Goal: Communication & Community: Answer question/provide support

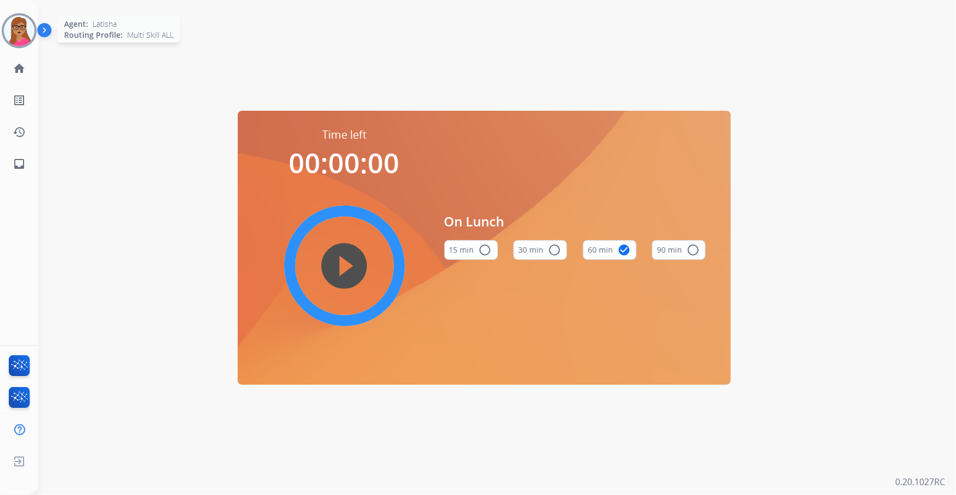
drag, startPoint x: 22, startPoint y: 23, endPoint x: 52, endPoint y: 25, distance: 30.2
click at [22, 23] on img at bounding box center [19, 30] width 31 height 31
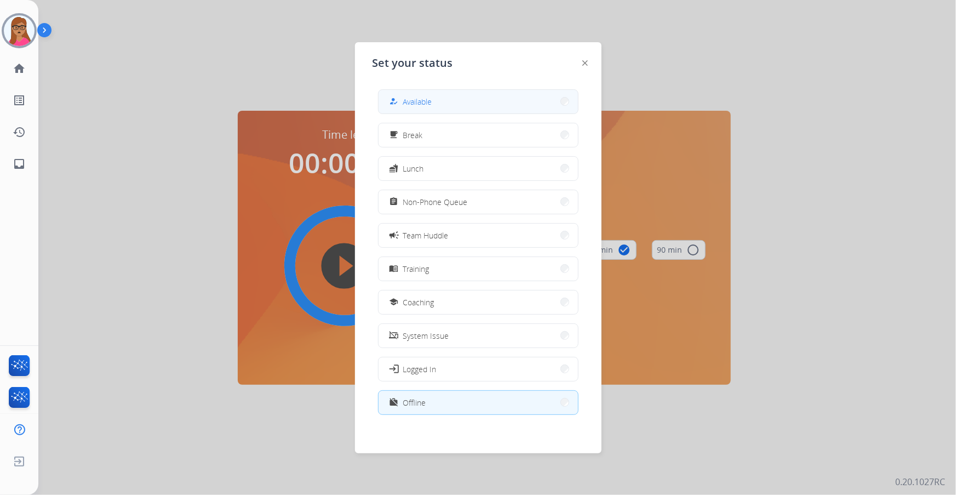
click at [521, 99] on button "how_to_reg Available" at bounding box center [478, 102] width 199 height 24
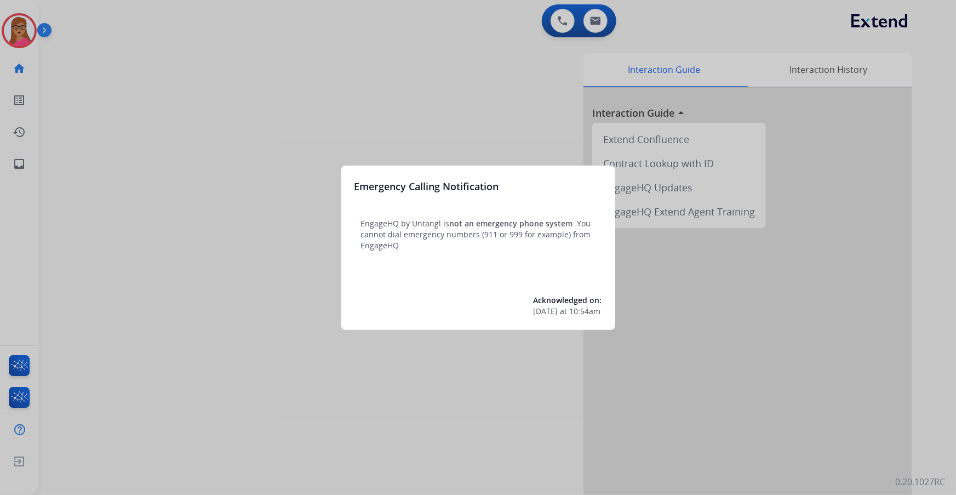
click at [0, 192] on div at bounding box center [478, 247] width 956 height 495
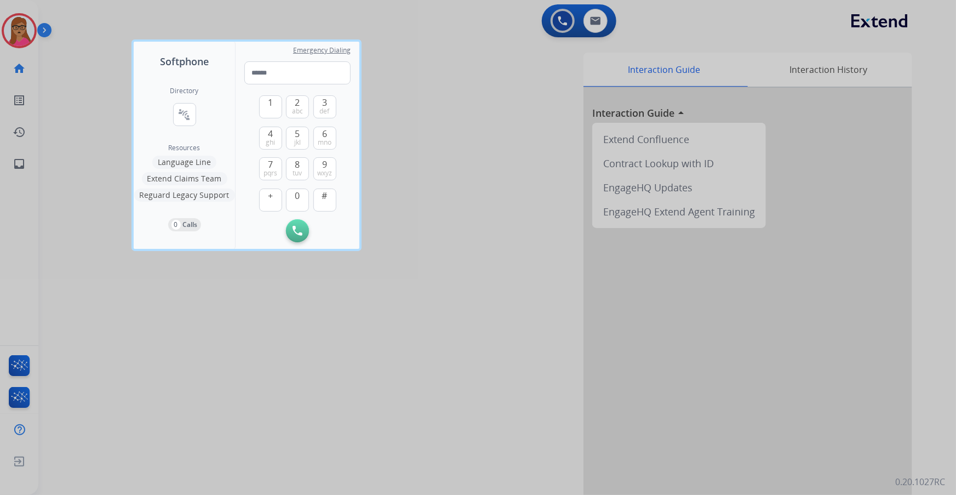
click at [453, 162] on div at bounding box center [478, 247] width 956 height 495
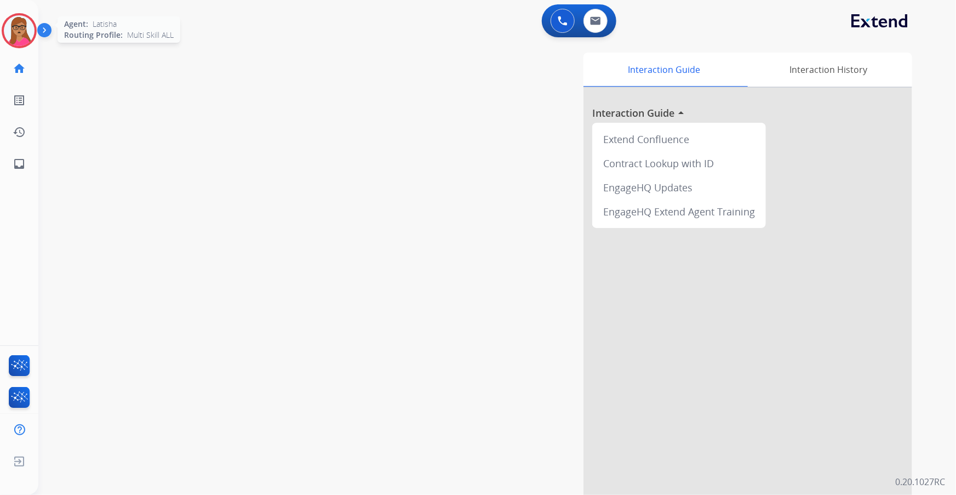
click at [6, 29] on img at bounding box center [19, 30] width 31 height 31
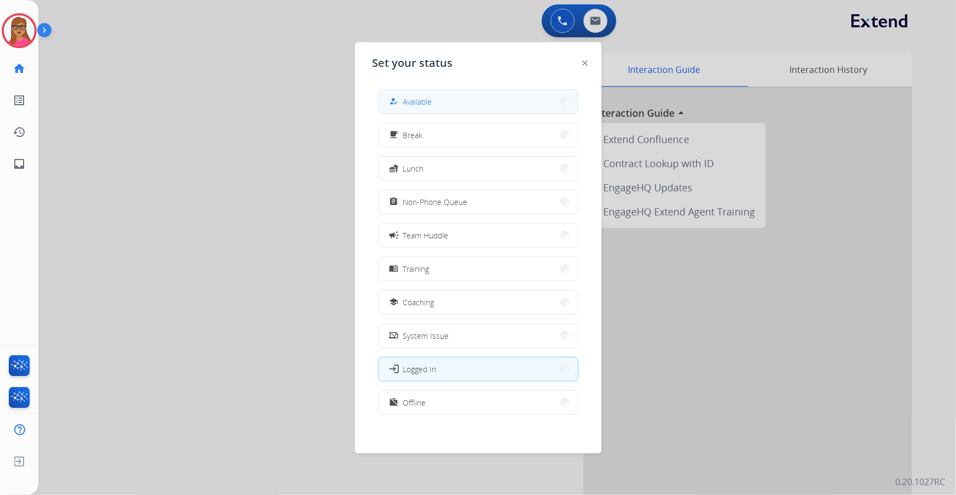
click at [456, 110] on button "how_to_reg Available" at bounding box center [478, 102] width 199 height 24
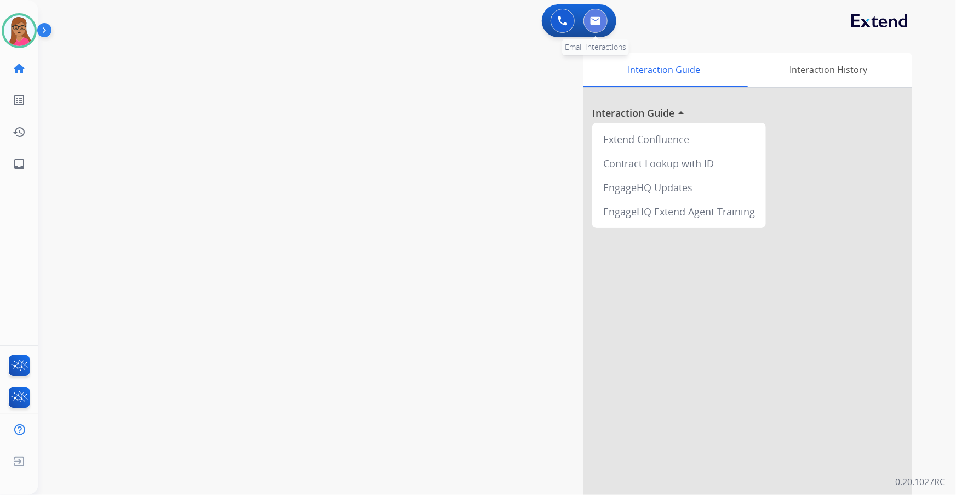
click at [600, 20] on img at bounding box center [595, 20] width 11 height 9
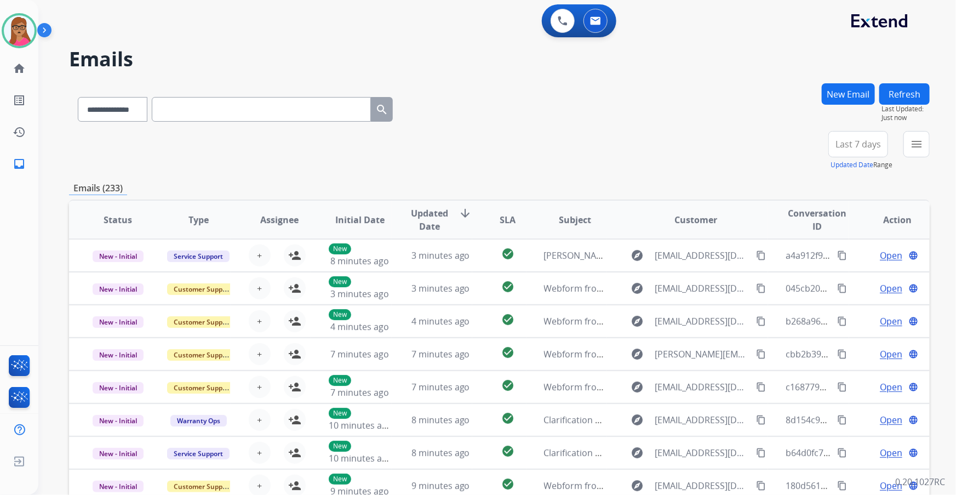
click at [637, 152] on button "Last 7 days" at bounding box center [859, 144] width 60 height 26
click at [637, 276] on div "Last 90 days" at bounding box center [855, 277] width 60 height 16
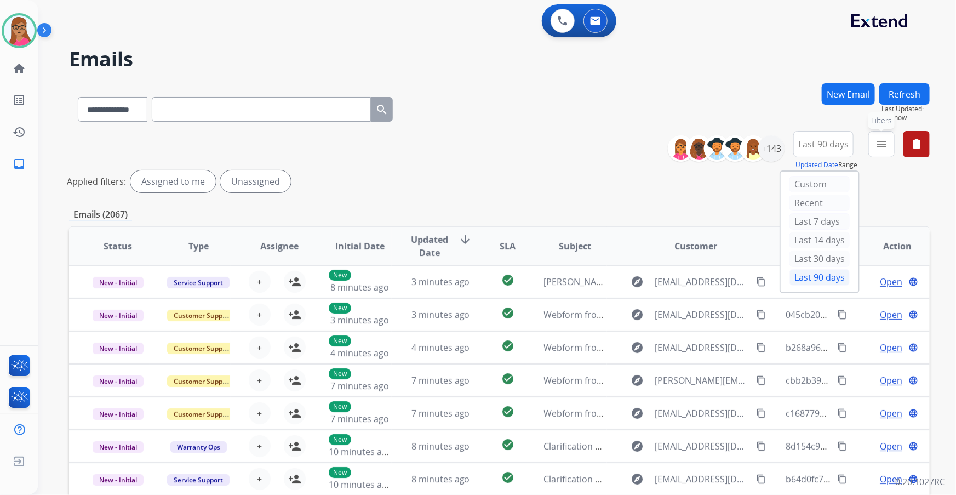
click at [637, 142] on mat-icon "menu" at bounding box center [881, 144] width 13 height 13
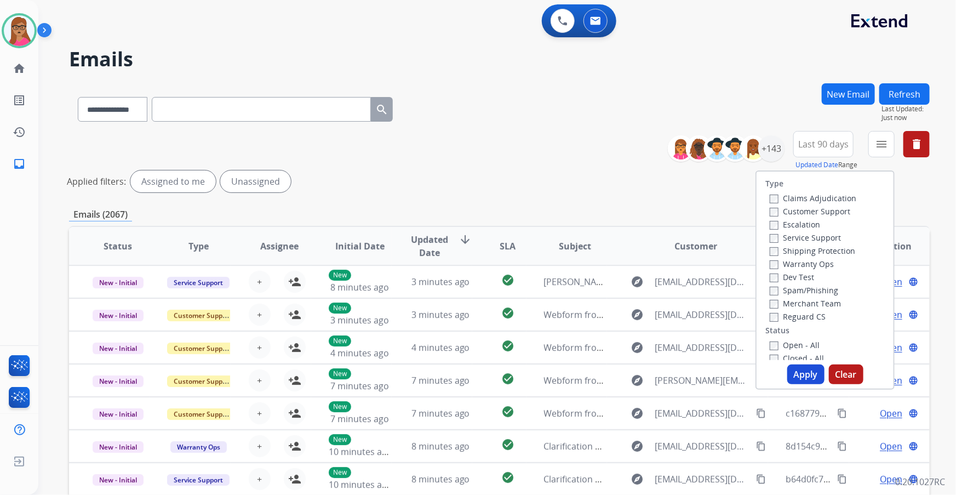
click at [637, 210] on label "Customer Support" at bounding box center [810, 211] width 81 height 10
click at [637, 252] on label "Shipping Protection" at bounding box center [812, 250] width 85 height 10
click at [637, 291] on label "Reguard CS" at bounding box center [798, 316] width 56 height 10
click at [637, 291] on button "Apply" at bounding box center [805, 374] width 37 height 20
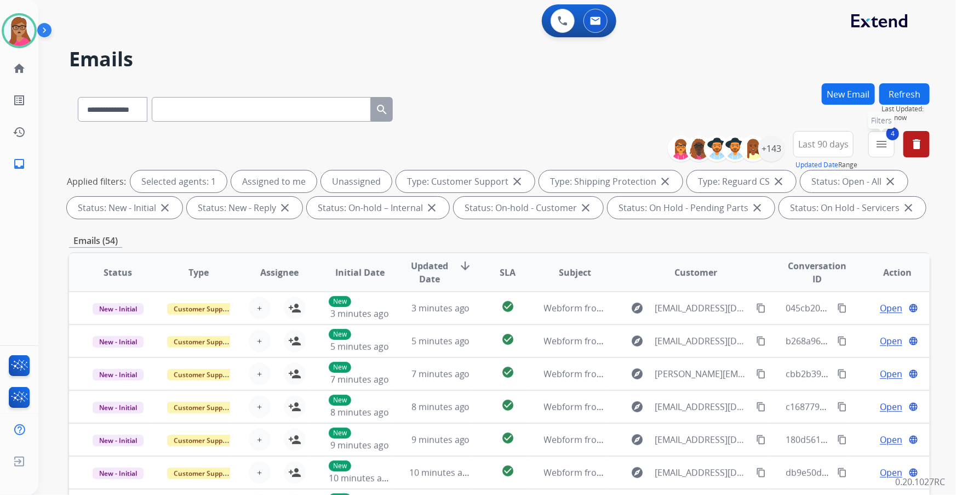
click at [637, 148] on mat-icon "menu" at bounding box center [881, 144] width 13 height 13
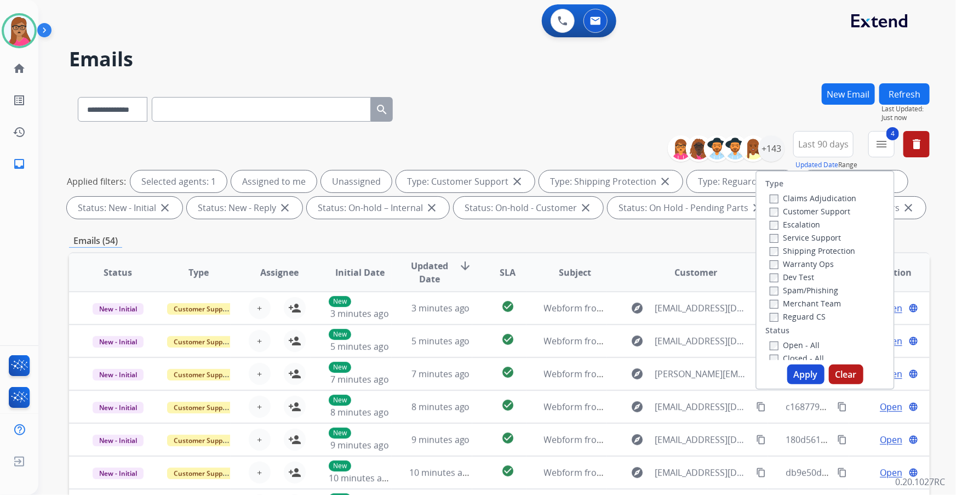
click at [637, 109] on div "**********" at bounding box center [499, 107] width 861 height 48
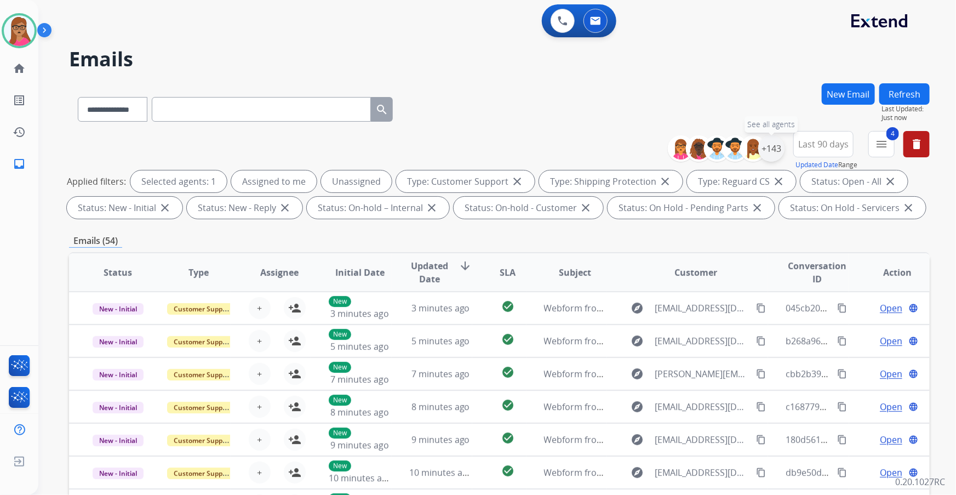
click at [637, 156] on div "+143" at bounding box center [771, 148] width 26 height 26
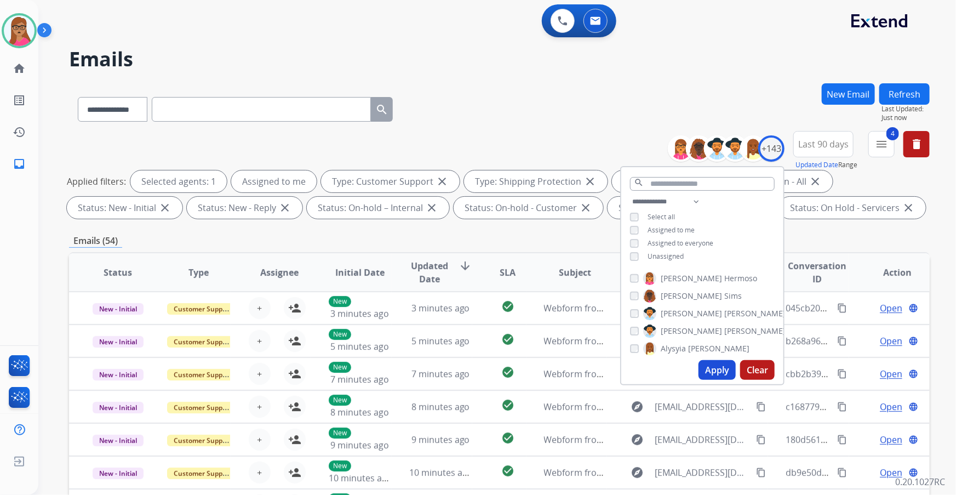
click at [637, 291] on button "Apply" at bounding box center [717, 370] width 37 height 20
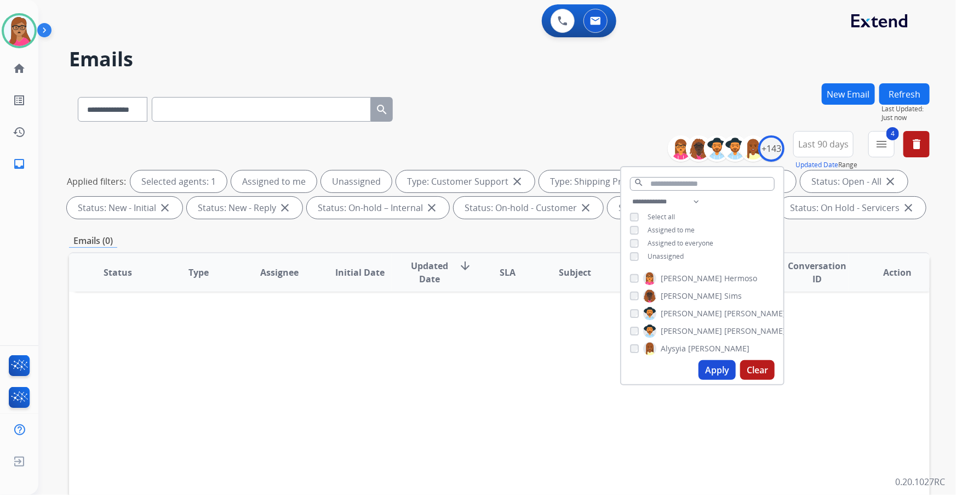
click at [637, 291] on button "Apply" at bounding box center [717, 370] width 37 height 20
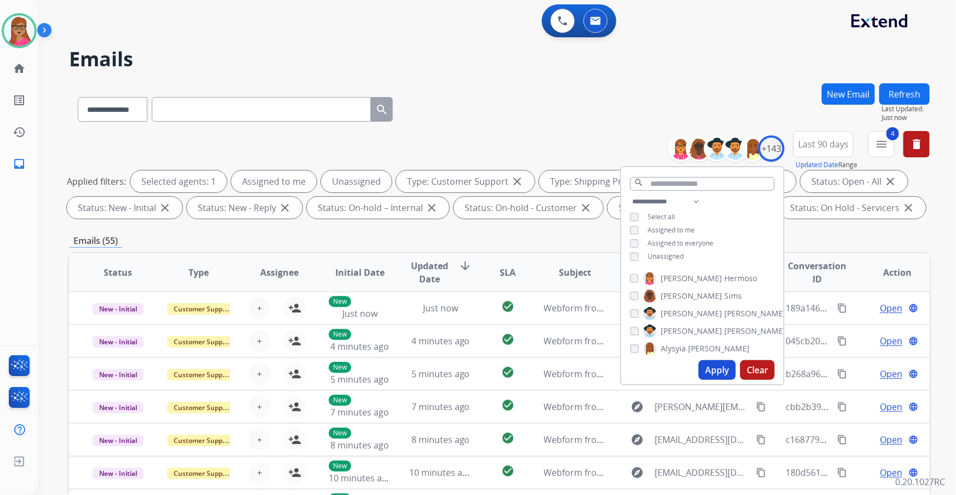
drag, startPoint x: 488, startPoint y: 235, endPoint x: 479, endPoint y: 235, distance: 8.8
click at [488, 235] on div "Emails (55)" at bounding box center [499, 241] width 861 height 14
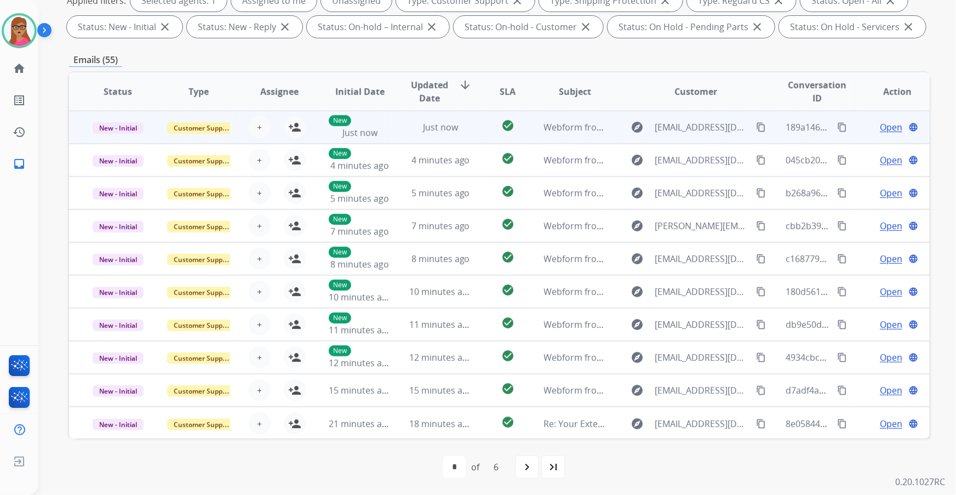
click at [111, 138] on td "New - Initial" at bounding box center [109, 127] width 81 height 33
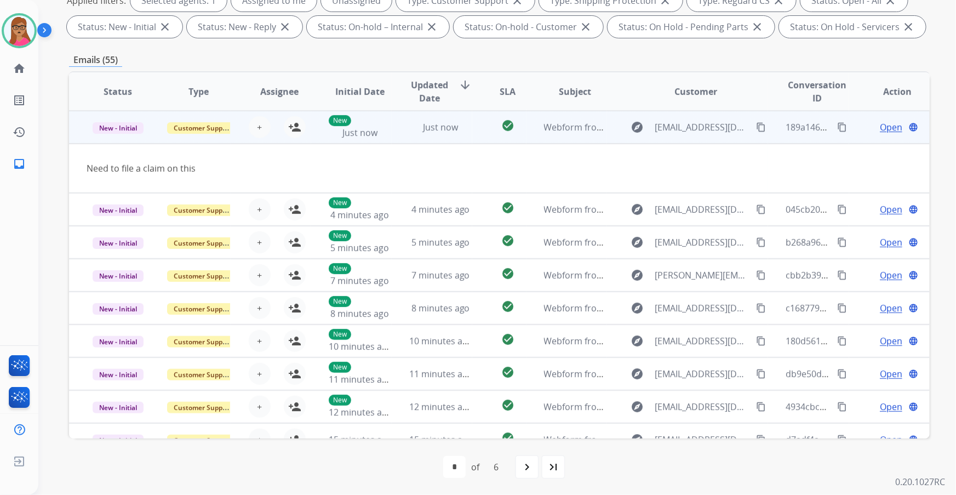
click at [637, 124] on mat-icon "content_copy" at bounding box center [761, 127] width 10 height 10
click at [297, 127] on mat-icon "person_add" at bounding box center [294, 127] width 13 height 13
click at [637, 124] on span "Open" at bounding box center [891, 127] width 22 height 13
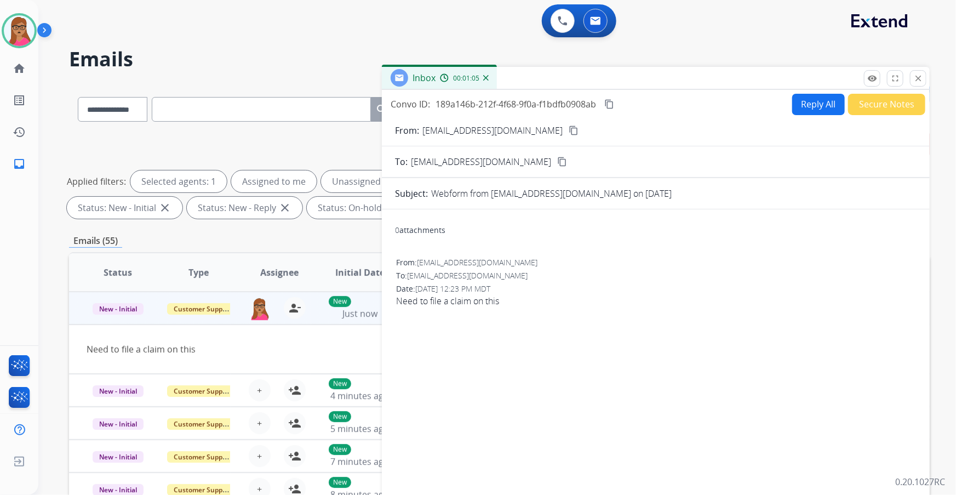
click at [569, 125] on mat-icon "content_copy" at bounding box center [574, 130] width 10 height 10
click at [637, 102] on button "Reply All" at bounding box center [818, 104] width 53 height 21
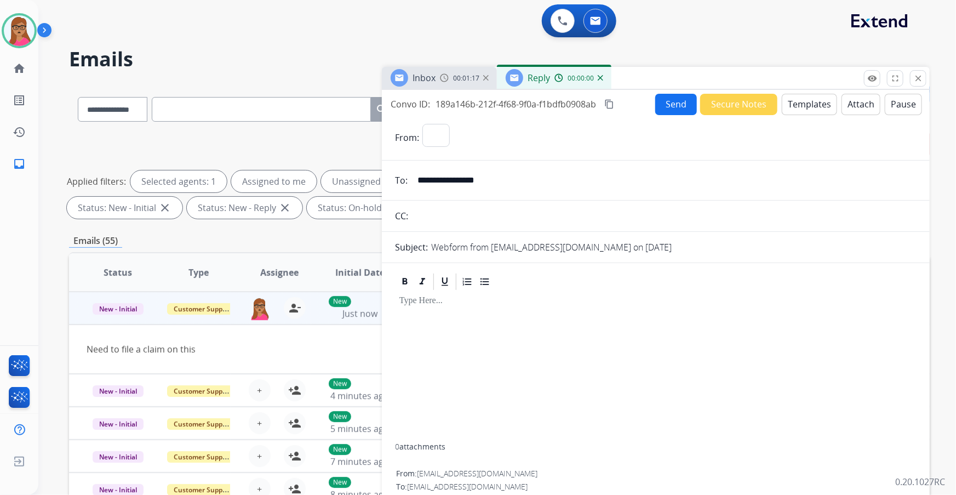
select select "**********"
click at [637, 103] on button "Templates" at bounding box center [809, 104] width 55 height 21
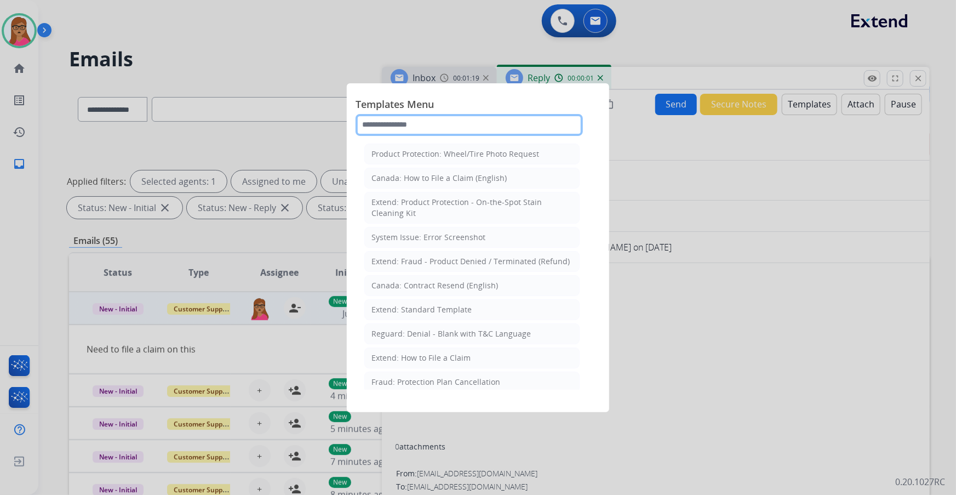
click at [436, 122] on input "text" at bounding box center [469, 125] width 227 height 22
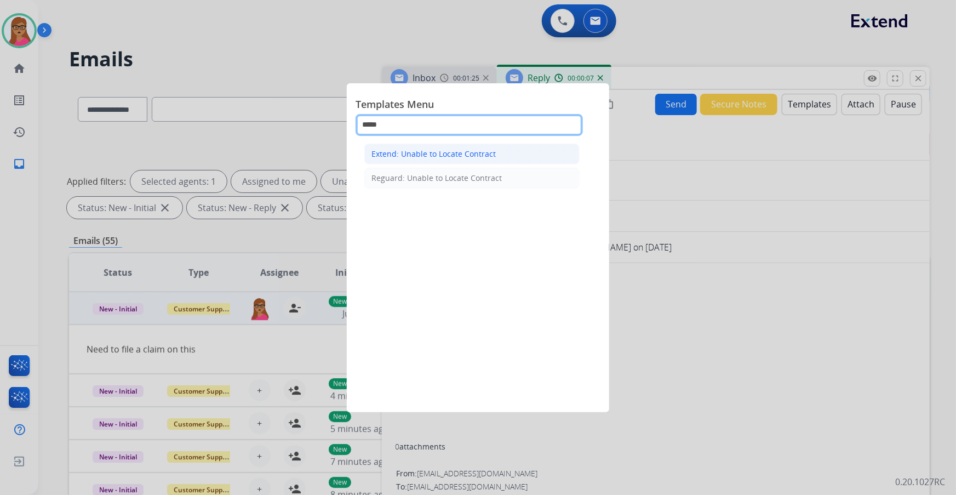
type input "*****"
click at [460, 154] on div "Extend: Unable to Locate Contract" at bounding box center [434, 154] width 124 height 11
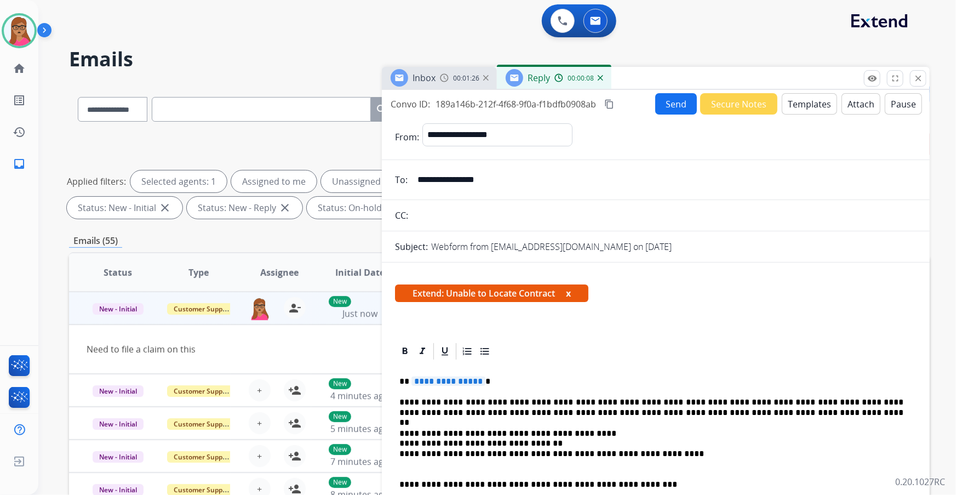
click at [476, 291] on span "**********" at bounding box center [449, 380] width 74 height 9
click at [637, 99] on button "Send" at bounding box center [676, 103] width 42 height 21
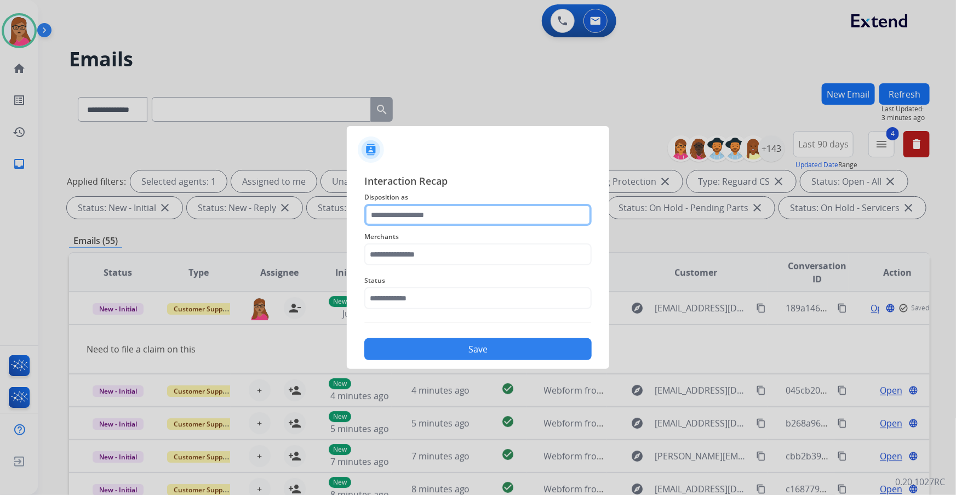
click at [416, 216] on input "text" at bounding box center [477, 215] width 227 height 22
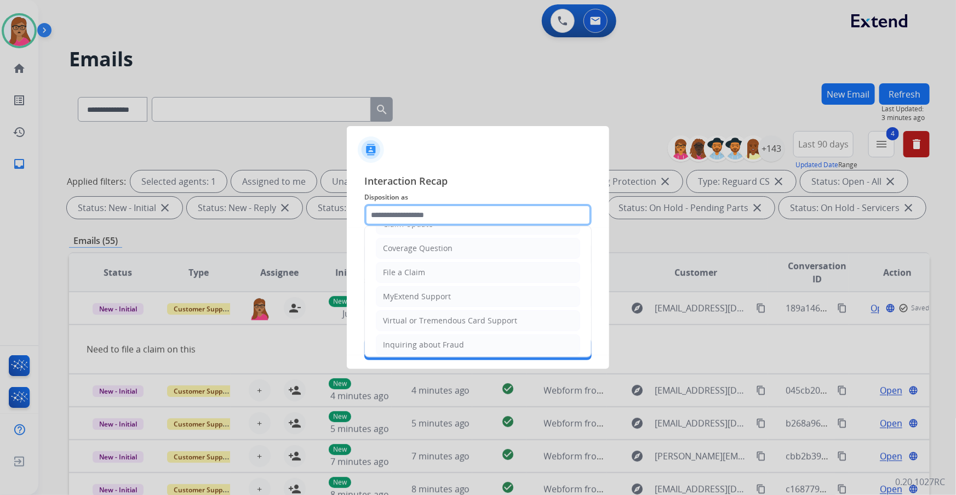
scroll to position [169, 0]
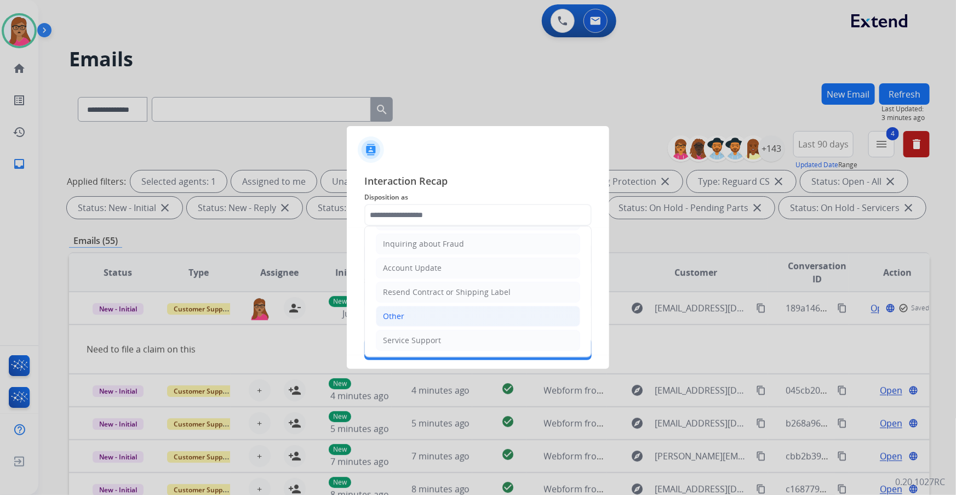
click at [401, 291] on li "Other" at bounding box center [478, 316] width 204 height 21
type input "*****"
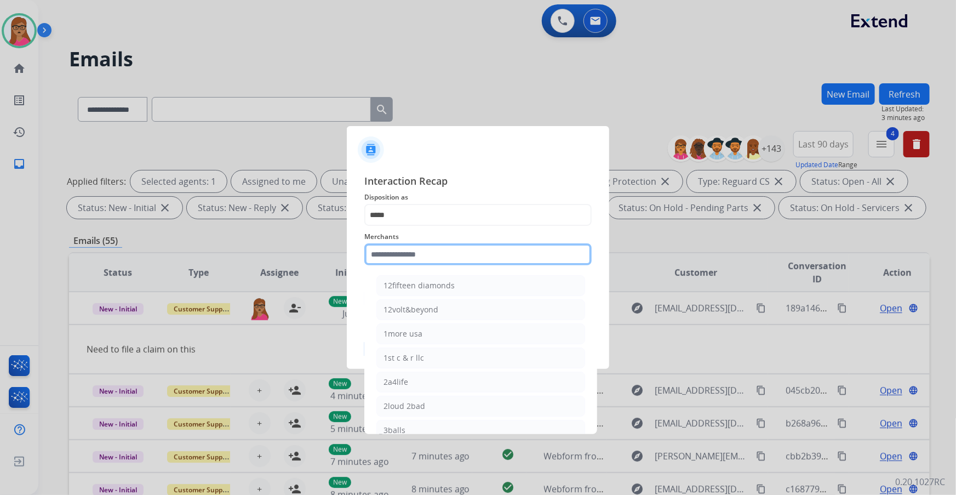
click at [429, 248] on input "text" at bounding box center [477, 254] width 227 height 22
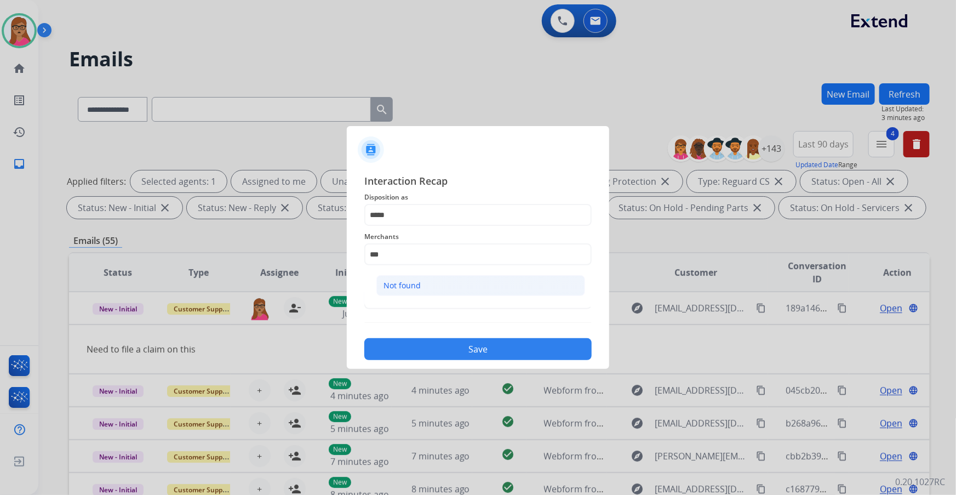
click at [422, 290] on li "Not found" at bounding box center [480, 285] width 209 height 21
type input "*********"
click at [410, 291] on input "text" at bounding box center [477, 298] width 227 height 22
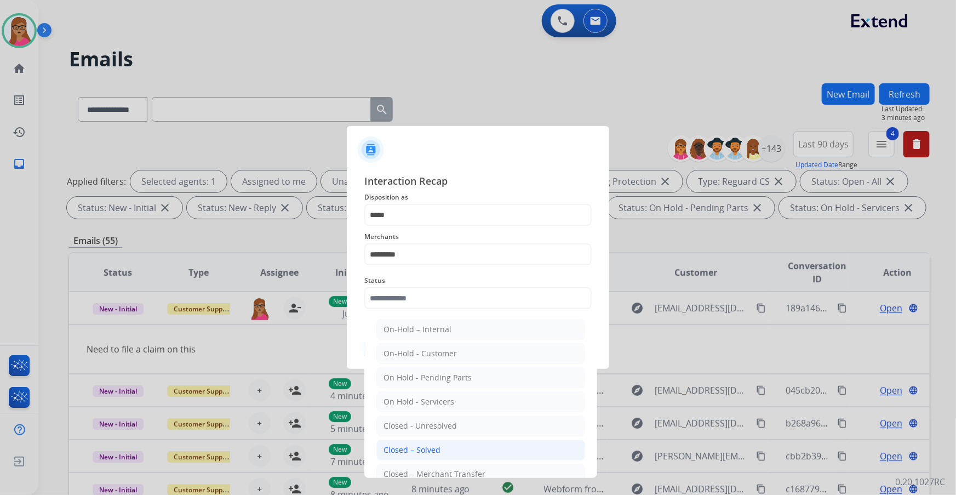
click at [432, 291] on div "Closed – Solved" at bounding box center [412, 449] width 57 height 11
type input "**********"
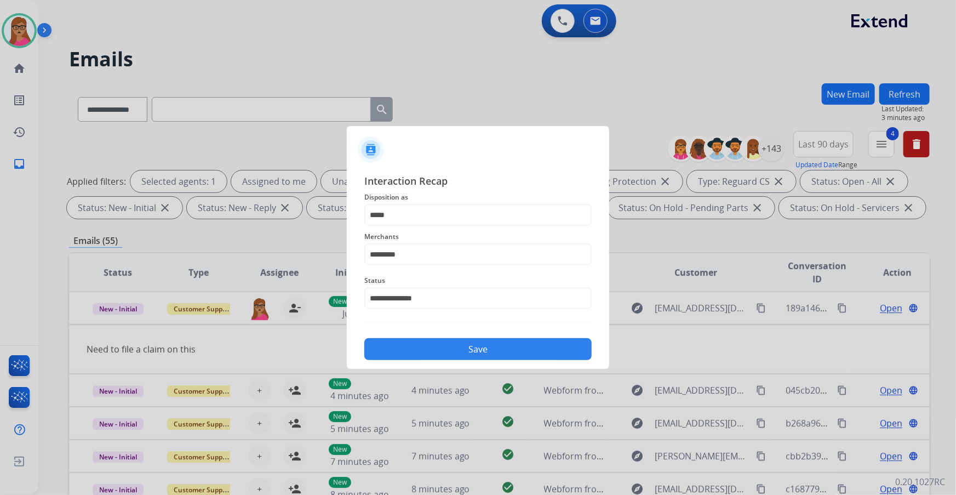
click at [456, 291] on button "Save" at bounding box center [477, 349] width 227 height 22
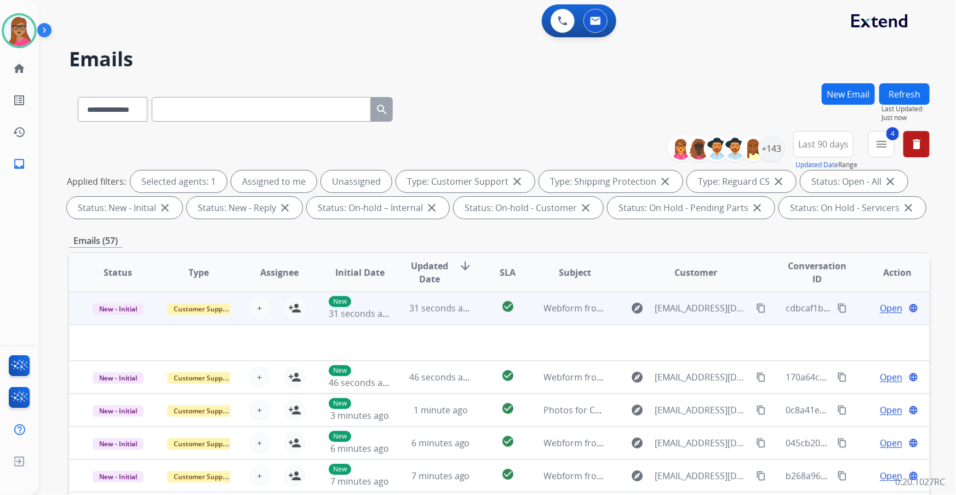
click at [119, 291] on td "New - Initial" at bounding box center [109, 308] width 81 height 33
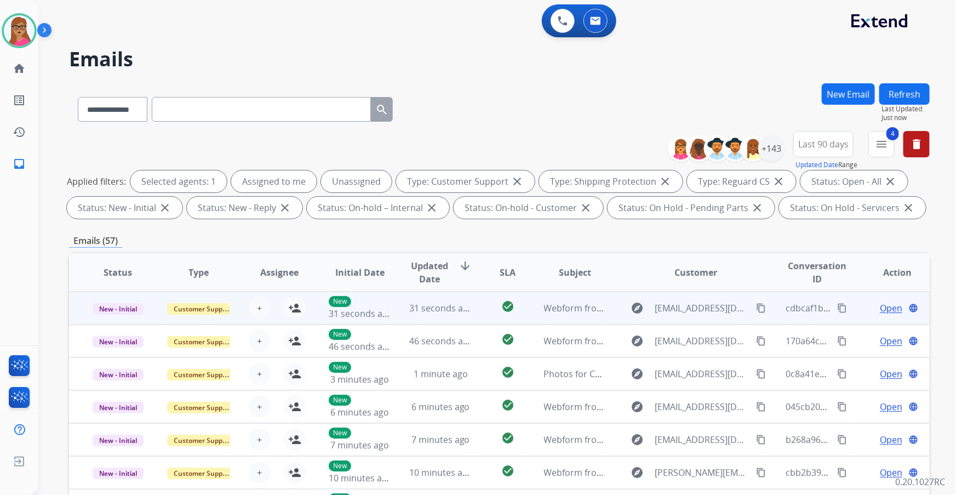
click at [119, 291] on td "New - Initial" at bounding box center [109, 308] width 81 height 33
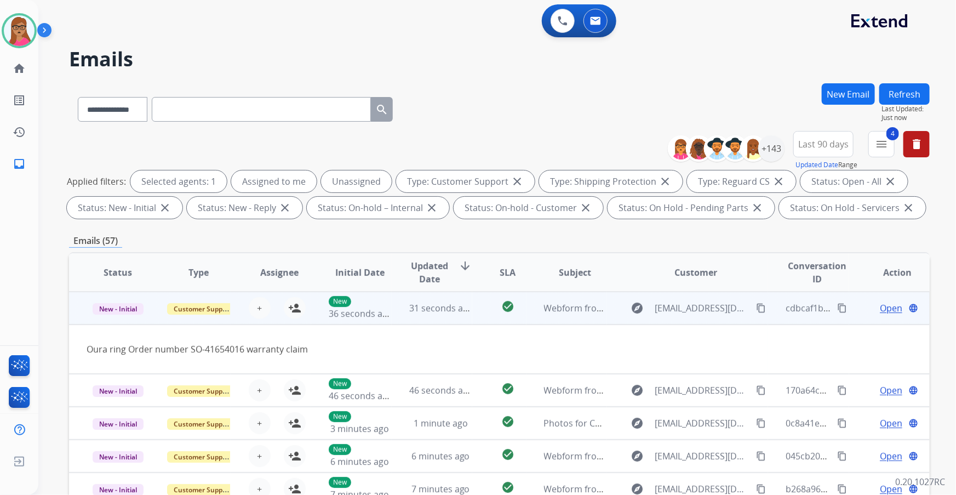
click at [120, 291] on td "New - Initial" at bounding box center [109, 308] width 81 height 33
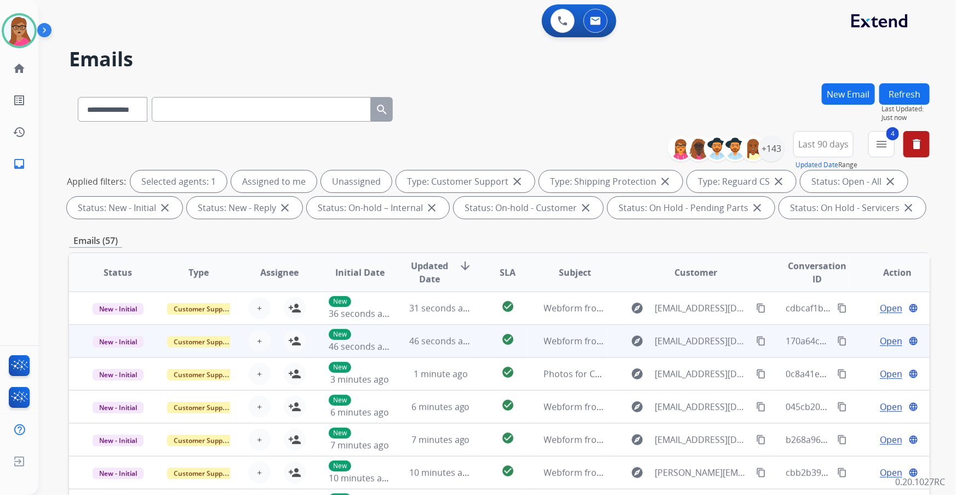
click at [120, 291] on td "New - Initial" at bounding box center [109, 340] width 81 height 33
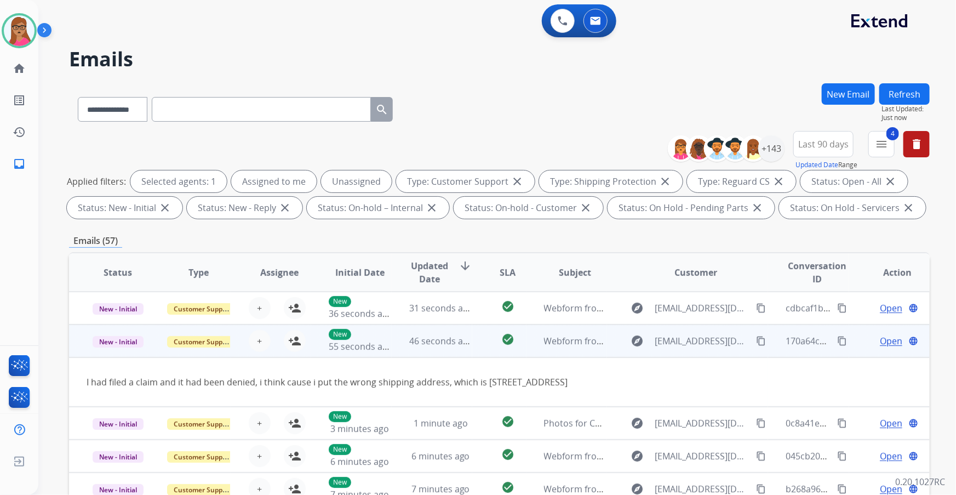
scroll to position [33, 0]
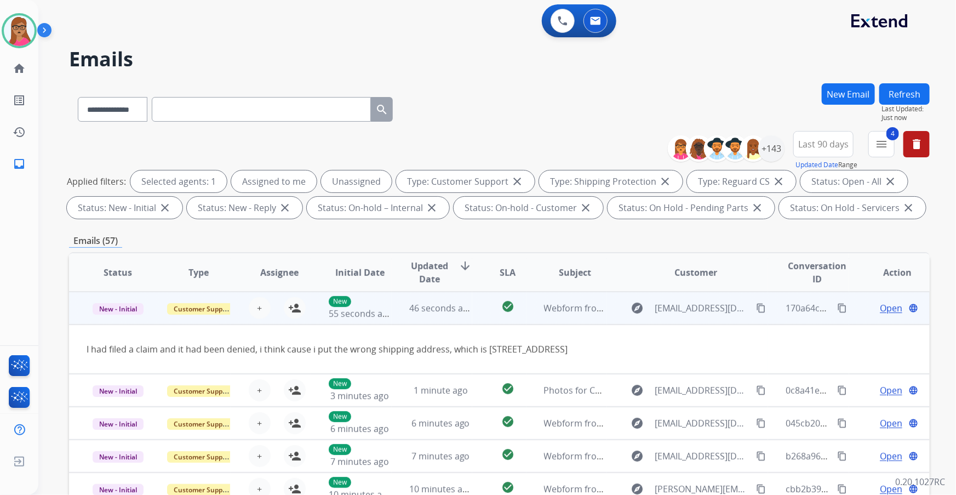
click at [117, 291] on td "New - Initial" at bounding box center [109, 308] width 81 height 33
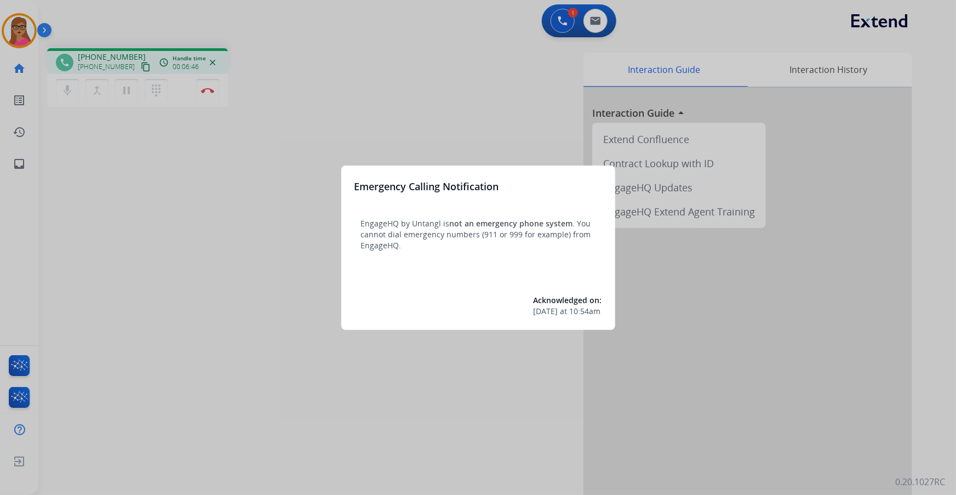
click at [265, 224] on div at bounding box center [478, 247] width 956 height 495
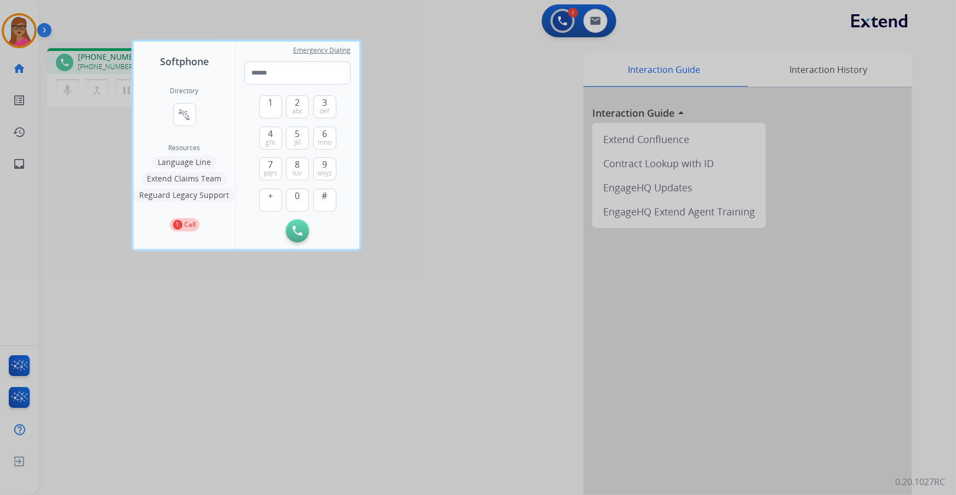
click at [490, 183] on div at bounding box center [478, 247] width 956 height 495
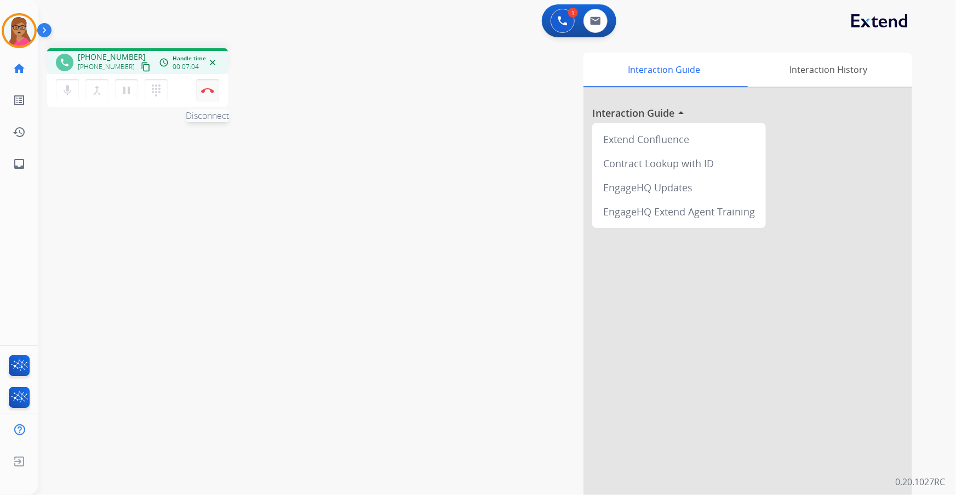
click at [204, 91] on img at bounding box center [207, 90] width 13 height 5
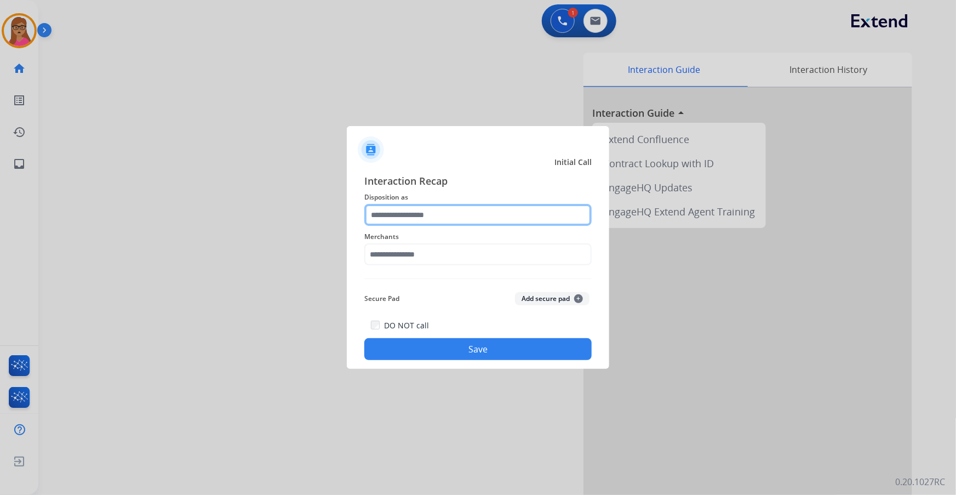
click at [420, 205] on input "text" at bounding box center [477, 215] width 227 height 22
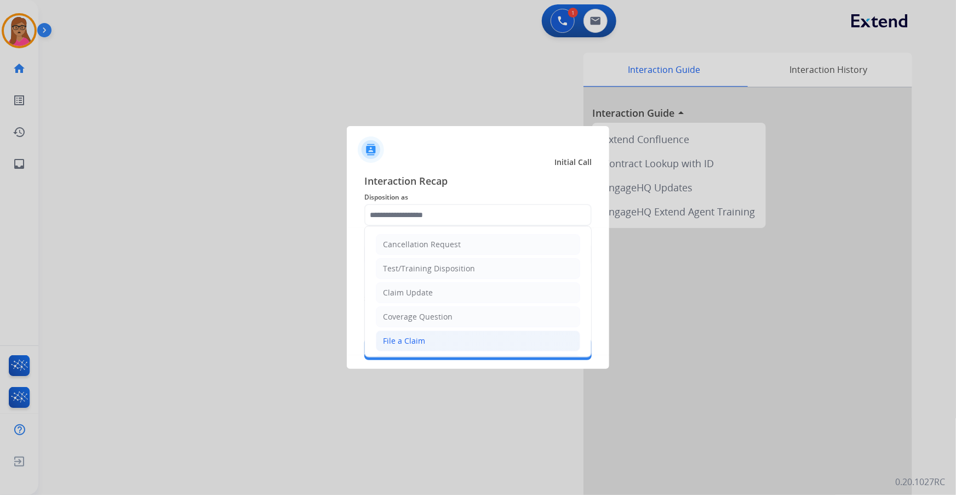
click at [406, 333] on li "File a Claim" at bounding box center [478, 340] width 204 height 21
type input "**********"
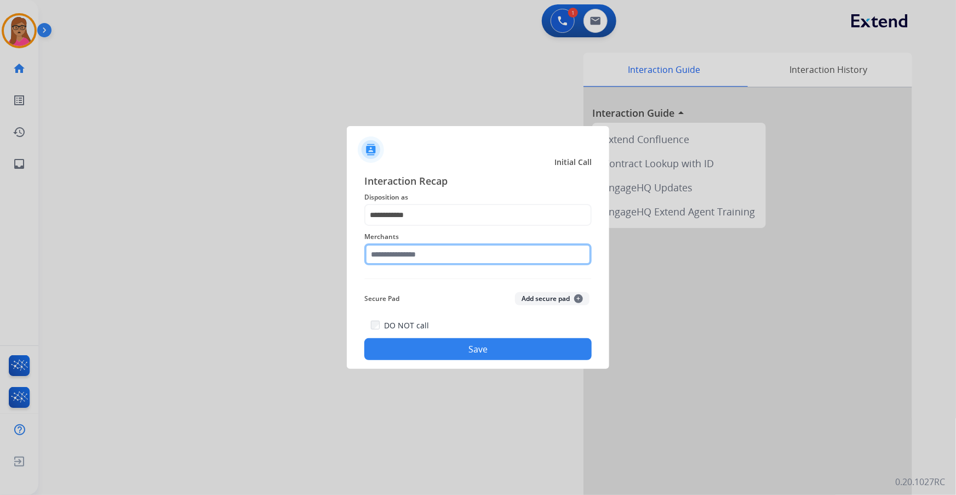
click at [423, 247] on input "text" at bounding box center [477, 254] width 227 height 22
type input "*"
type input "*****"
click at [421, 246] on input "*****" at bounding box center [477, 254] width 227 height 22
click at [419, 251] on input "*****" at bounding box center [477, 254] width 227 height 22
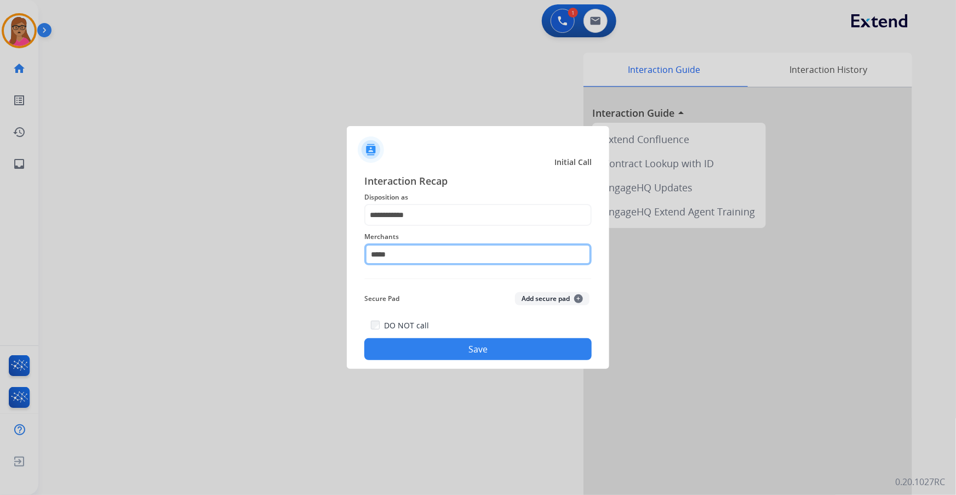
drag, startPoint x: 349, startPoint y: 245, endPoint x: 340, endPoint y: 244, distance: 8.8
click at [0, 244] on app-contact-recap-modal "**********" at bounding box center [0, 247] width 0 height 495
click at [458, 227] on div "Merchants" at bounding box center [477, 248] width 227 height 44
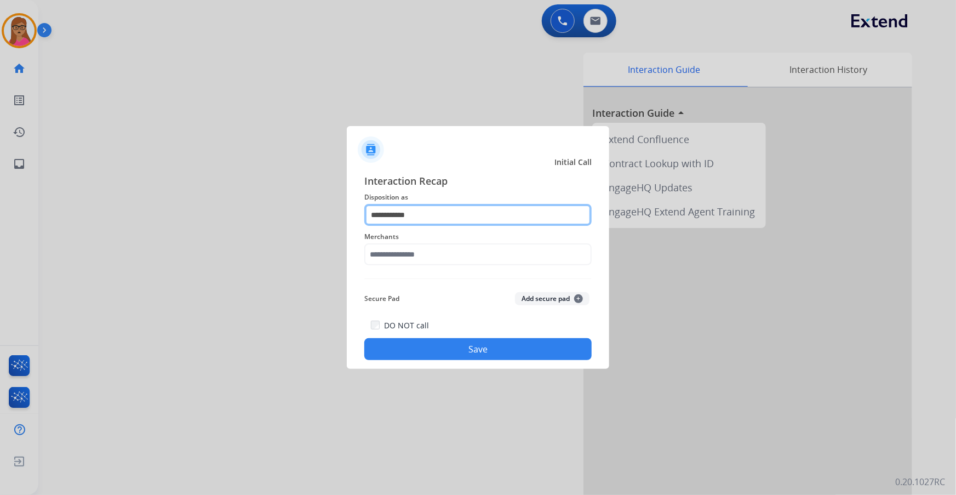
click at [448, 211] on input "**********" at bounding box center [477, 215] width 227 height 22
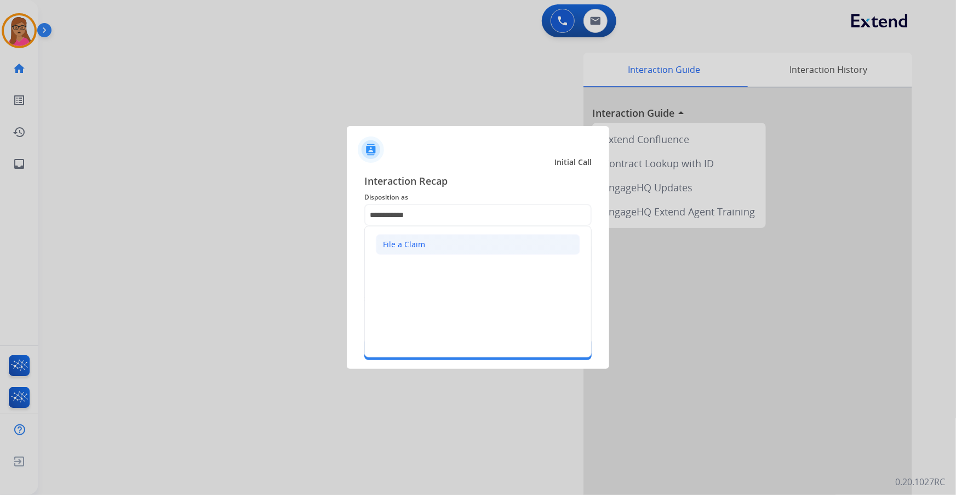
click at [424, 241] on li "File a Claim" at bounding box center [478, 244] width 204 height 21
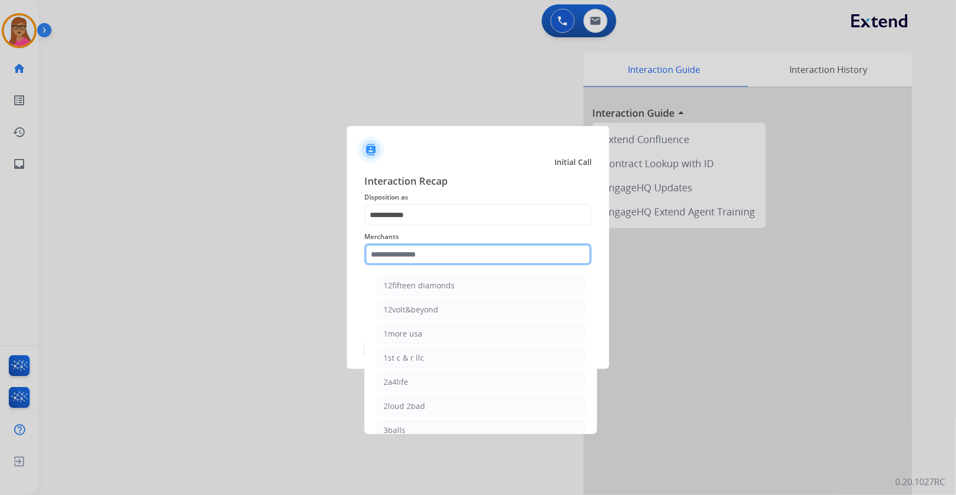
click at [416, 256] on input "text" at bounding box center [477, 254] width 227 height 22
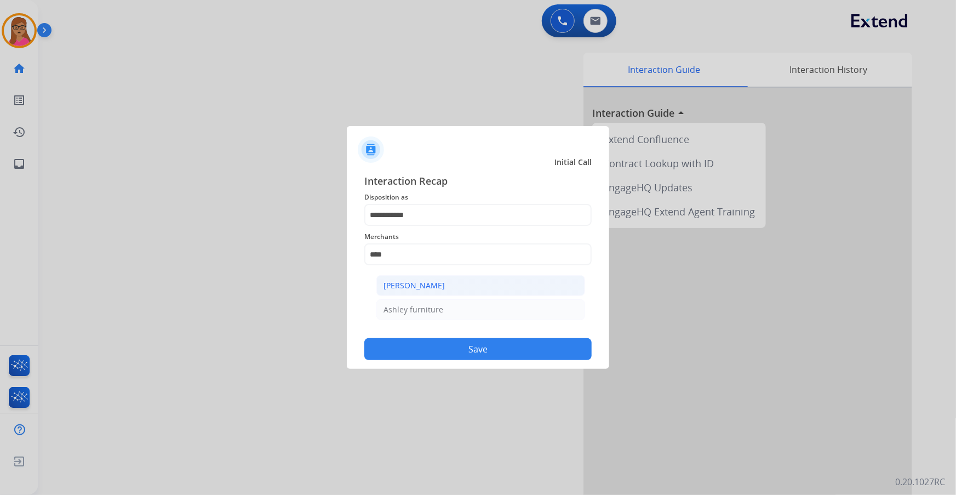
click at [416, 287] on div "[PERSON_NAME]" at bounding box center [414, 285] width 61 height 11
type input "**********"
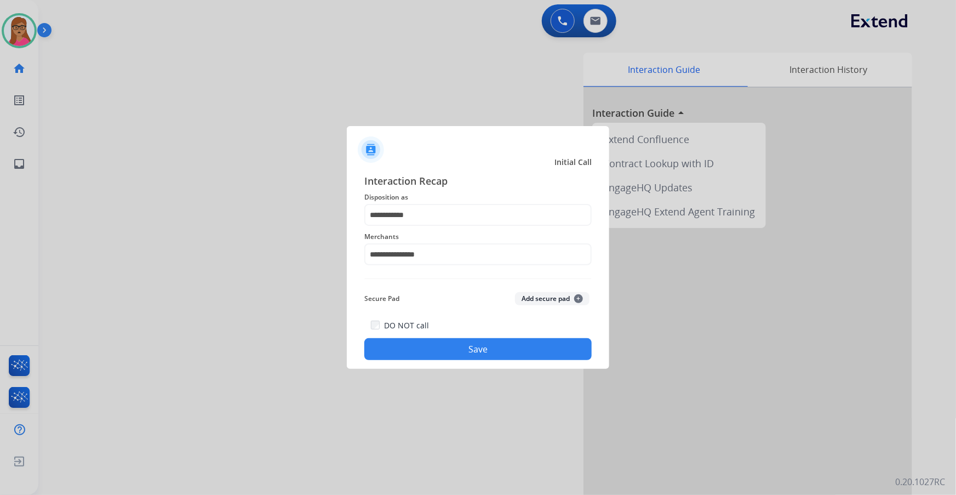
click at [475, 350] on button "Save" at bounding box center [477, 349] width 227 height 22
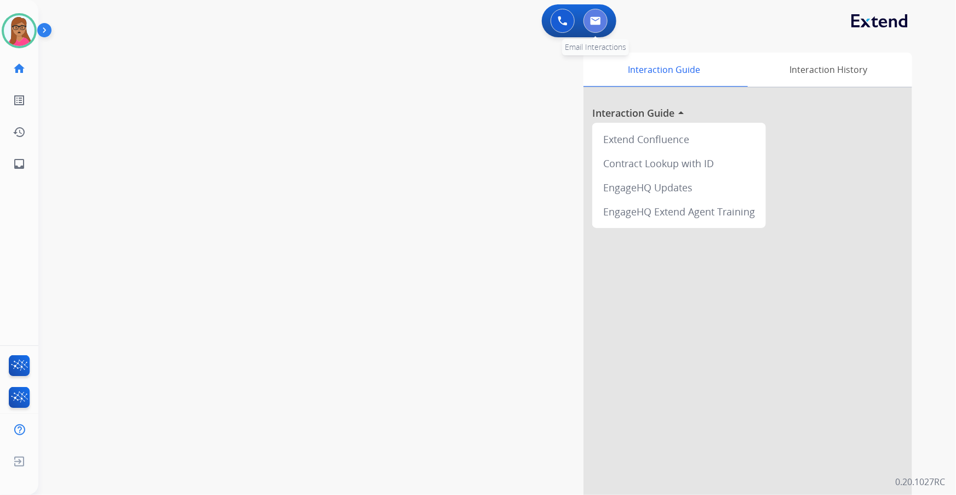
click at [596, 20] on img at bounding box center [595, 20] width 11 height 9
select select "**********"
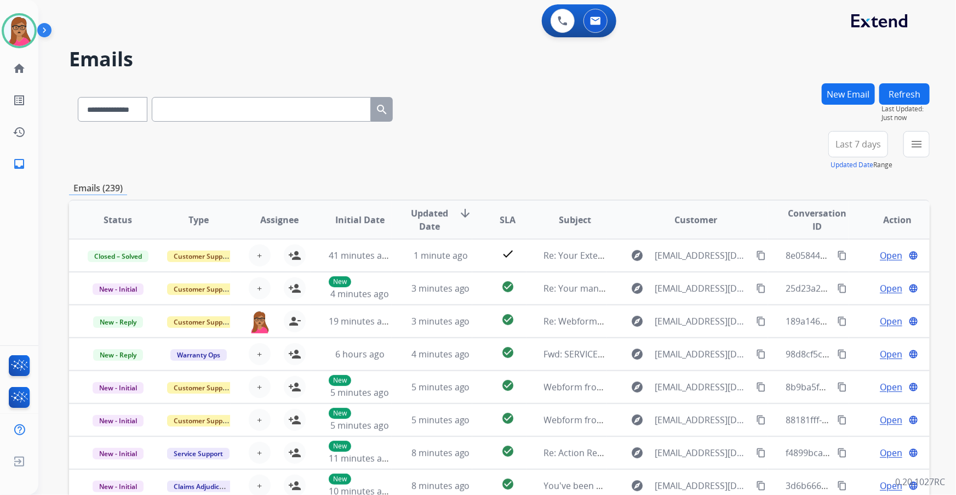
click at [879, 144] on button "Last 7 days" at bounding box center [859, 144] width 60 height 26
click at [843, 275] on div "Last 90 days" at bounding box center [855, 277] width 60 height 16
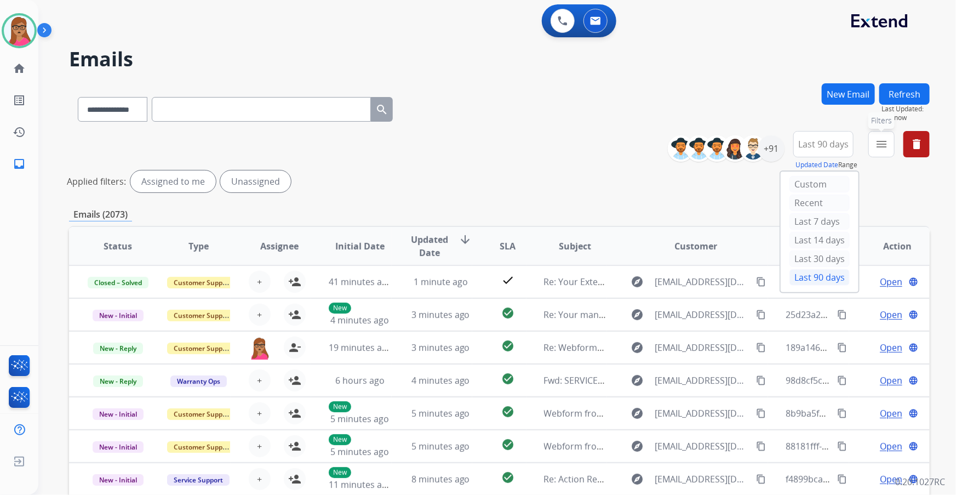
click at [877, 148] on mat-icon "menu" at bounding box center [881, 144] width 13 height 13
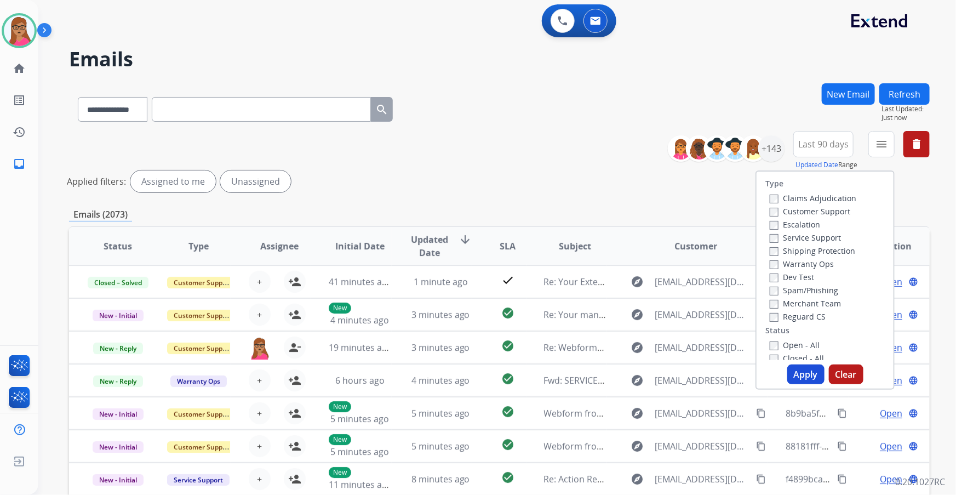
click at [811, 210] on label "Customer Support" at bounding box center [810, 211] width 81 height 10
click at [834, 249] on label "Shipping Protection" at bounding box center [812, 250] width 85 height 10
click at [792, 316] on label "Reguard CS" at bounding box center [798, 316] width 56 height 10
click at [782, 347] on label "Open - All" at bounding box center [795, 345] width 50 height 10
click at [814, 375] on button "Apply" at bounding box center [805, 374] width 37 height 20
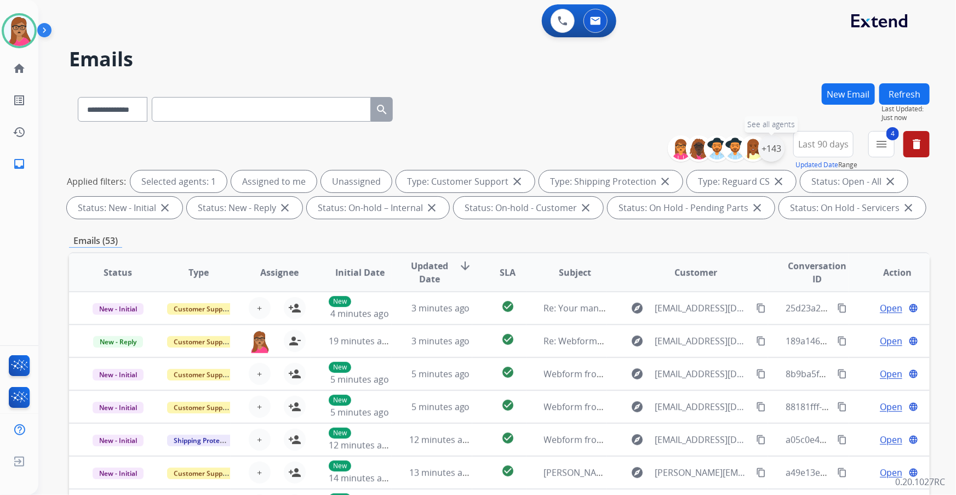
click at [775, 156] on div "+143" at bounding box center [771, 148] width 26 height 26
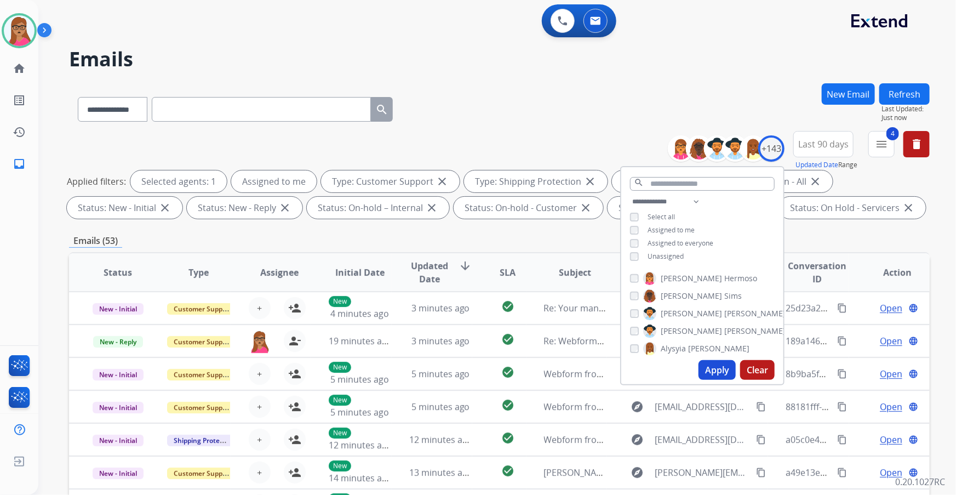
click at [716, 373] on button "Apply" at bounding box center [717, 370] width 37 height 20
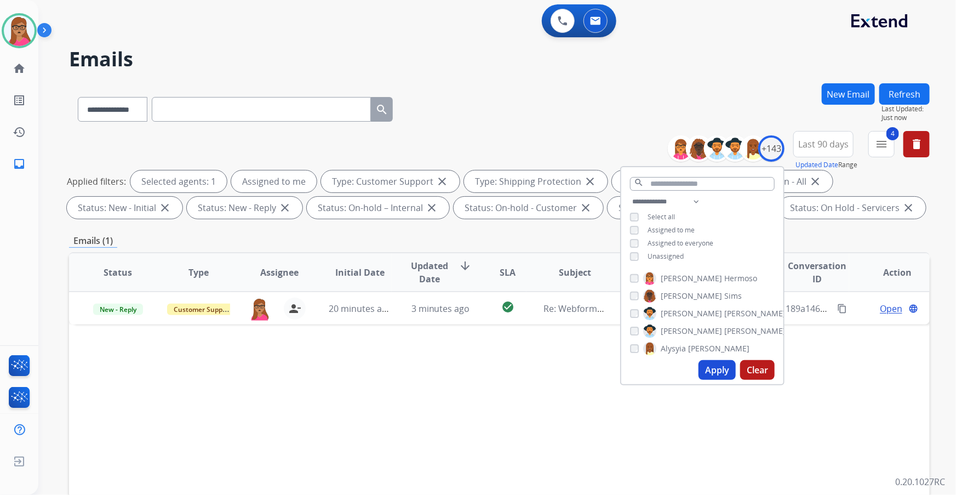
click at [851, 390] on div "Status Type Assignee Initial Date Updated Date arrow_downward SLA Subject Custo…" at bounding box center [499, 435] width 861 height 367
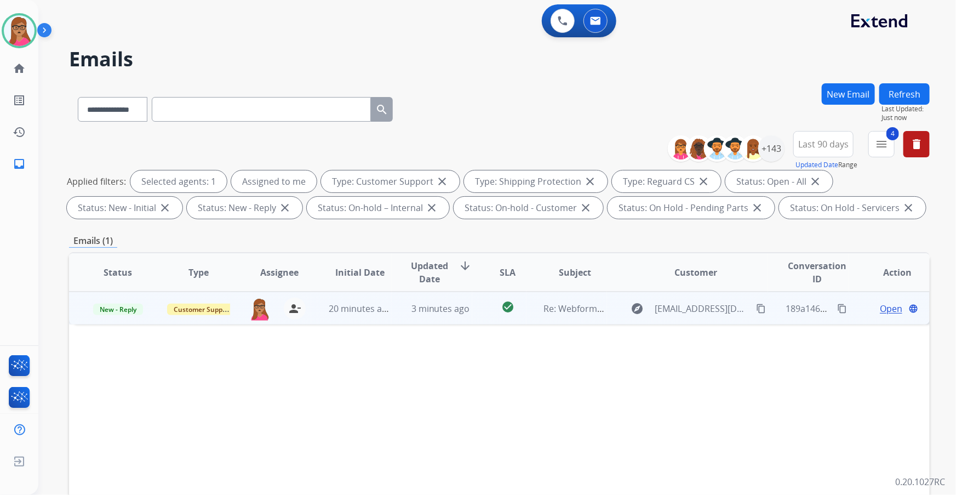
click at [883, 311] on span "Open" at bounding box center [891, 308] width 22 height 13
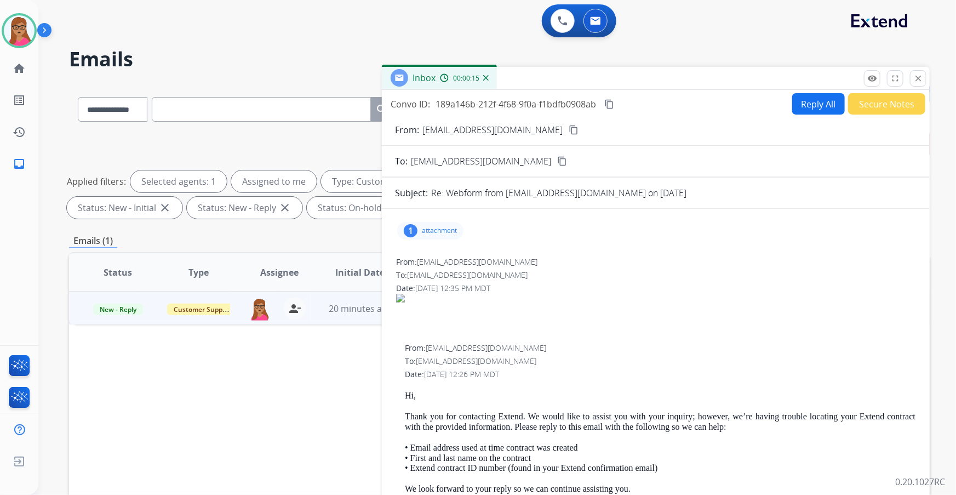
click at [427, 230] on p "attachment" at bounding box center [439, 230] width 35 height 9
click at [438, 261] on div at bounding box center [435, 261] width 55 height 38
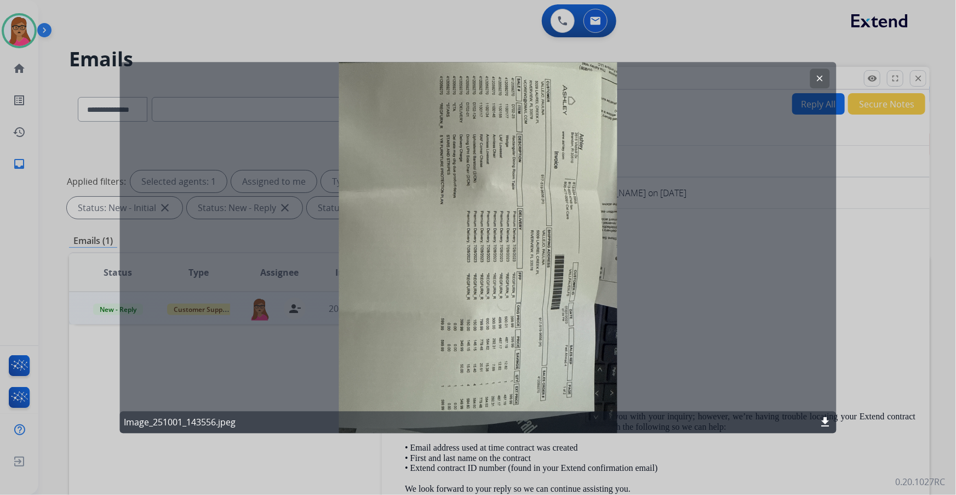
click at [818, 78] on mat-icon "clear" at bounding box center [820, 78] width 10 height 10
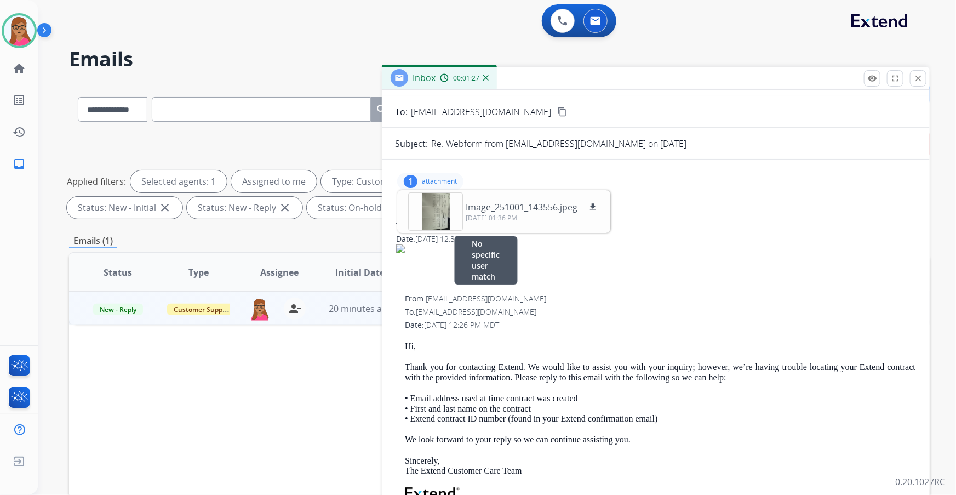
scroll to position [49, 0]
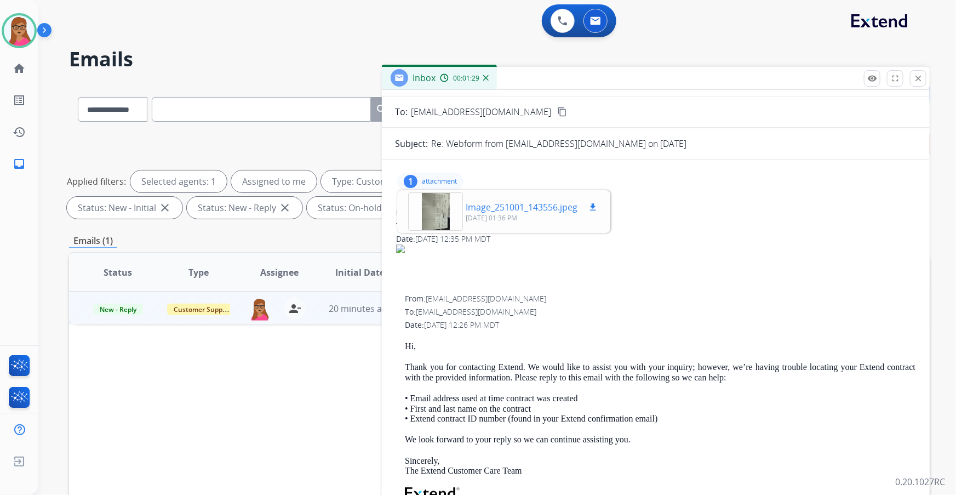
click at [434, 208] on div at bounding box center [435, 211] width 55 height 38
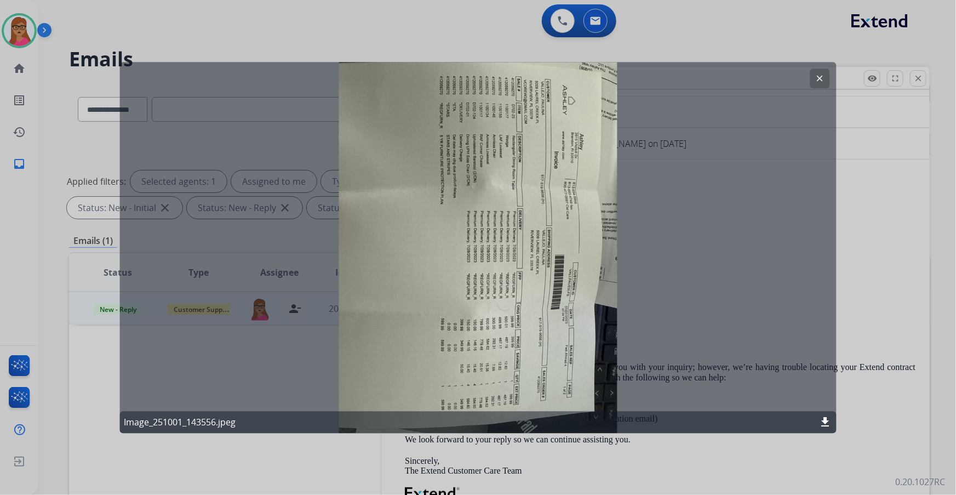
click at [817, 77] on mat-icon "clear" at bounding box center [820, 78] width 10 height 10
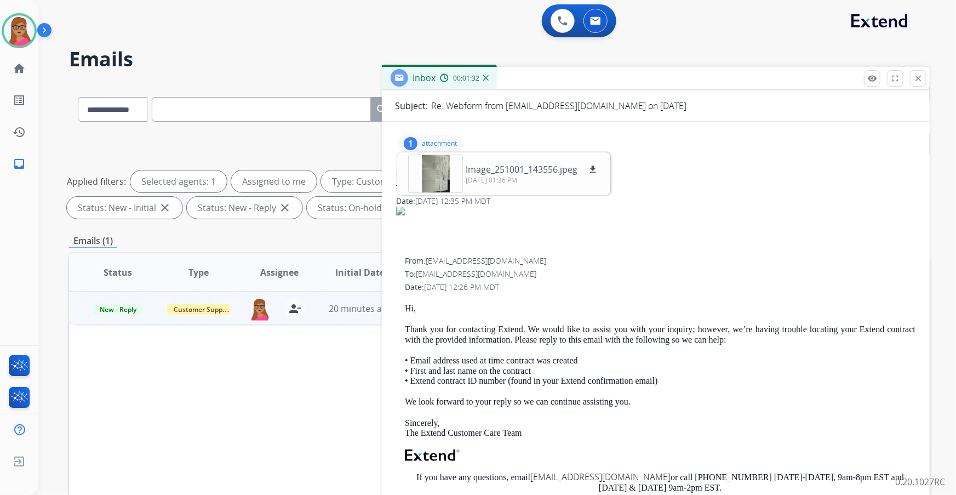
scroll to position [0, 0]
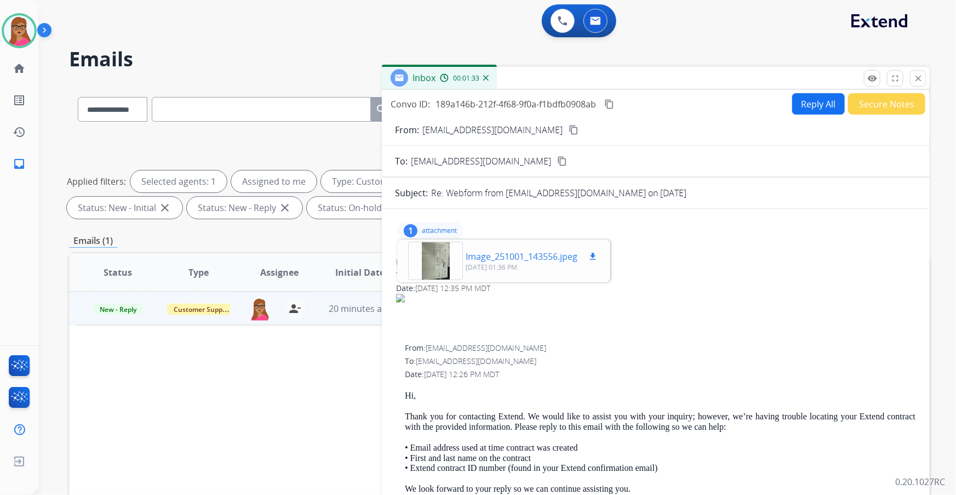
click at [446, 265] on div at bounding box center [435, 261] width 55 height 38
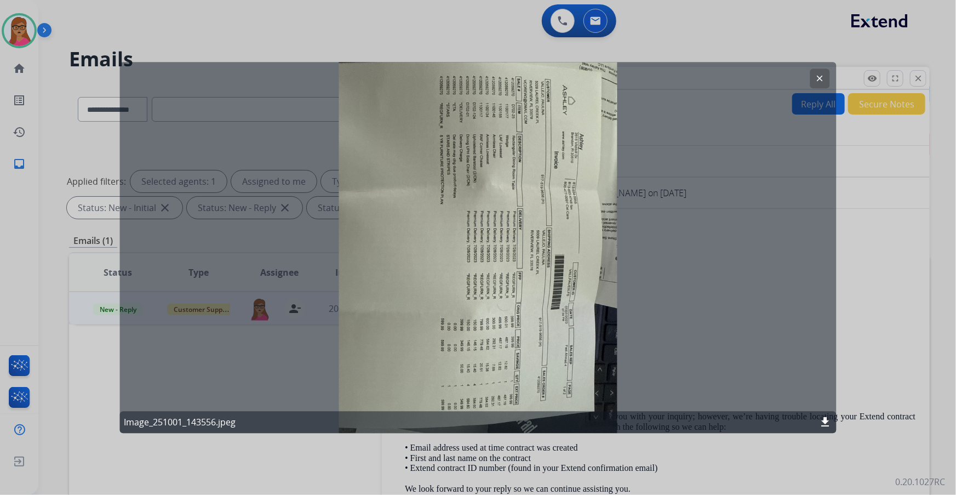
click at [821, 76] on mat-icon "clear" at bounding box center [820, 78] width 10 height 10
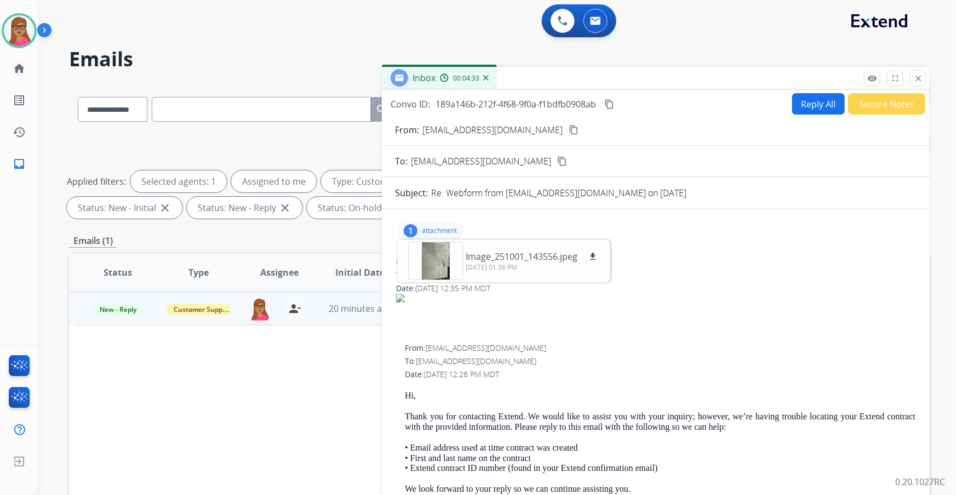
click at [796, 102] on button "Reply All" at bounding box center [818, 103] width 53 height 21
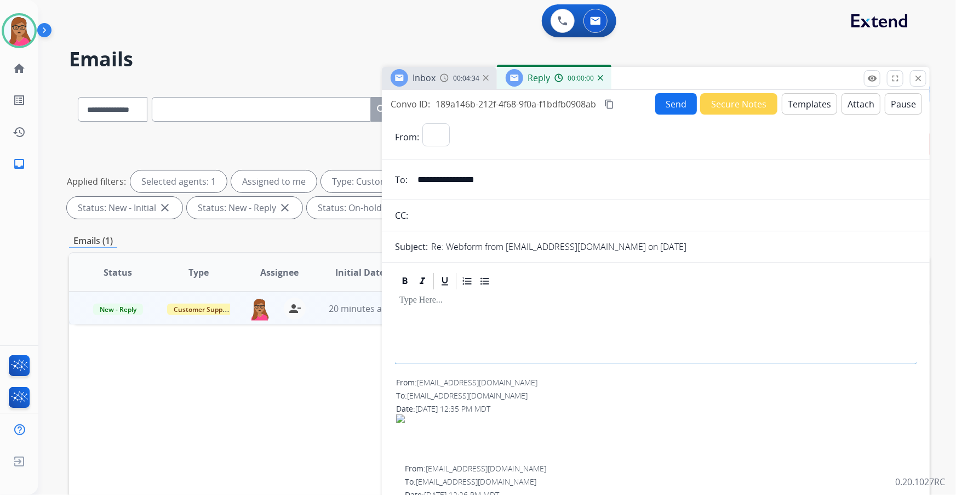
select select "**********"
click at [796, 101] on button "Templates" at bounding box center [809, 103] width 55 height 21
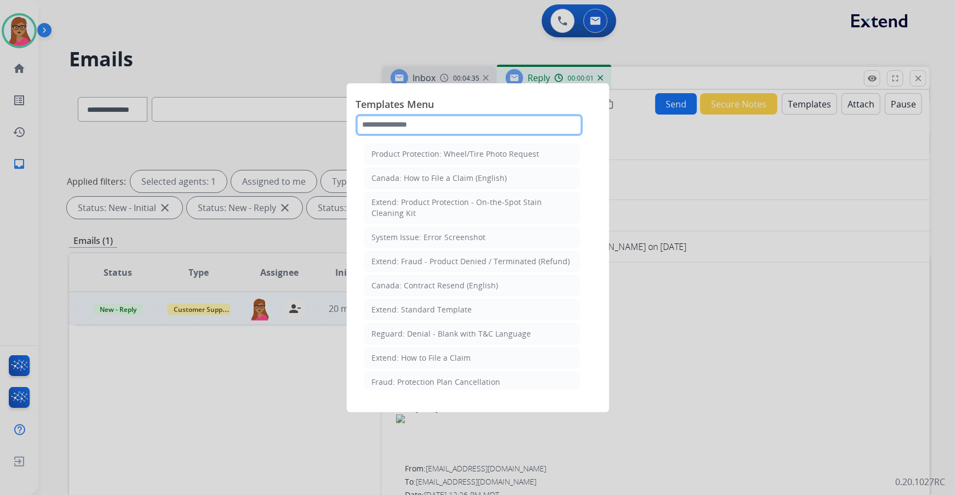
click at [491, 119] on input "text" at bounding box center [469, 125] width 227 height 22
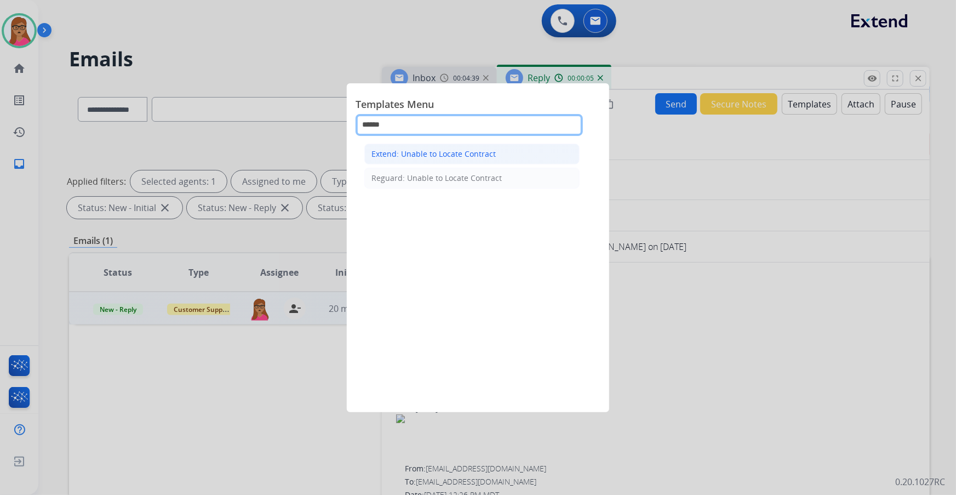
type input "******"
click at [430, 149] on div "Extend: Unable to Locate Contract" at bounding box center [434, 154] width 124 height 11
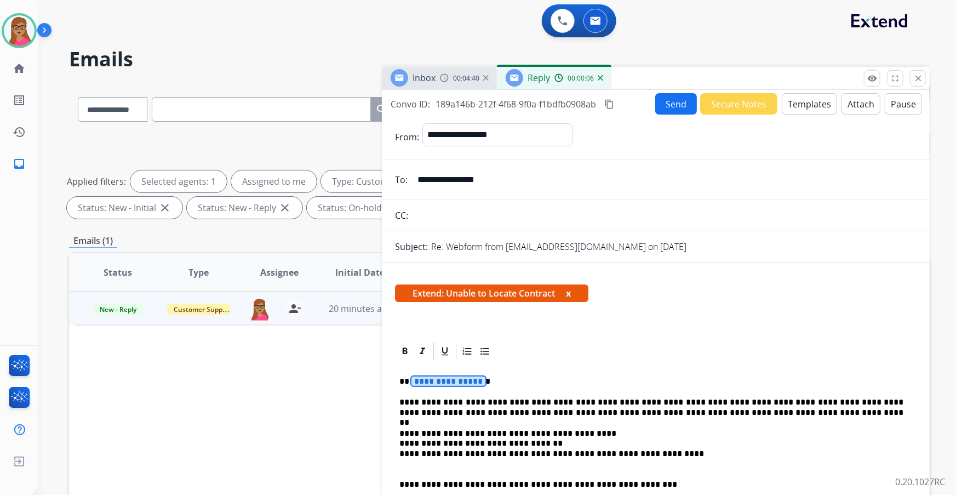
click at [467, 382] on span "**********" at bounding box center [449, 380] width 74 height 9
click at [673, 105] on button "Send" at bounding box center [676, 103] width 42 height 21
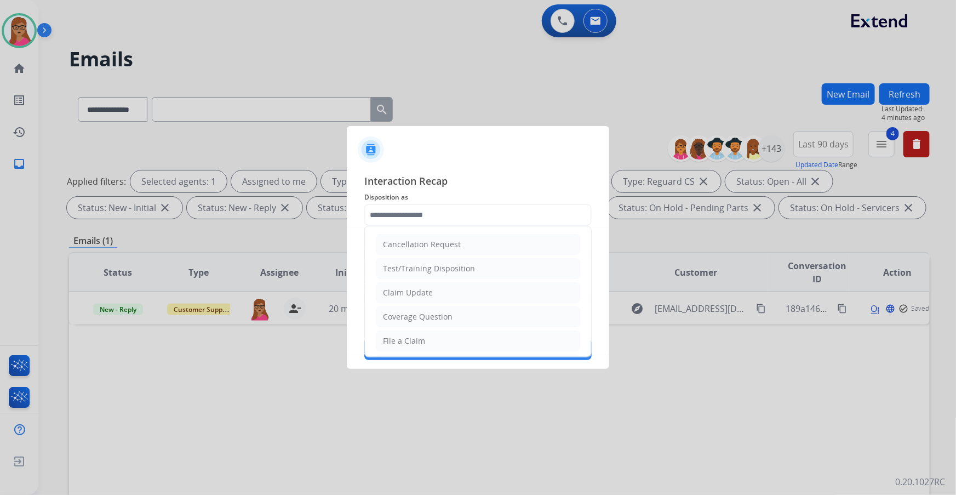
click at [427, 209] on input "text" at bounding box center [477, 215] width 227 height 22
click at [404, 332] on li "Other" at bounding box center [478, 336] width 204 height 21
type input "*****"
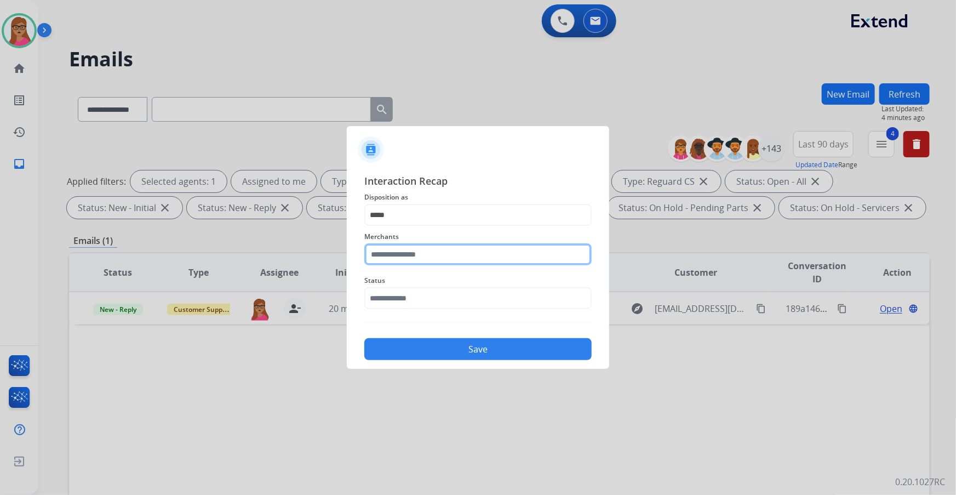
click at [435, 254] on input "text" at bounding box center [477, 254] width 227 height 22
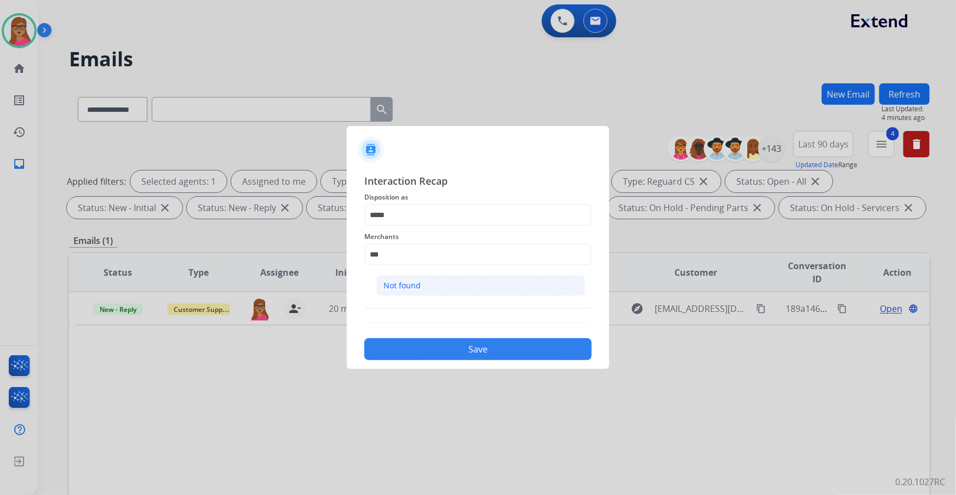
click at [404, 289] on div "Not found" at bounding box center [402, 285] width 37 height 11
type input "*********"
click at [398, 296] on input "text" at bounding box center [477, 298] width 227 height 22
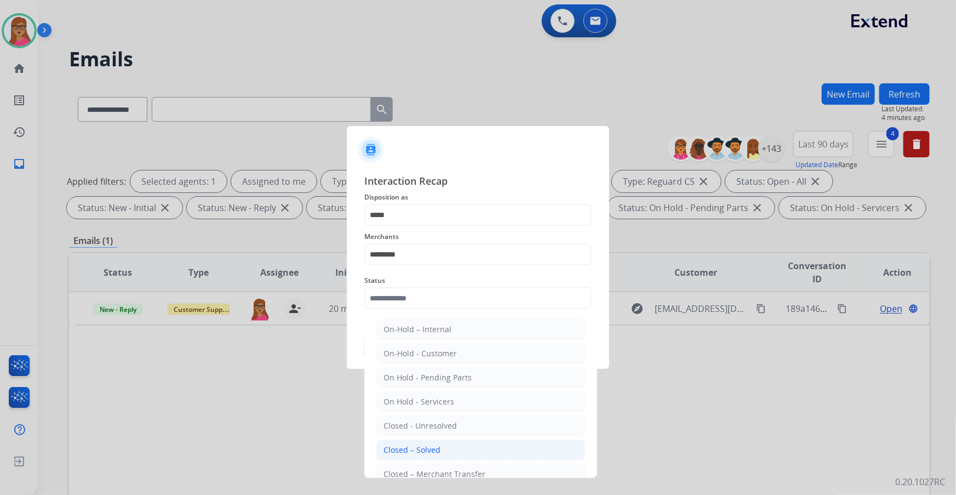
click at [425, 449] on div "Closed – Solved" at bounding box center [412, 449] width 57 height 11
type input "**********"
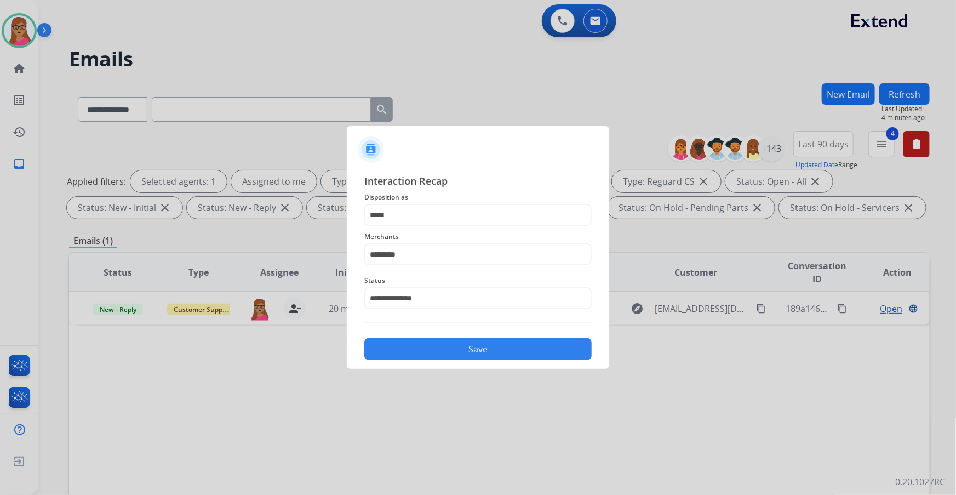
click at [447, 353] on button "Save" at bounding box center [477, 349] width 227 height 22
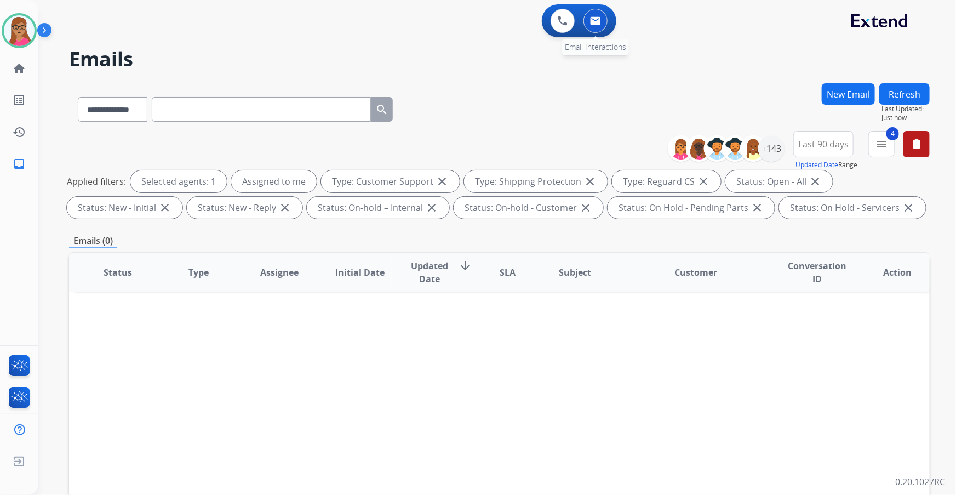
click at [596, 27] on button at bounding box center [596, 21] width 24 height 24
click at [767, 147] on div "+143" at bounding box center [771, 148] width 26 height 26
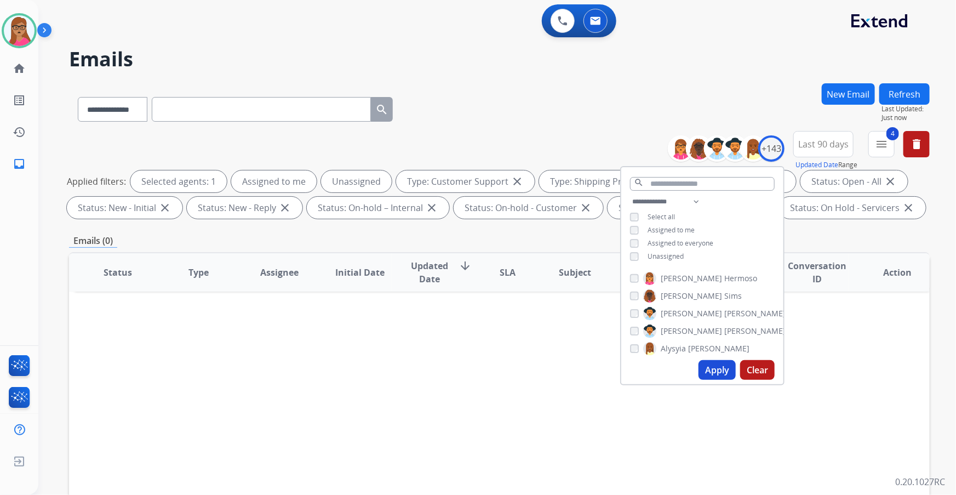
click at [718, 372] on button "Apply" at bounding box center [717, 370] width 37 height 20
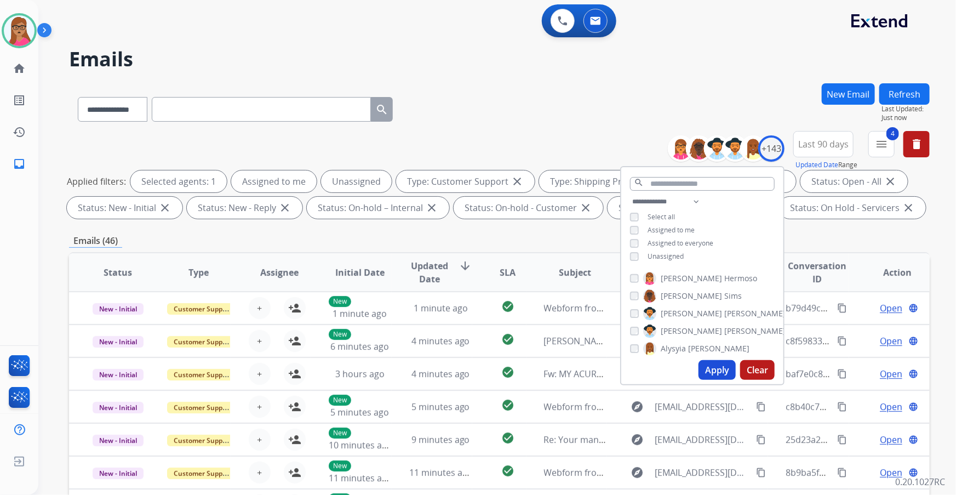
click at [302, 237] on div "Emails (46)" at bounding box center [499, 241] width 861 height 14
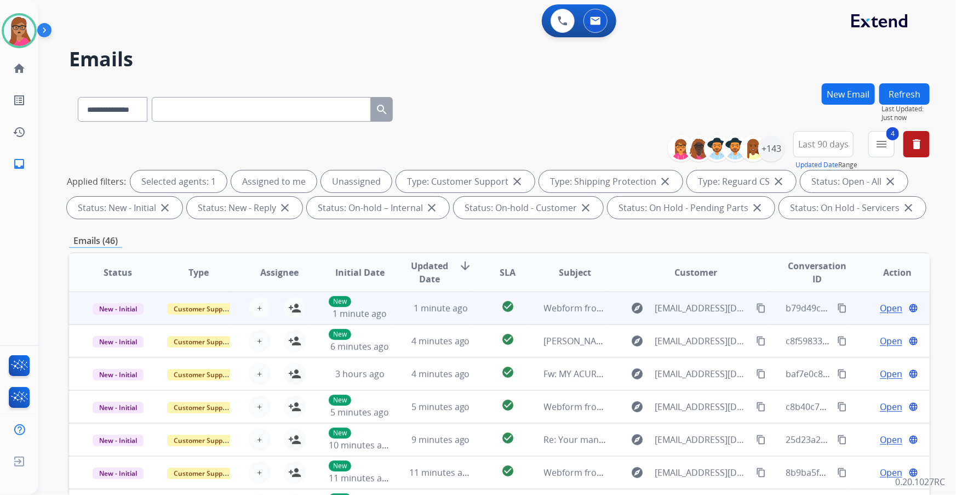
click at [121, 321] on td "New - Initial" at bounding box center [109, 308] width 81 height 33
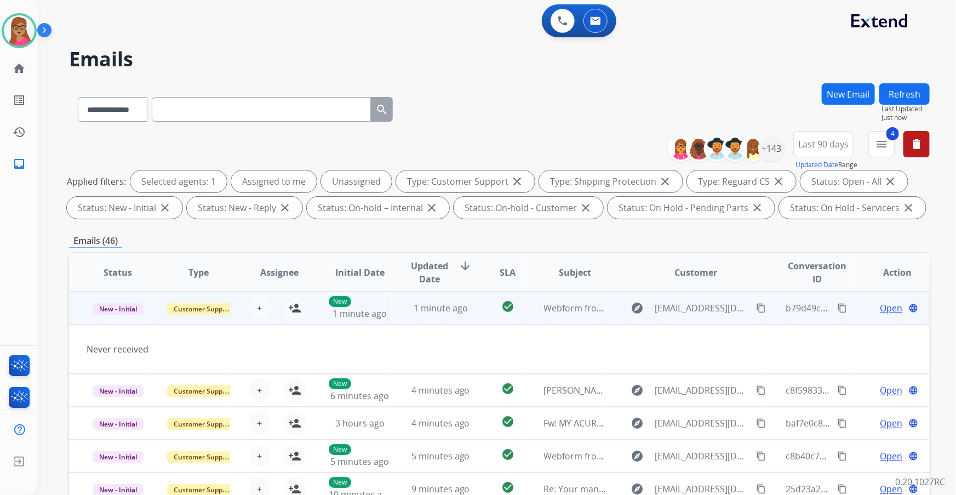
click at [756, 310] on mat-icon "content_copy" at bounding box center [761, 308] width 10 height 10
click at [123, 321] on td "New - Initial" at bounding box center [109, 308] width 81 height 33
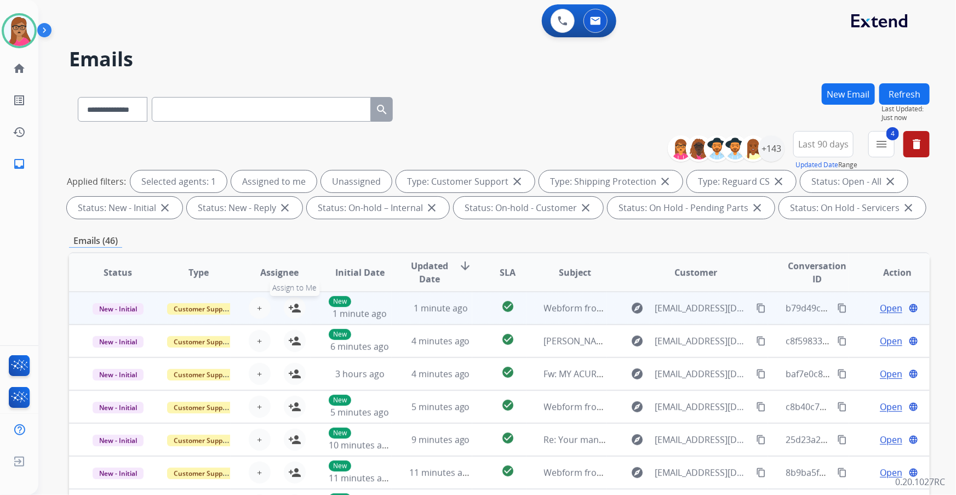
click at [291, 308] on mat-icon "person_add" at bounding box center [294, 307] width 13 height 13
click at [880, 309] on span "Open" at bounding box center [891, 307] width 22 height 13
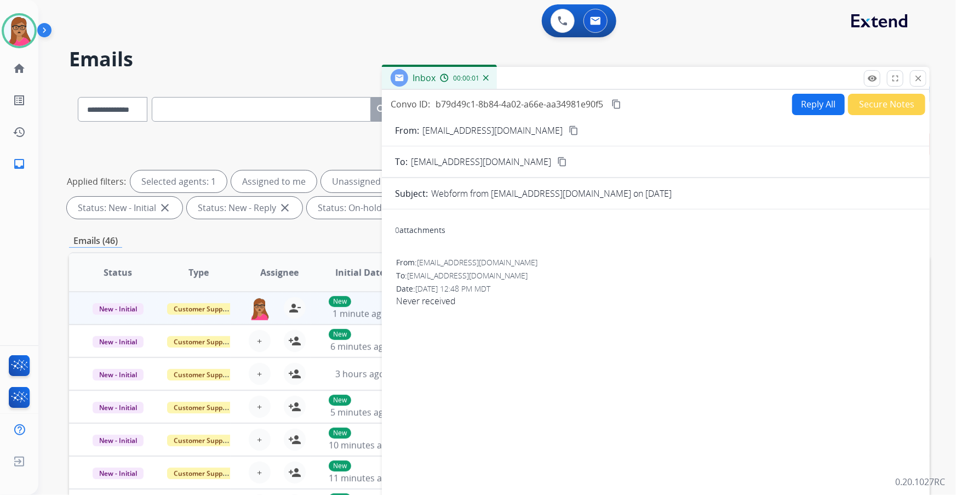
click at [818, 107] on button "Reply All" at bounding box center [818, 104] width 53 height 21
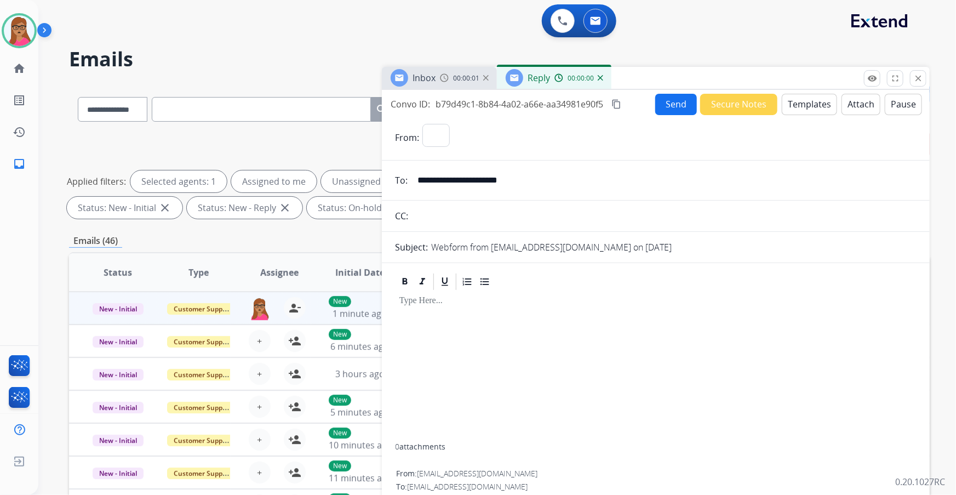
select select "**********"
click at [808, 101] on button "Templates" at bounding box center [809, 104] width 55 height 21
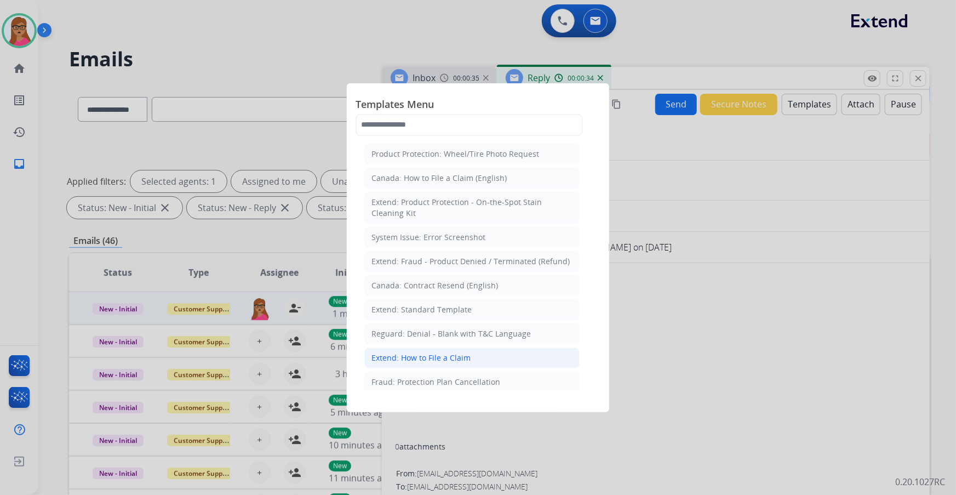
click at [431, 352] on div "Extend: How to File a Claim" at bounding box center [421, 357] width 99 height 11
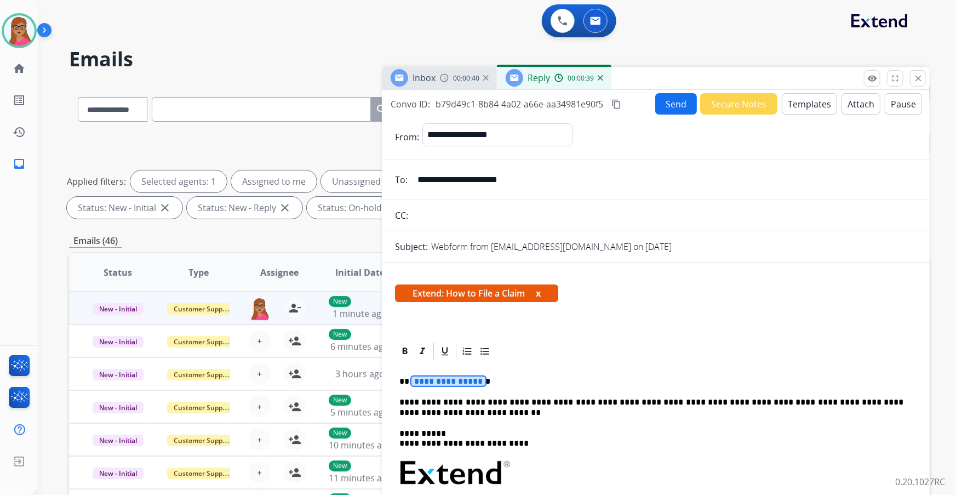
click at [435, 376] on span "**********" at bounding box center [449, 380] width 74 height 9
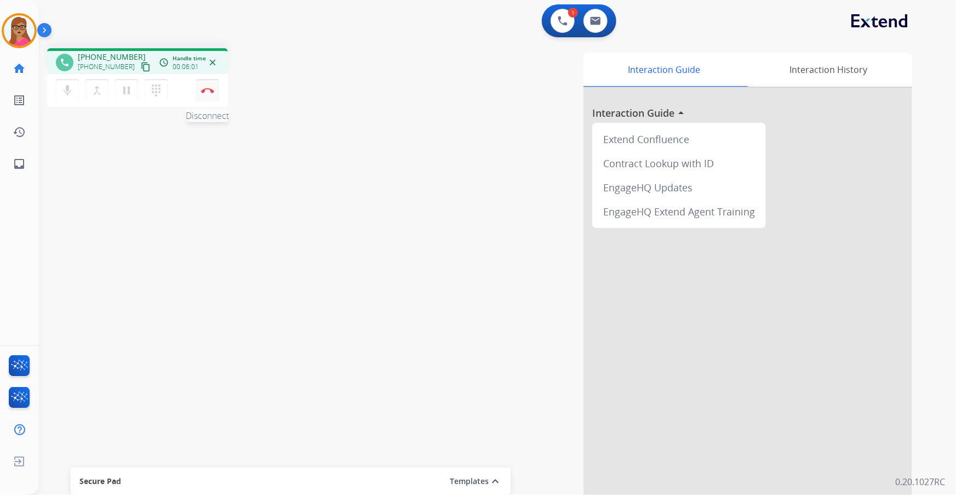
click at [207, 89] on img at bounding box center [207, 90] width 13 height 5
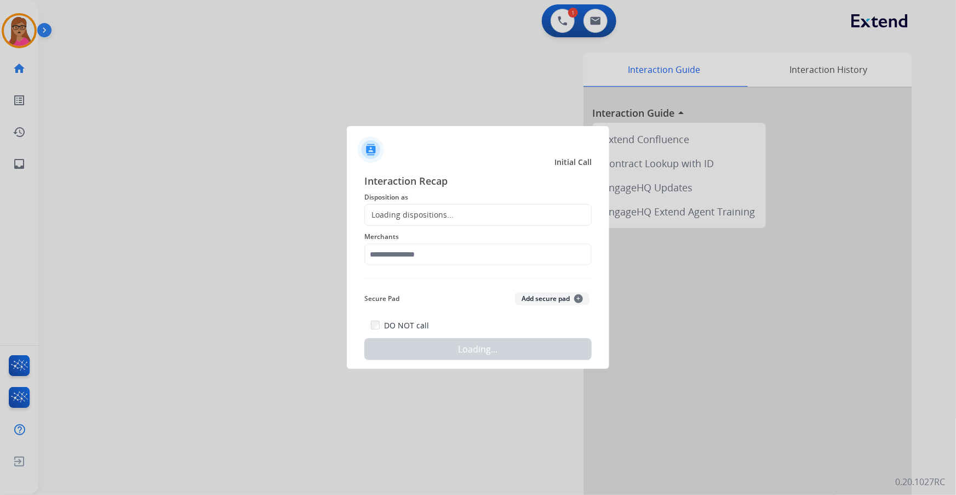
click at [406, 209] on div "Loading dispositions..." at bounding box center [409, 214] width 89 height 11
click at [422, 216] on div "Loading dispositions..." at bounding box center [409, 214] width 89 height 11
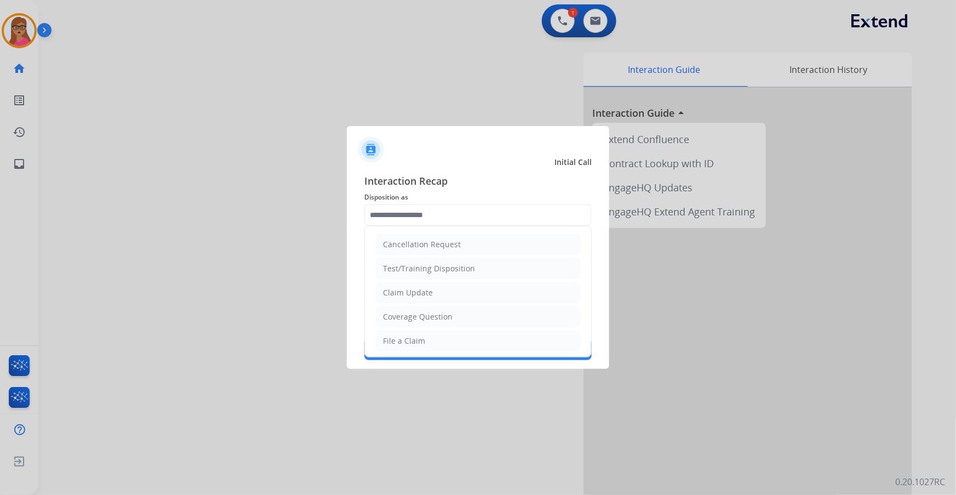
click at [415, 215] on input "text" at bounding box center [477, 215] width 227 height 22
drag, startPoint x: 420, startPoint y: 344, endPoint x: 410, endPoint y: 285, distance: 59.5
click at [419, 344] on div "File a Claim" at bounding box center [404, 340] width 42 height 11
type input "**********"
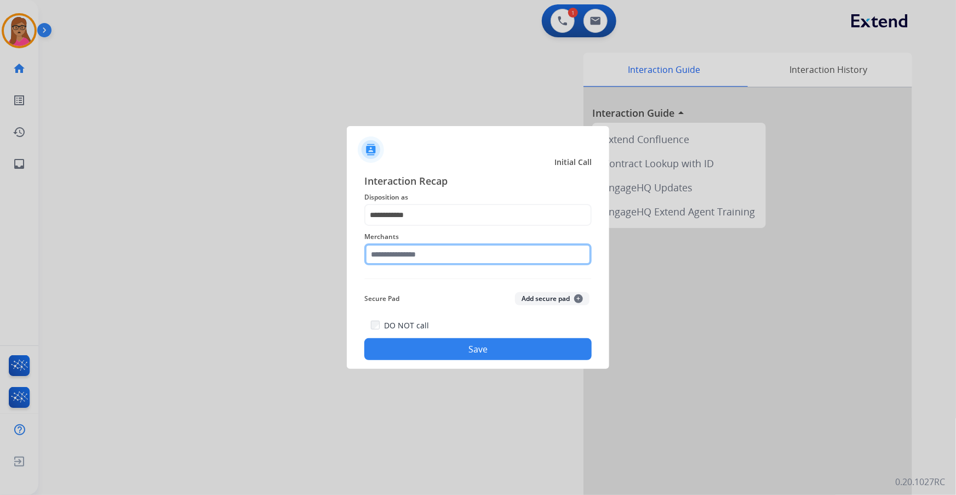
click at [406, 258] on input "text" at bounding box center [477, 254] width 227 height 22
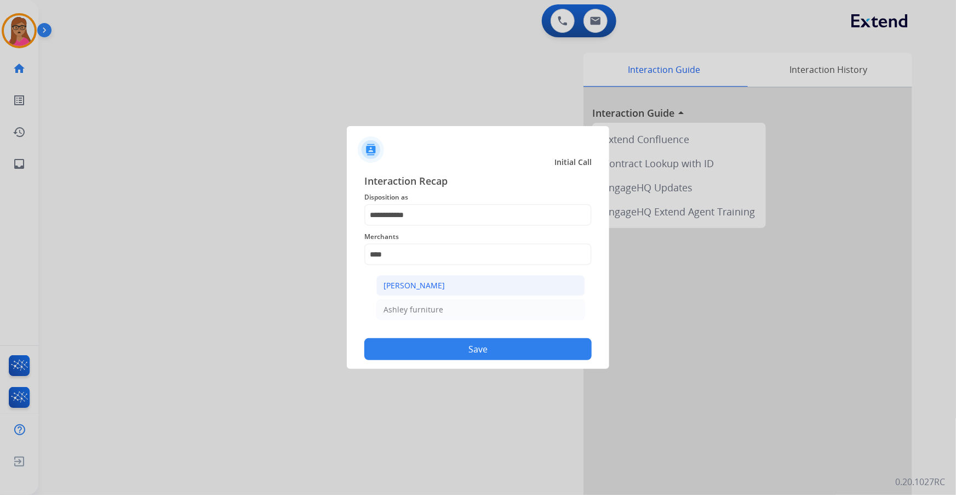
click at [420, 289] on div "[PERSON_NAME]" at bounding box center [414, 285] width 61 height 11
type input "**********"
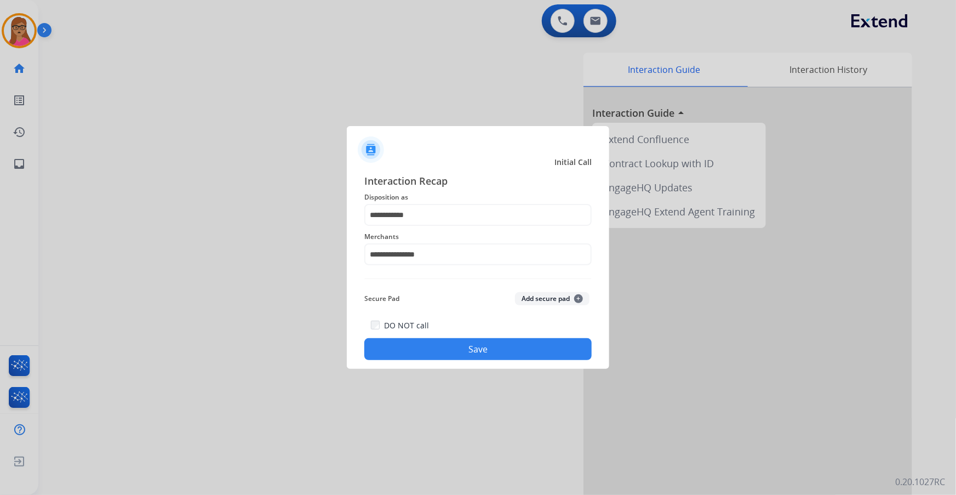
click at [454, 345] on button "Save" at bounding box center [477, 349] width 227 height 22
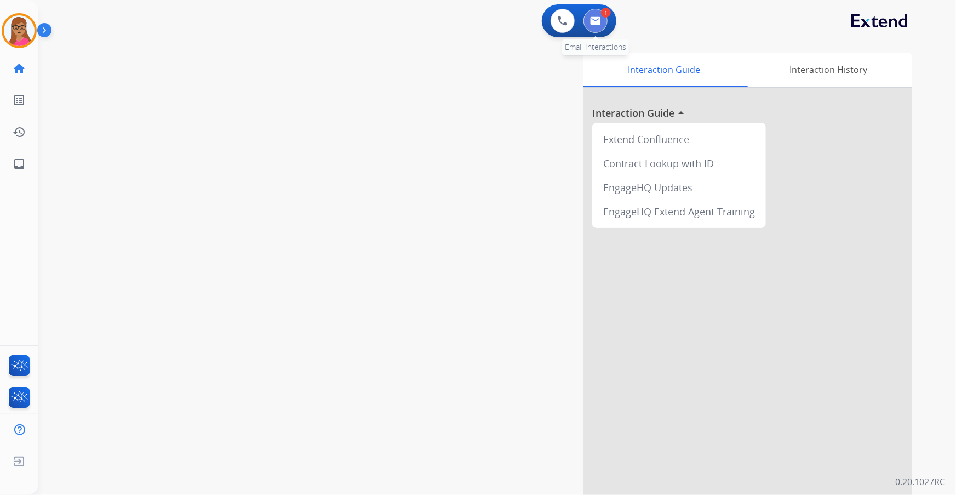
click at [595, 16] on img at bounding box center [595, 20] width 11 height 9
select select "**********"
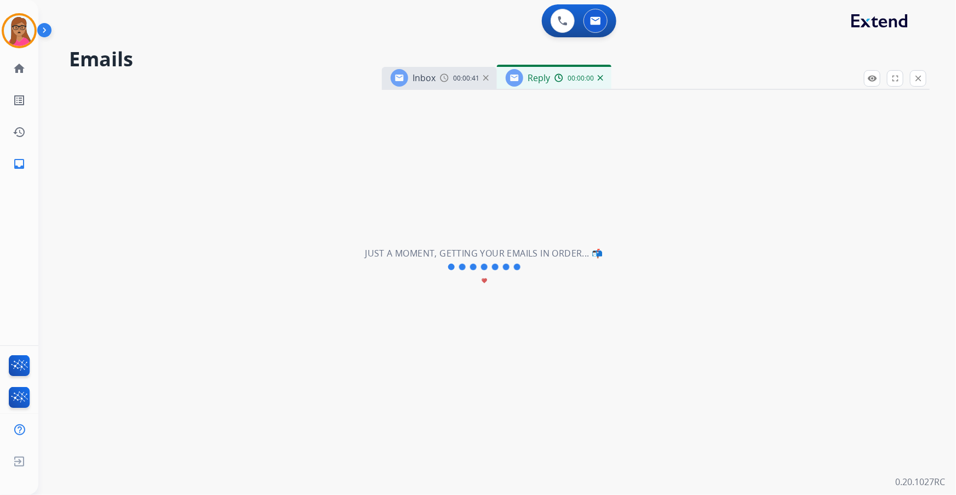
select select "**********"
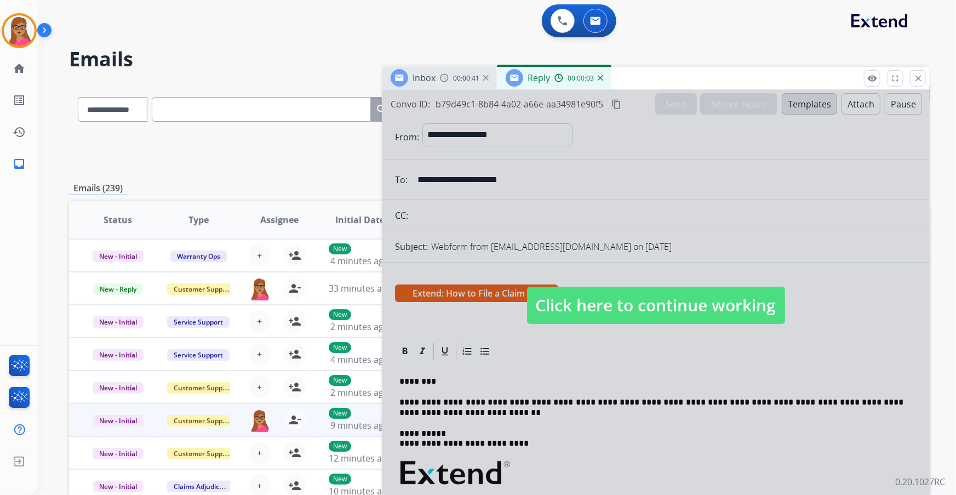
click at [460, 77] on span "00:00:41" at bounding box center [466, 78] width 26 height 9
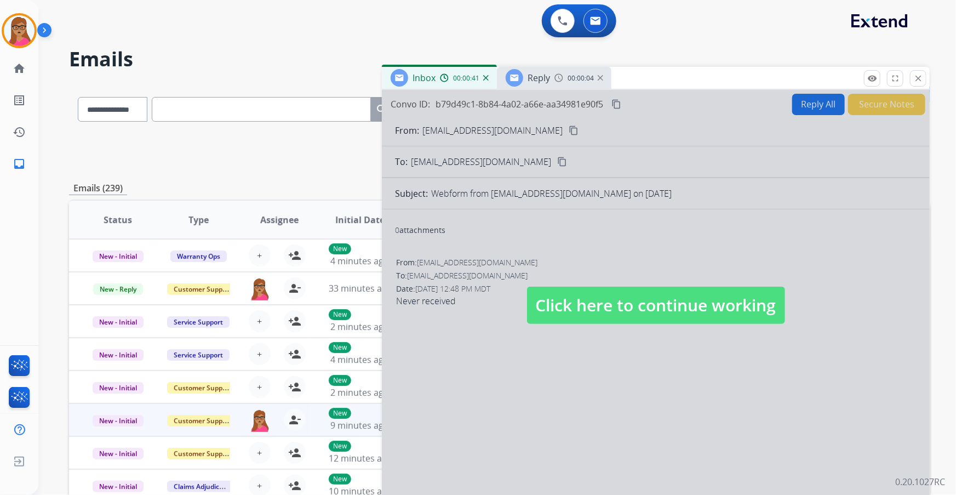
click at [585, 301] on span "Click here to continue working" at bounding box center [656, 305] width 258 height 37
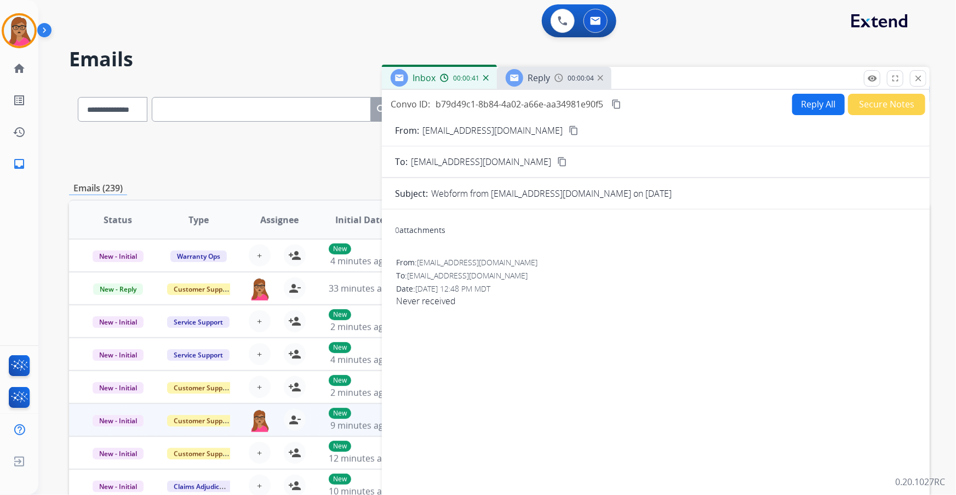
click at [536, 69] on div "Reply" at bounding box center [528, 78] width 44 height 18
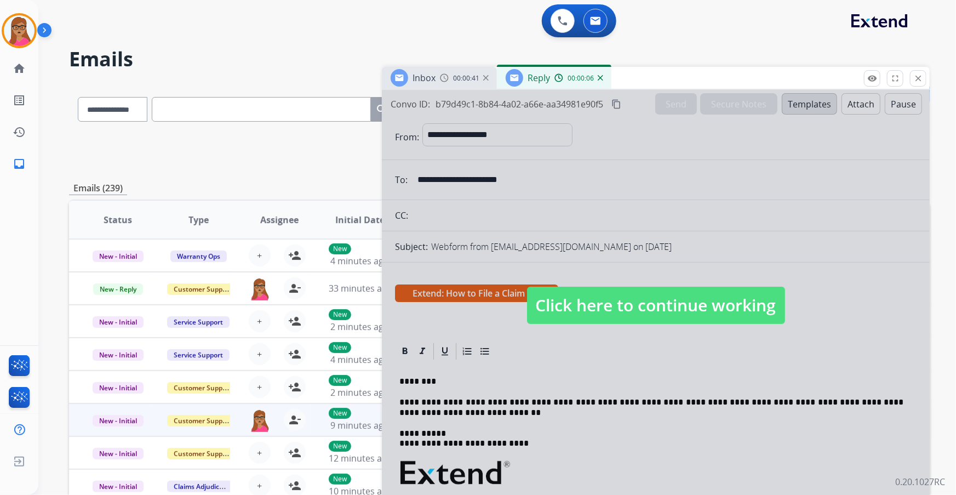
drag, startPoint x: 655, startPoint y: 294, endPoint x: 648, endPoint y: 296, distance: 7.5
click at [655, 295] on span "Click here to continue working" at bounding box center [656, 305] width 258 height 37
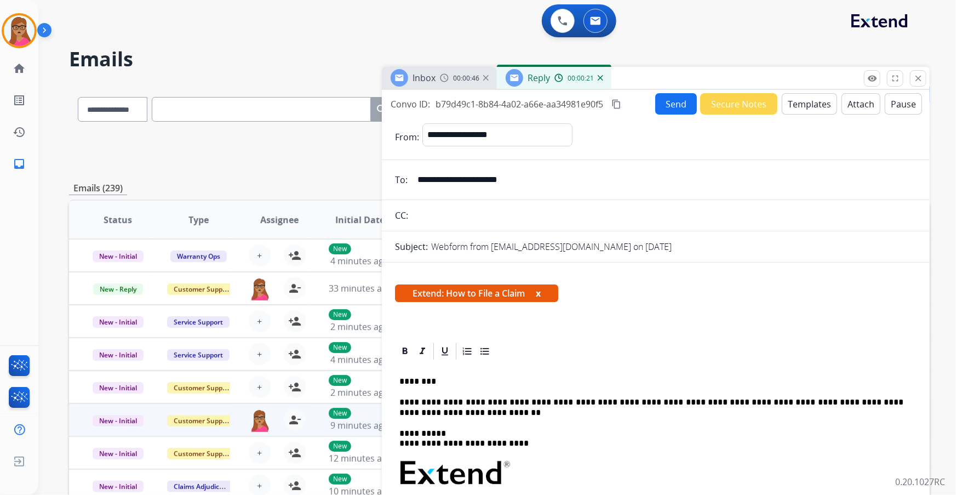
click at [618, 105] on mat-icon "content_copy" at bounding box center [617, 104] width 10 height 10
click at [669, 104] on button "Send" at bounding box center [676, 103] width 42 height 21
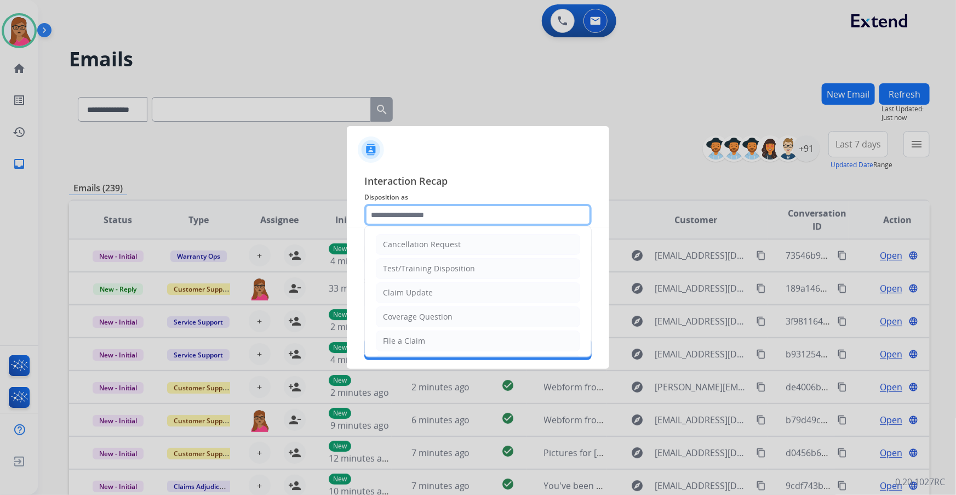
click at [428, 219] on input "text" at bounding box center [477, 215] width 227 height 22
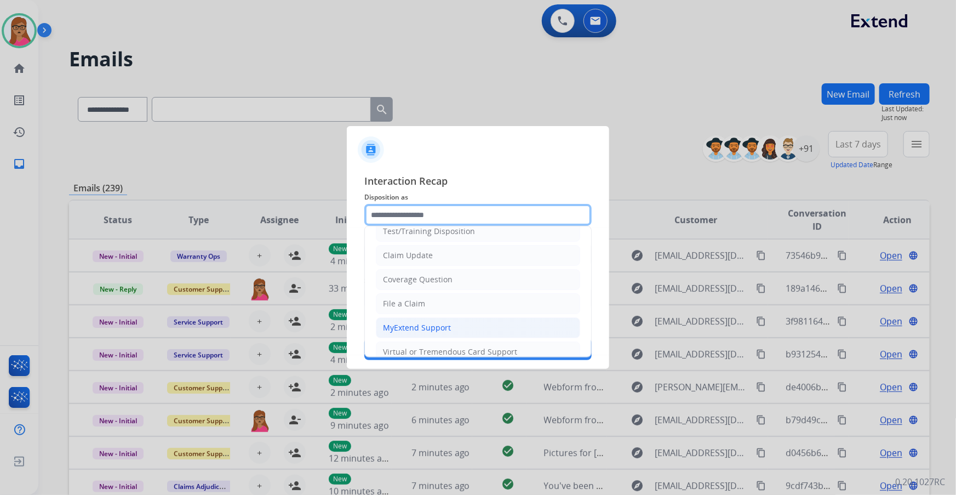
scroll to position [99, 0]
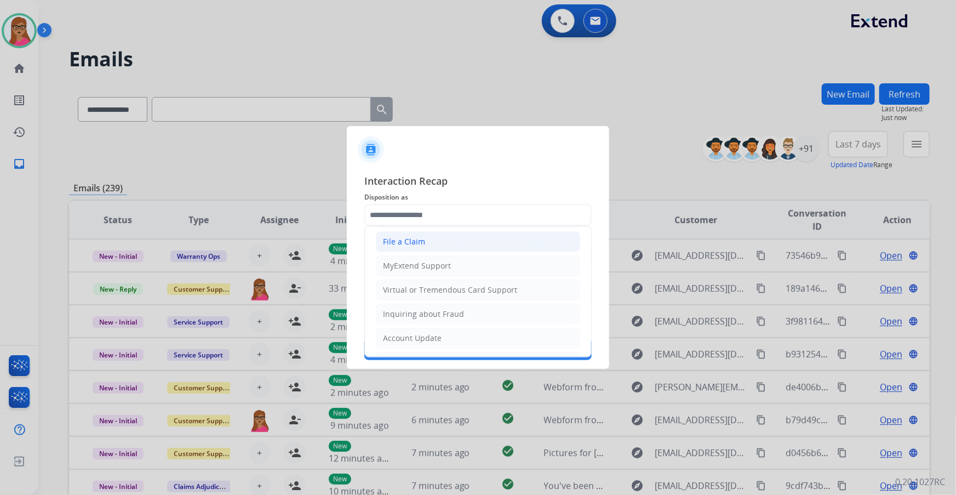
click at [414, 242] on div "File a Claim" at bounding box center [404, 241] width 42 height 11
type input "**********"
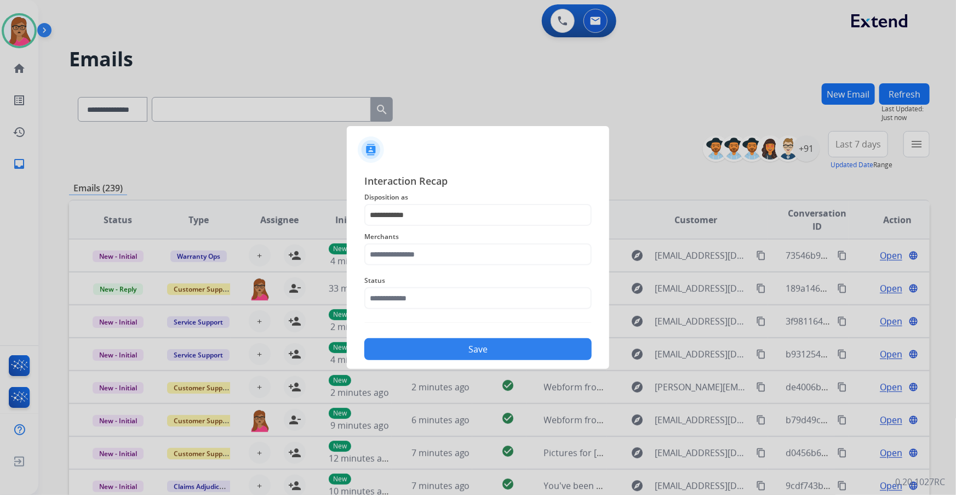
click at [413, 237] on span "Merchants" at bounding box center [477, 236] width 227 height 13
click at [411, 253] on input "text" at bounding box center [477, 254] width 227 height 22
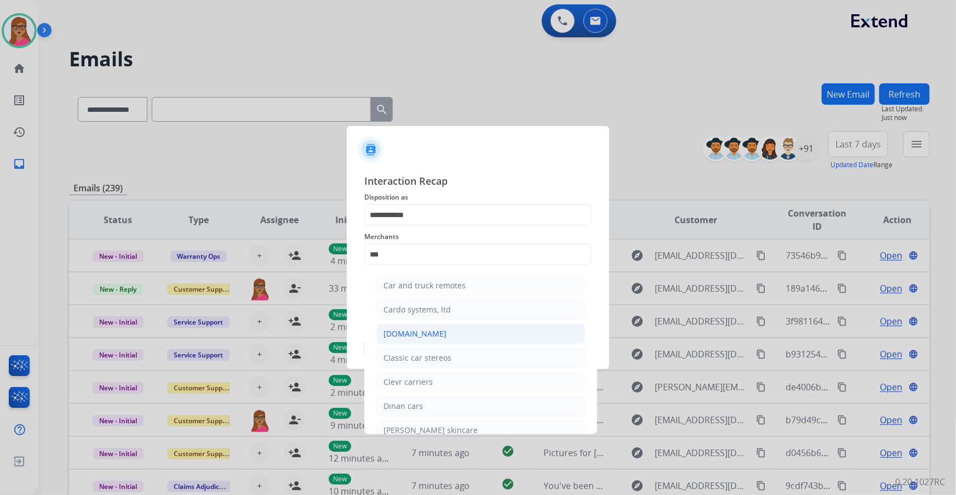
click at [419, 329] on div "[DOMAIN_NAME]" at bounding box center [415, 333] width 63 height 11
type input "**********"
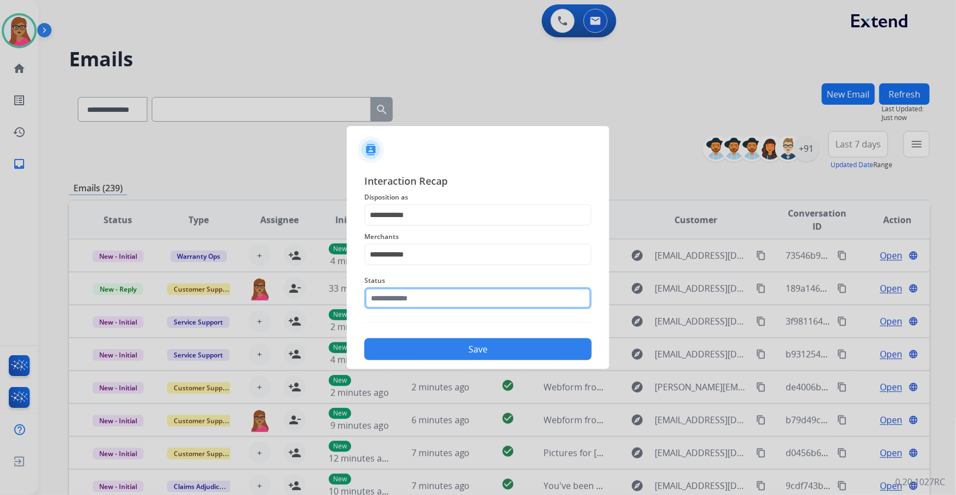
click at [415, 295] on input "text" at bounding box center [477, 298] width 227 height 22
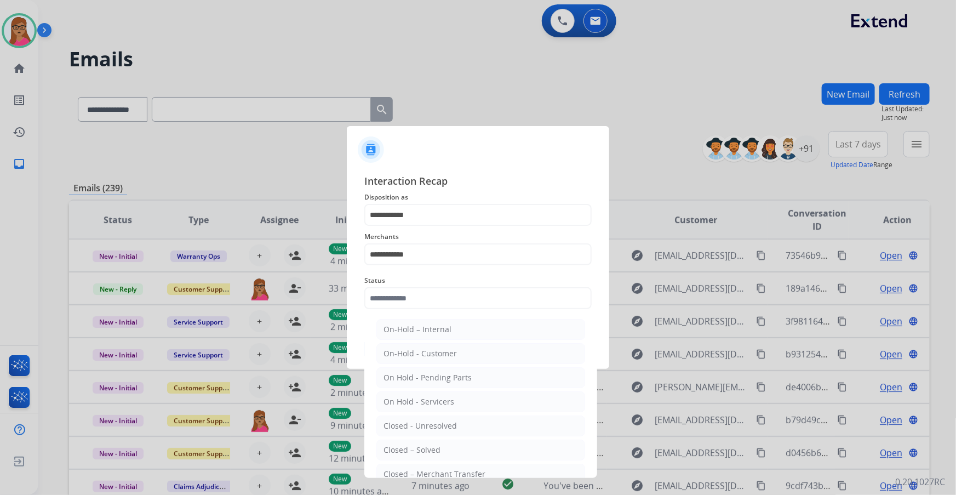
drag, startPoint x: 415, startPoint y: 443, endPoint x: 424, endPoint y: 386, distance: 58.3
click at [414, 444] on div "Closed – Solved" at bounding box center [412, 449] width 57 height 11
type input "**********"
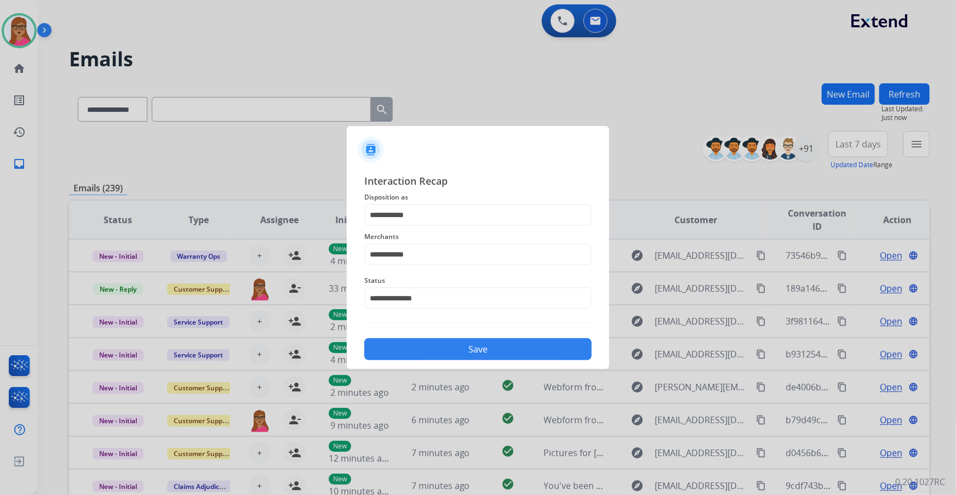
click at [436, 355] on button "Save" at bounding box center [477, 349] width 227 height 22
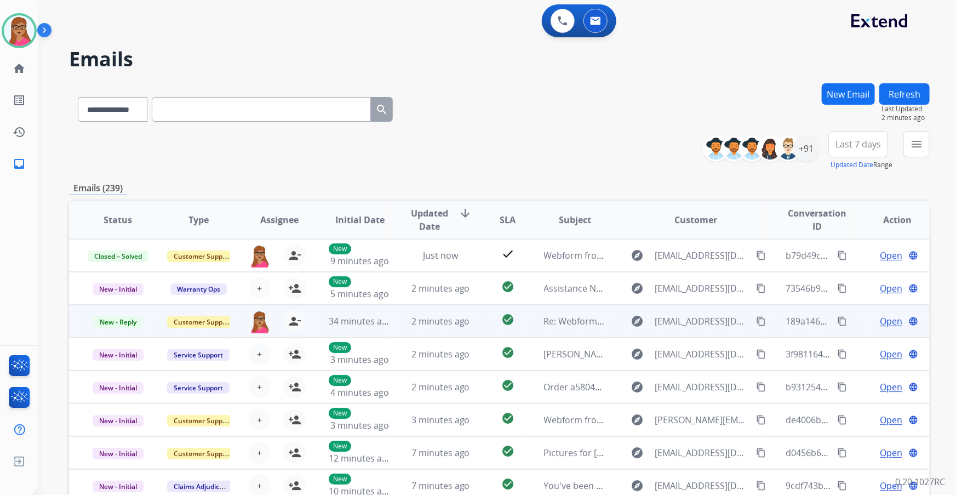
click at [880, 322] on span "Open" at bounding box center [891, 321] width 22 height 13
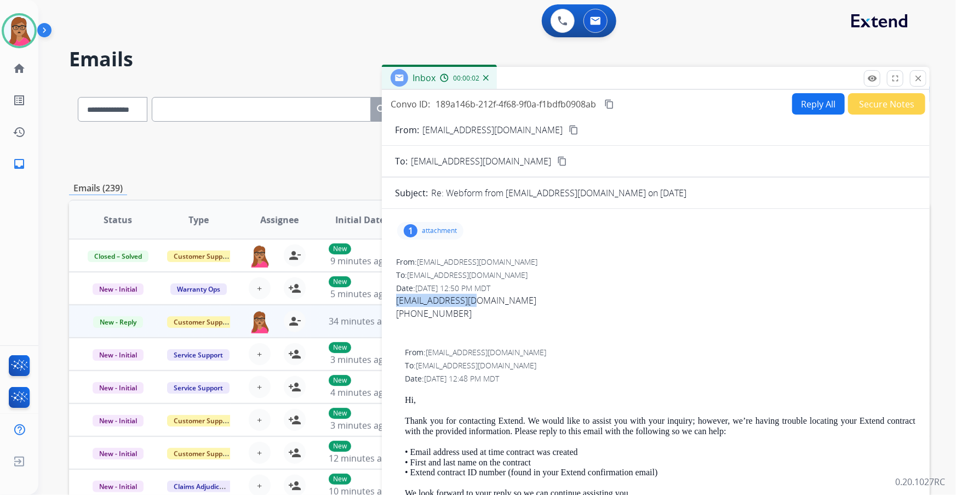
drag, startPoint x: 486, startPoint y: 302, endPoint x: 396, endPoint y: 301, distance: 89.9
click at [396, 301] on div "Vcdrew2@gmail.com" at bounding box center [655, 300] width 519 height 13
drag, startPoint x: 410, startPoint y: 301, endPoint x: 485, endPoint y: 338, distance: 83.1
click at [454, 328] on div at bounding box center [655, 326] width 519 height 13
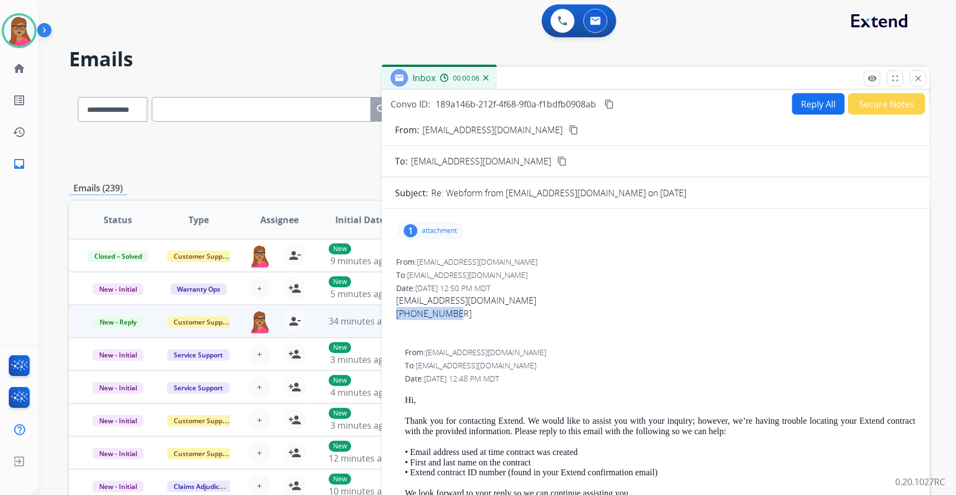
drag, startPoint x: 455, startPoint y: 318, endPoint x: 397, endPoint y: 314, distance: 57.7
click at [397, 314] on div "917-519-9656" at bounding box center [655, 313] width 519 height 13
copy div "917-519-9656"
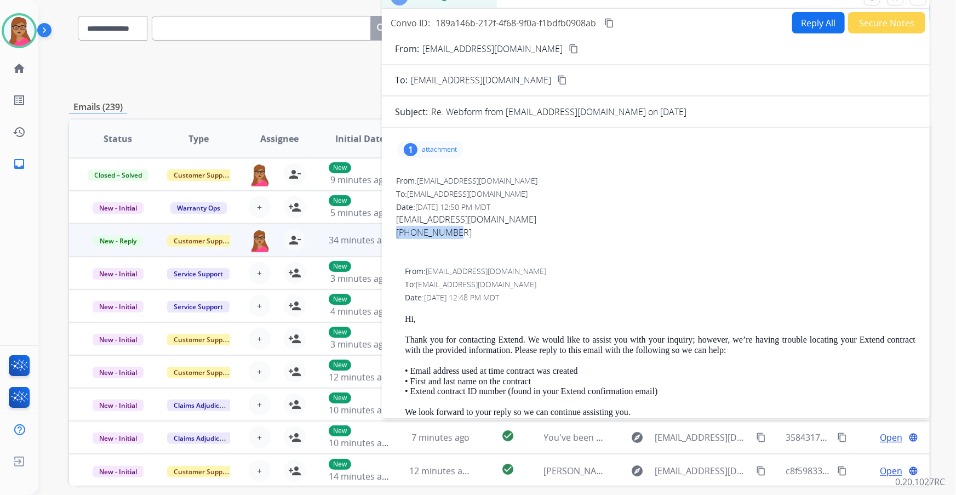
scroll to position [29, 0]
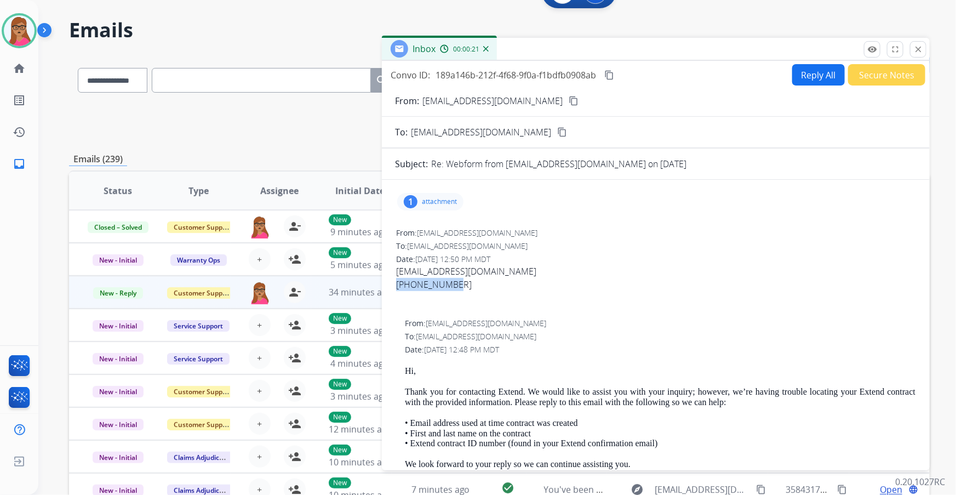
click at [818, 72] on button "Reply All" at bounding box center [818, 74] width 53 height 21
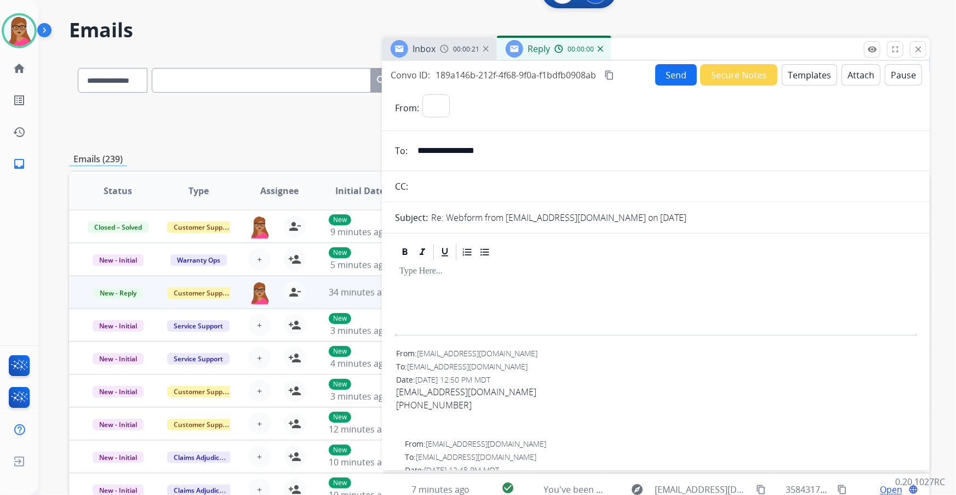
select select "**********"
click at [611, 76] on mat-icon "content_copy" at bounding box center [609, 75] width 10 height 10
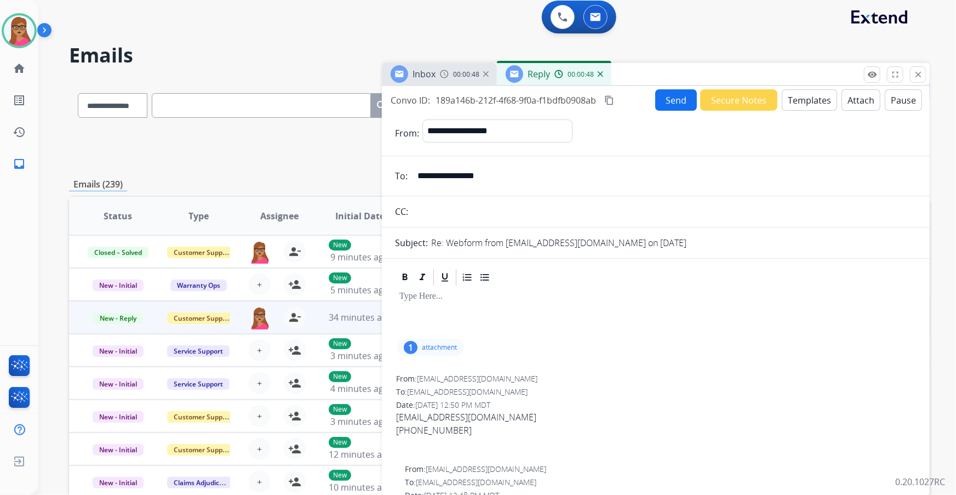
scroll to position [0, 0]
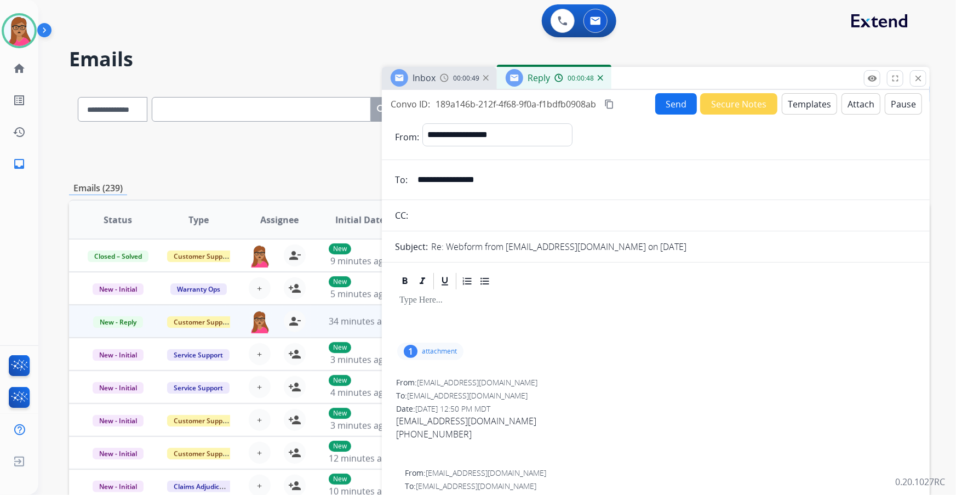
click at [536, 72] on span "Reply" at bounding box center [539, 78] width 22 height 12
click at [532, 77] on span "Reply" at bounding box center [539, 78] width 22 height 12
click at [422, 77] on span "Inbox" at bounding box center [424, 78] width 23 height 12
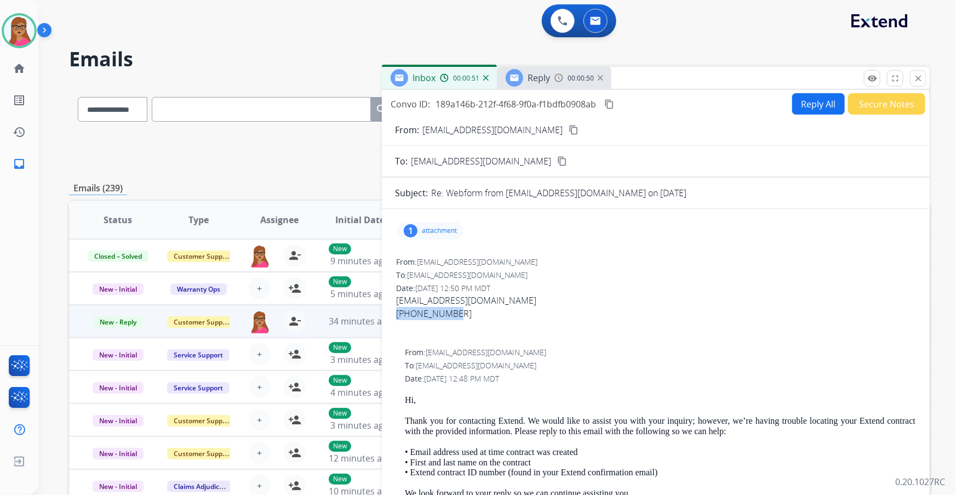
click at [545, 77] on span "Reply" at bounding box center [539, 78] width 22 height 12
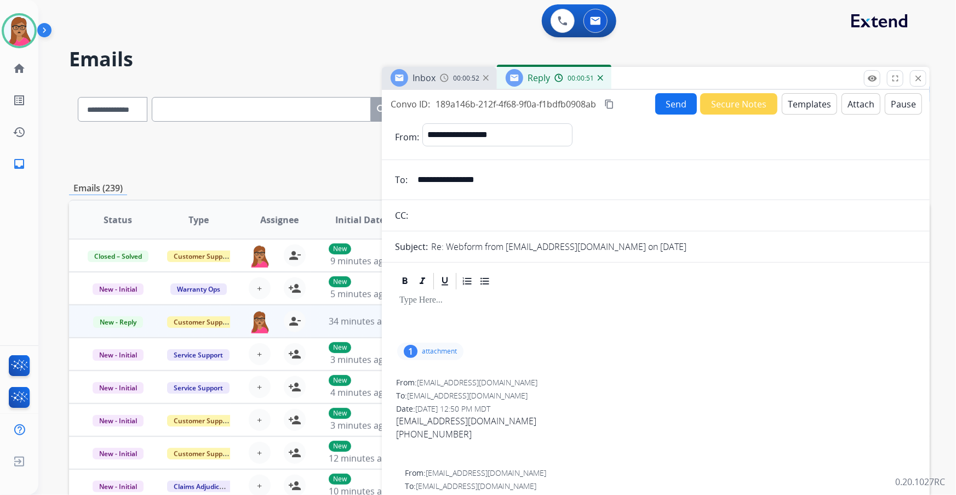
click at [814, 107] on button "Templates" at bounding box center [809, 103] width 55 height 21
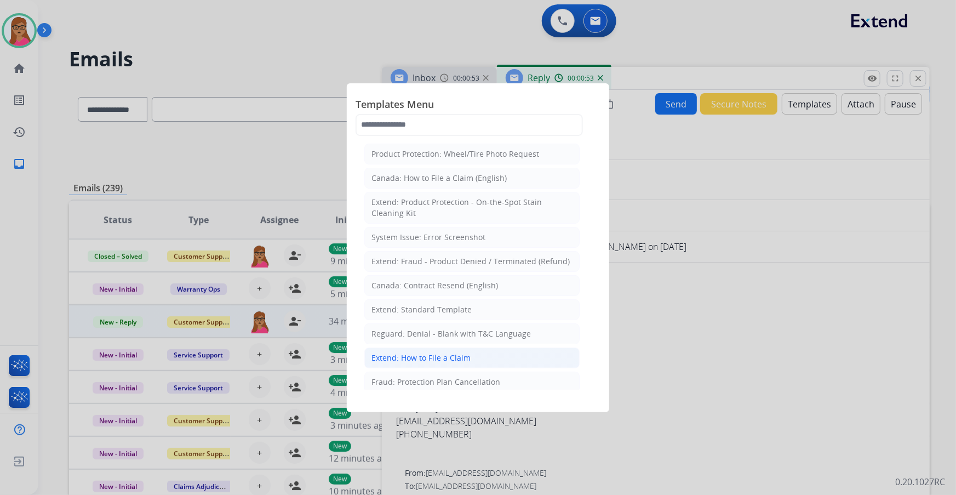
click at [446, 353] on div "Extend: How to File a Claim" at bounding box center [421, 357] width 99 height 11
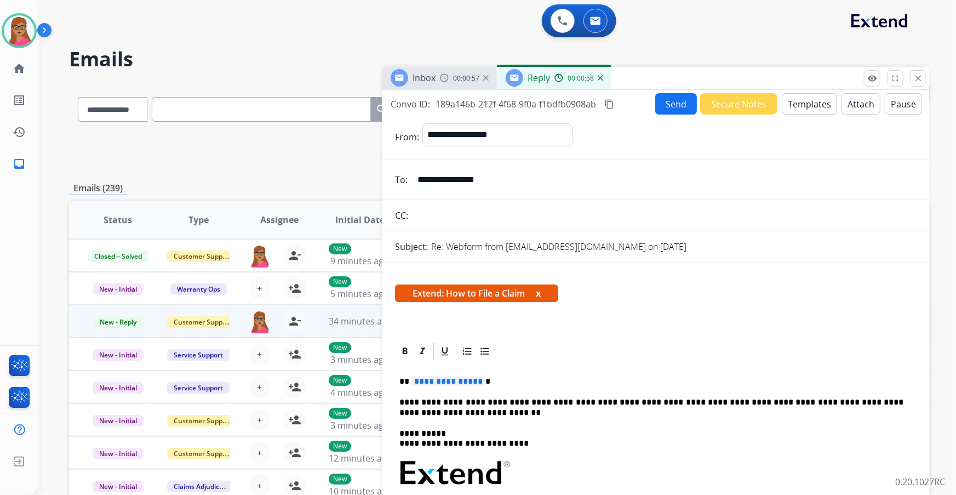
click at [599, 81] on div "00:00:58" at bounding box center [579, 78] width 48 height 10
click at [601, 77] on img at bounding box center [600, 77] width 5 height 5
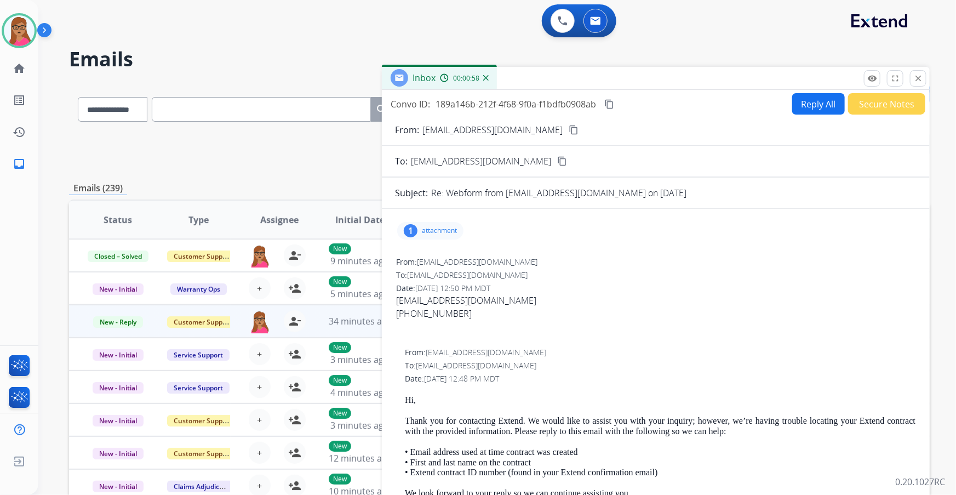
click at [806, 99] on button "Reply All" at bounding box center [818, 103] width 53 height 21
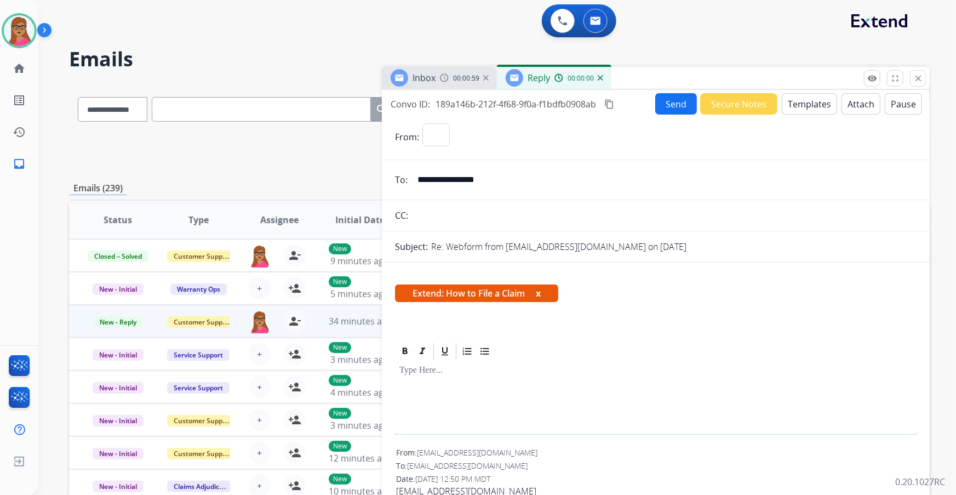
select select "**********"
click at [812, 104] on button "Templates" at bounding box center [809, 103] width 55 height 21
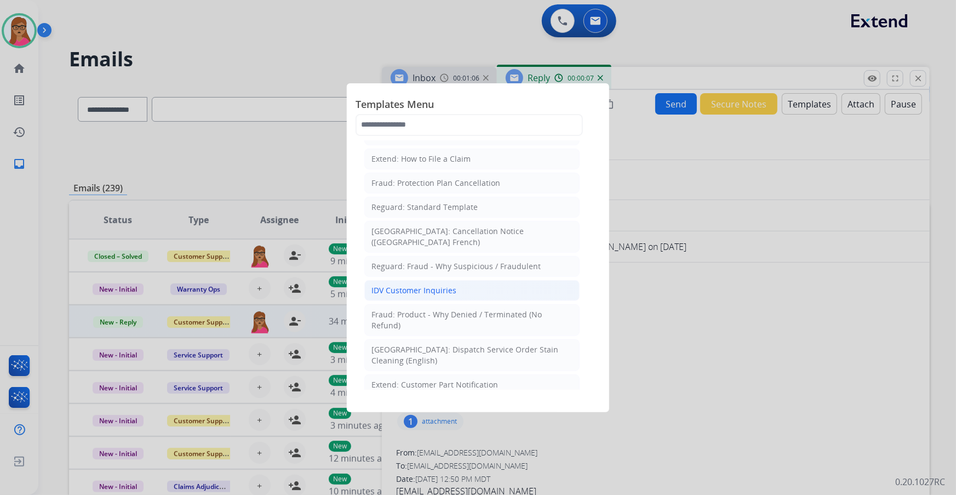
scroll to position [249, 0]
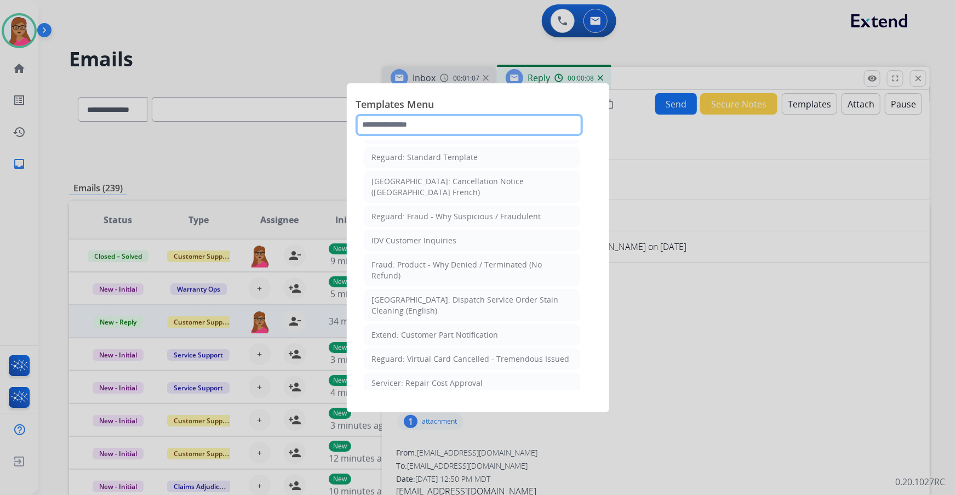
click at [429, 115] on input "text" at bounding box center [469, 125] width 227 height 22
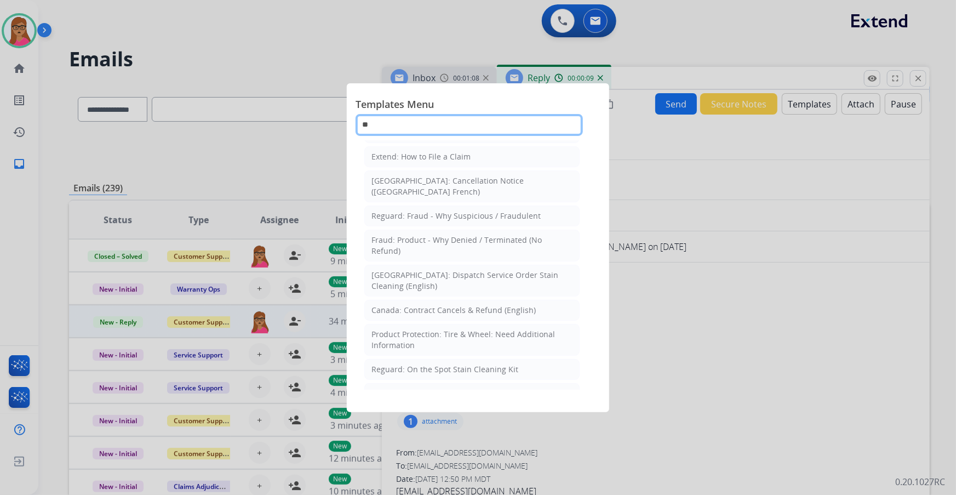
scroll to position [0, 0]
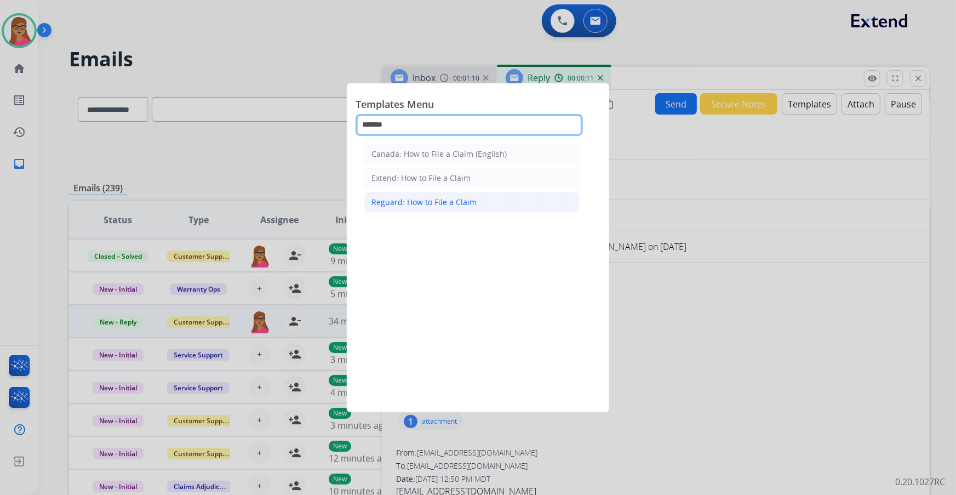
type input "******"
click at [428, 197] on div "Reguard: How to File a Claim" at bounding box center [424, 202] width 105 height 11
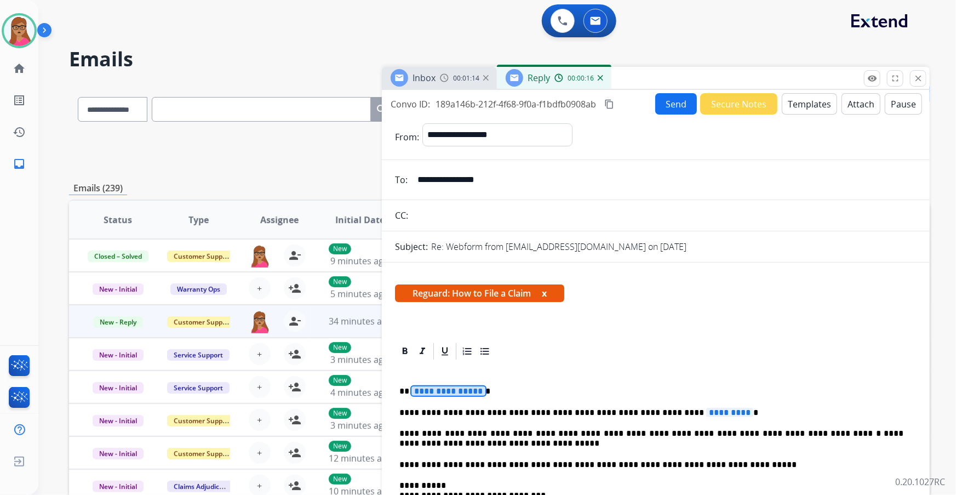
click at [448, 384] on div "**********" at bounding box center [656, 484] width 522 height 247
click at [706, 411] on span "*********" at bounding box center [729, 412] width 47 height 9
drag, startPoint x: 664, startPoint y: 98, endPoint x: 640, endPoint y: 5, distance: 95.7
click at [665, 98] on button "Send" at bounding box center [676, 103] width 42 height 21
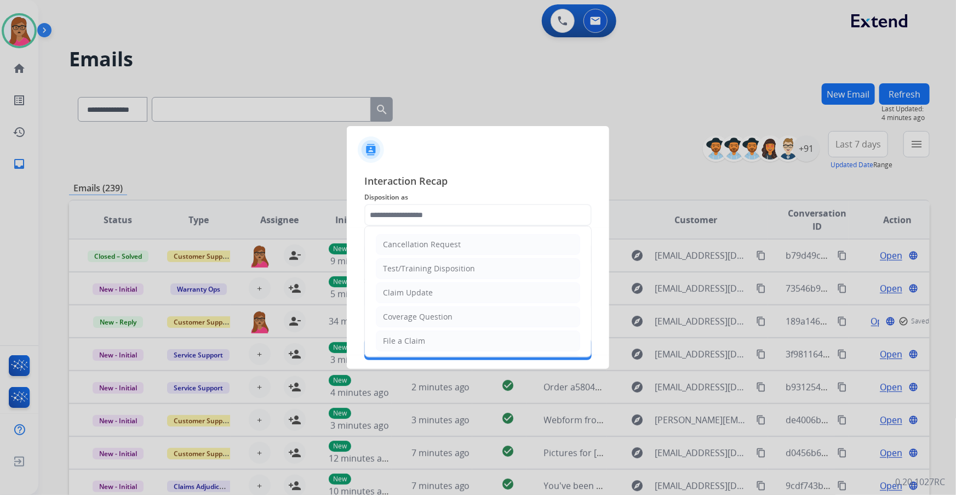
click at [481, 218] on input "text" at bounding box center [477, 215] width 227 height 22
click at [411, 340] on div "File a Claim" at bounding box center [404, 340] width 42 height 11
type input "**********"
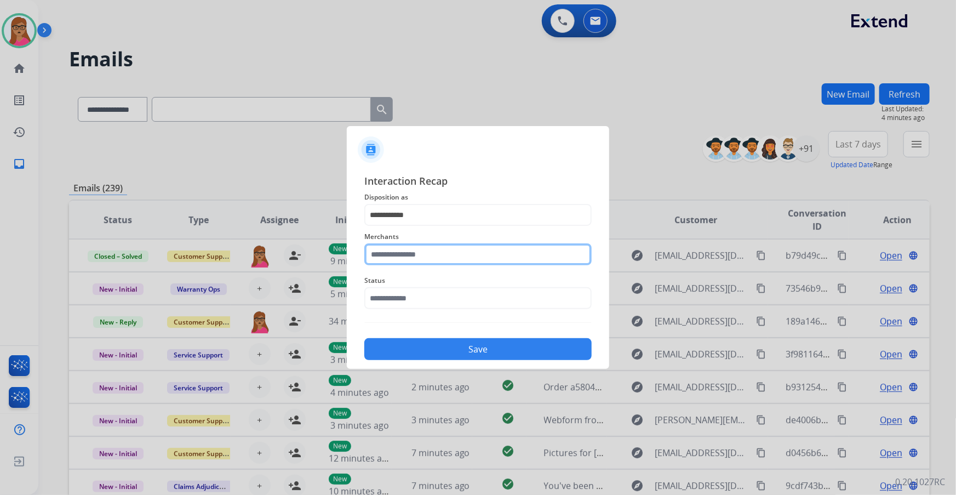
click at [425, 261] on input "text" at bounding box center [477, 254] width 227 height 22
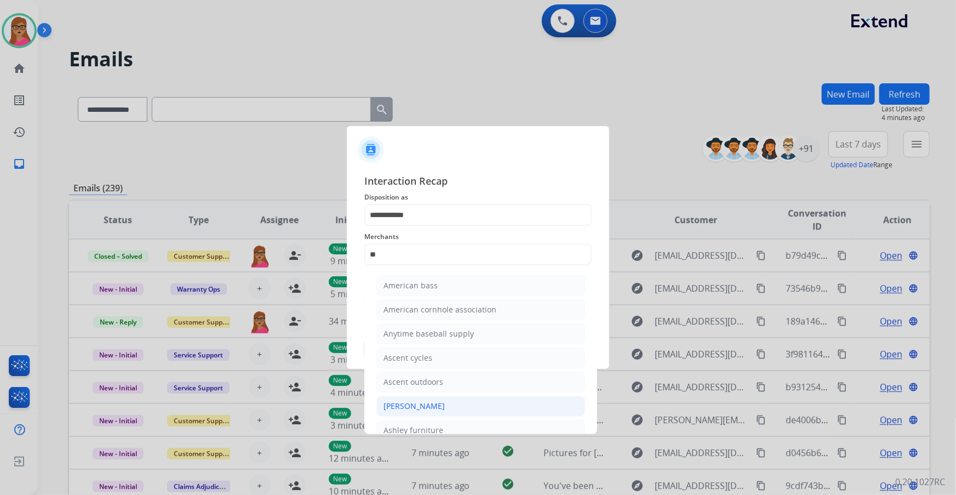
click at [418, 413] on li "[PERSON_NAME]" at bounding box center [480, 406] width 209 height 21
type input "**********"
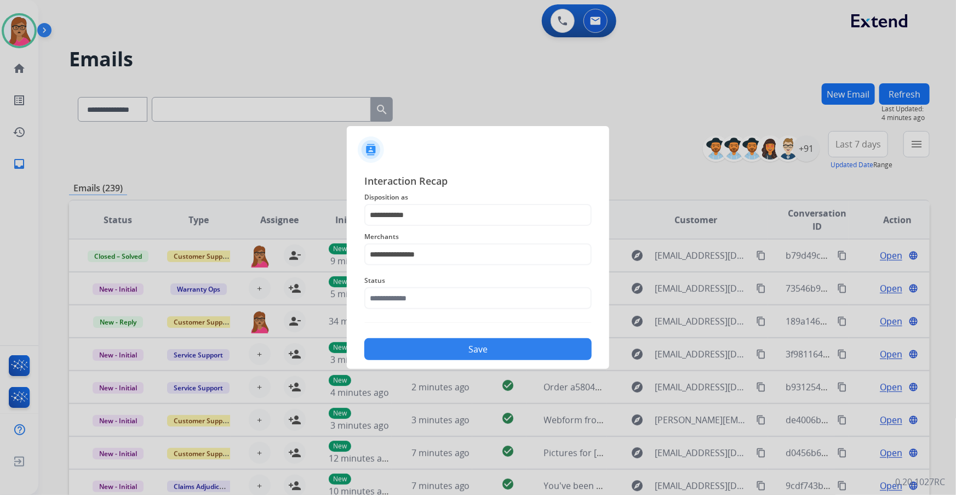
click at [409, 285] on span "Status" at bounding box center [477, 280] width 227 height 13
click at [418, 296] on input "text" at bounding box center [477, 298] width 227 height 22
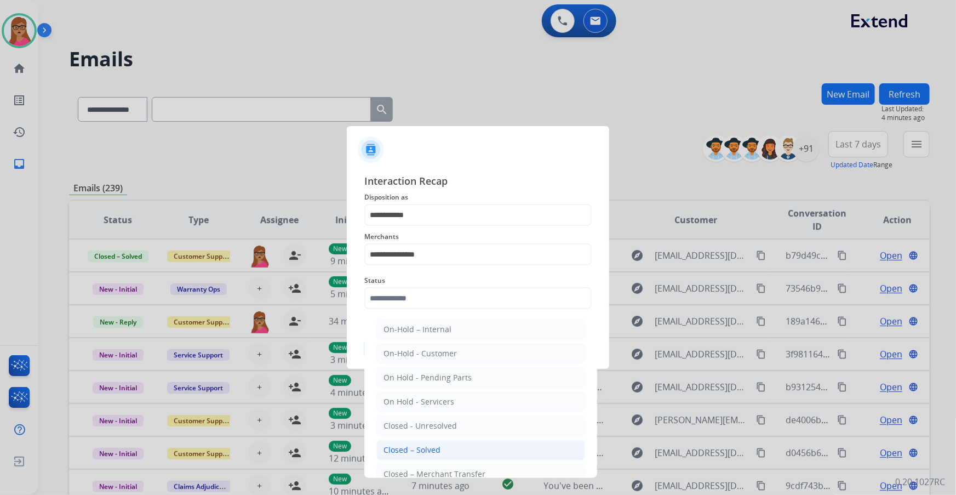
click at [411, 444] on div "Closed – Solved" at bounding box center [412, 449] width 57 height 11
type input "**********"
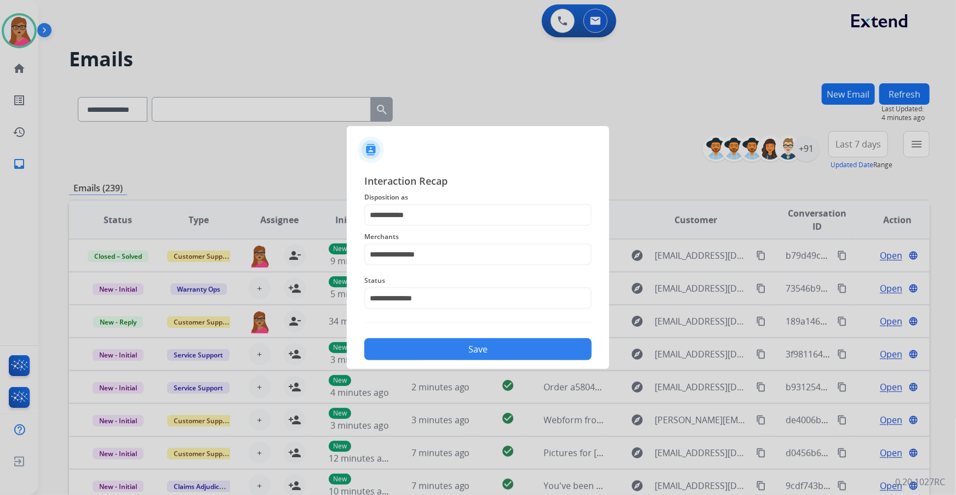
click at [431, 345] on button "Save" at bounding box center [477, 349] width 227 height 22
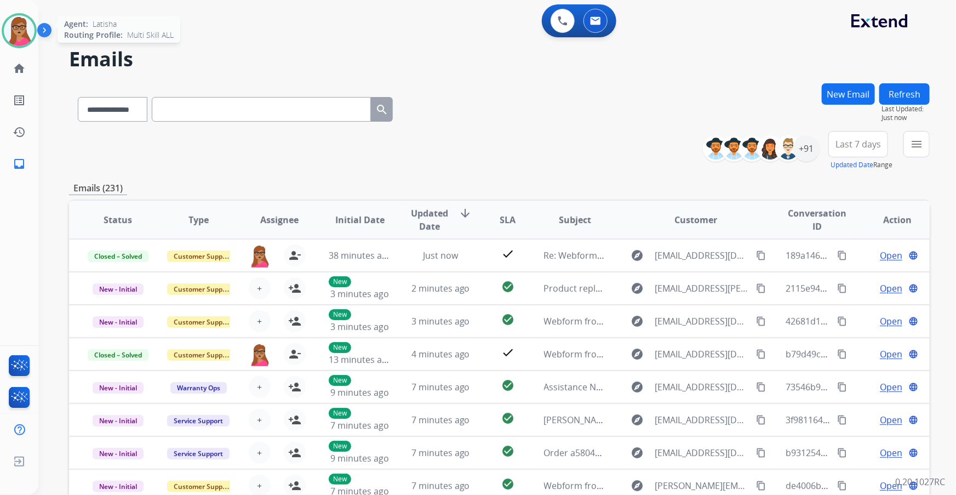
click at [16, 39] on img at bounding box center [19, 30] width 31 height 31
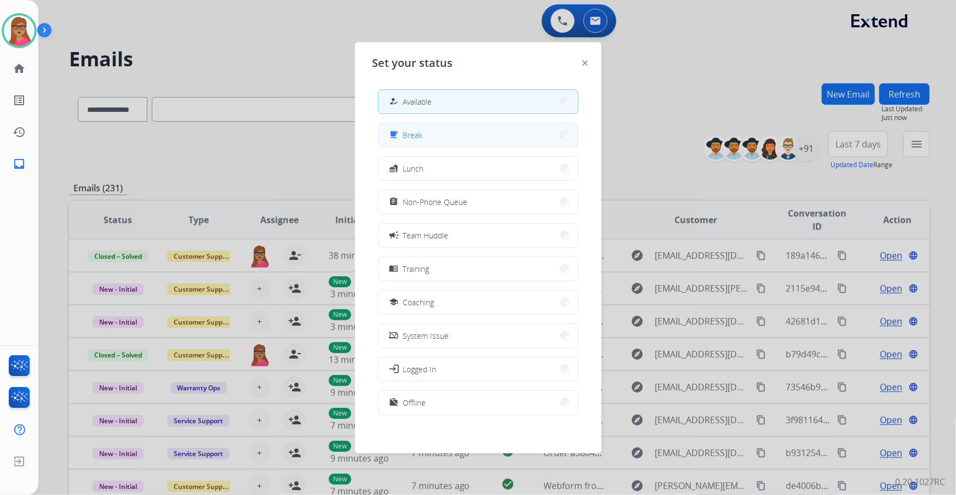
click at [440, 136] on button "free_breakfast Break" at bounding box center [478, 135] width 199 height 24
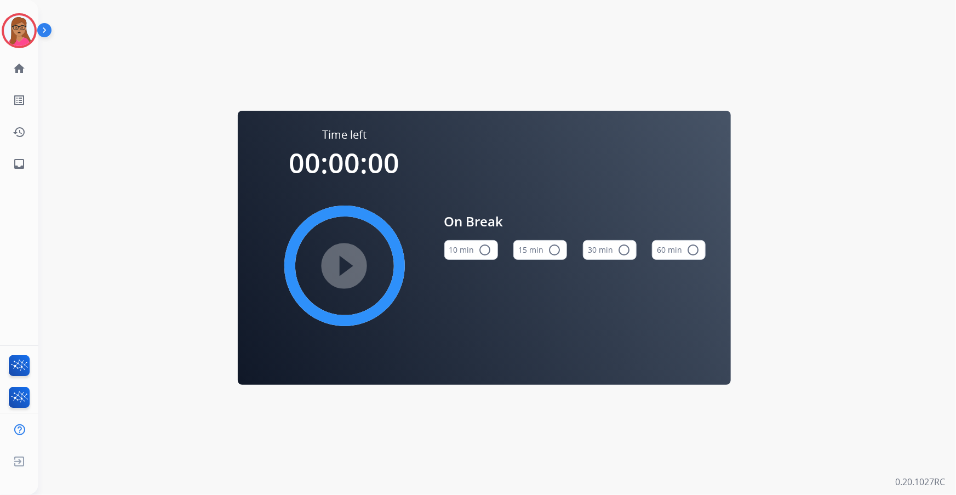
click at [549, 255] on mat-icon "radio_button_unchecked" at bounding box center [554, 249] width 13 height 13
click at [344, 259] on mat-icon "play_circle_filled" at bounding box center [344, 265] width 13 height 13
click at [19, 21] on img at bounding box center [19, 30] width 31 height 31
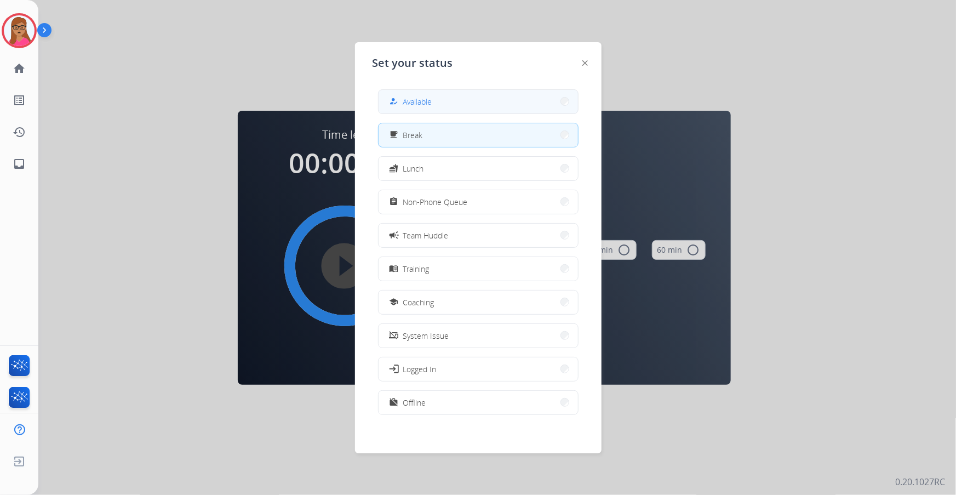
click at [456, 110] on button "how_to_reg Available" at bounding box center [478, 102] width 199 height 24
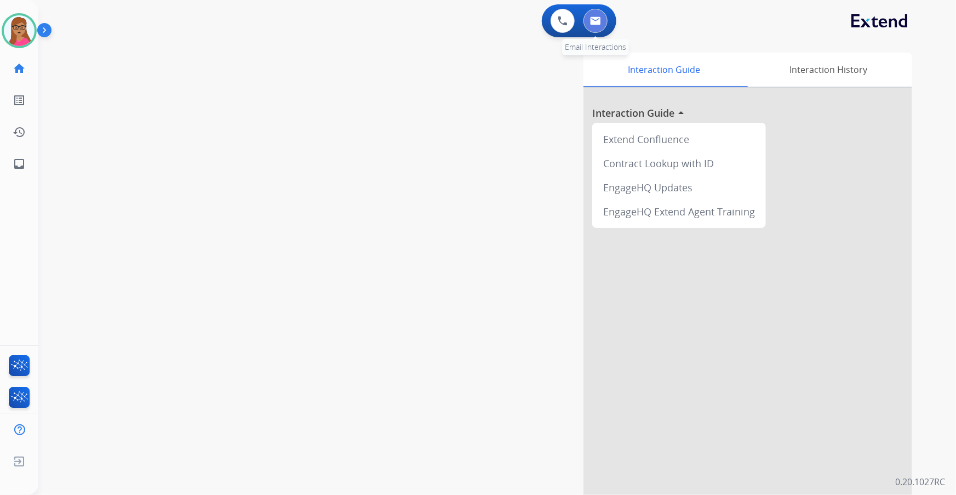
click at [594, 11] on button at bounding box center [596, 21] width 24 height 24
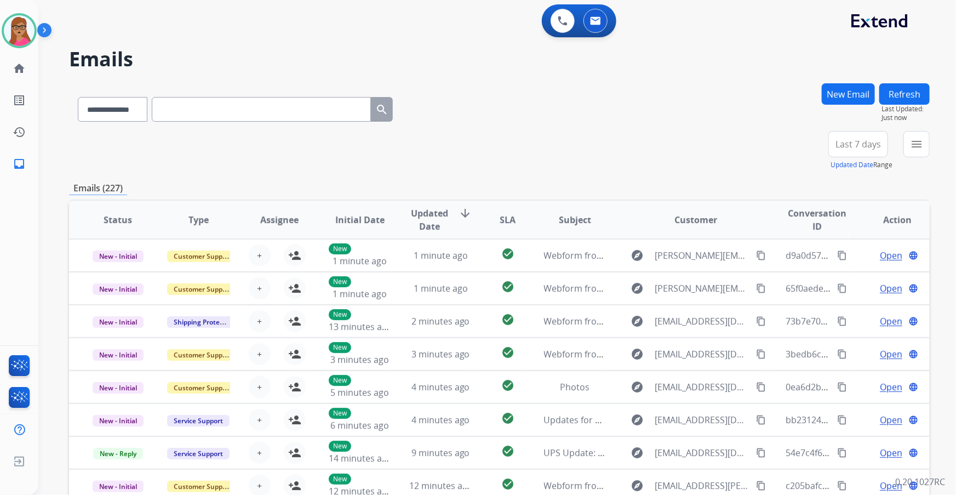
click at [855, 136] on button "Last 7 days" at bounding box center [859, 144] width 60 height 26
click at [844, 274] on div "Last 90 days" at bounding box center [855, 277] width 60 height 16
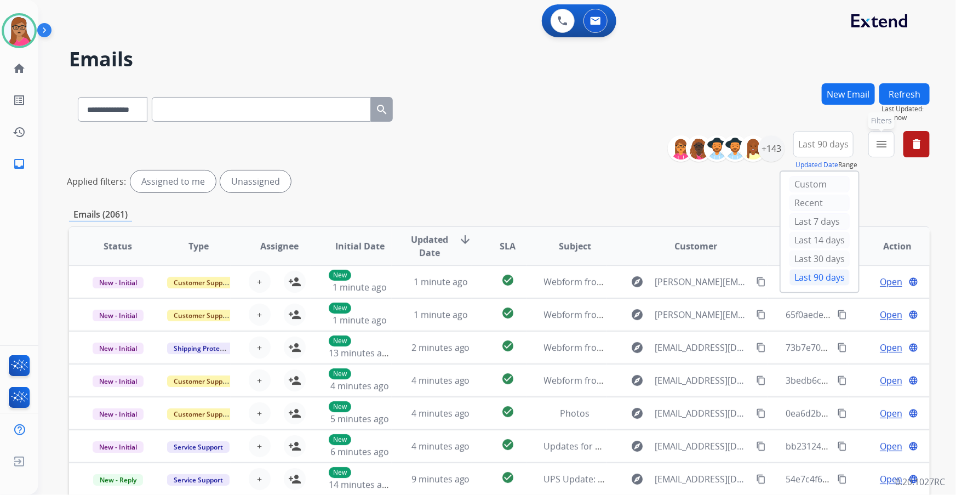
click at [889, 140] on button "menu Filters" at bounding box center [882, 144] width 26 height 26
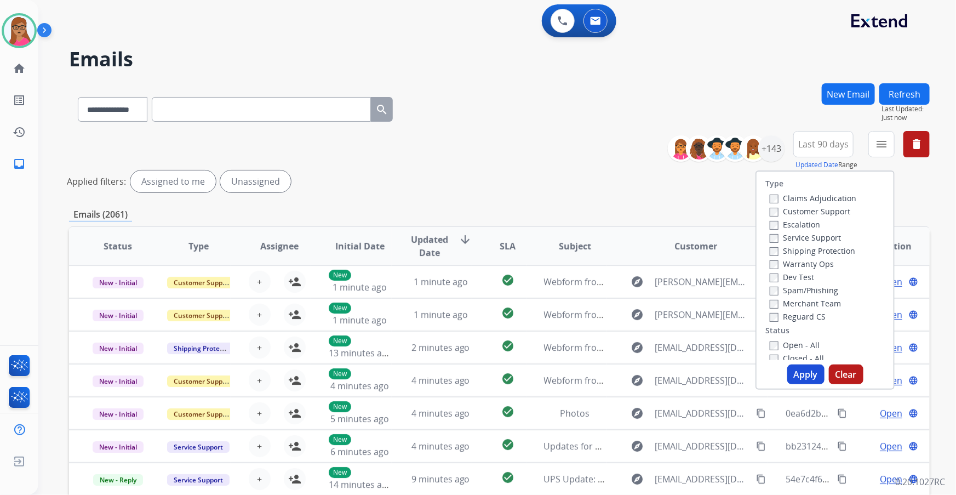
drag, startPoint x: 834, startPoint y: 209, endPoint x: 826, endPoint y: 230, distance: 21.9
click at [833, 209] on label "Customer Support" at bounding box center [810, 211] width 81 height 10
click at [802, 248] on label "Shipping Protection" at bounding box center [812, 250] width 85 height 10
click at [791, 314] on label "Reguard CS" at bounding box center [798, 316] width 56 height 10
click at [797, 343] on label "Open - All" at bounding box center [795, 345] width 50 height 10
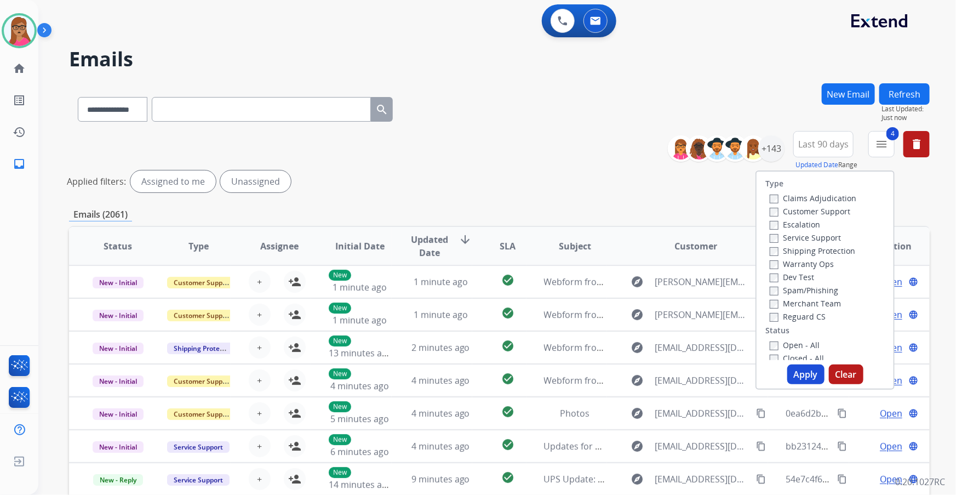
click at [799, 374] on button "Apply" at bounding box center [805, 374] width 37 height 20
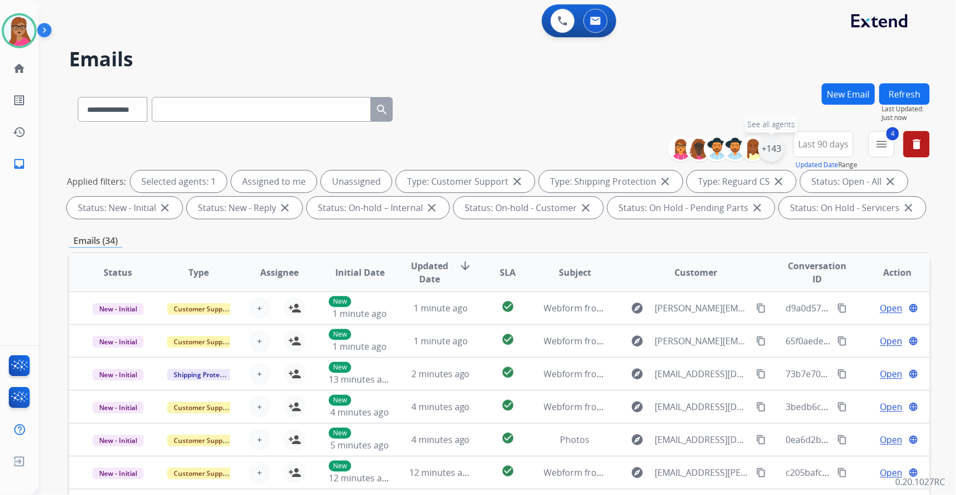
click at [772, 153] on div "+143" at bounding box center [771, 148] width 26 height 26
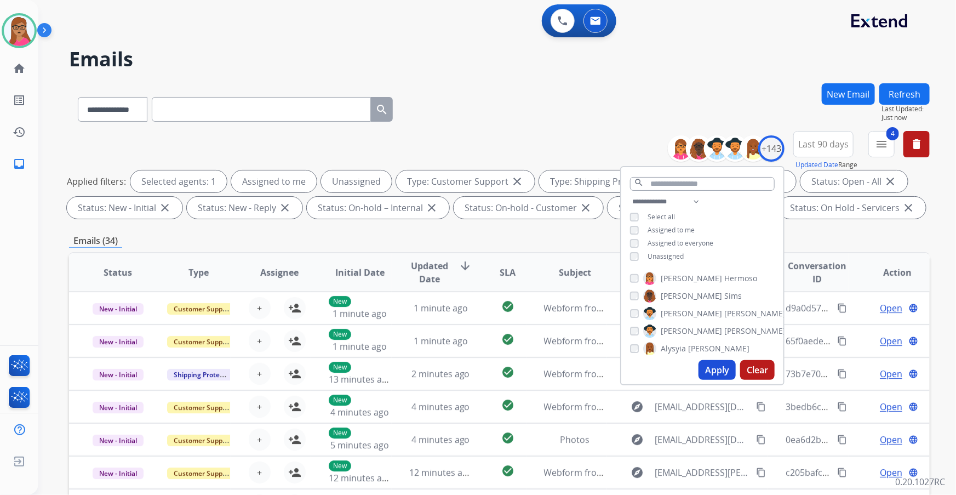
click at [584, 100] on div "**********" at bounding box center [499, 107] width 861 height 48
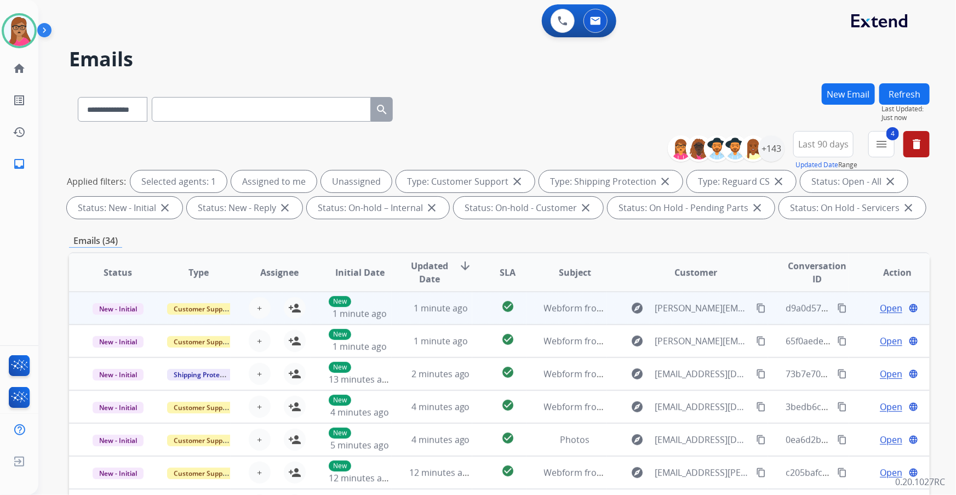
click at [112, 322] on td "New - Initial" at bounding box center [109, 308] width 81 height 33
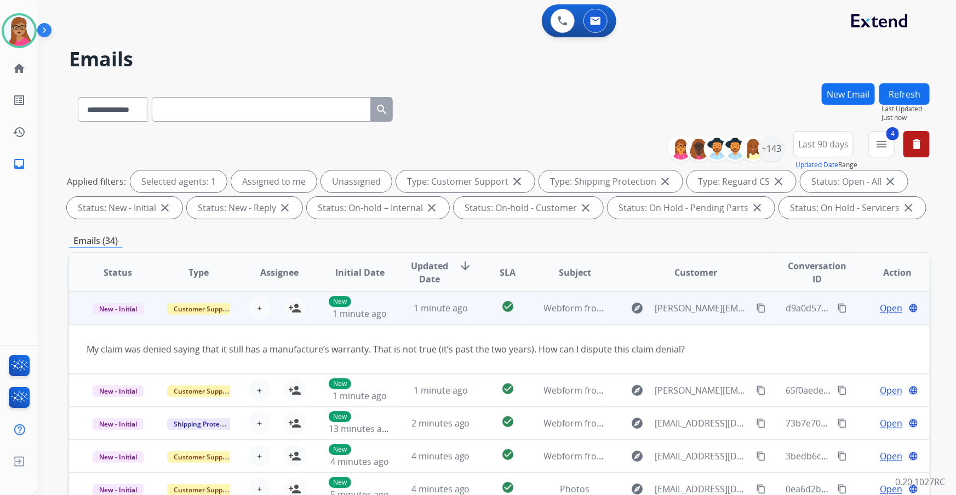
click at [756, 305] on mat-icon "content_copy" at bounding box center [761, 308] width 10 height 10
click at [123, 318] on td "New - Initial" at bounding box center [109, 308] width 81 height 33
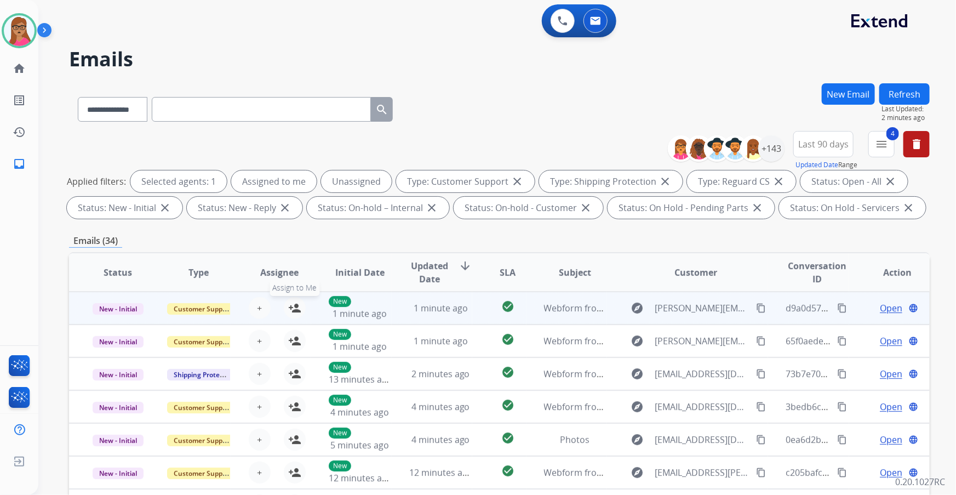
click at [293, 306] on mat-icon "person_add" at bounding box center [294, 307] width 13 height 13
click at [880, 307] on span "Open" at bounding box center [891, 307] width 22 height 13
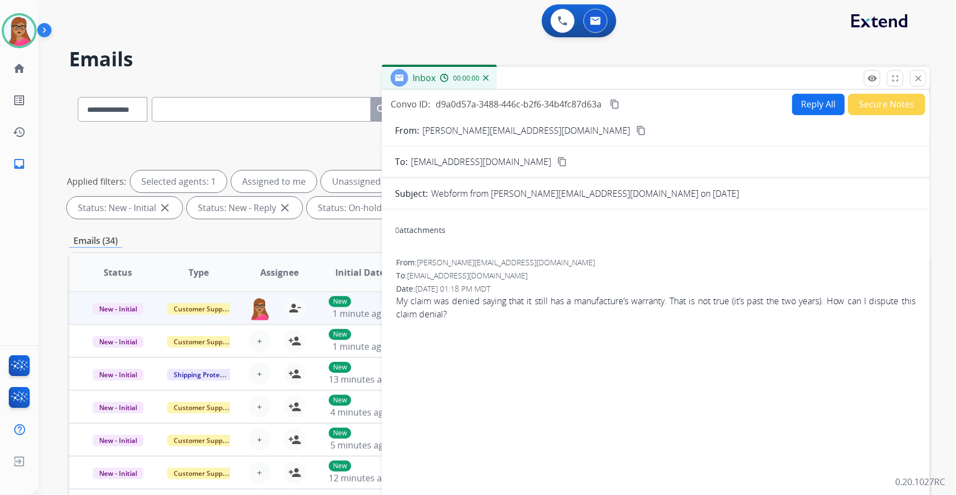
click at [798, 104] on button "Reply All" at bounding box center [818, 104] width 53 height 21
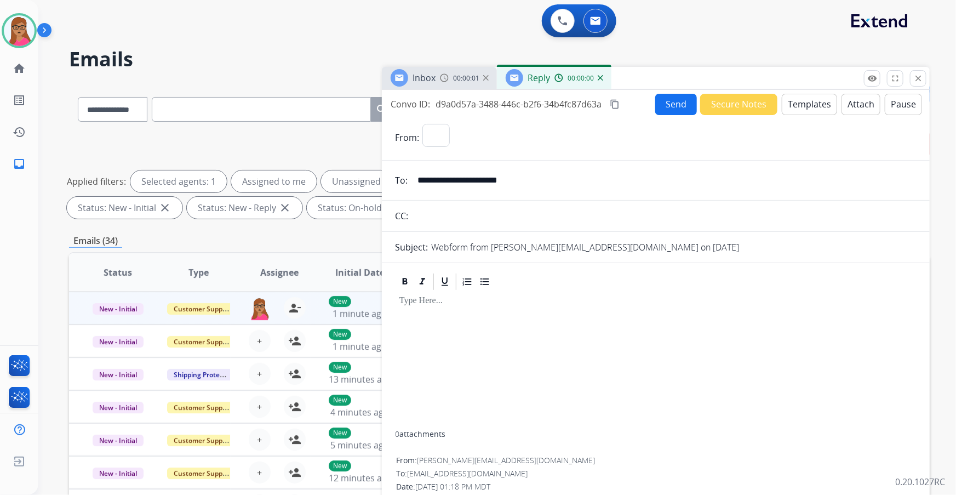
select select "**********"
click at [803, 105] on button "Templates" at bounding box center [809, 104] width 55 height 21
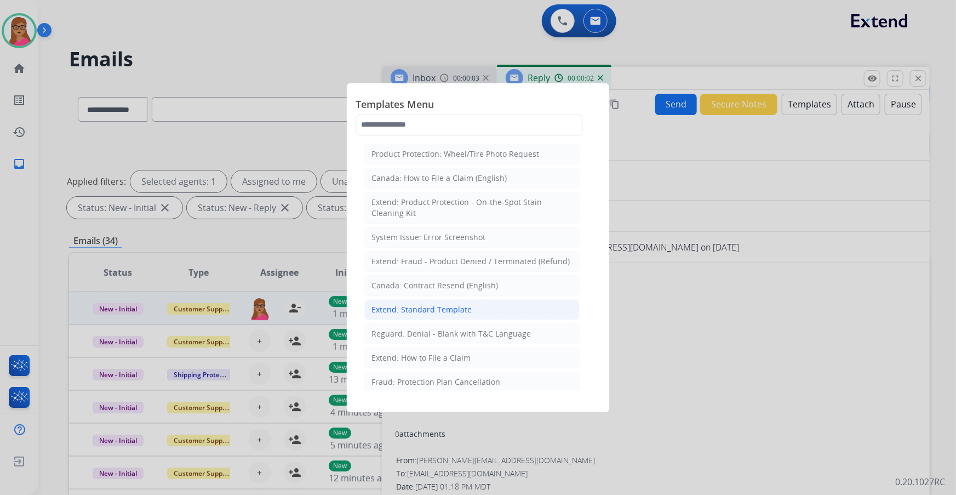
click at [459, 307] on div "Extend: Standard Template" at bounding box center [422, 309] width 100 height 11
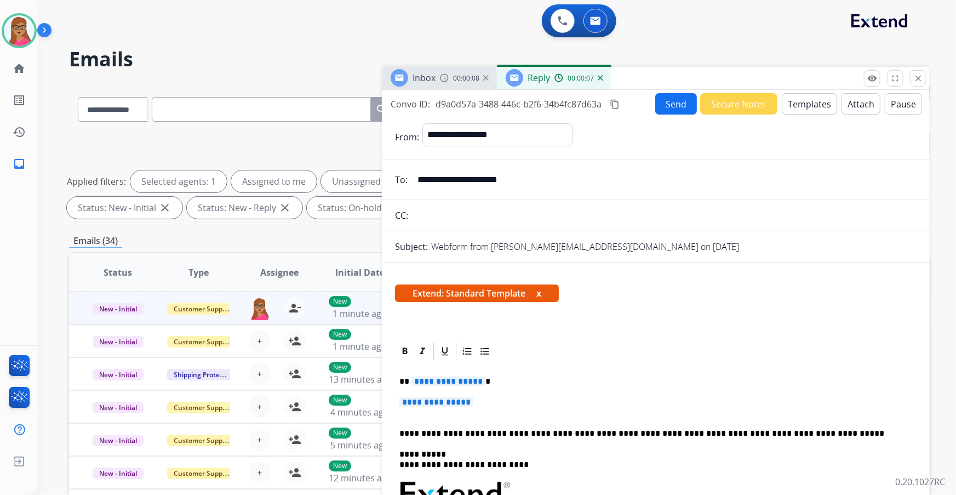
click at [452, 379] on span "**********" at bounding box center [449, 380] width 74 height 9
click at [428, 397] on span "**********" at bounding box center [436, 401] width 74 height 9
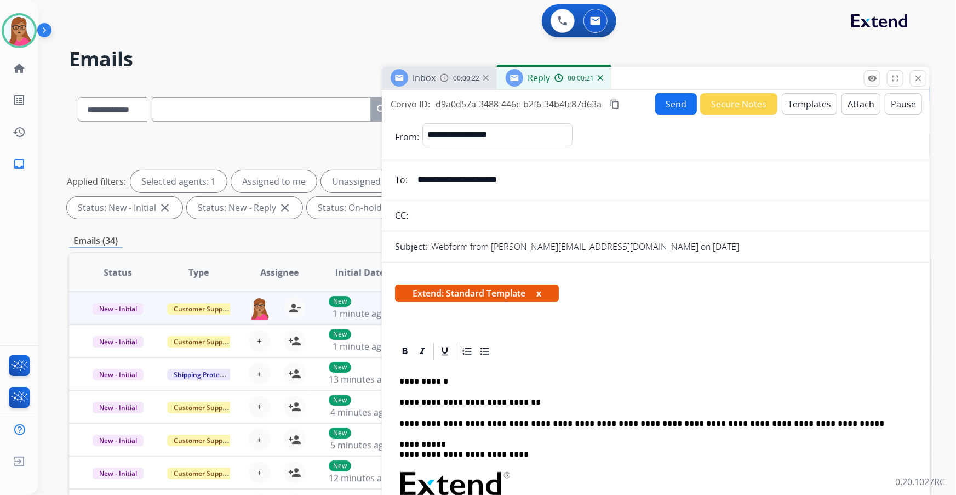
click at [427, 82] on span "Inbox" at bounding box center [424, 78] width 23 height 12
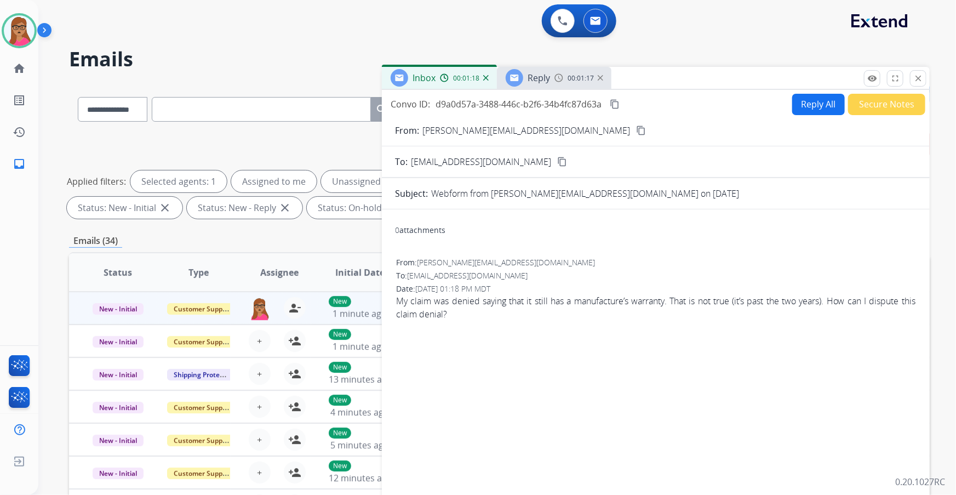
click at [613, 110] on button "content_copy" at bounding box center [614, 104] width 13 height 13
click at [525, 82] on div "Reply" at bounding box center [528, 78] width 44 height 18
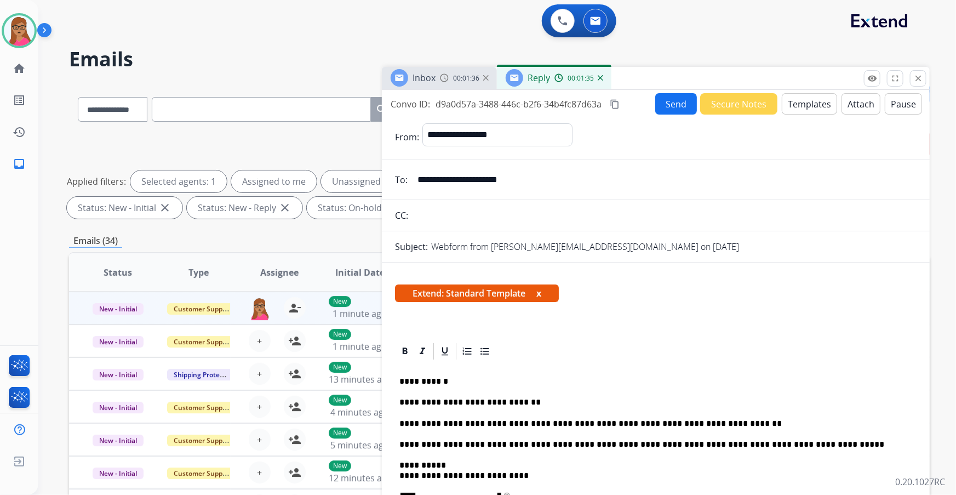
click at [797, 104] on button "Templates" at bounding box center [809, 103] width 55 height 21
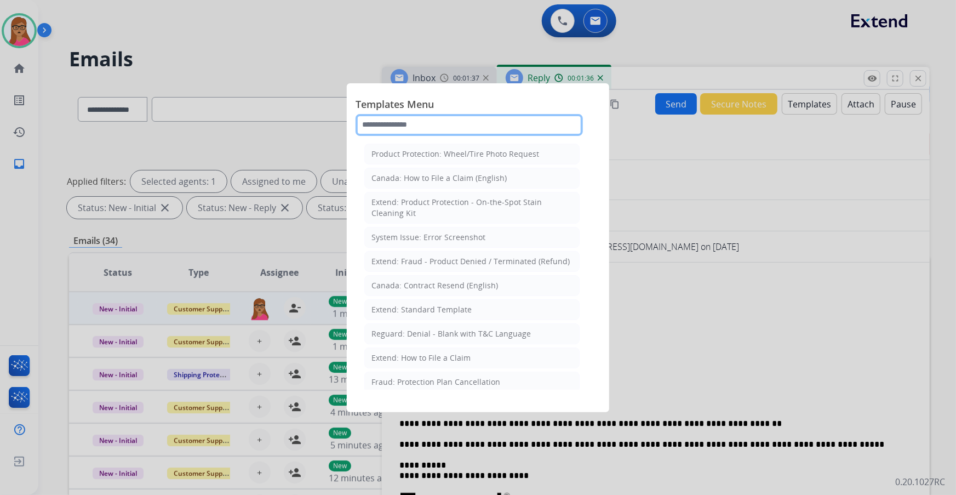
click at [515, 126] on input "text" at bounding box center [469, 125] width 227 height 22
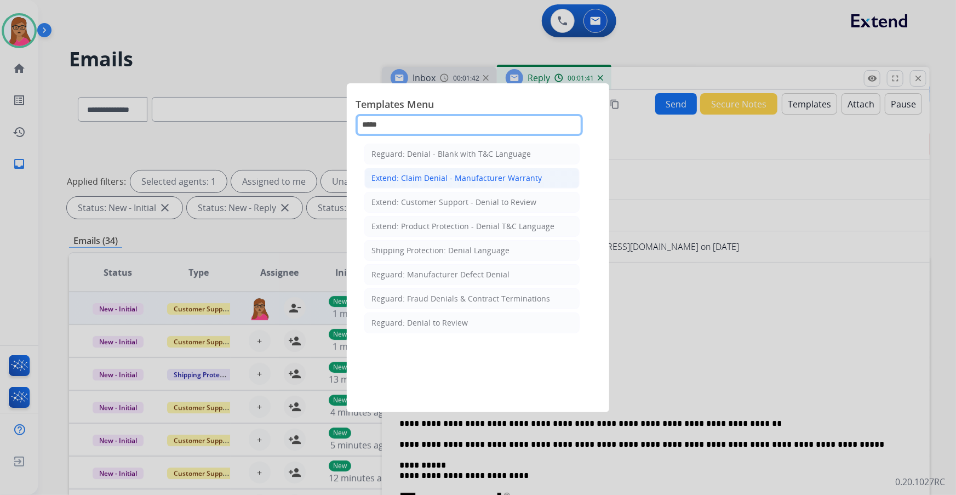
type input "*****"
click at [440, 181] on div "Extend: Claim Denial - Manufacturer Warranty" at bounding box center [457, 178] width 170 height 11
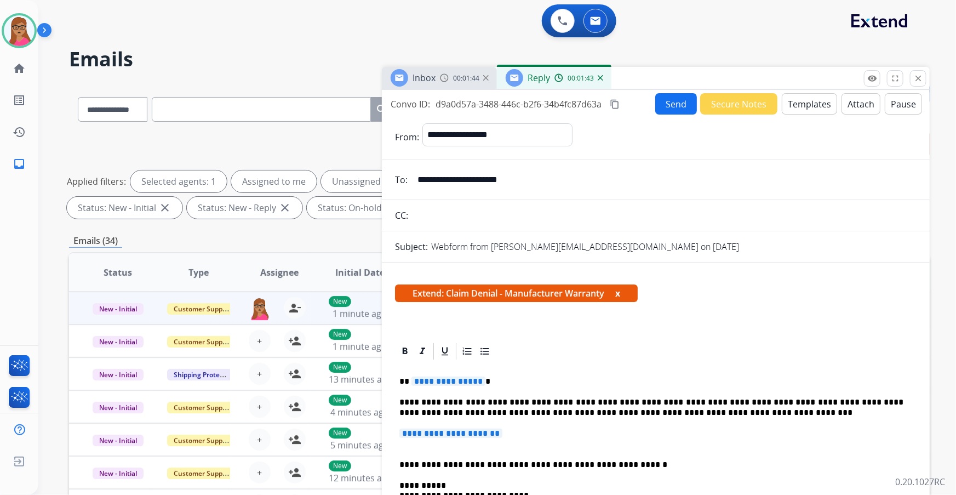
scroll to position [49, 0]
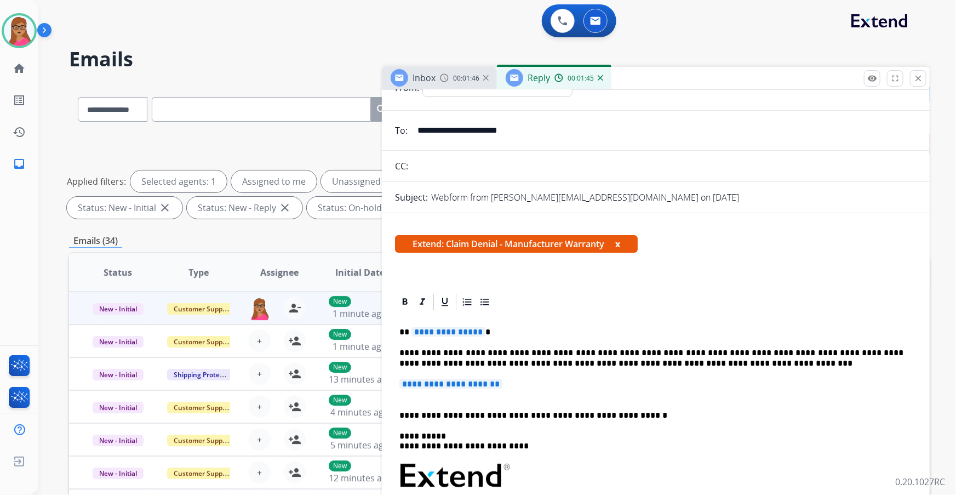
click at [455, 330] on span "**********" at bounding box center [449, 331] width 74 height 9
click at [484, 383] on span "**********" at bounding box center [450, 383] width 103 height 9
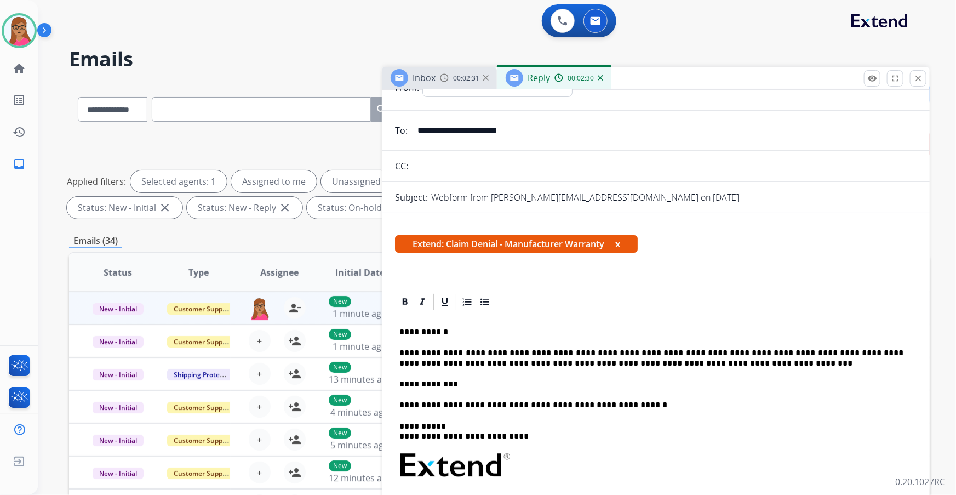
scroll to position [0, 0]
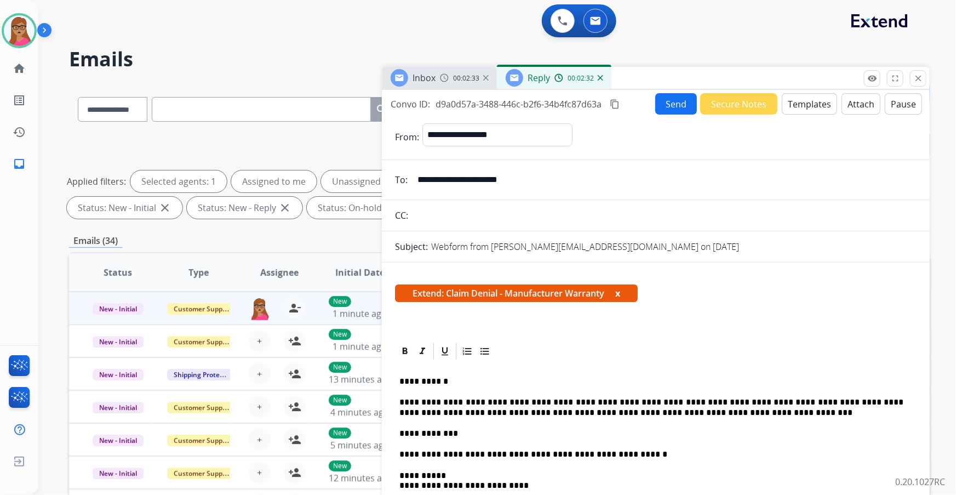
click at [666, 101] on button "Send" at bounding box center [676, 103] width 42 height 21
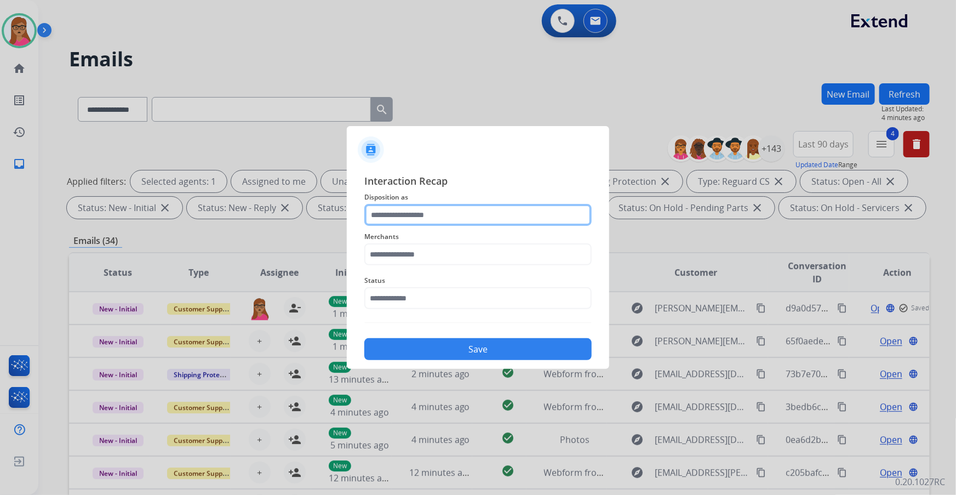
click at [415, 225] on input "text" at bounding box center [477, 215] width 227 height 22
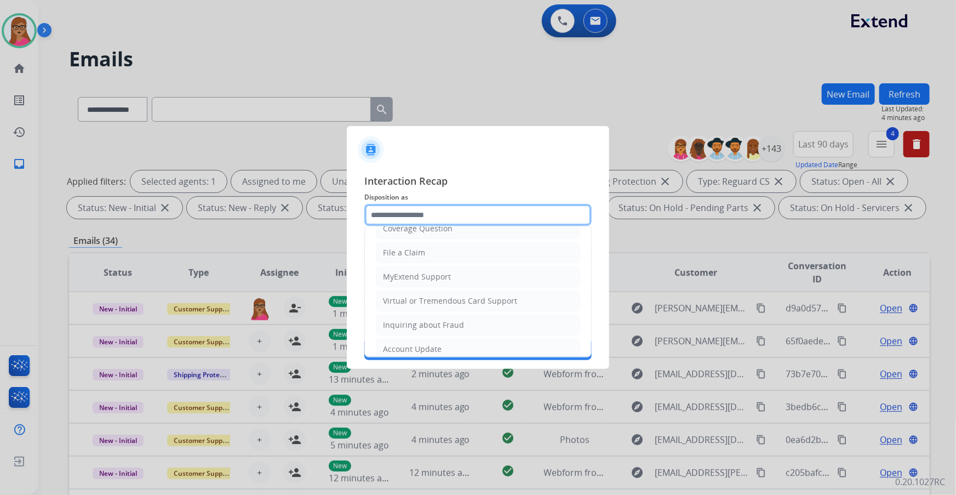
scroll to position [169, 0]
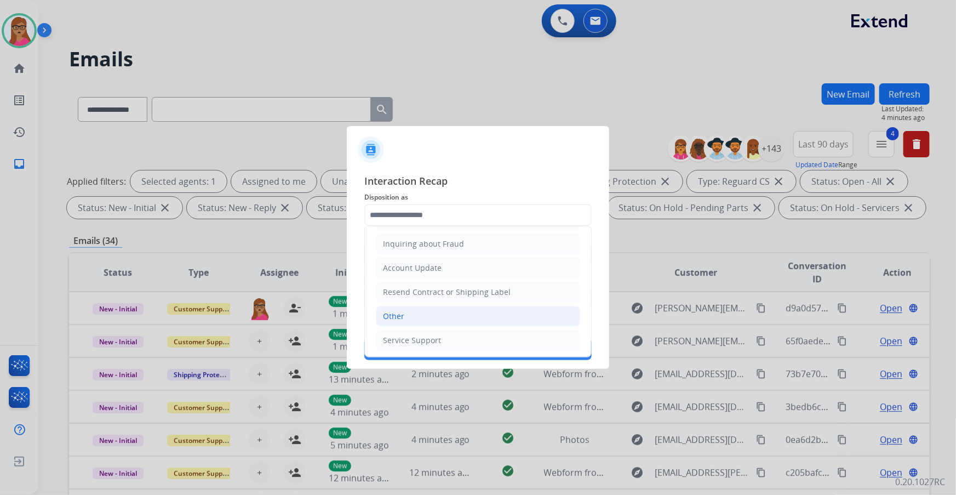
click at [403, 311] on div "Other" at bounding box center [393, 316] width 21 height 11
type input "*****"
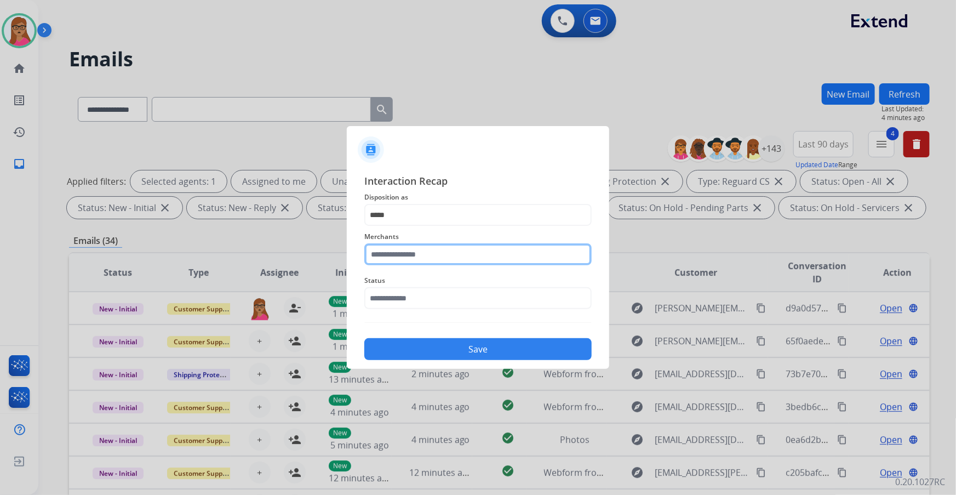
click at [425, 249] on input "text" at bounding box center [477, 254] width 227 height 22
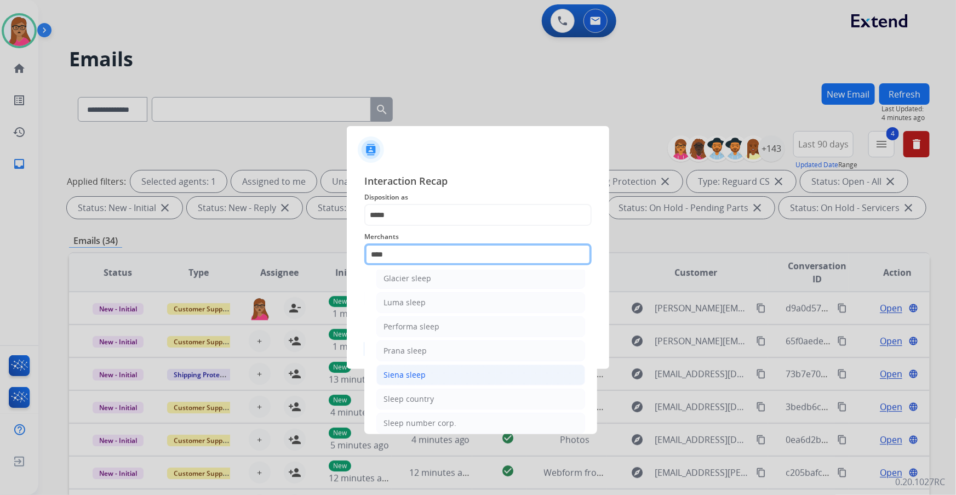
scroll to position [65, 0]
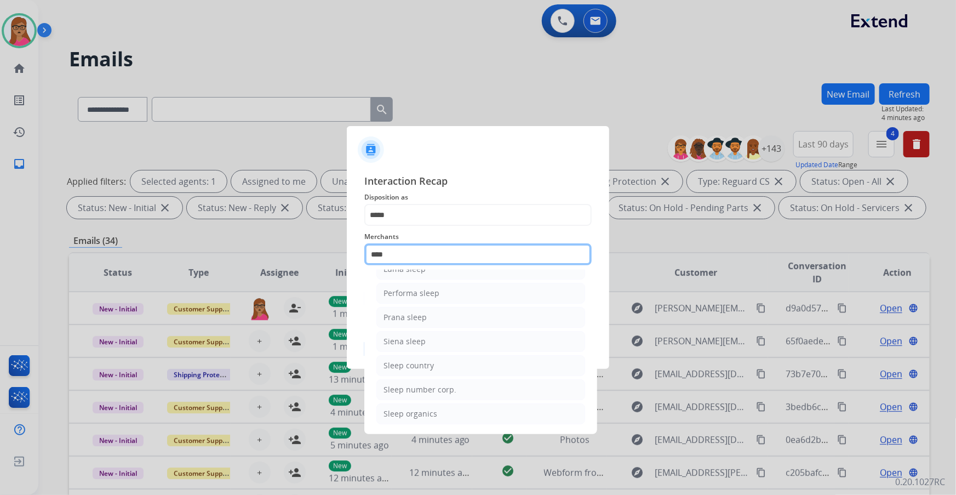
drag, startPoint x: 403, startPoint y: 257, endPoint x: 331, endPoint y: 259, distance: 71.8
click at [0, 259] on app-contact-recap-modal "Interaction Recap Disposition as ***** Merchants **** Awara sleep Glacier sleep…" at bounding box center [0, 247] width 0 height 495
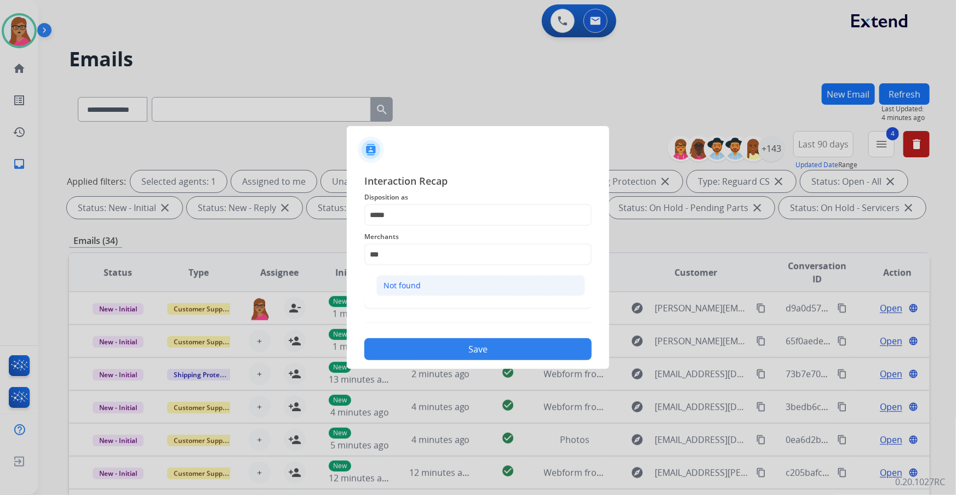
click at [433, 294] on li "Not found" at bounding box center [480, 285] width 209 height 21
type input "*********"
click at [415, 300] on input "text" at bounding box center [477, 298] width 227 height 22
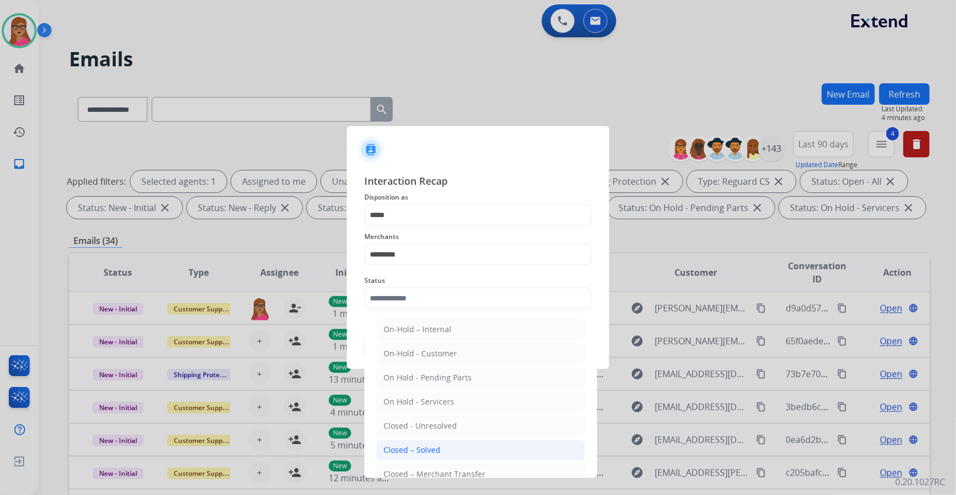
click at [439, 444] on li "Closed – Solved" at bounding box center [480, 449] width 209 height 21
type input "**********"
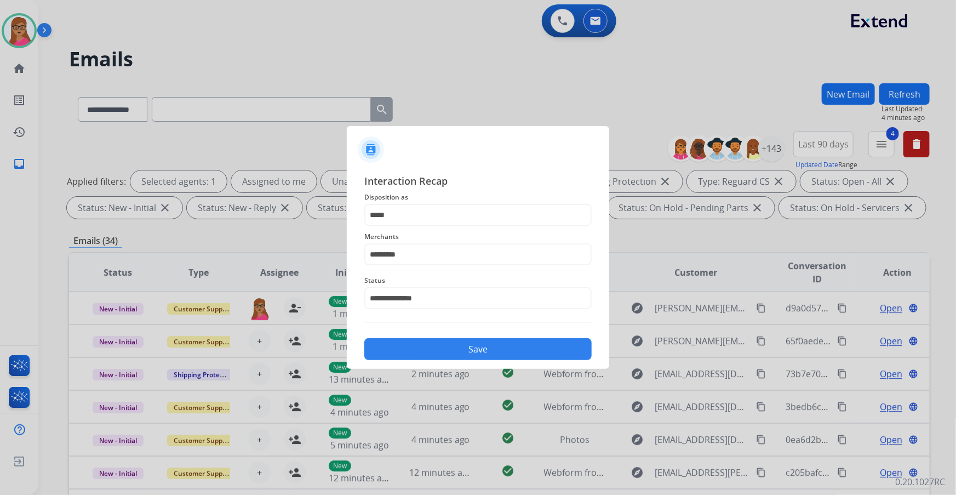
click at [466, 339] on button "Save" at bounding box center [477, 349] width 227 height 22
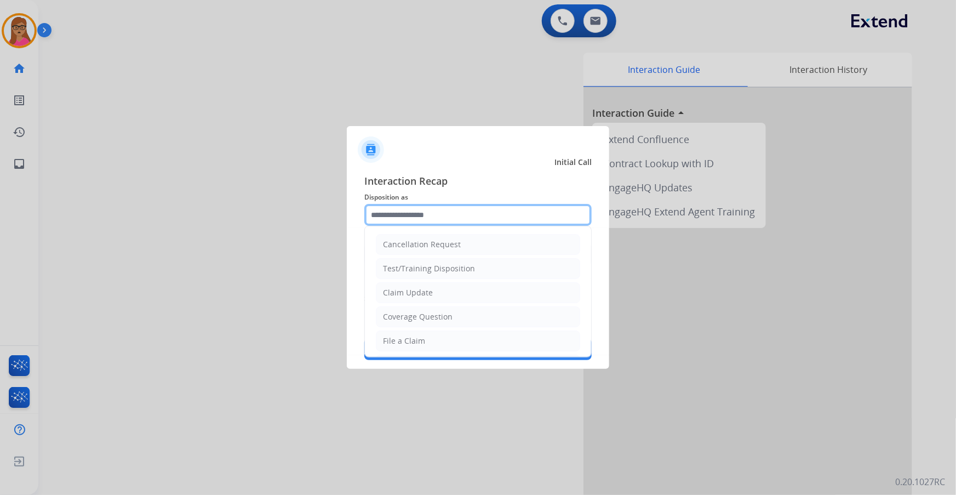
click at [440, 220] on input "text" at bounding box center [477, 215] width 227 height 22
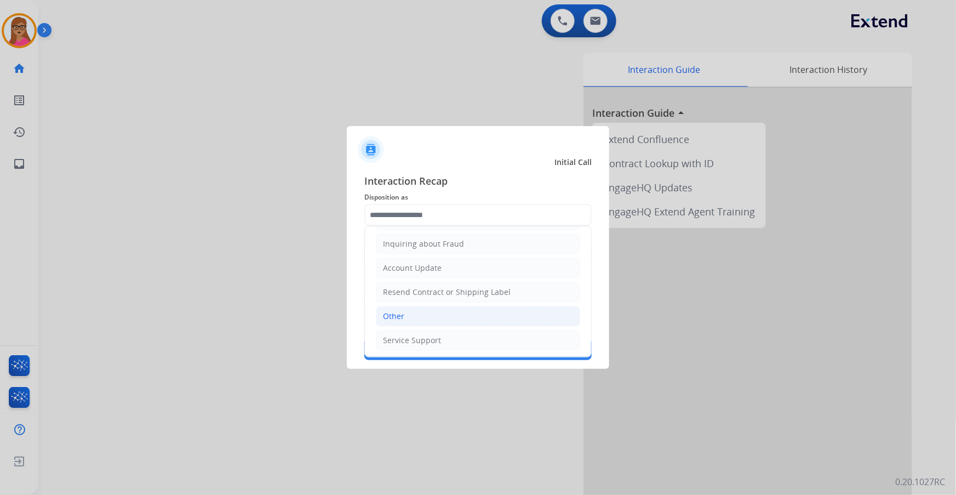
click at [411, 316] on li "Other" at bounding box center [478, 316] width 204 height 21
type input "*****"
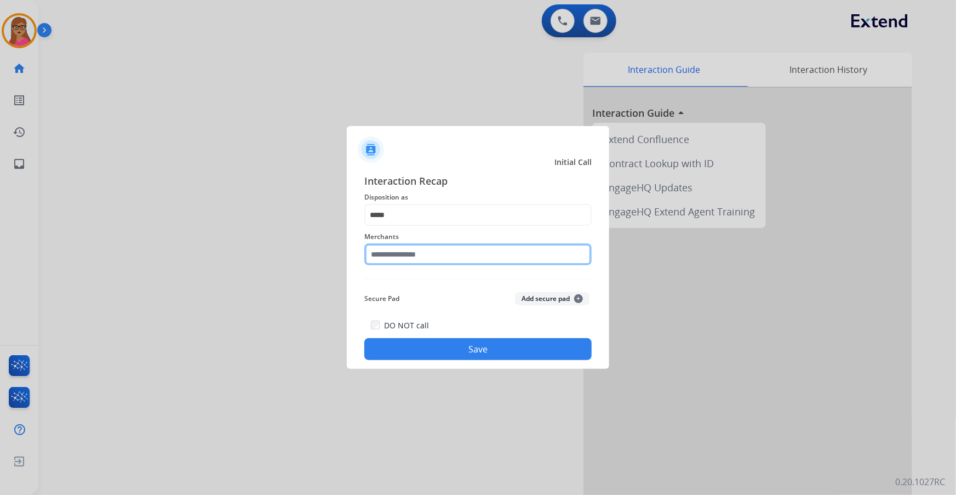
click at [429, 253] on input "text" at bounding box center [477, 254] width 227 height 22
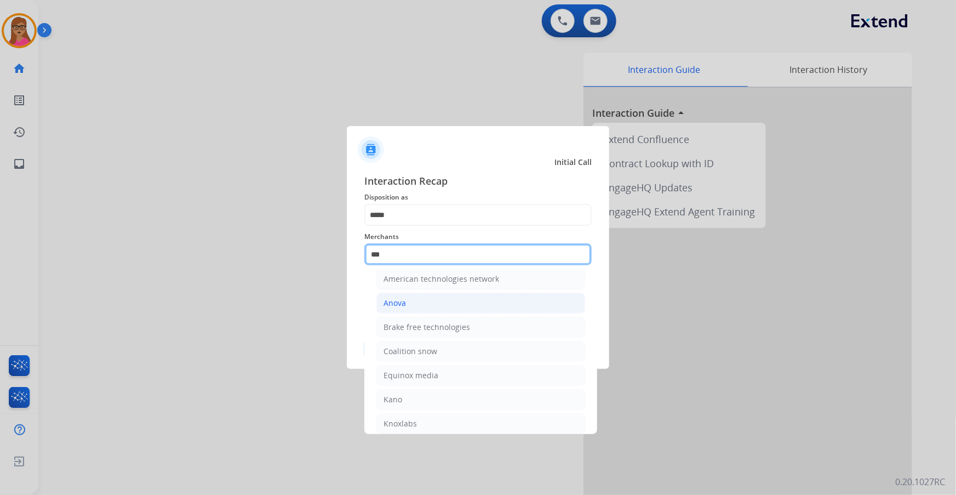
scroll to position [0, 0]
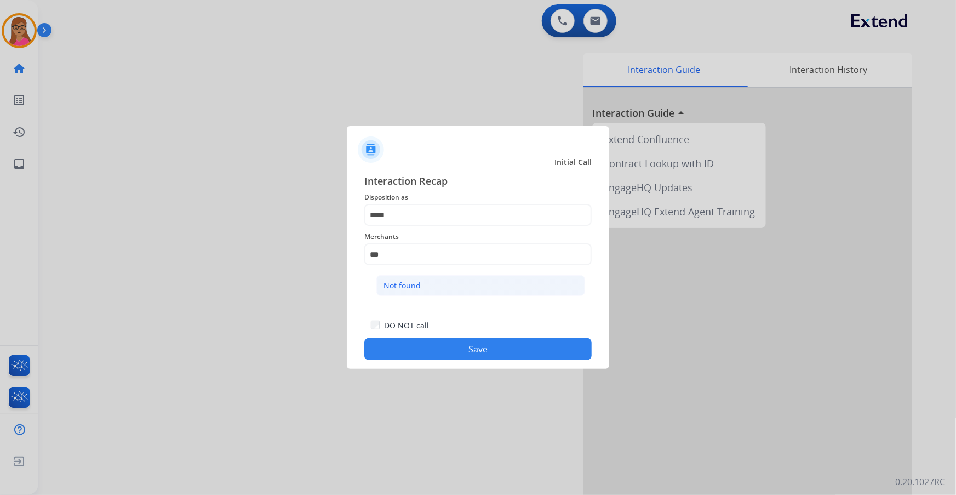
click at [432, 289] on li "Not found" at bounding box center [480, 285] width 209 height 21
type input "*********"
click at [465, 349] on button "Save" at bounding box center [477, 349] width 227 height 22
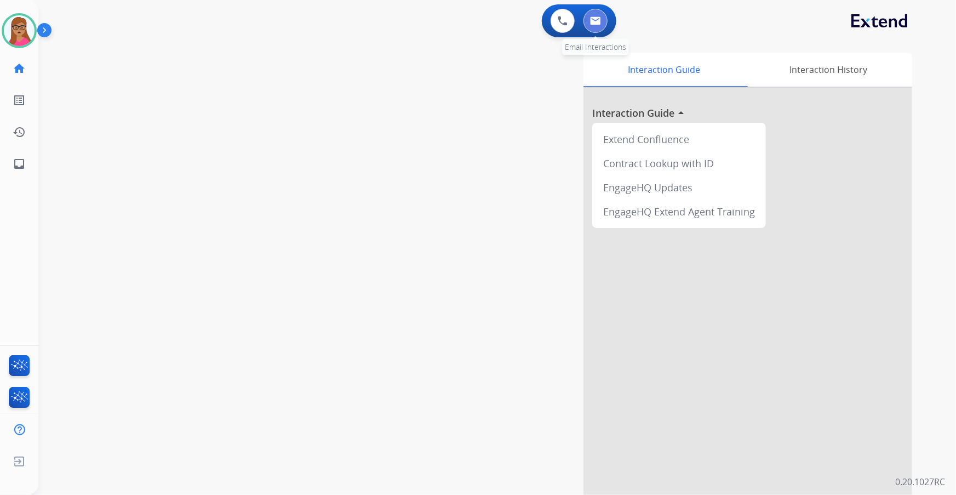
click at [591, 18] on img at bounding box center [595, 20] width 11 height 9
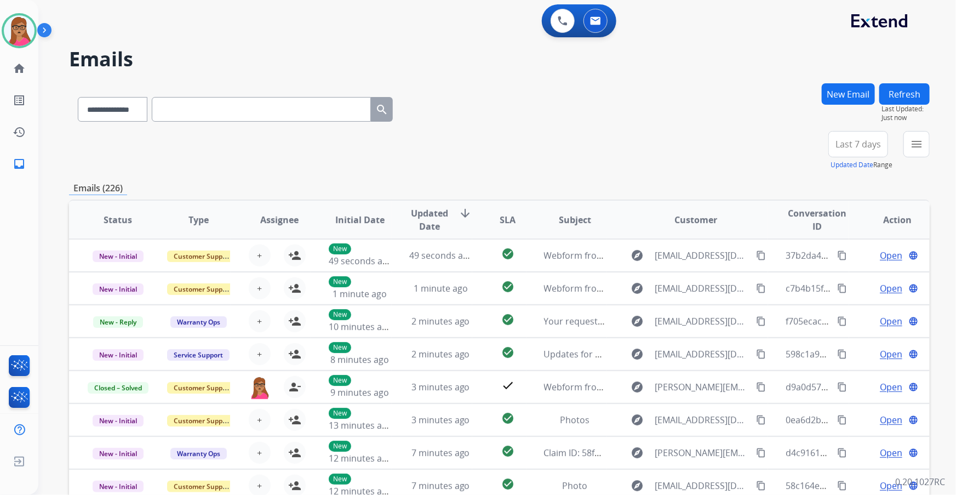
click at [849, 146] on span "Last 7 days" at bounding box center [858, 144] width 45 height 4
click at [847, 273] on div "Last 90 days" at bounding box center [855, 277] width 60 height 16
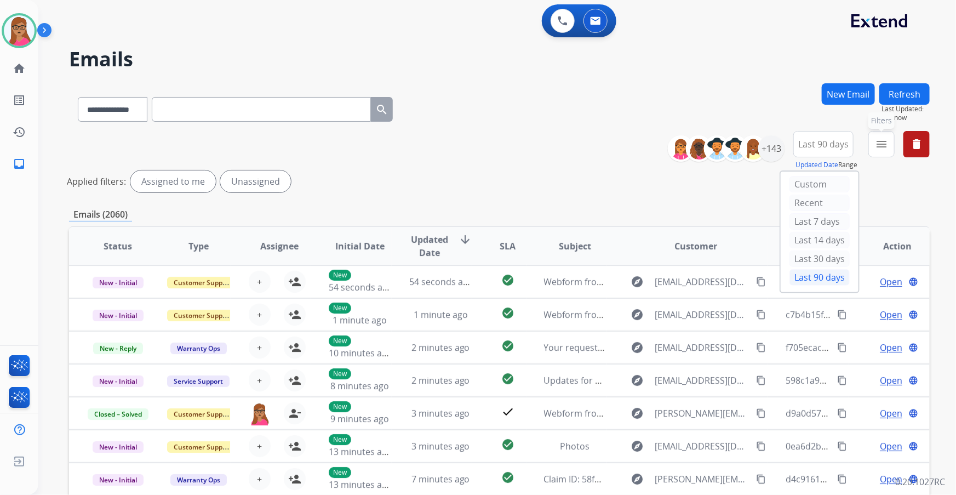
click at [881, 147] on mat-icon "menu" at bounding box center [881, 144] width 13 height 13
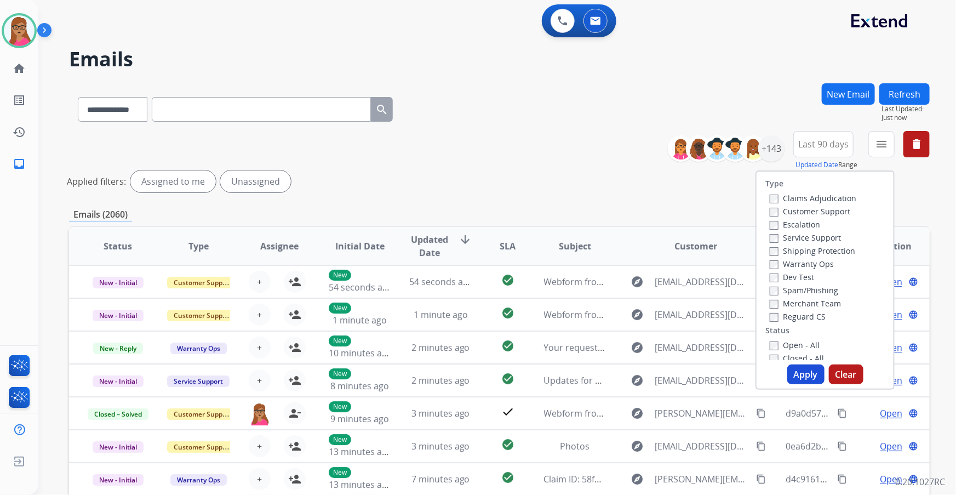
click at [812, 209] on label "Customer Support" at bounding box center [810, 211] width 81 height 10
click at [829, 253] on label "Shipping Protection" at bounding box center [812, 250] width 85 height 10
click at [785, 316] on label "Reguard CS" at bounding box center [798, 316] width 56 height 10
click at [774, 346] on label "Open - All" at bounding box center [795, 345] width 50 height 10
click at [799, 380] on button "Apply" at bounding box center [805, 374] width 37 height 20
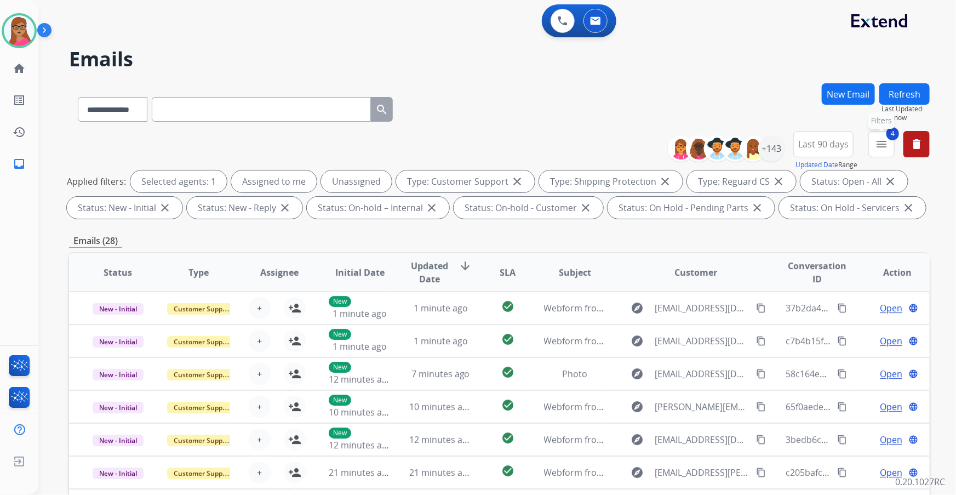
click at [890, 144] on button "4 menu Filters" at bounding box center [882, 144] width 26 height 26
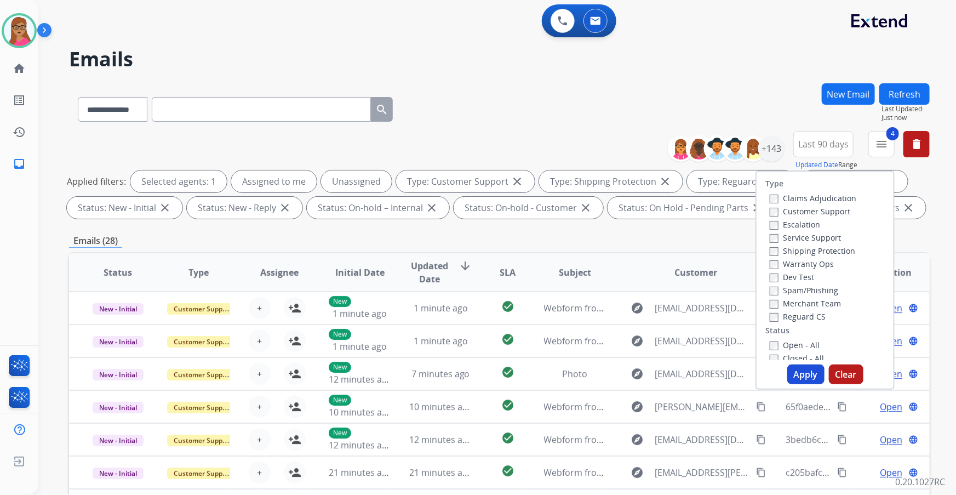
click at [747, 88] on div "**********" at bounding box center [499, 107] width 861 height 48
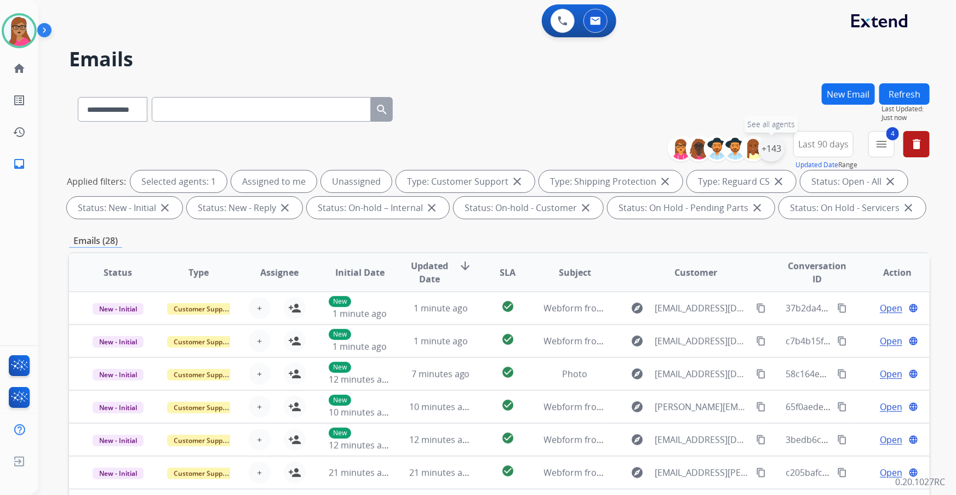
click at [769, 152] on div "+143" at bounding box center [771, 148] width 26 height 26
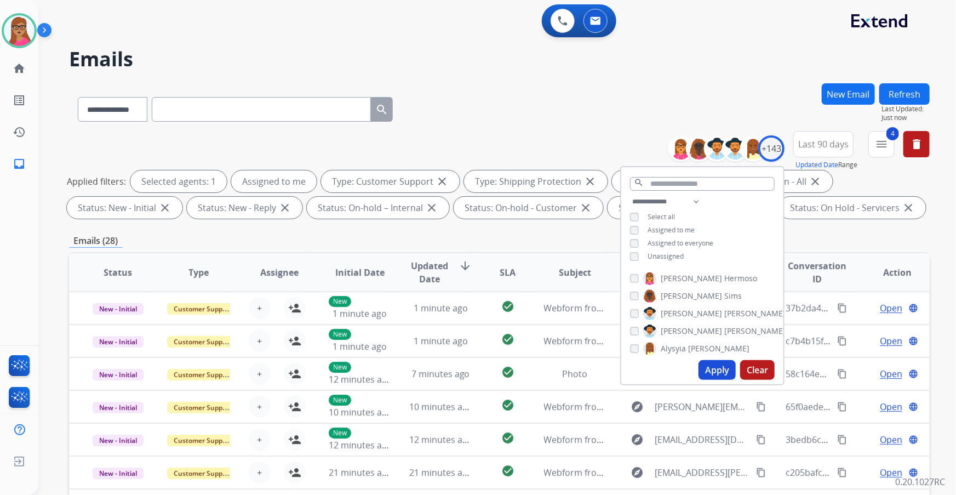
click at [715, 376] on button "Apply" at bounding box center [717, 370] width 37 height 20
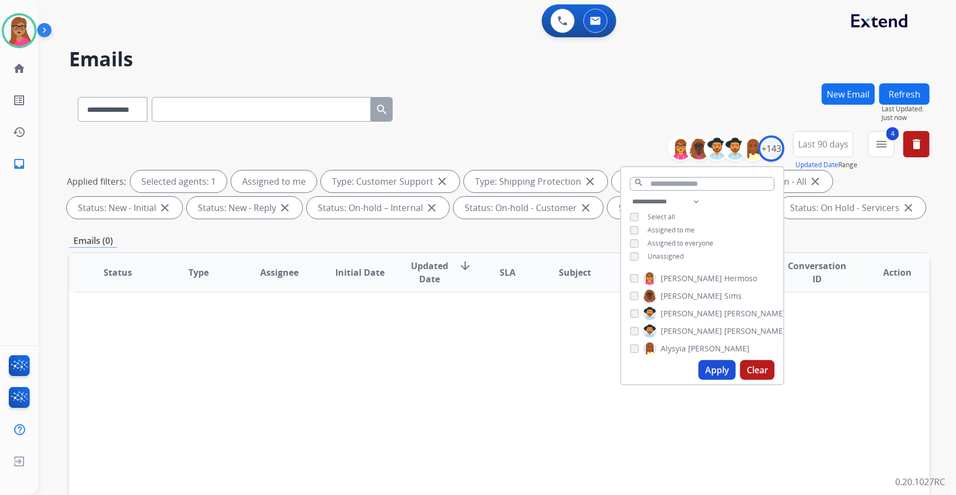
click at [474, 403] on div "Status Type Assignee Initial Date Updated Date arrow_downward SLA Subject Custo…" at bounding box center [499, 435] width 861 height 367
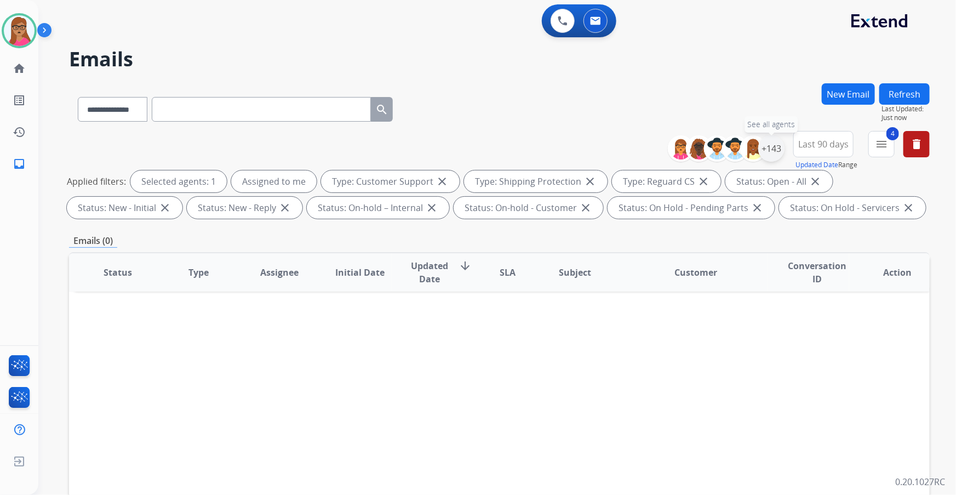
click at [774, 146] on div "+143" at bounding box center [771, 148] width 26 height 26
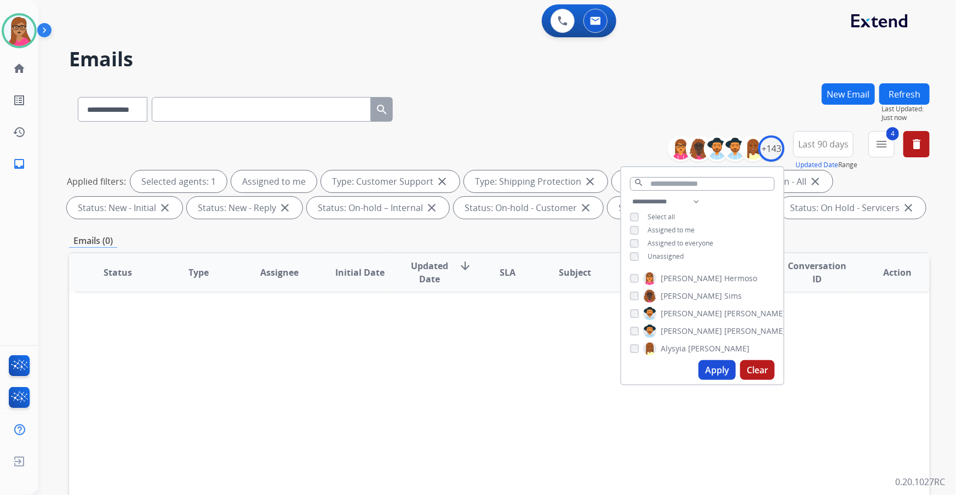
click at [637, 257] on div "Unassigned" at bounding box center [657, 256] width 54 height 9
click at [709, 375] on button "Apply" at bounding box center [717, 370] width 37 height 20
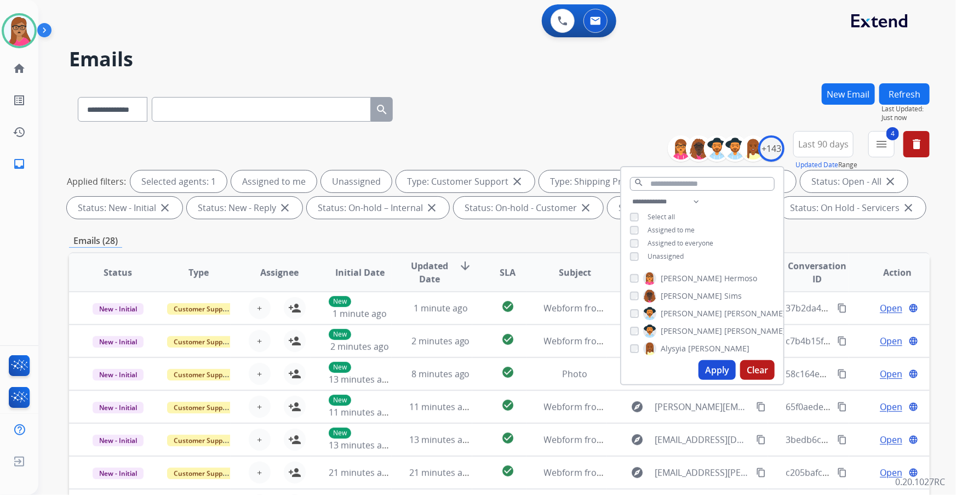
click at [544, 113] on div "**********" at bounding box center [499, 107] width 861 height 48
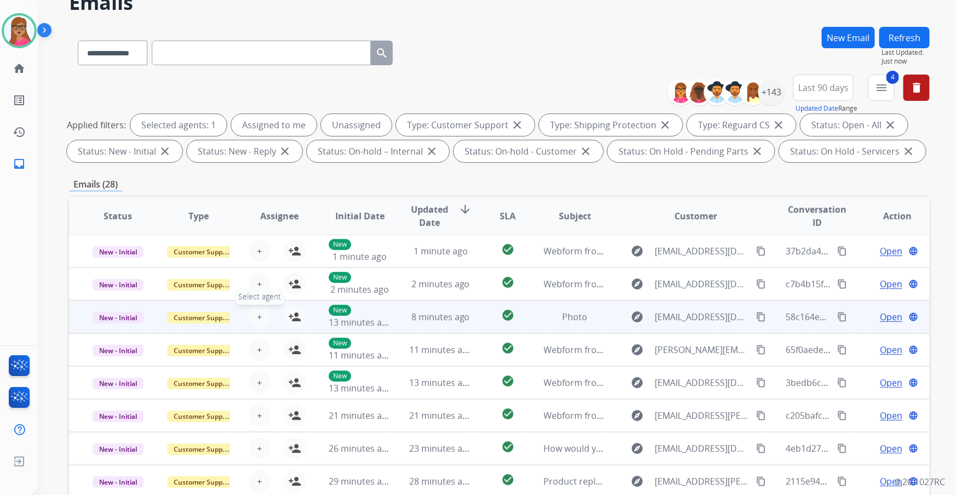
scroll to position [99, 0]
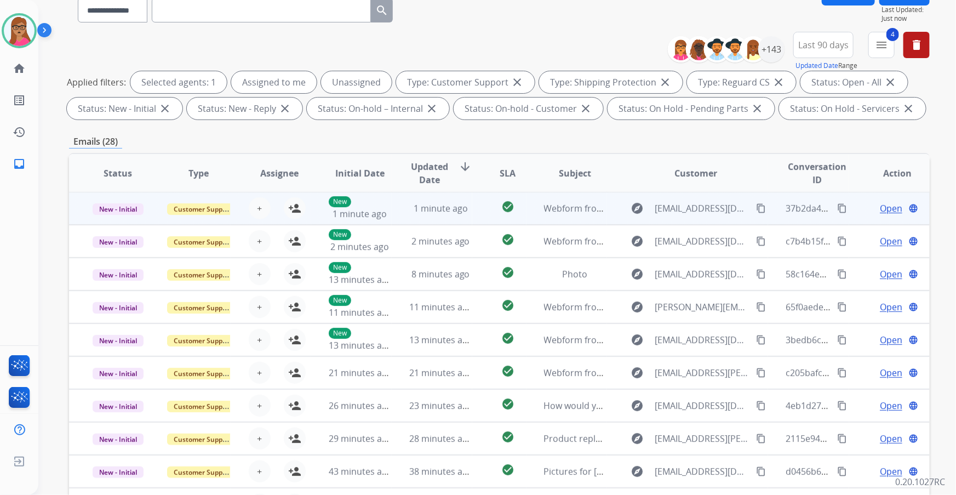
click at [129, 221] on td "New - Initial" at bounding box center [109, 208] width 81 height 33
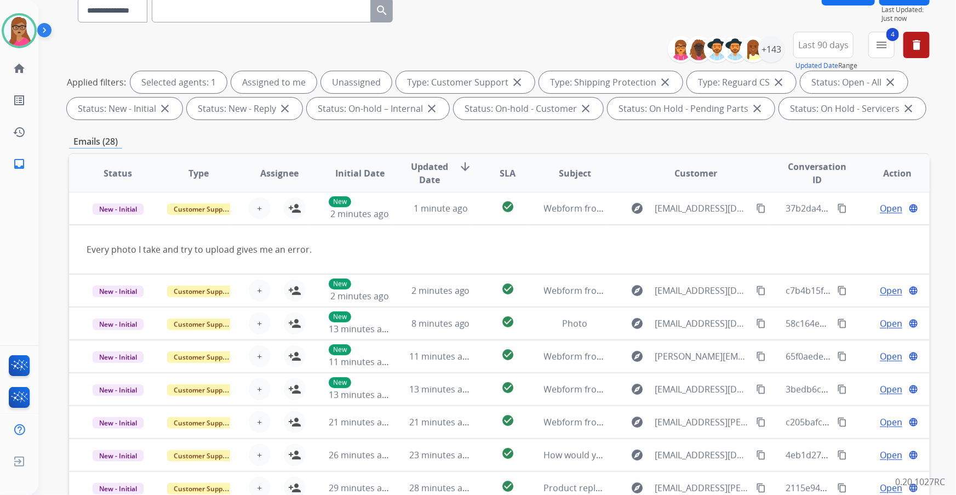
scroll to position [0, 0]
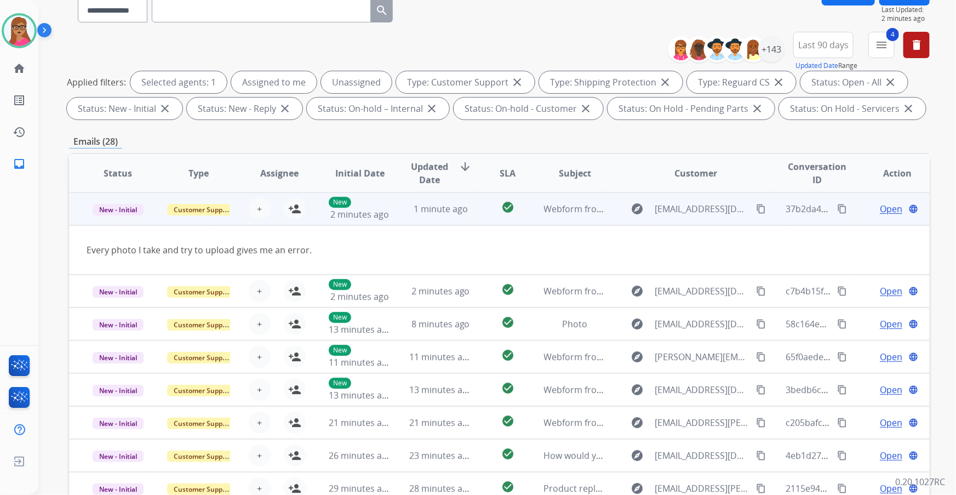
click at [116, 222] on td "New - Initial" at bounding box center [109, 208] width 81 height 33
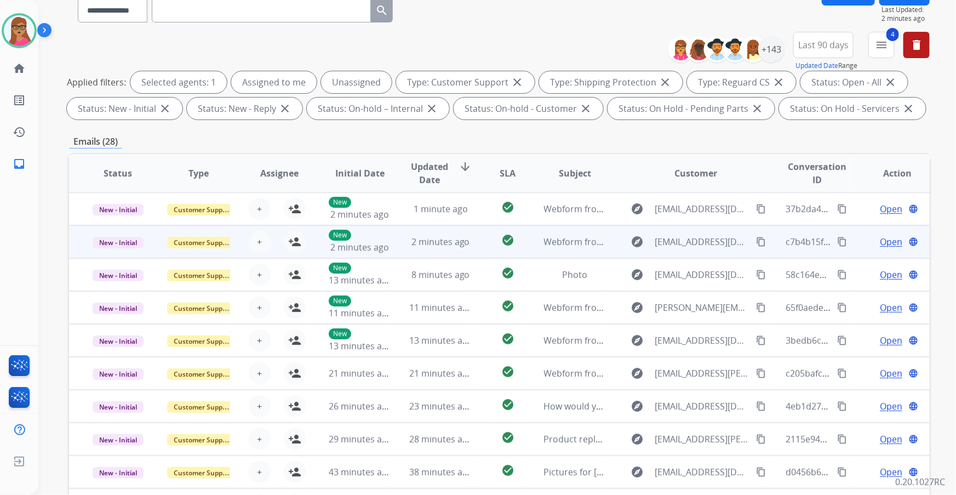
click at [119, 253] on td "New - Initial" at bounding box center [109, 241] width 81 height 33
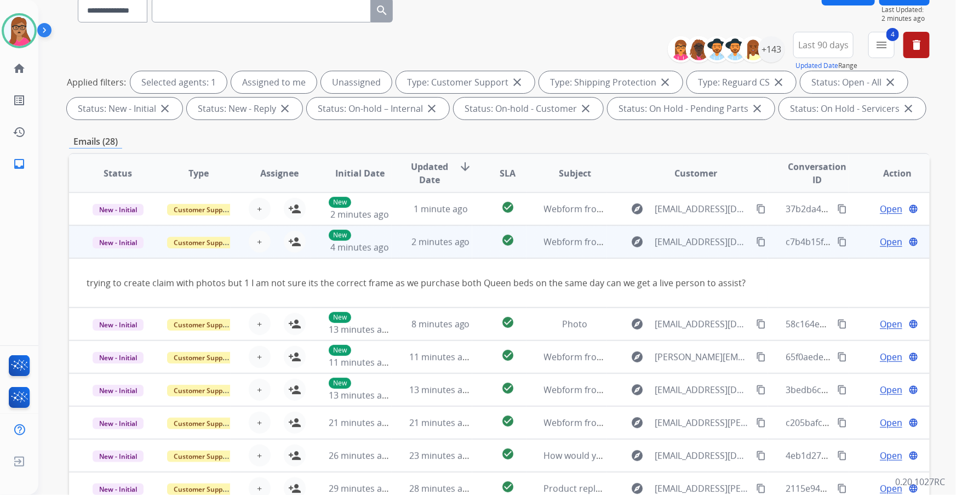
scroll to position [33, 0]
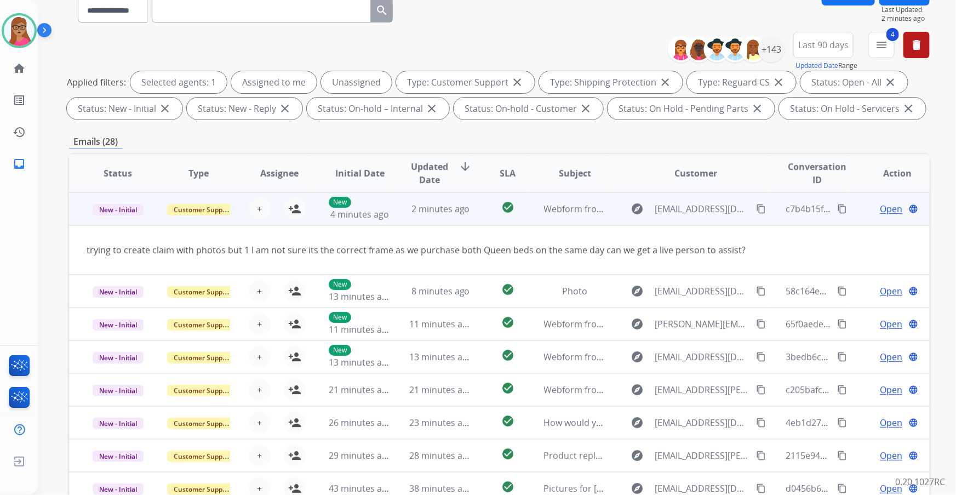
click at [125, 221] on td "New - Initial" at bounding box center [109, 208] width 81 height 33
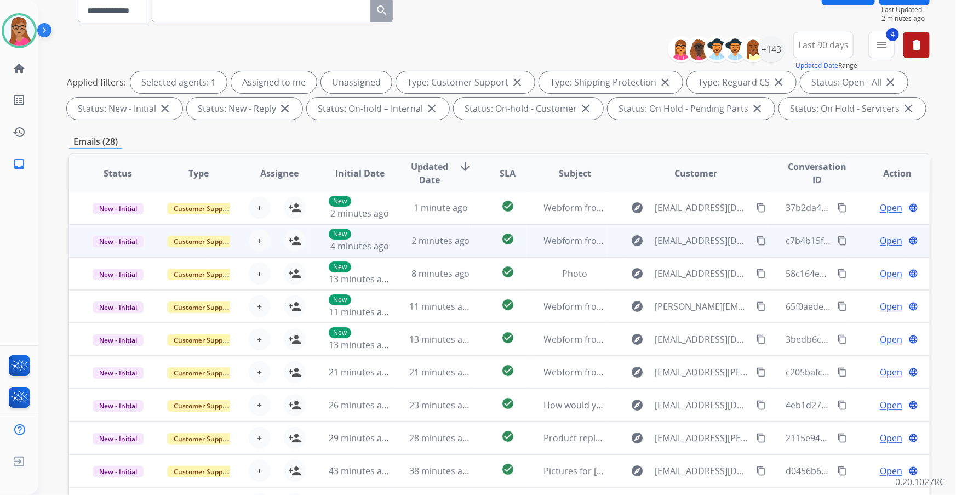
scroll to position [1, 0]
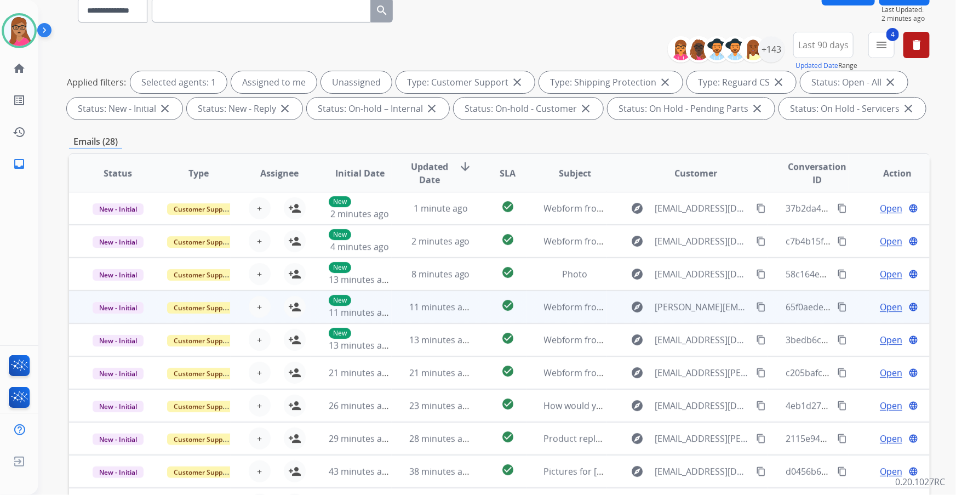
click at [131, 316] on td "New - Initial" at bounding box center [109, 306] width 81 height 33
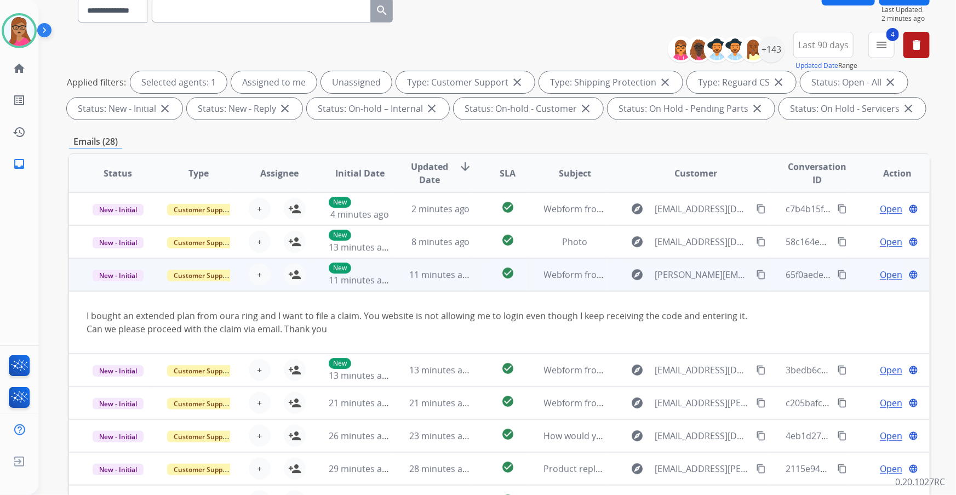
scroll to position [63, 0]
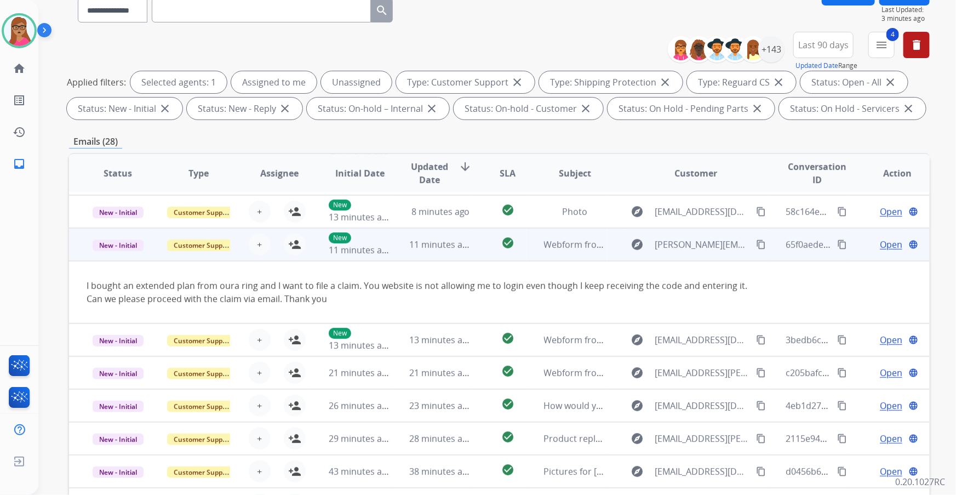
click at [124, 253] on td "New - Initial" at bounding box center [109, 244] width 81 height 33
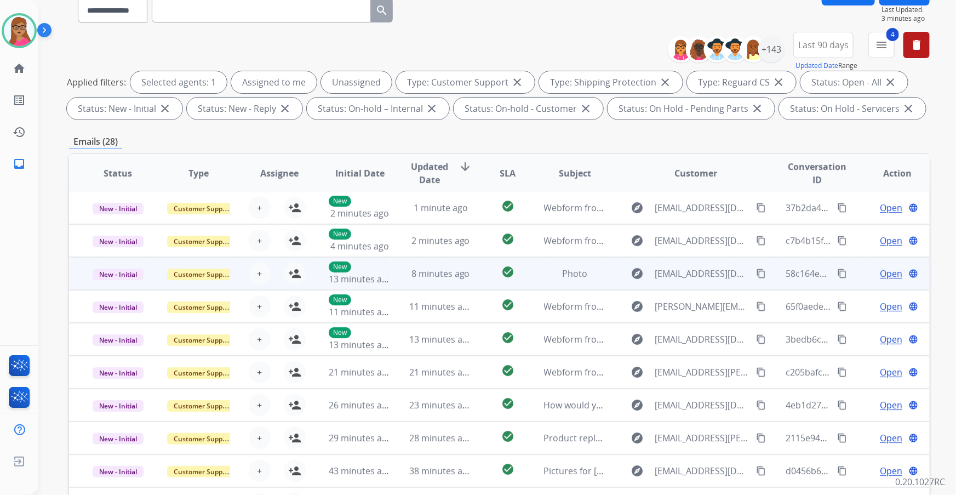
scroll to position [1, 0]
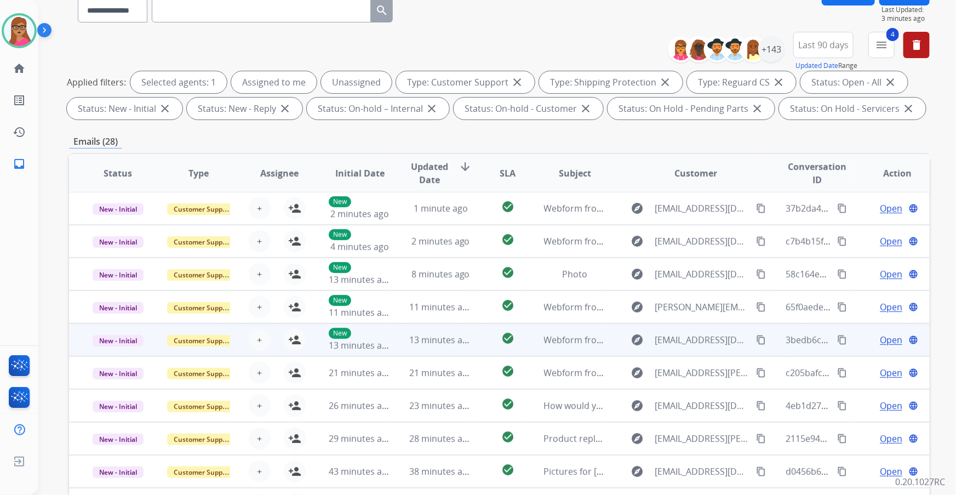
click at [116, 350] on td "New - Initial" at bounding box center [109, 339] width 81 height 33
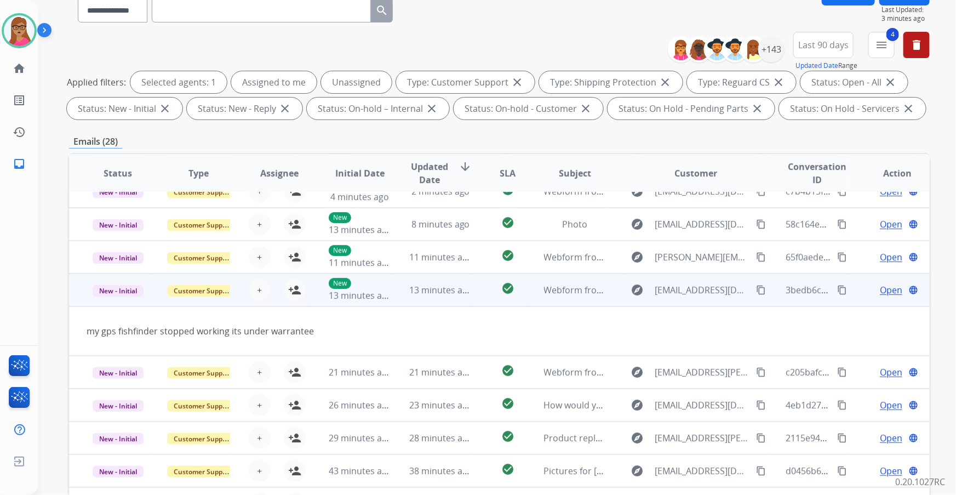
scroll to position [50, 0]
click at [214, 304] on td "Customer Support" at bounding box center [190, 290] width 81 height 33
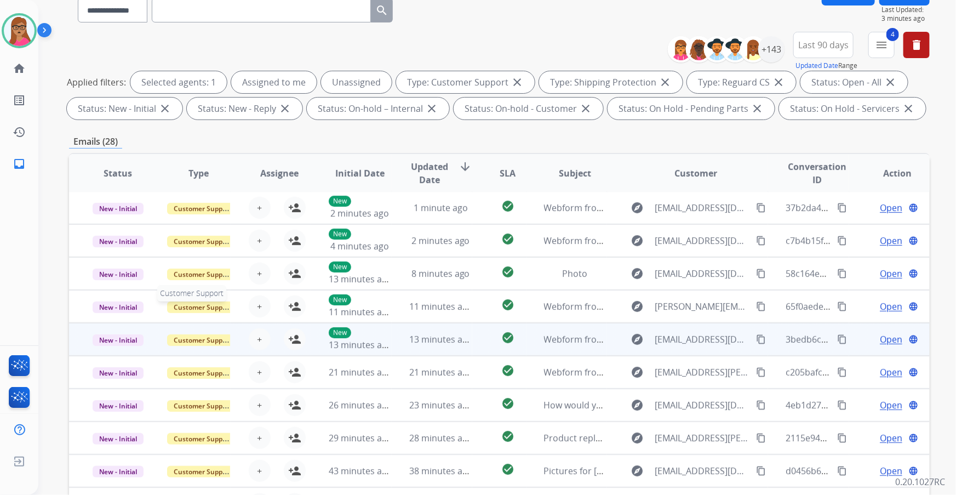
scroll to position [1, 0]
click at [756, 340] on mat-icon "content_copy" at bounding box center [761, 340] width 10 height 10
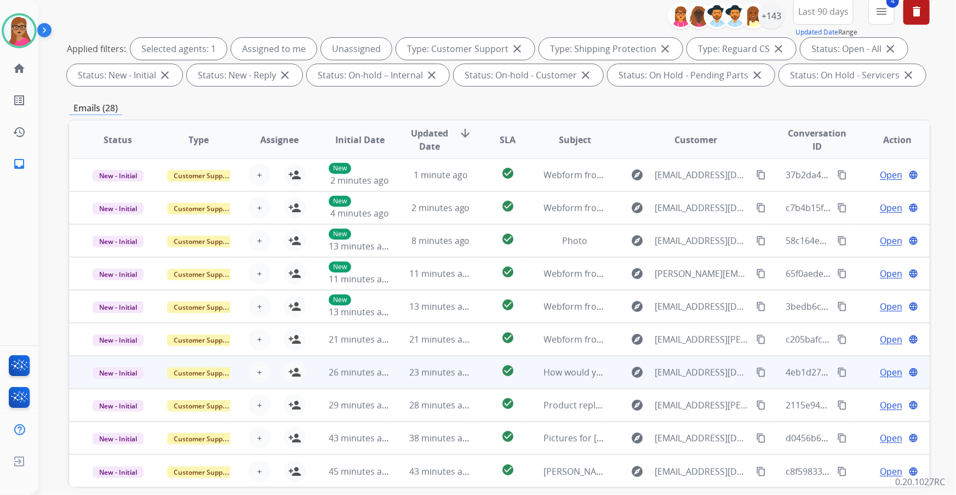
scroll to position [149, 0]
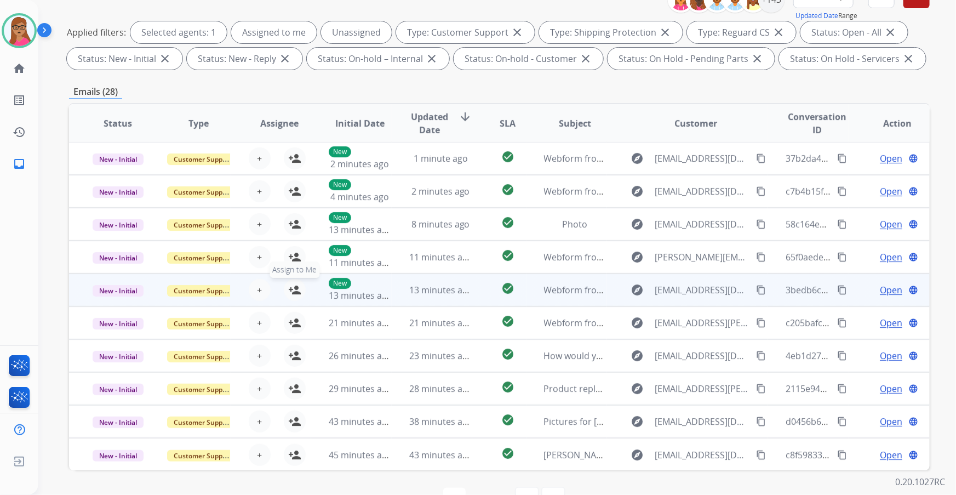
click at [290, 290] on mat-icon "person_add" at bounding box center [294, 289] width 13 height 13
click at [887, 293] on span "Open" at bounding box center [891, 289] width 22 height 13
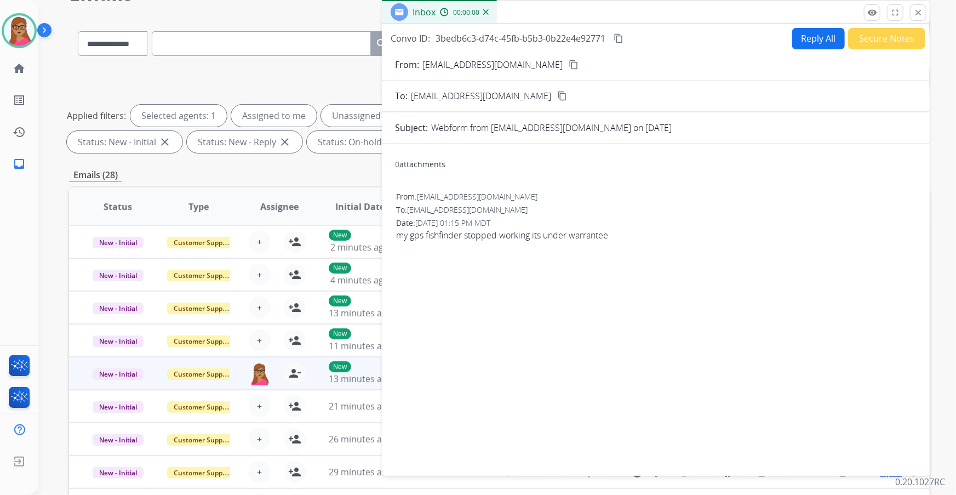
scroll to position [0, 0]
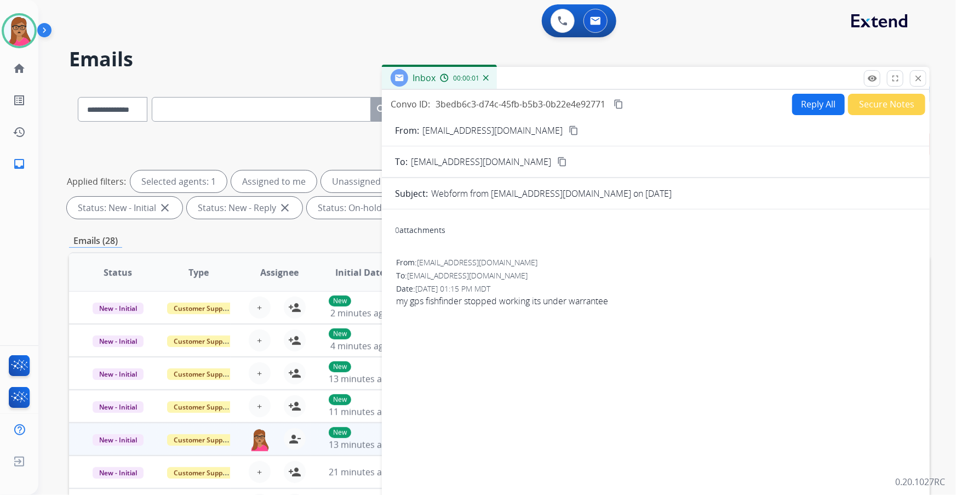
click at [810, 109] on button "Reply All" at bounding box center [818, 104] width 53 height 21
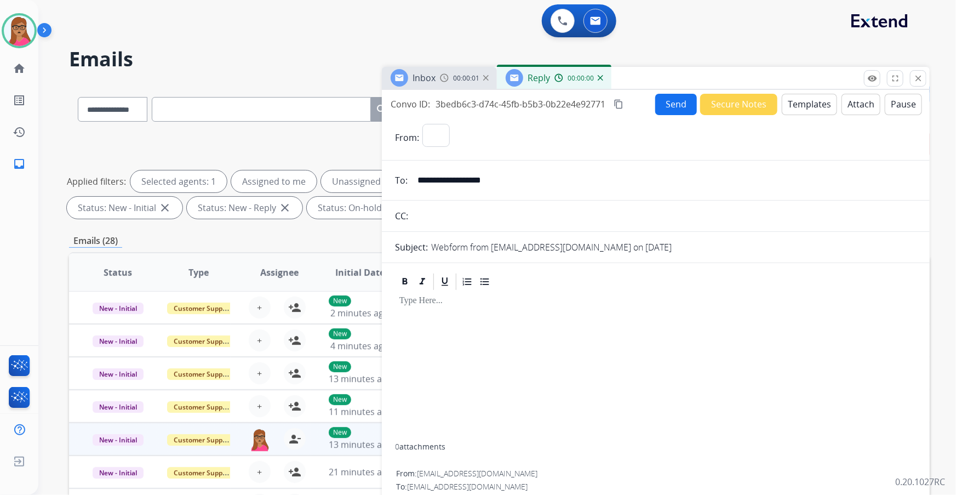
select select "**********"
click at [802, 108] on button "Templates" at bounding box center [809, 104] width 55 height 21
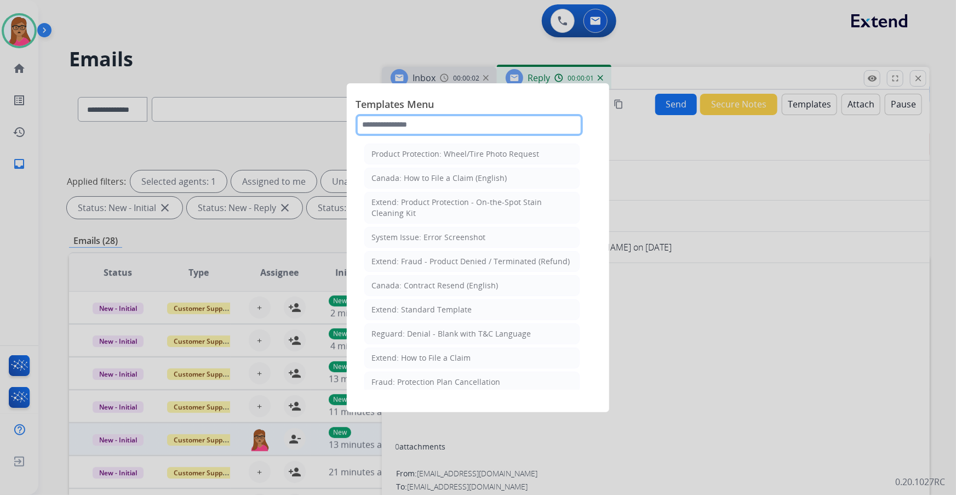
click at [447, 117] on input "text" at bounding box center [469, 125] width 227 height 22
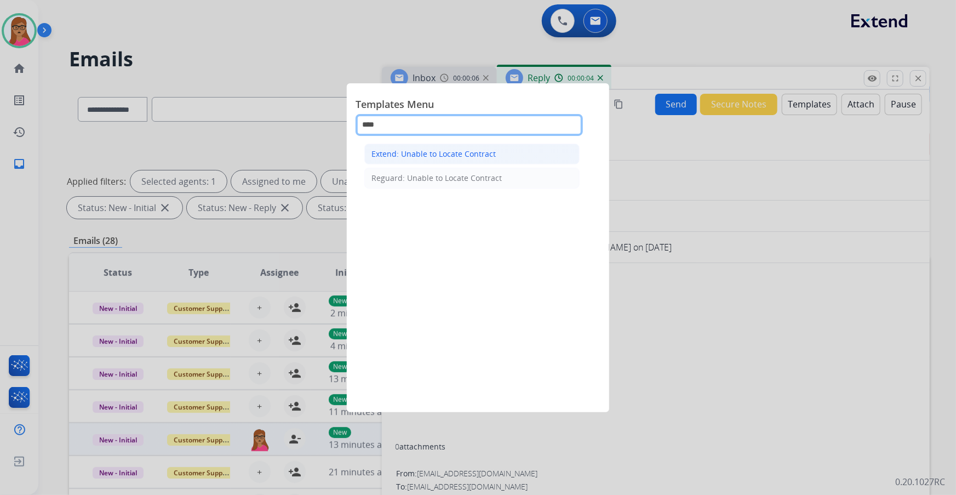
type input "****"
click at [491, 157] on div "Extend: Unable to Locate Contract" at bounding box center [434, 154] width 124 height 11
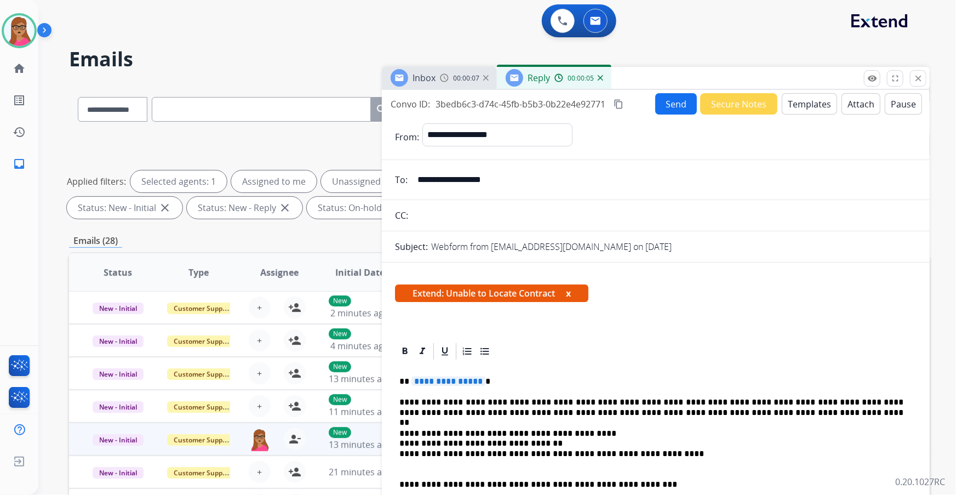
click at [454, 380] on span "**********" at bounding box center [449, 380] width 74 height 9
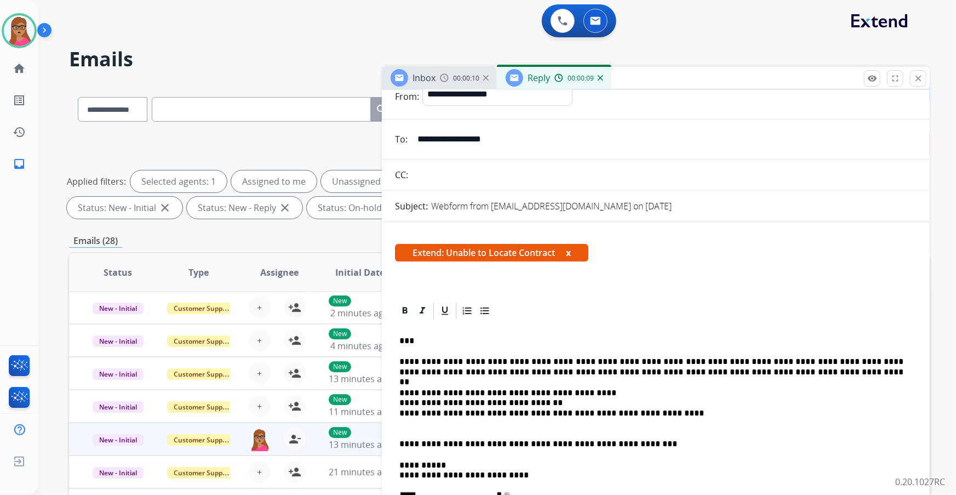
scroll to position [99, 0]
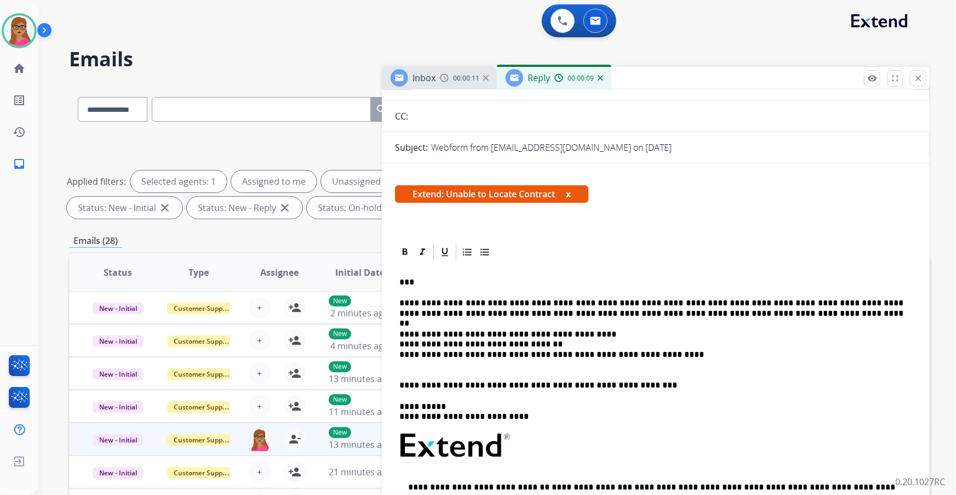
click at [453, 81] on div "00:00:11" at bounding box center [464, 78] width 48 height 10
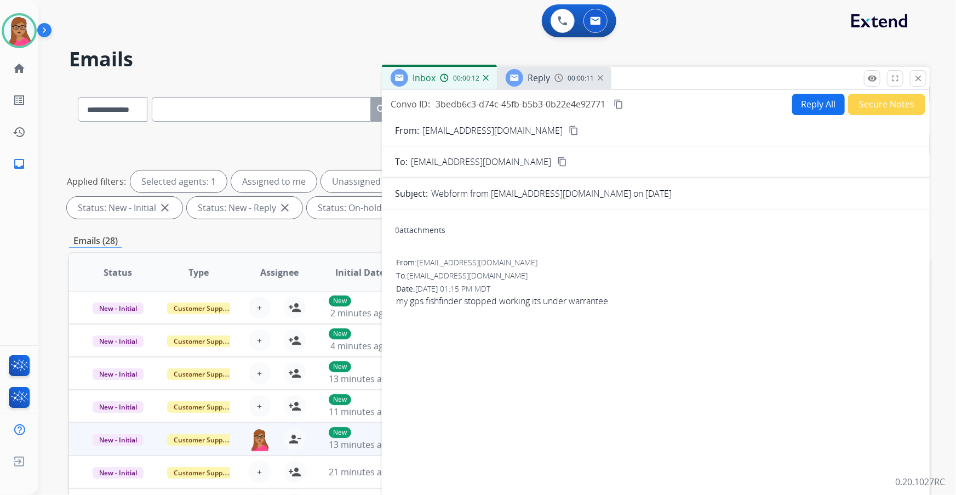
click at [794, 101] on button "Reply All" at bounding box center [818, 104] width 53 height 21
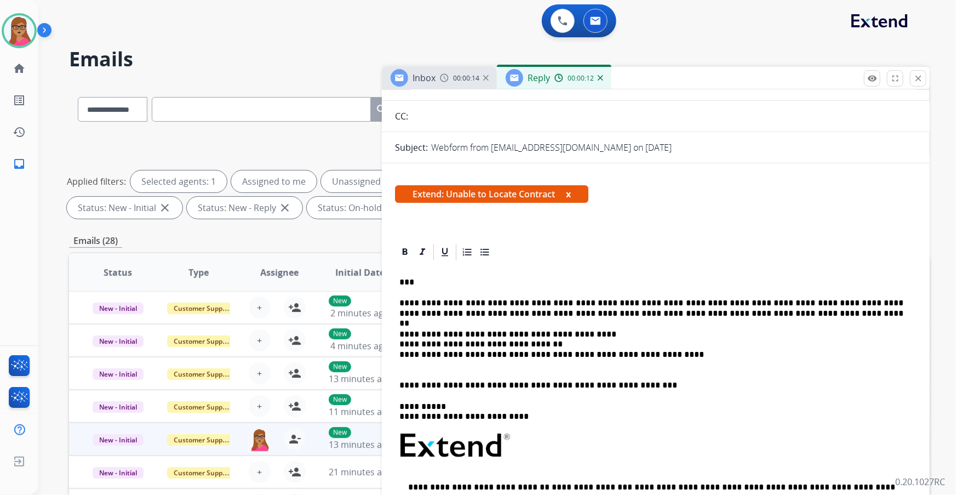
scroll to position [0, 0]
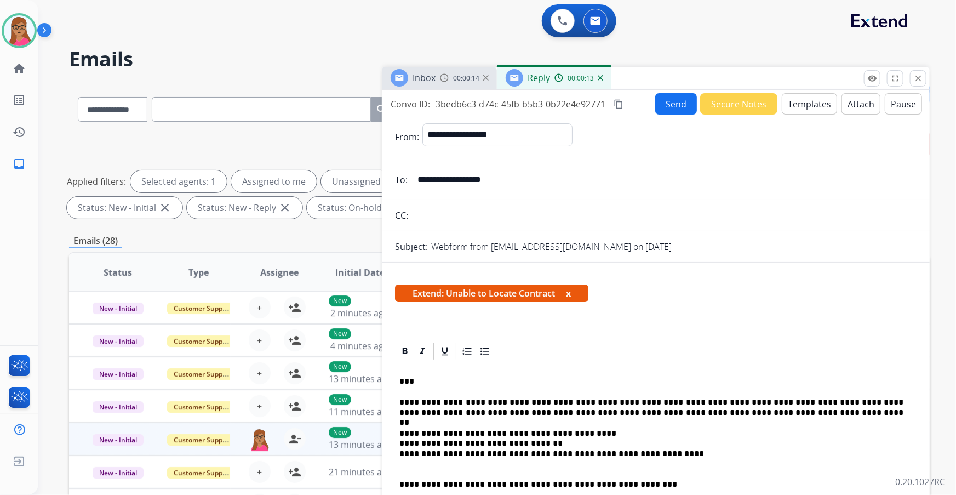
click at [678, 102] on button "Send" at bounding box center [676, 103] width 42 height 21
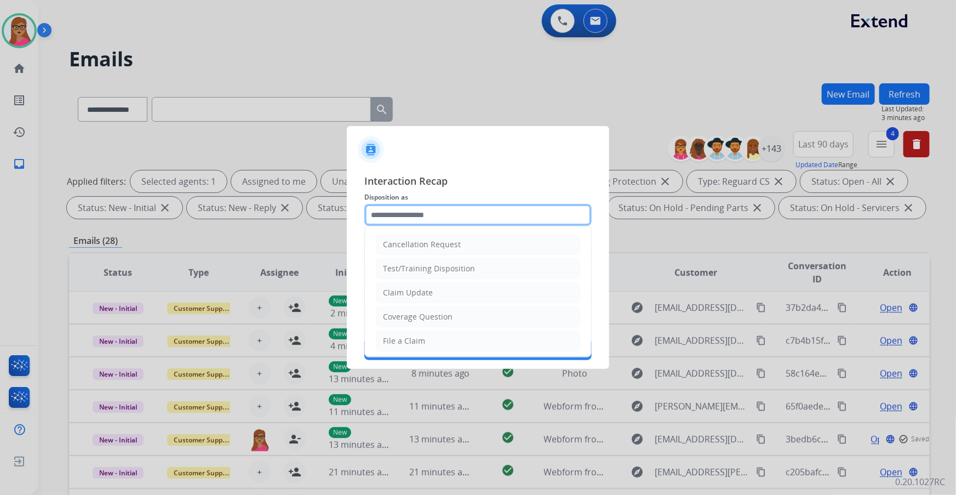
click at [414, 214] on input "text" at bounding box center [477, 215] width 227 height 22
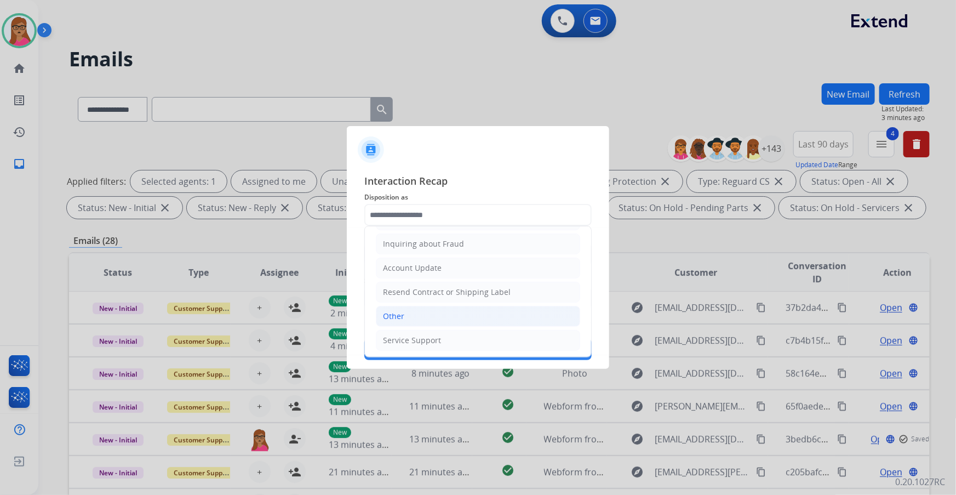
click at [386, 312] on div "Other" at bounding box center [393, 316] width 21 height 11
type input "*****"
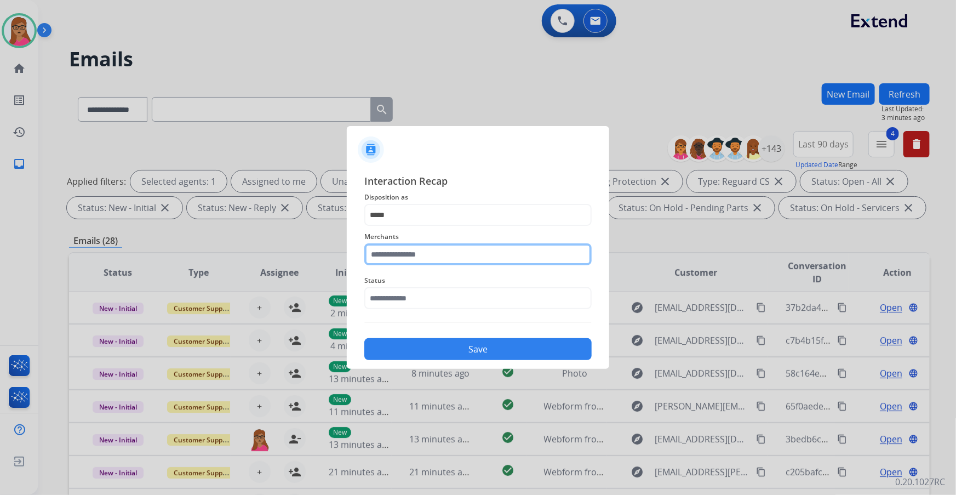
click at [419, 260] on input "text" at bounding box center [477, 254] width 227 height 22
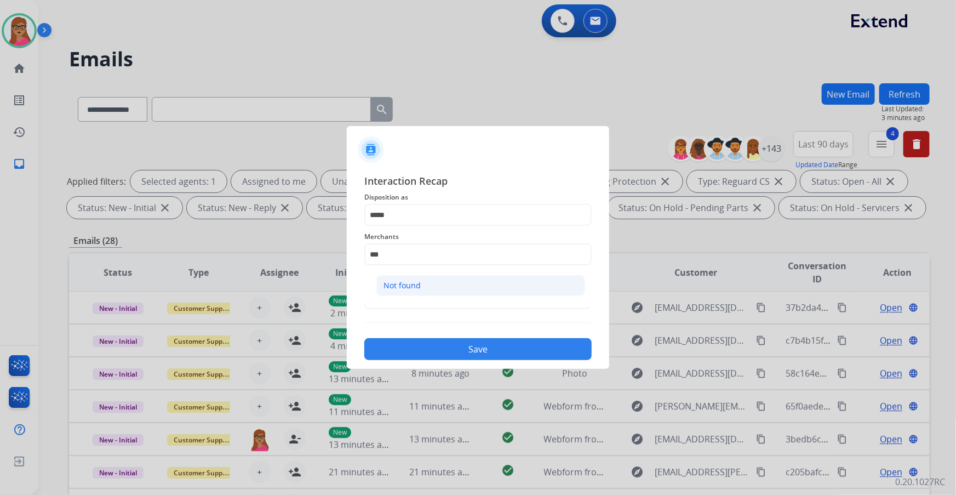
click at [406, 282] on div "Not found" at bounding box center [402, 285] width 37 height 11
type input "*********"
click at [418, 305] on input "text" at bounding box center [477, 298] width 227 height 22
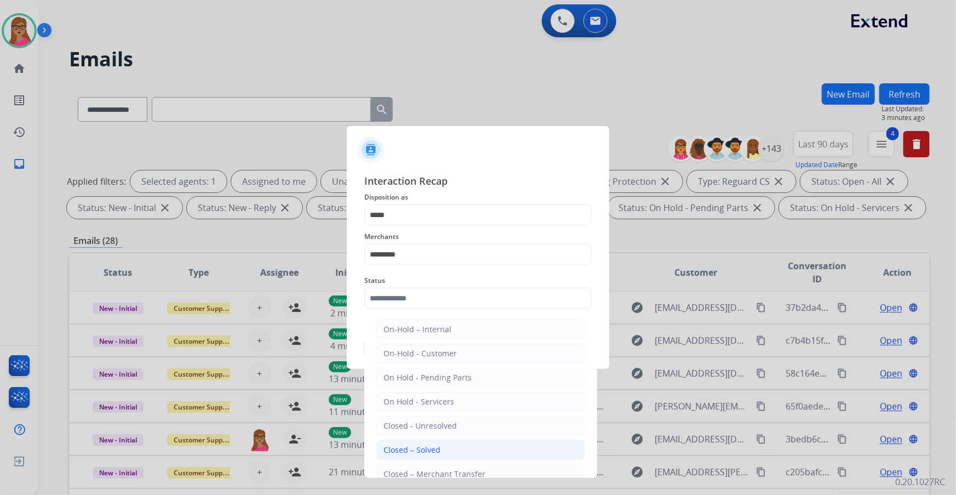
click at [421, 456] on li "Closed – Solved" at bounding box center [480, 449] width 209 height 21
type input "**********"
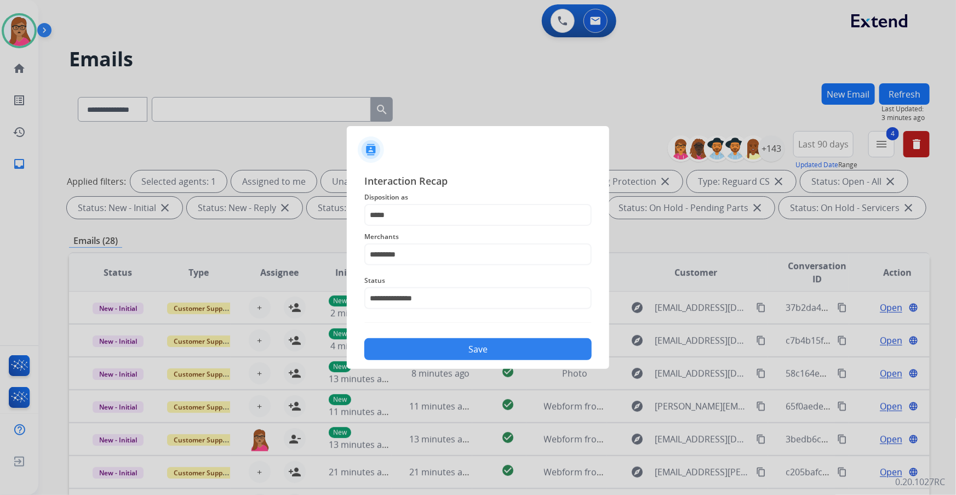
click at [448, 358] on button "Save" at bounding box center [477, 349] width 227 height 22
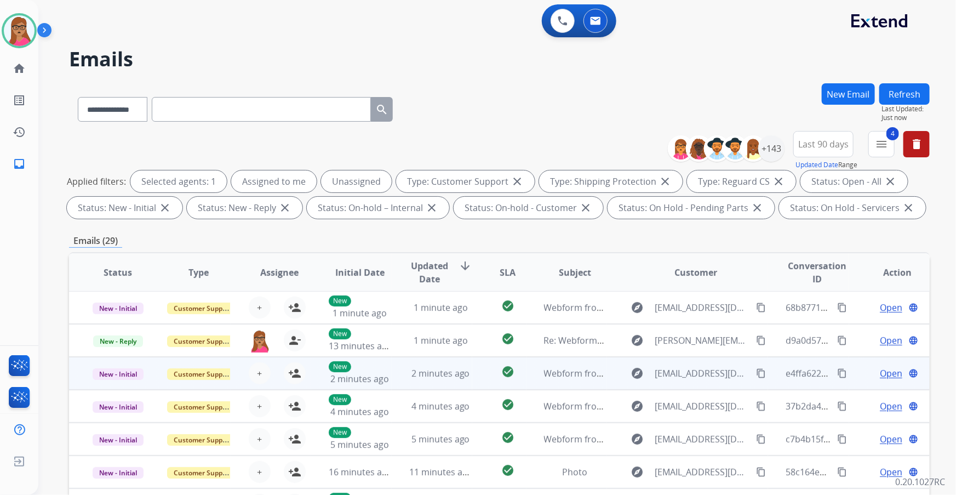
scroll to position [49, 0]
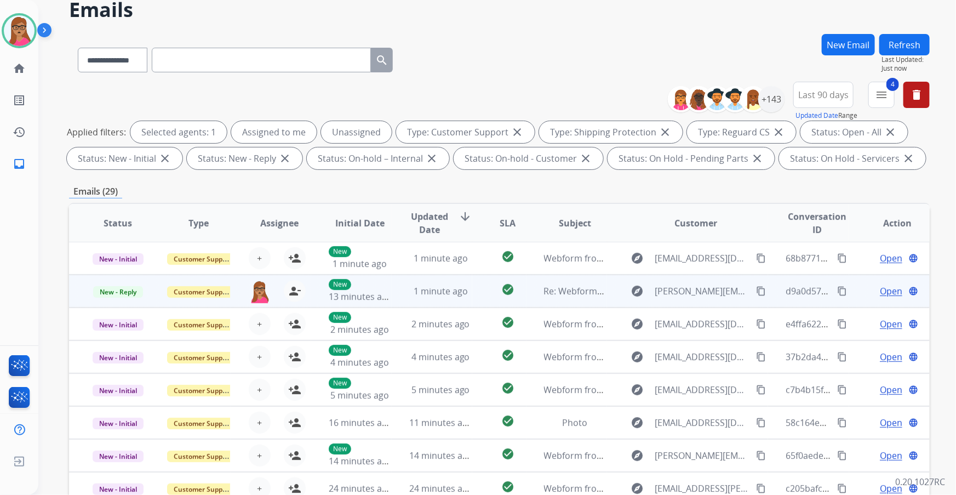
click at [880, 288] on span "Open" at bounding box center [891, 290] width 22 height 13
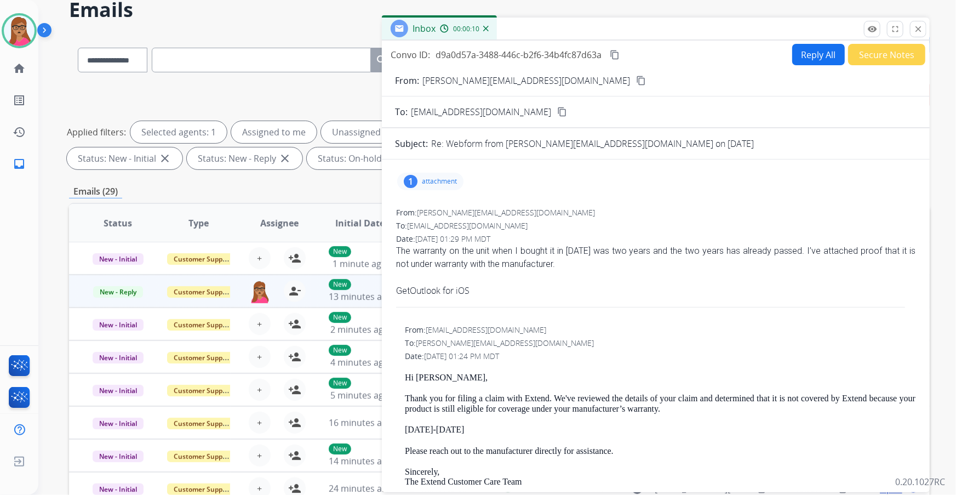
click at [438, 181] on p "attachment" at bounding box center [439, 181] width 35 height 9
click at [444, 210] on div at bounding box center [435, 211] width 55 height 38
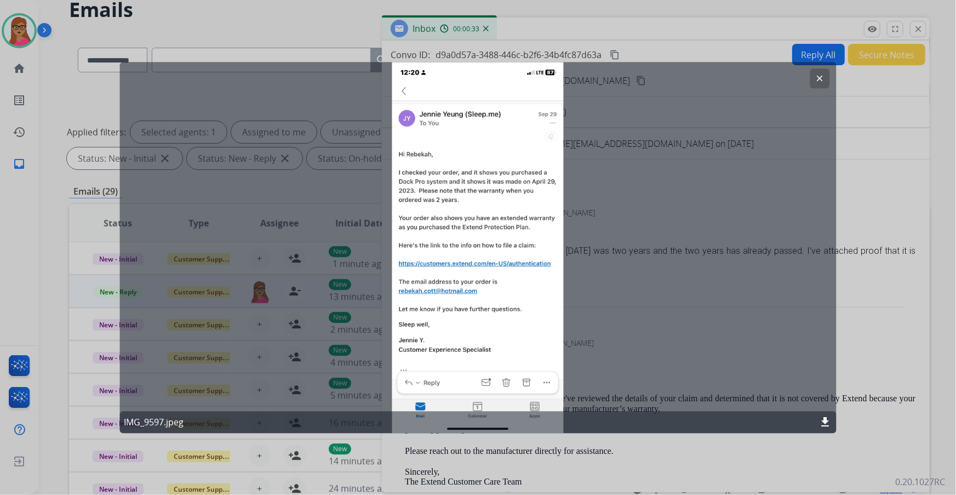
click at [824, 81] on mat-icon "clear" at bounding box center [820, 78] width 10 height 10
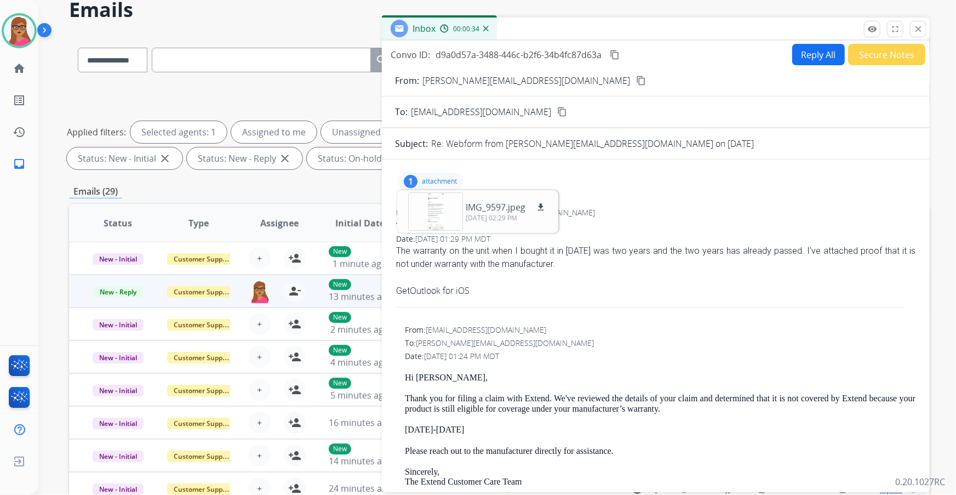
click at [556, 273] on div at bounding box center [655, 277] width 519 height 13
click at [636, 82] on mat-icon "content_copy" at bounding box center [641, 81] width 10 height 10
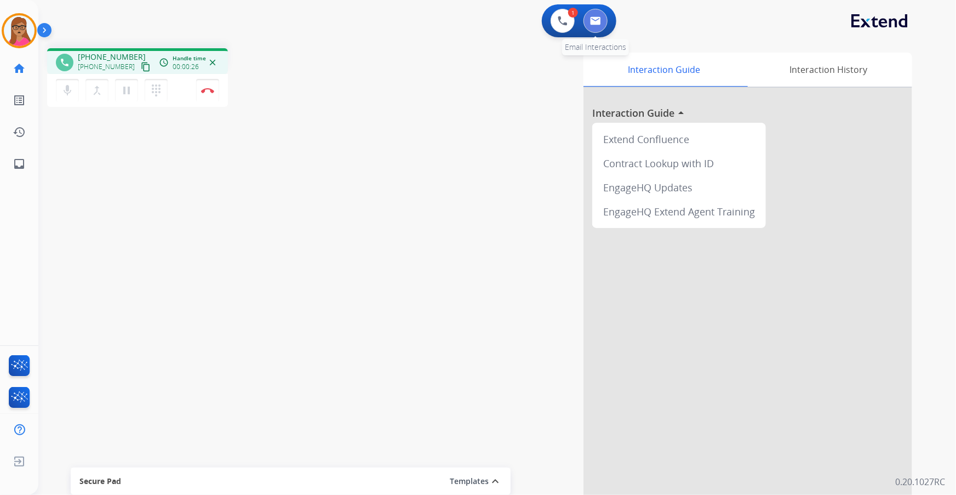
click at [603, 26] on button at bounding box center [596, 21] width 24 height 24
select select "**********"
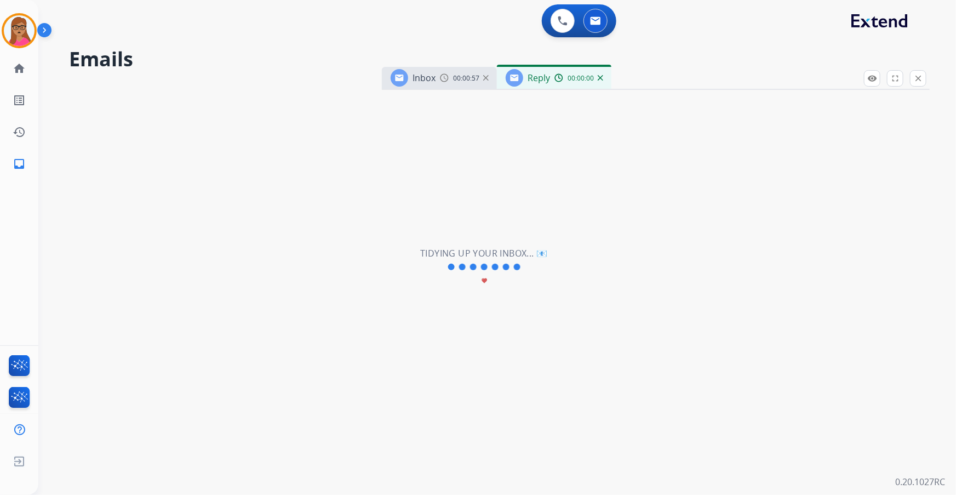
select select "**********"
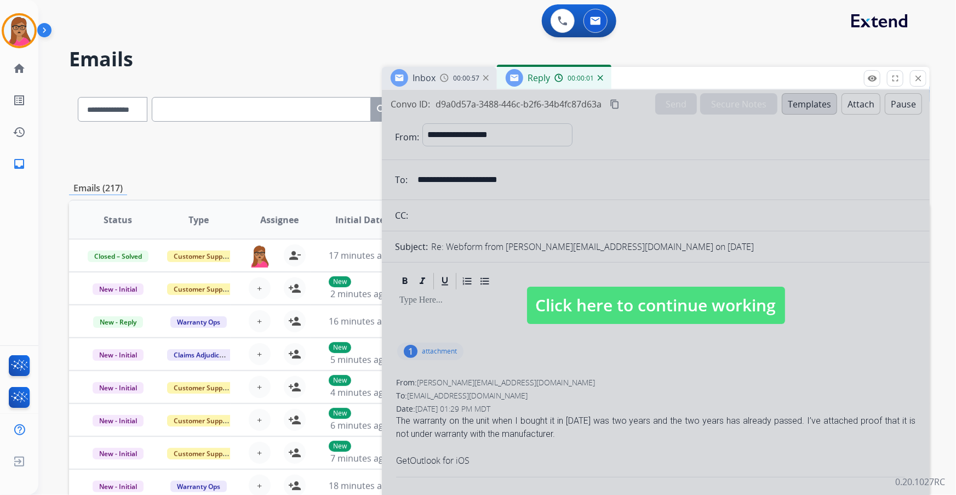
click at [601, 79] on img at bounding box center [600, 77] width 5 height 5
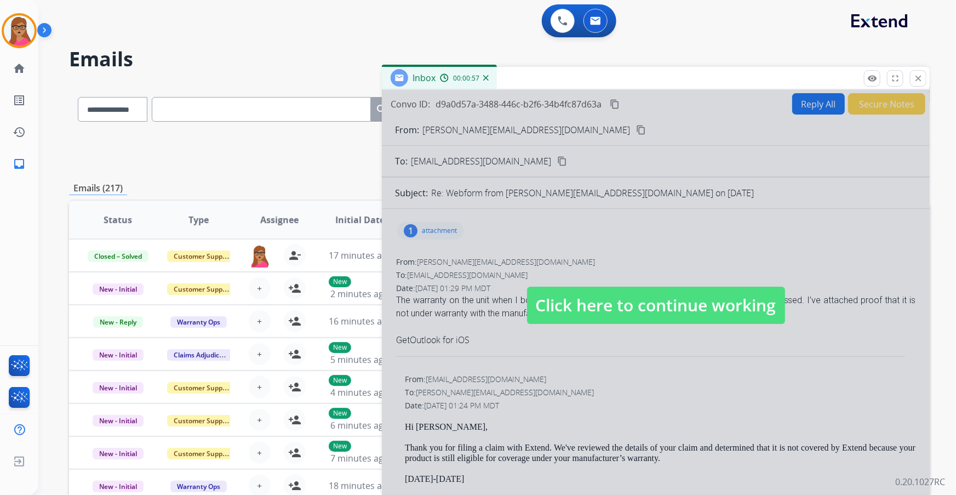
click at [644, 265] on div at bounding box center [656, 294] width 548 height 409
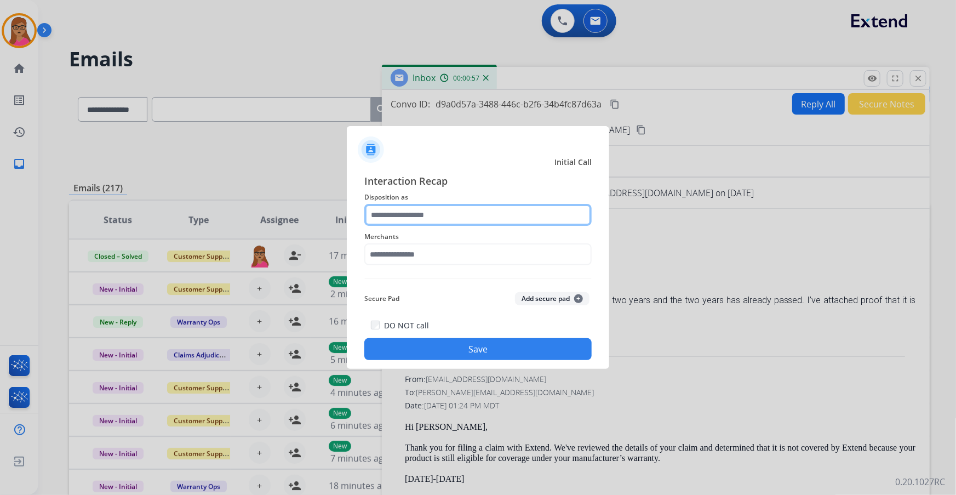
click at [453, 214] on input "text" at bounding box center [477, 215] width 227 height 22
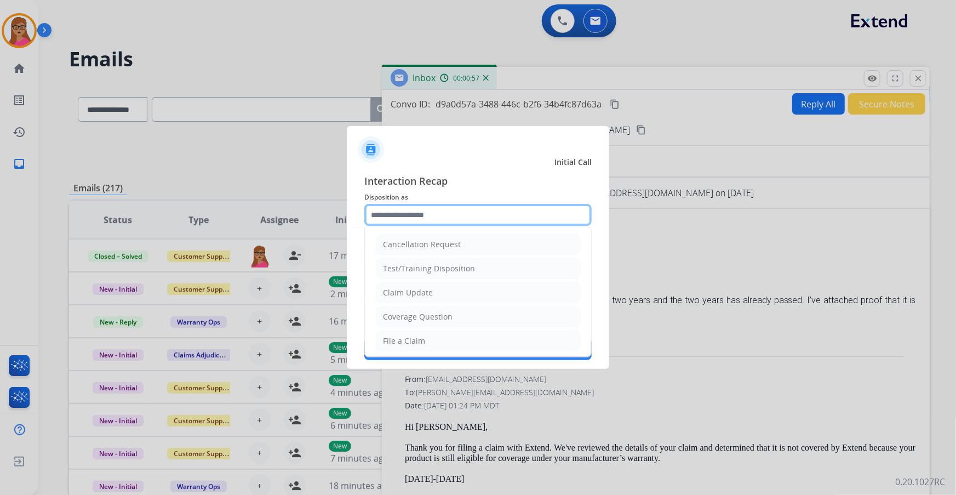
scroll to position [169, 0]
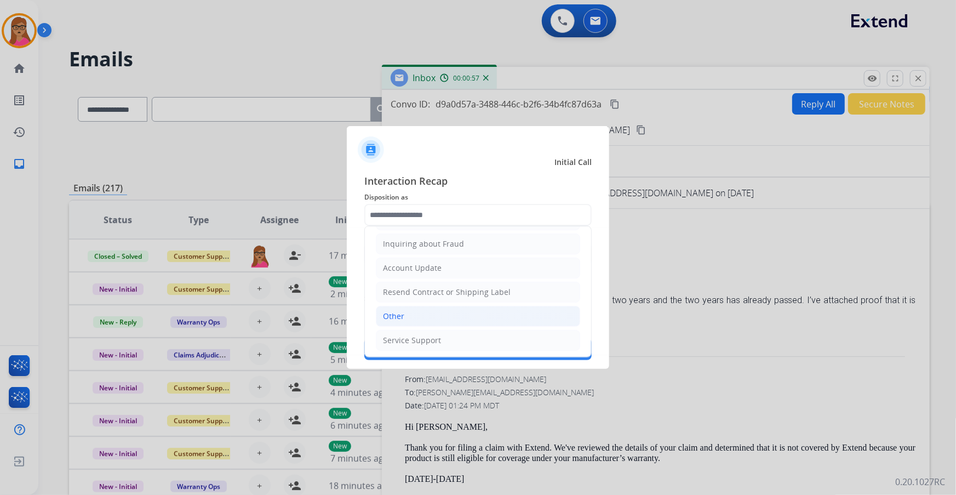
click at [398, 307] on li "Other" at bounding box center [478, 316] width 204 height 21
type input "*****"
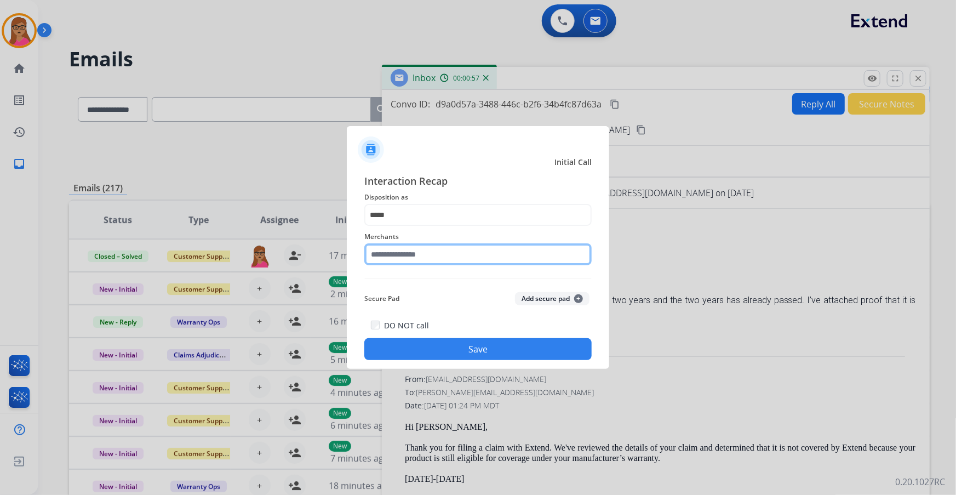
click at [419, 250] on input "text" at bounding box center [477, 254] width 227 height 22
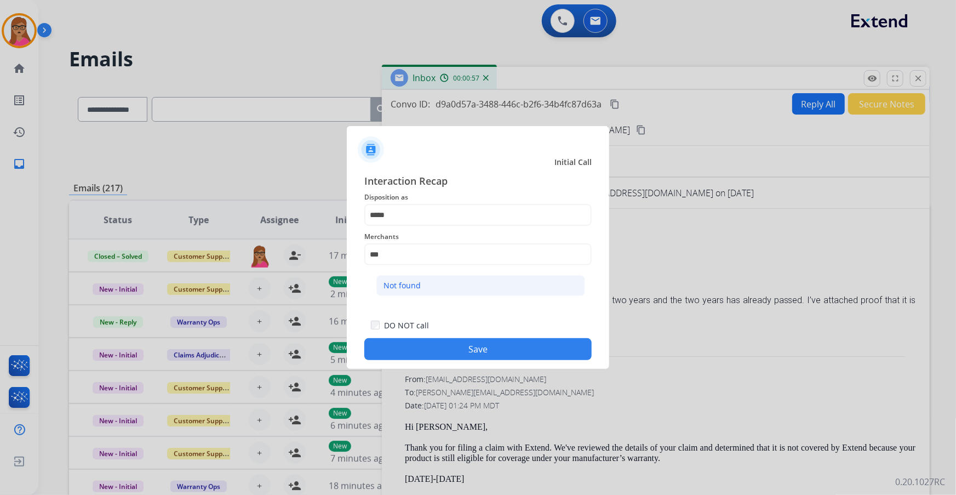
drag, startPoint x: 410, startPoint y: 279, endPoint x: 408, endPoint y: 291, distance: 12.3
click at [409, 279] on li "Not found" at bounding box center [480, 285] width 209 height 21
type input "*********"
click at [438, 346] on button "Save" at bounding box center [477, 349] width 227 height 22
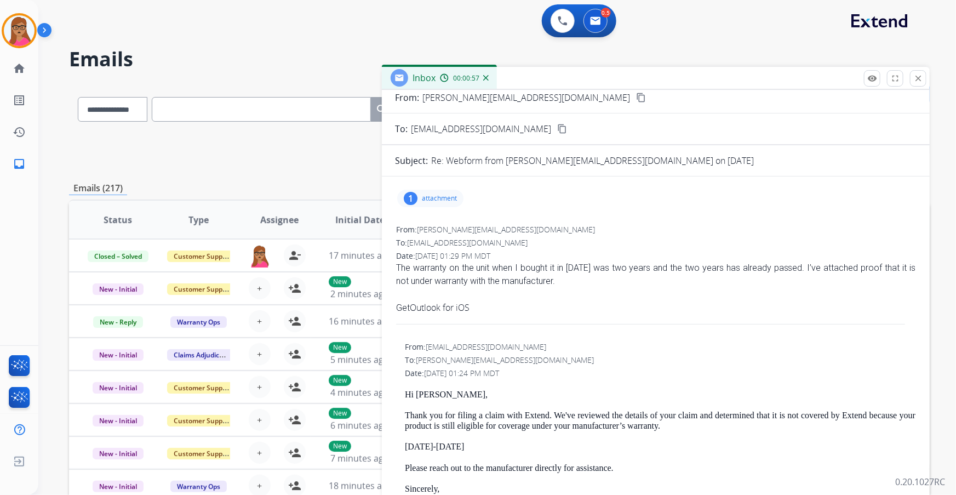
scroll to position [49, 0]
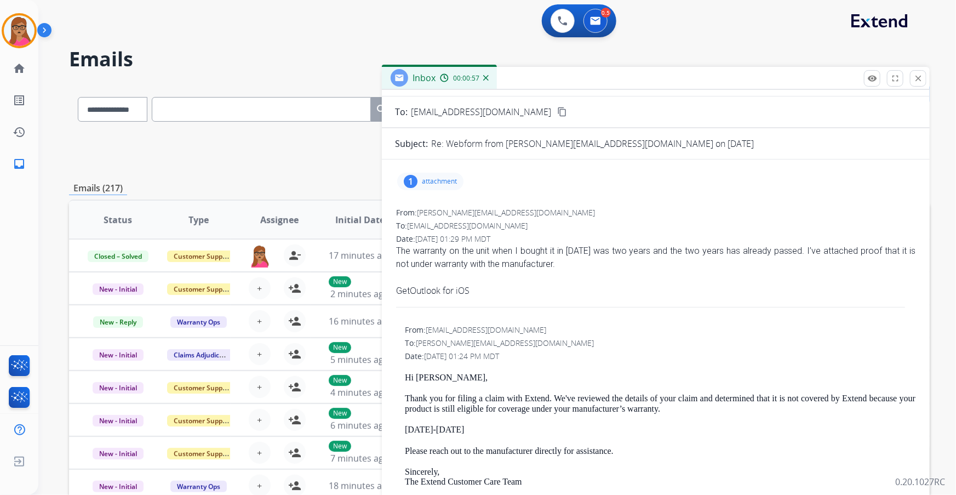
click at [920, 86] on div "remove_red_eye Logs fullscreen Expand close Close" at bounding box center [895, 78] width 62 height 16
click at [920, 73] on mat-icon "close" at bounding box center [918, 78] width 10 height 10
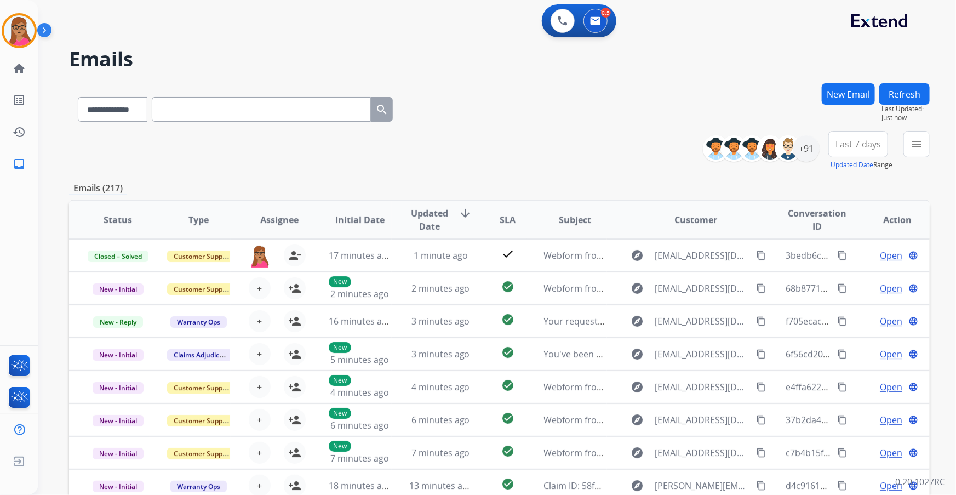
click at [317, 125] on div "**********" at bounding box center [235, 107] width 333 height 38
click at [860, 146] on span "Last 7 days" at bounding box center [858, 144] width 45 height 4
click at [839, 279] on div "Last 90 days" at bounding box center [855, 277] width 60 height 16
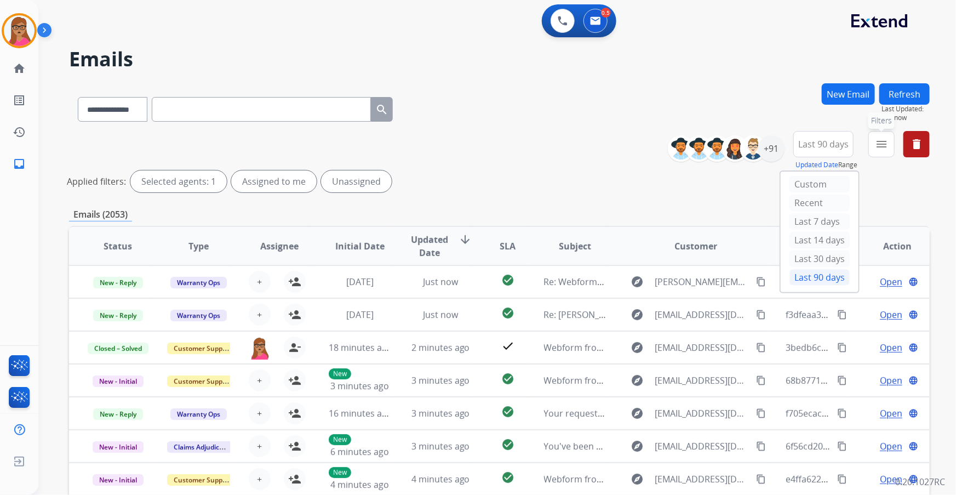
click at [886, 147] on mat-icon "menu" at bounding box center [881, 144] width 13 height 13
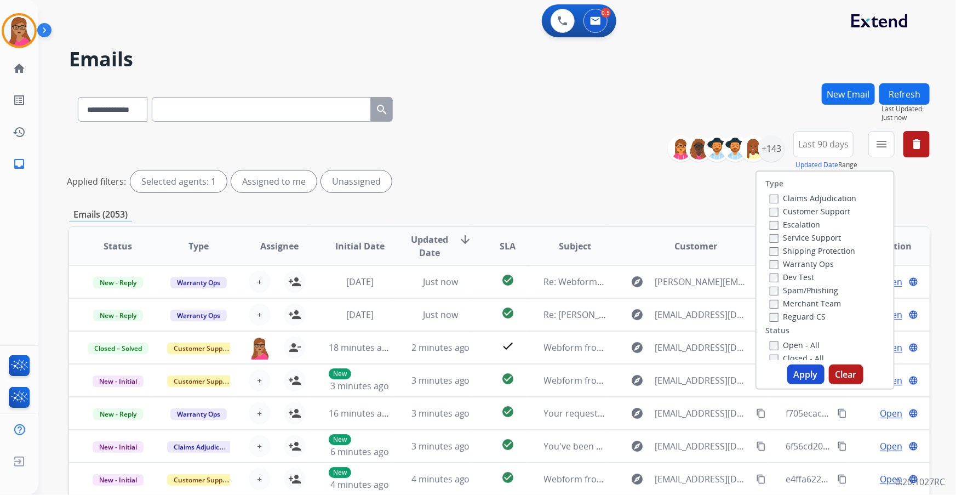
click at [822, 212] on label "Customer Support" at bounding box center [810, 211] width 81 height 10
click at [836, 254] on label "Shipping Protection" at bounding box center [812, 250] width 85 height 10
click at [797, 318] on label "Reguard CS" at bounding box center [798, 316] width 56 height 10
click at [781, 342] on label "Open - All" at bounding box center [795, 345] width 50 height 10
click at [798, 380] on button "Apply" at bounding box center [805, 374] width 37 height 20
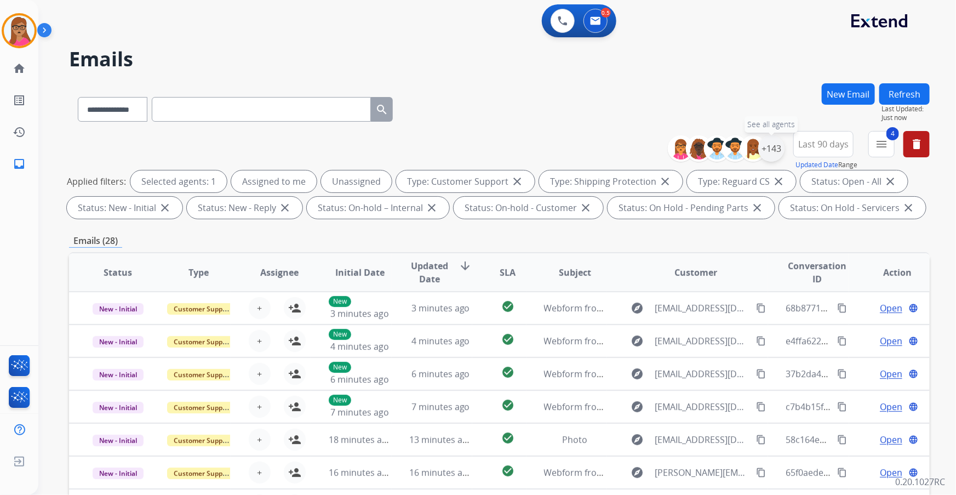
click at [774, 148] on div "+143" at bounding box center [771, 148] width 26 height 26
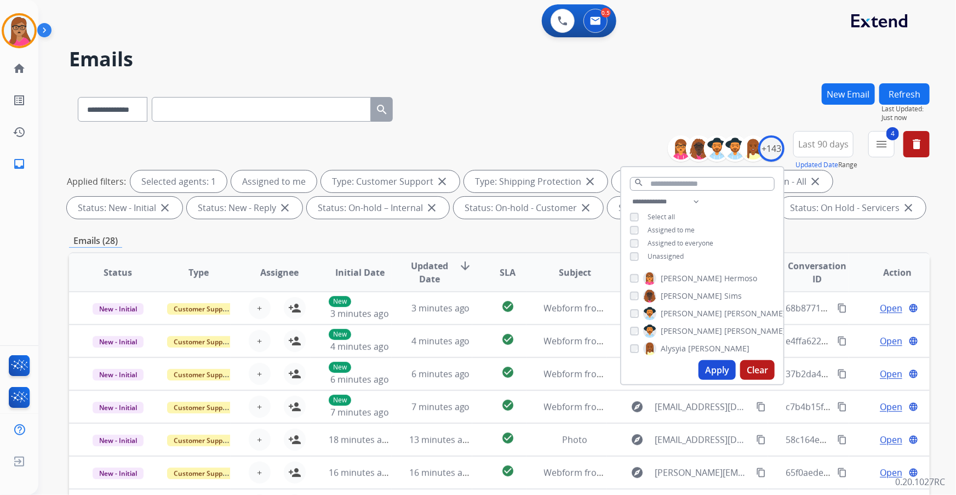
click at [708, 367] on button "Apply" at bounding box center [717, 370] width 37 height 20
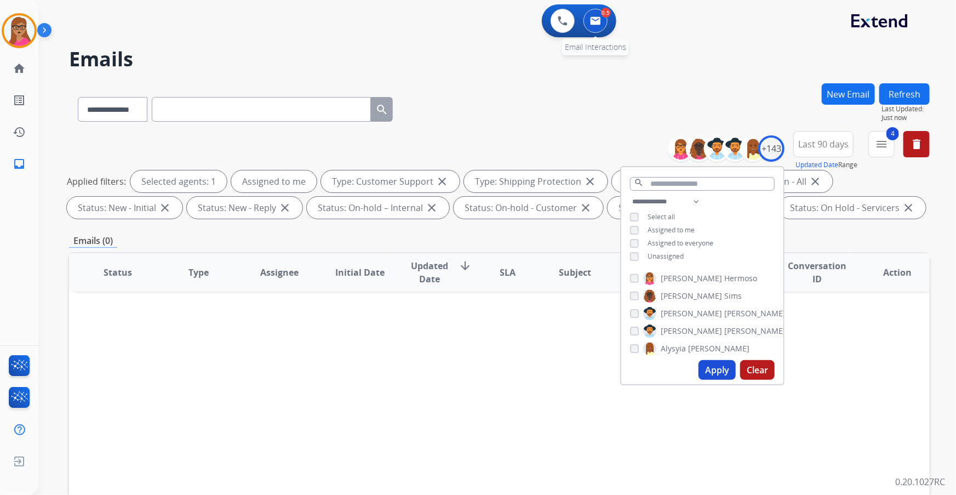
click at [602, 10] on div "0.5" at bounding box center [606, 13] width 10 height 10
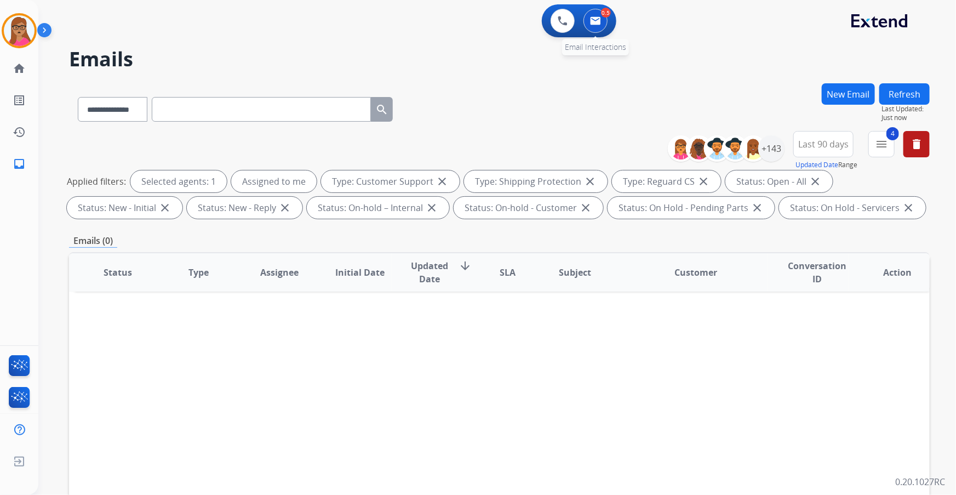
click at [596, 17] on img at bounding box center [595, 20] width 11 height 9
click at [596, 28] on button at bounding box center [596, 21] width 24 height 24
click at [597, 26] on button at bounding box center [596, 21] width 24 height 24
click at [595, 21] on img at bounding box center [595, 20] width 11 height 9
click at [551, 19] on button at bounding box center [563, 21] width 24 height 24
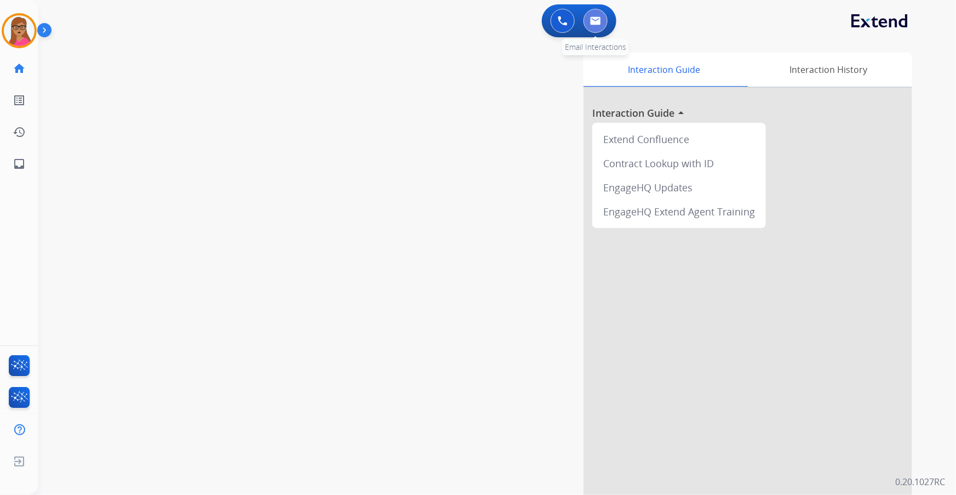
click at [589, 16] on button at bounding box center [596, 21] width 24 height 24
select select "**********"
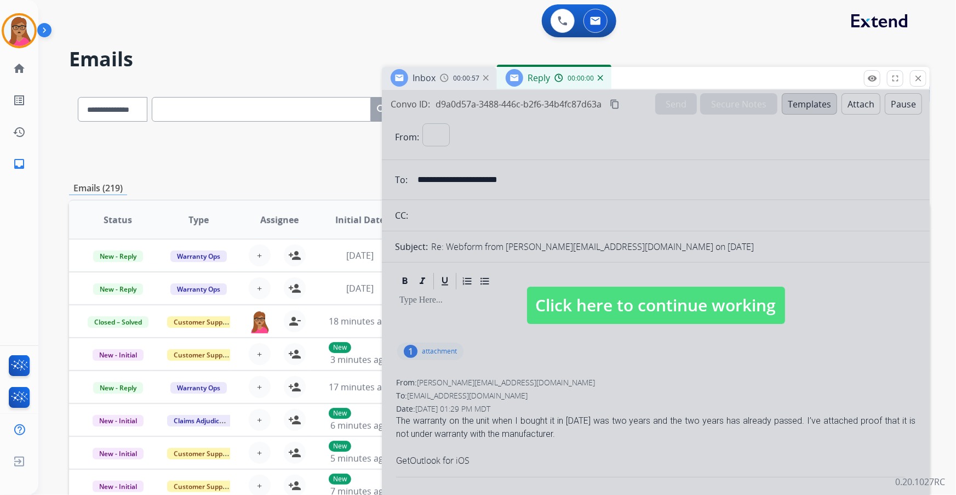
select select "**********"
click at [623, 316] on span "Click here to continue working" at bounding box center [656, 305] width 258 height 37
select select
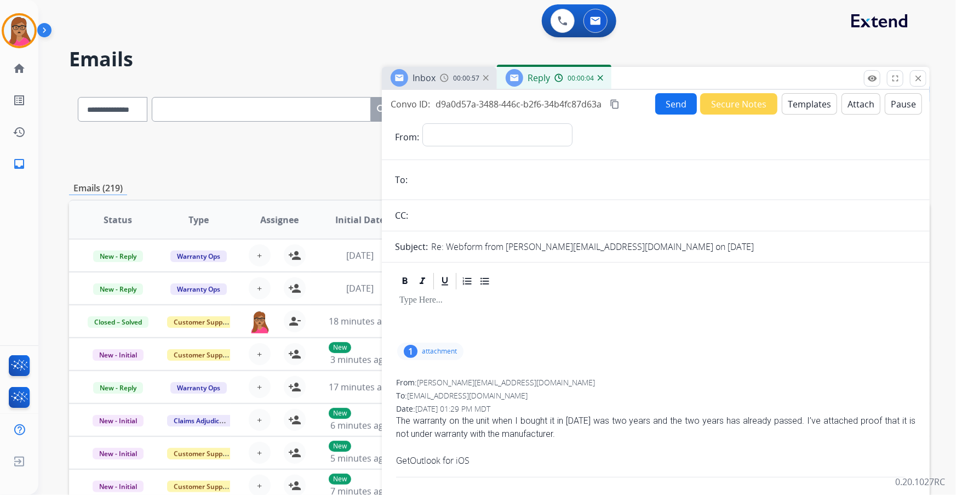
click at [602, 80] on img at bounding box center [600, 77] width 5 height 5
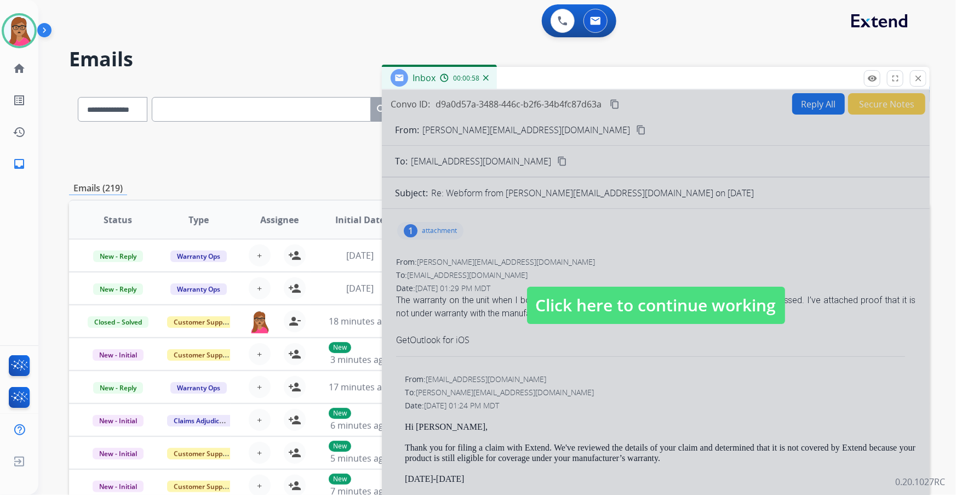
click at [485, 77] on img at bounding box center [485, 77] width 5 height 5
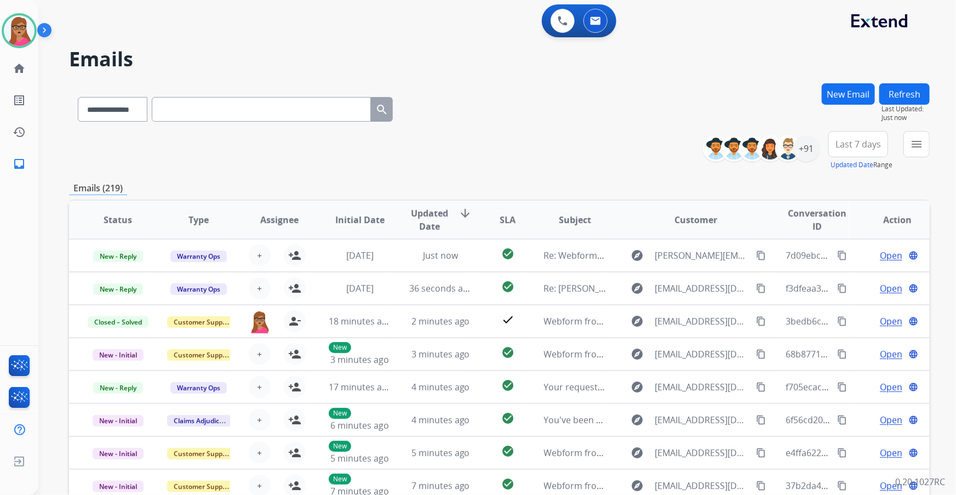
click at [860, 146] on span "Last 7 days" at bounding box center [858, 144] width 45 height 4
click at [844, 273] on div "Last 90 days" at bounding box center [855, 277] width 60 height 16
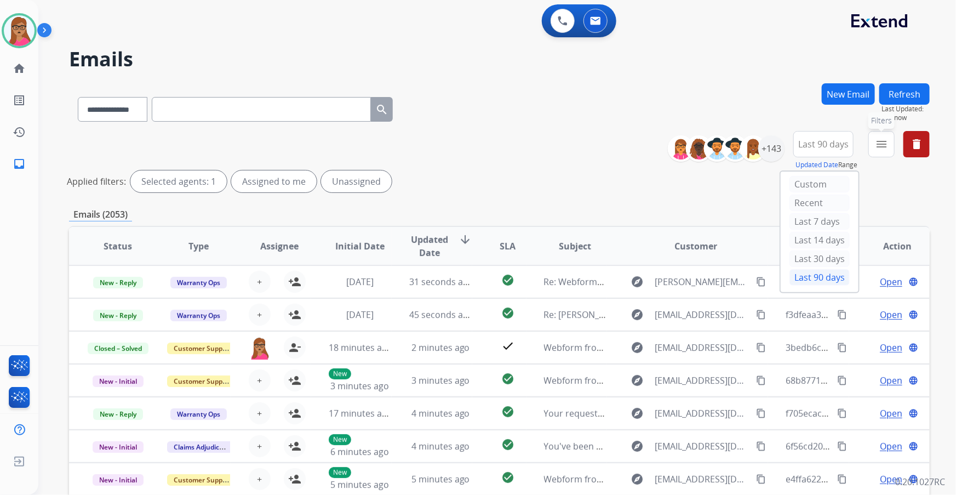
click at [873, 149] on button "menu Filters" at bounding box center [882, 144] width 26 height 26
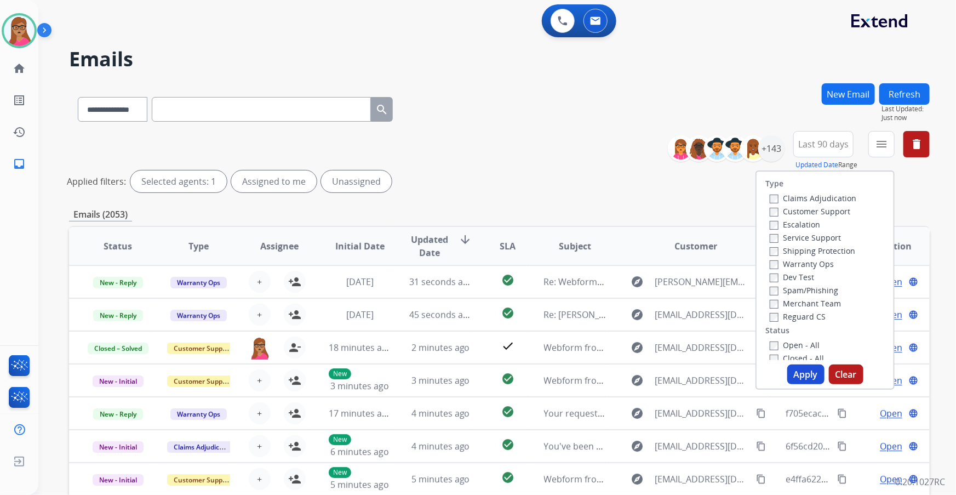
click at [804, 209] on label "Customer Support" at bounding box center [810, 211] width 81 height 10
click at [821, 248] on label "Shipping Protection" at bounding box center [812, 250] width 85 height 10
click at [773, 345] on label "Open - All" at bounding box center [795, 345] width 50 height 10
click at [807, 375] on button "Apply" at bounding box center [805, 374] width 37 height 20
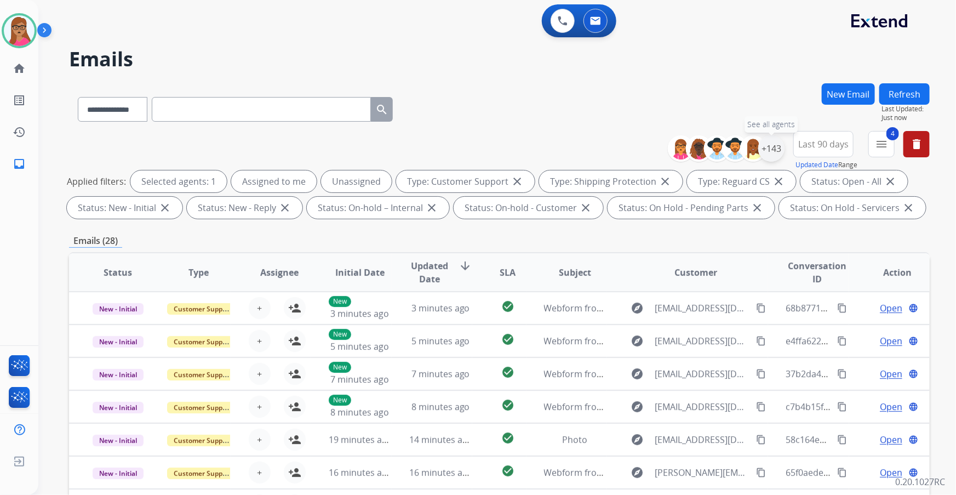
click at [766, 147] on div "+143" at bounding box center [771, 148] width 26 height 26
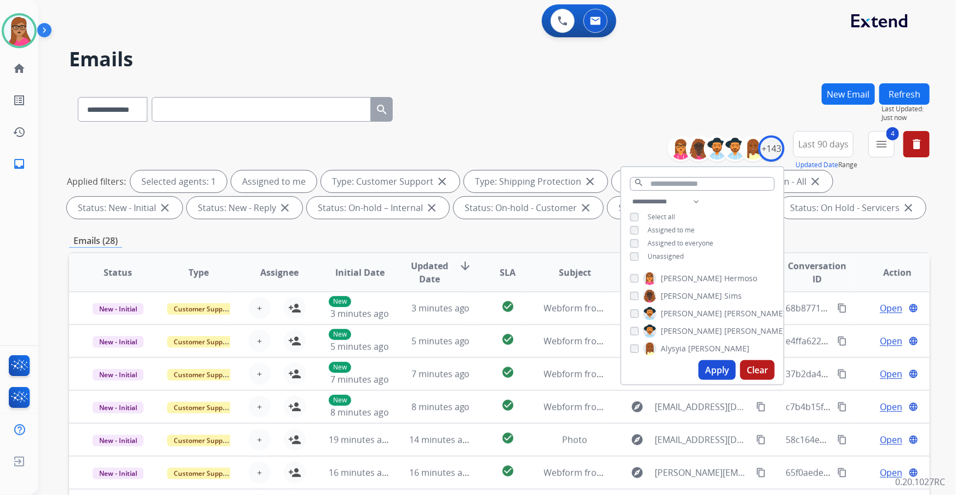
click at [717, 371] on button "Apply" at bounding box center [717, 370] width 37 height 20
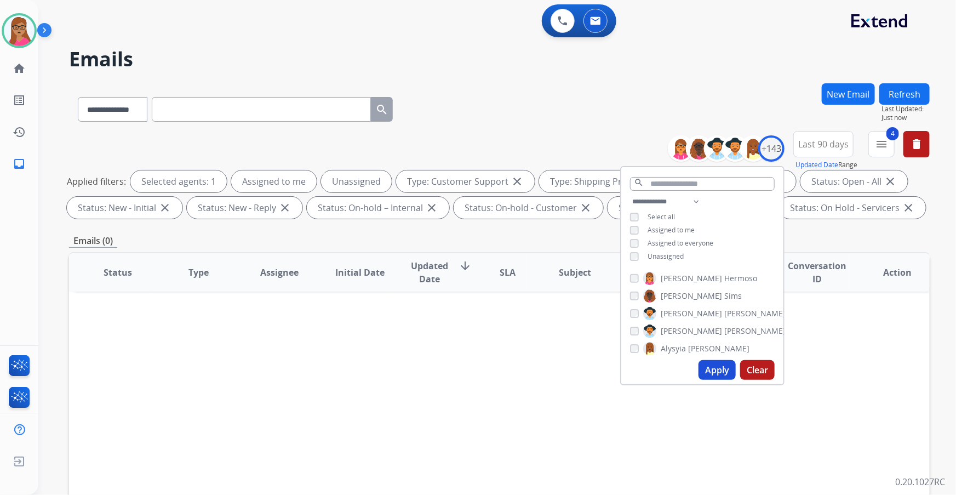
click at [711, 382] on div "Apply Clear" at bounding box center [702, 370] width 162 height 28
click at [715, 370] on button "Apply" at bounding box center [717, 370] width 37 height 20
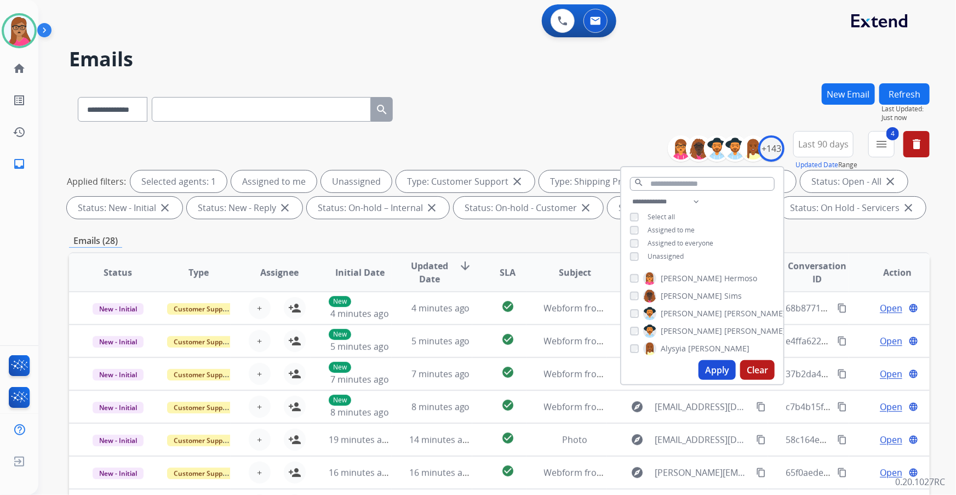
click at [506, 232] on div "**********" at bounding box center [499, 379] width 861 height 593
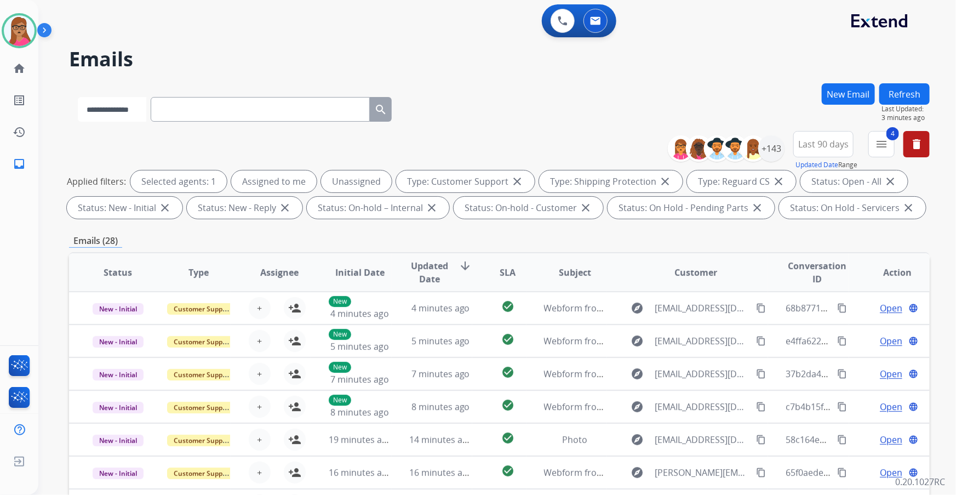
click at [93, 105] on select "**********" at bounding box center [112, 109] width 68 height 25
select select "**********"
click at [78, 97] on select "**********" at bounding box center [112, 109] width 68 height 25
paste input "**********"
type input "**********"
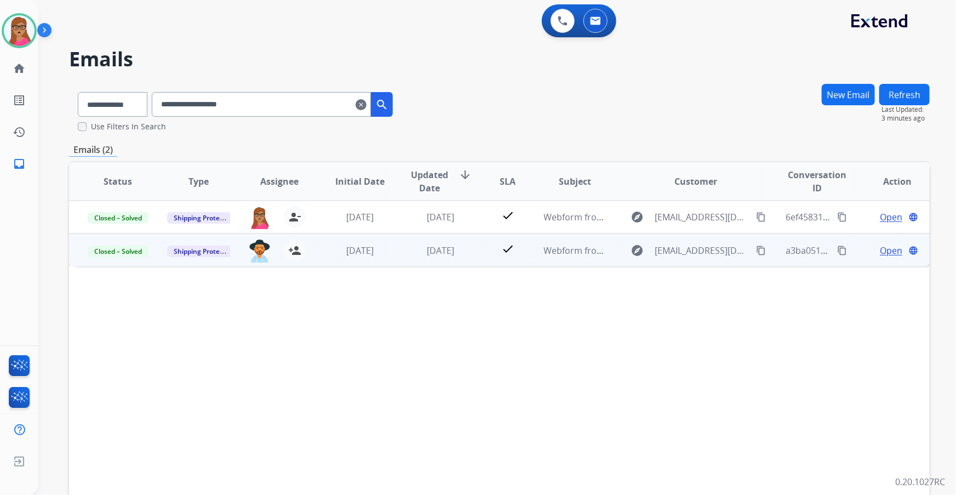
click at [880, 248] on span "Open" at bounding box center [891, 250] width 22 height 13
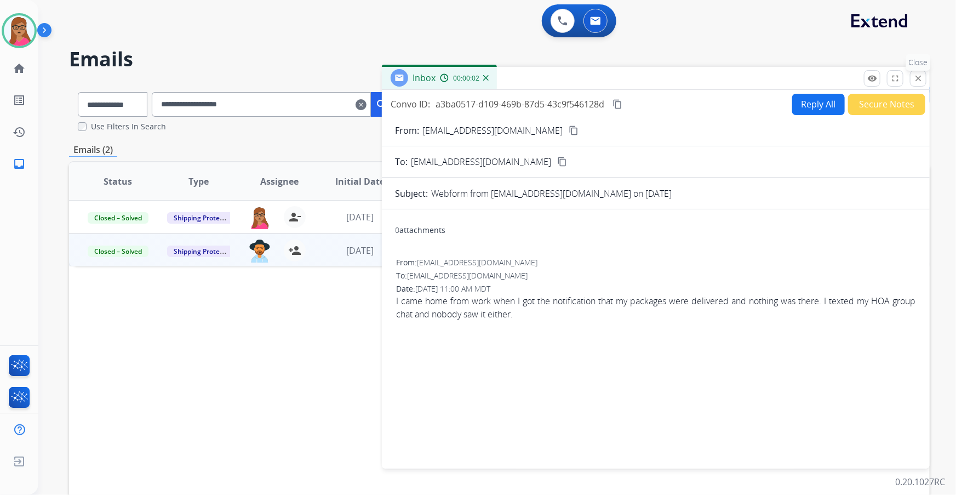
click at [921, 76] on mat-icon "close" at bounding box center [918, 78] width 10 height 10
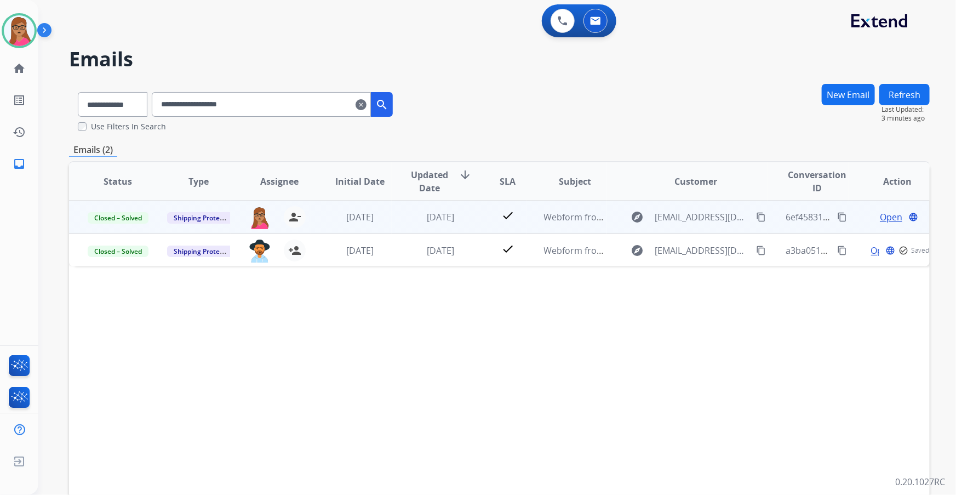
click at [883, 214] on span "Open" at bounding box center [891, 216] width 22 height 13
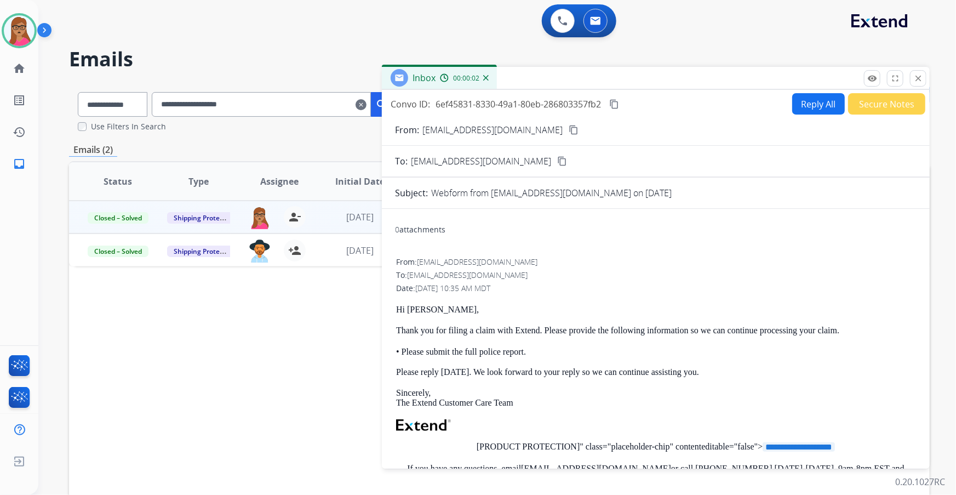
click at [817, 105] on button "Reply All" at bounding box center [818, 103] width 53 height 21
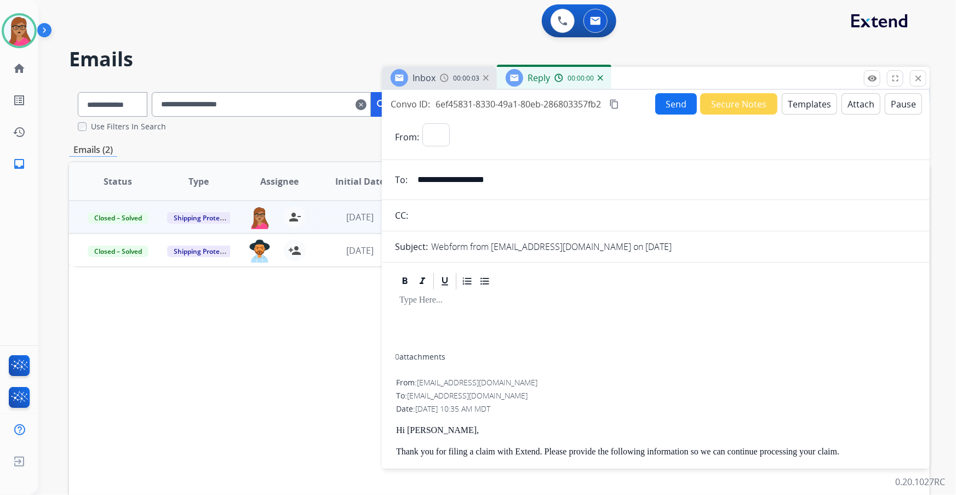
select select "**********"
click at [808, 108] on button "Templates" at bounding box center [809, 103] width 55 height 21
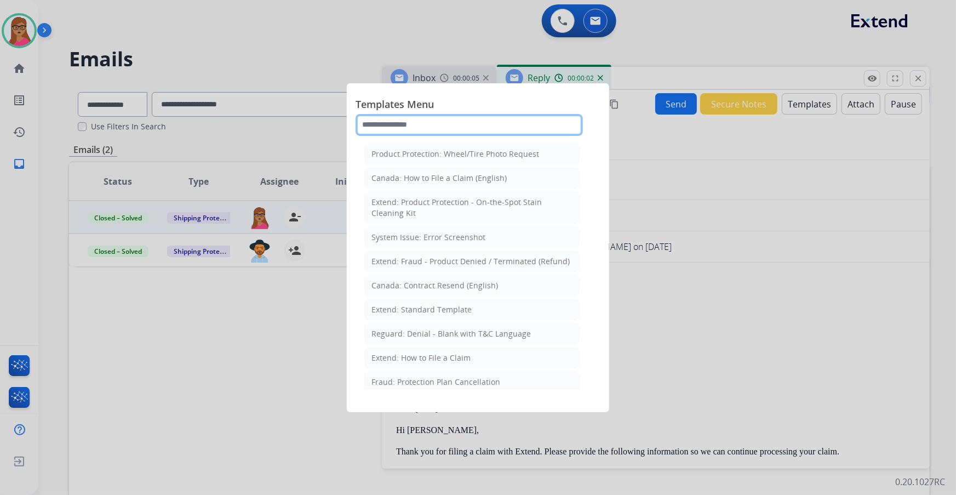
click at [427, 121] on input "text" at bounding box center [469, 125] width 227 height 22
click at [672, 306] on div at bounding box center [478, 247] width 956 height 495
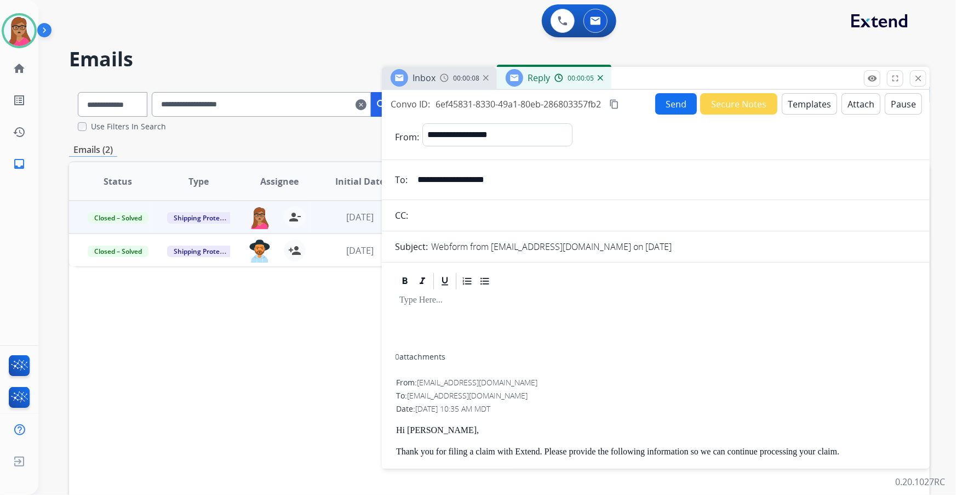
click at [458, 79] on span "00:00:08" at bounding box center [466, 78] width 26 height 9
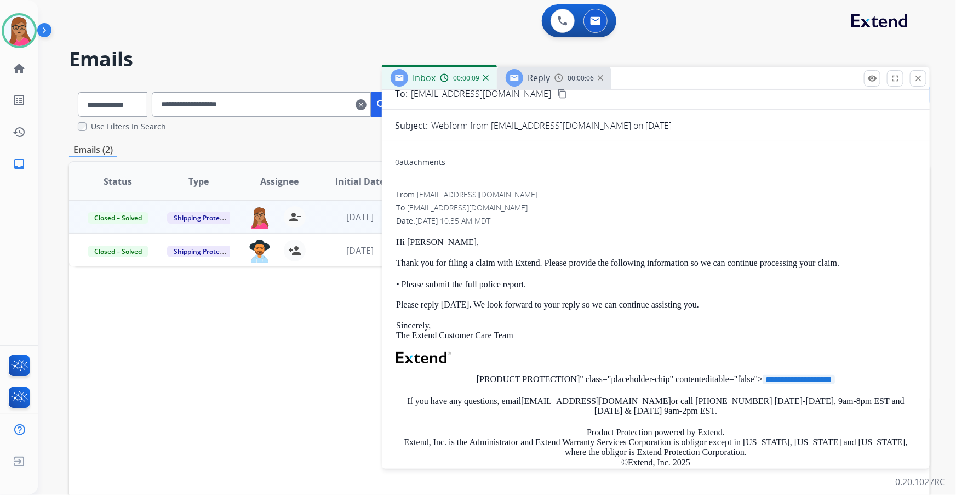
scroll to position [149, 0]
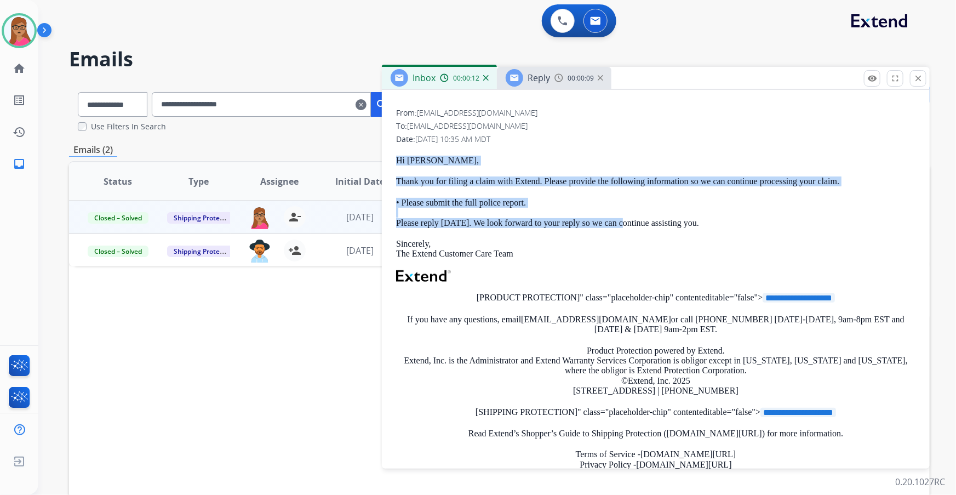
drag, startPoint x: 392, startPoint y: 155, endPoint x: 603, endPoint y: 226, distance: 223.2
click at [614, 221] on div "**********" at bounding box center [656, 314] width 548 height 493
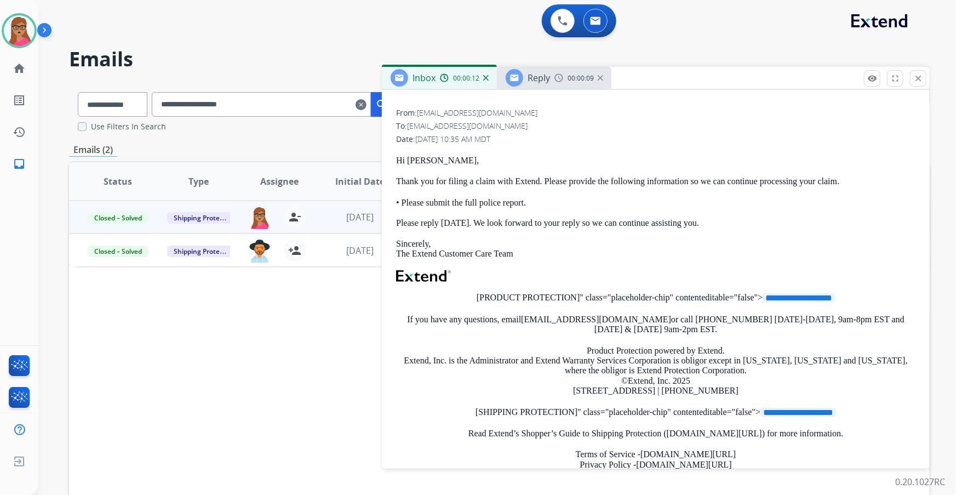
click at [600, 252] on p "Sincerely, The Extend Customer Care Team" at bounding box center [655, 249] width 519 height 20
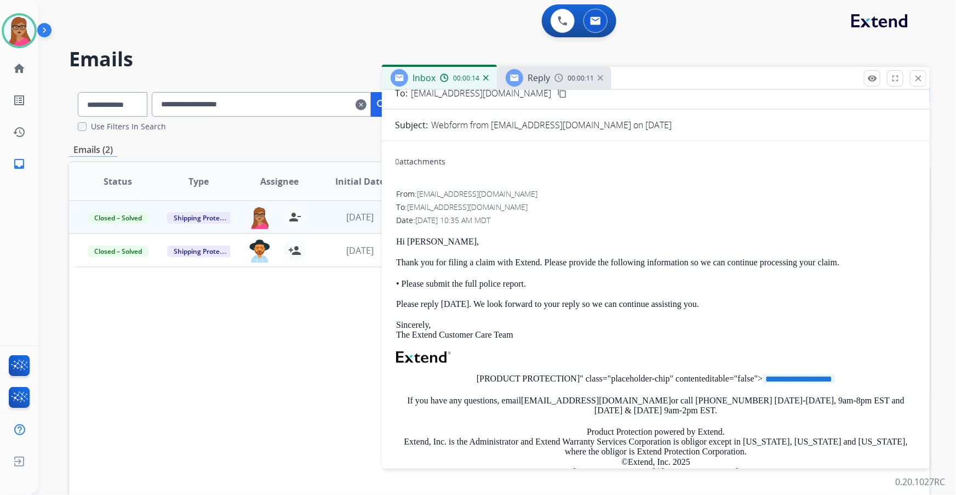
scroll to position [0, 0]
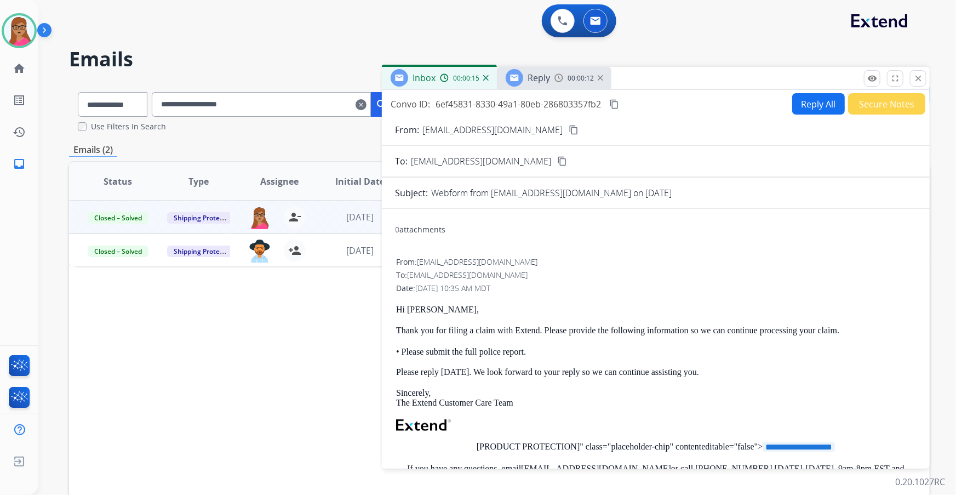
click at [534, 75] on span "Reply" at bounding box center [539, 78] width 22 height 12
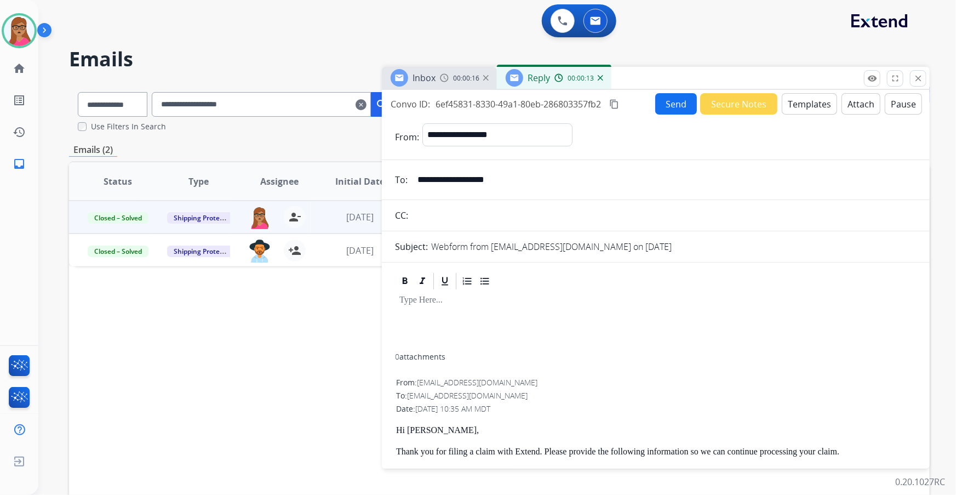
click at [808, 108] on button "Templates" at bounding box center [809, 103] width 55 height 21
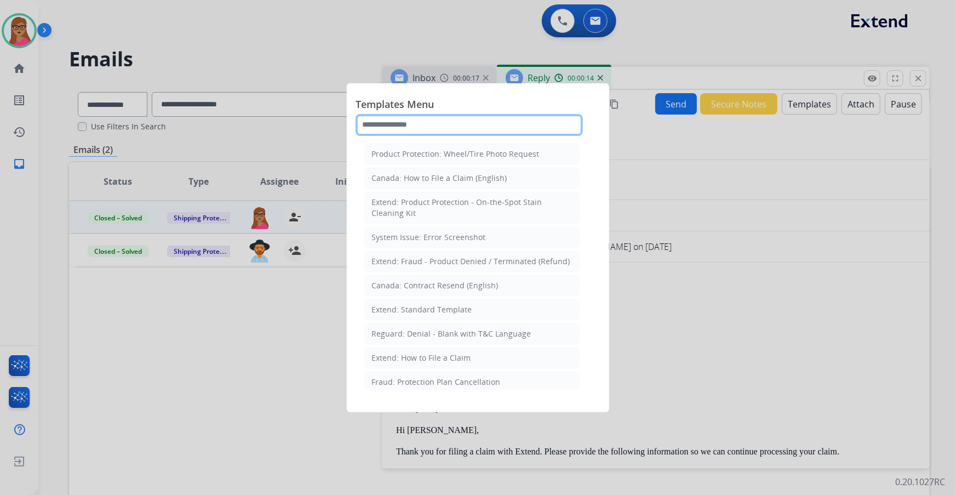
click at [471, 121] on input "text" at bounding box center [469, 125] width 227 height 22
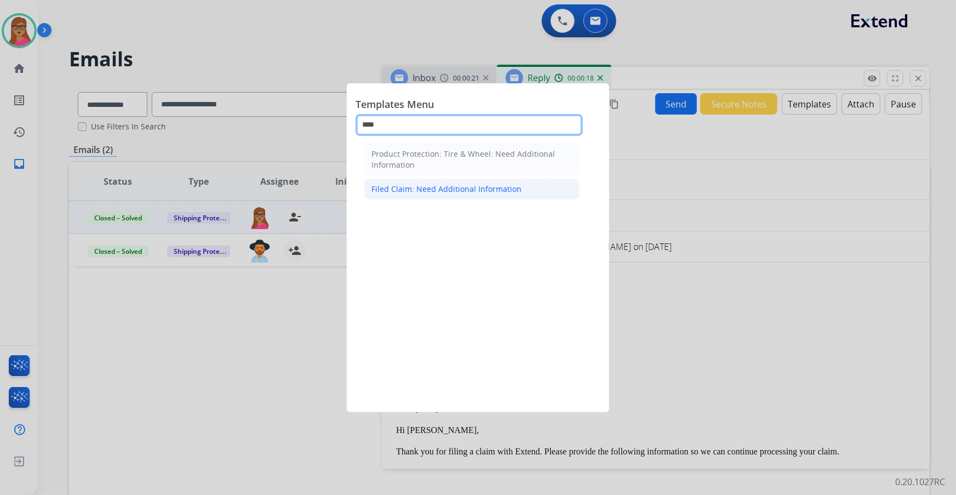
type input "****"
click at [445, 184] on div "Filed Claim: Need Additional Information" at bounding box center [447, 189] width 150 height 11
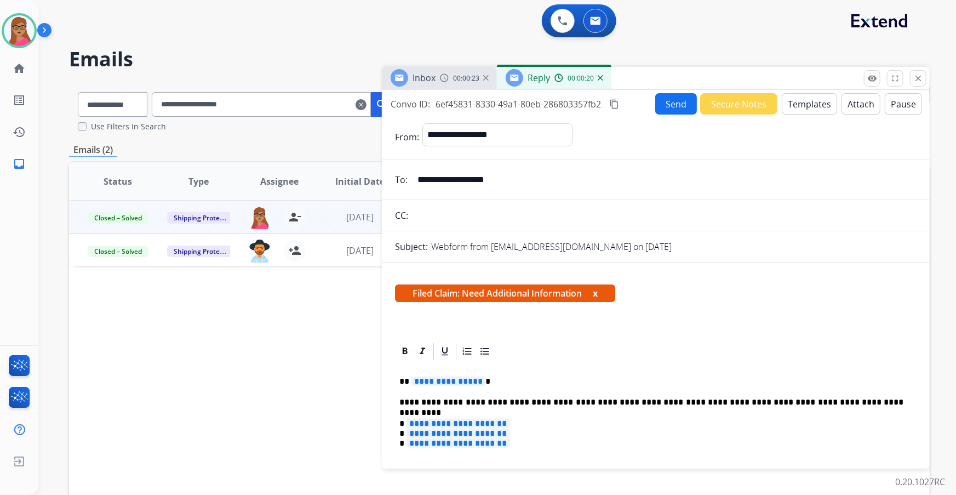
click at [464, 84] on div "Inbox 00:00:23" at bounding box center [439, 78] width 115 height 22
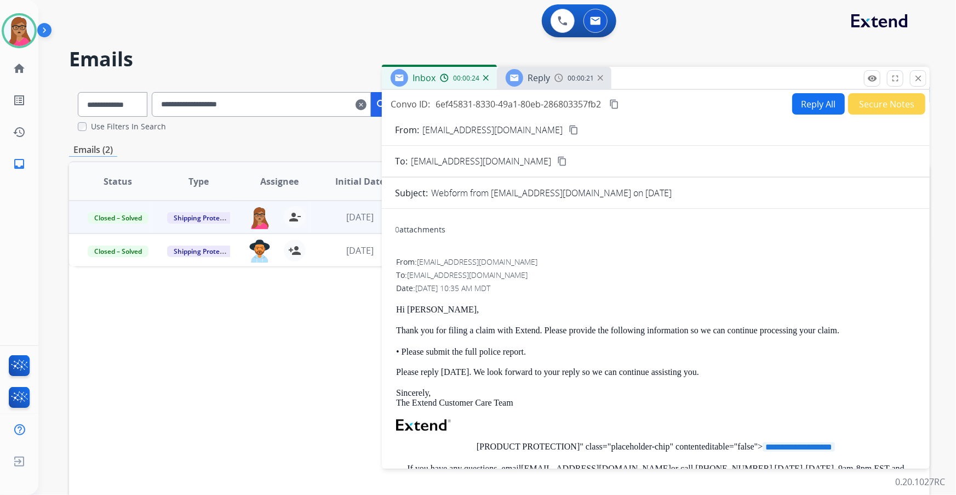
click at [548, 75] on span "Reply" at bounding box center [539, 78] width 22 height 12
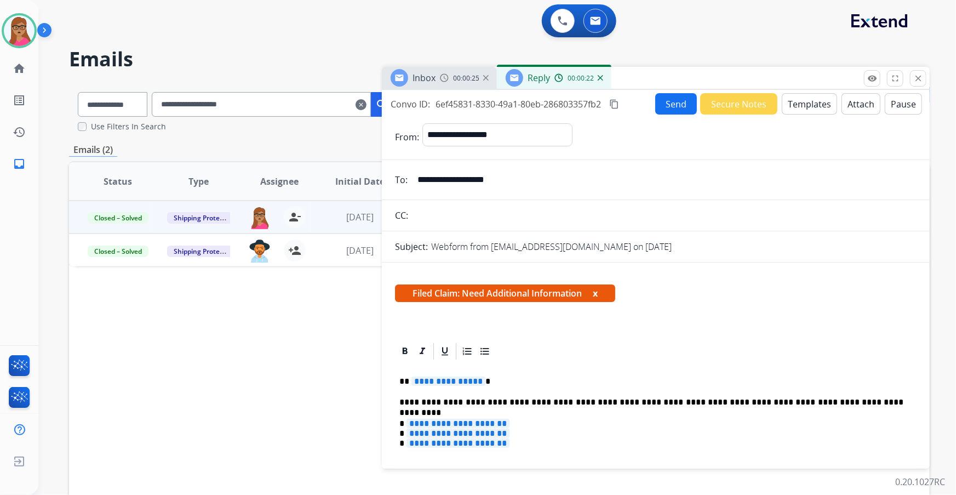
click at [459, 376] on span "**********" at bounding box center [449, 380] width 74 height 9
click at [429, 67] on div "Inbox 00:00:29" at bounding box center [439, 78] width 115 height 22
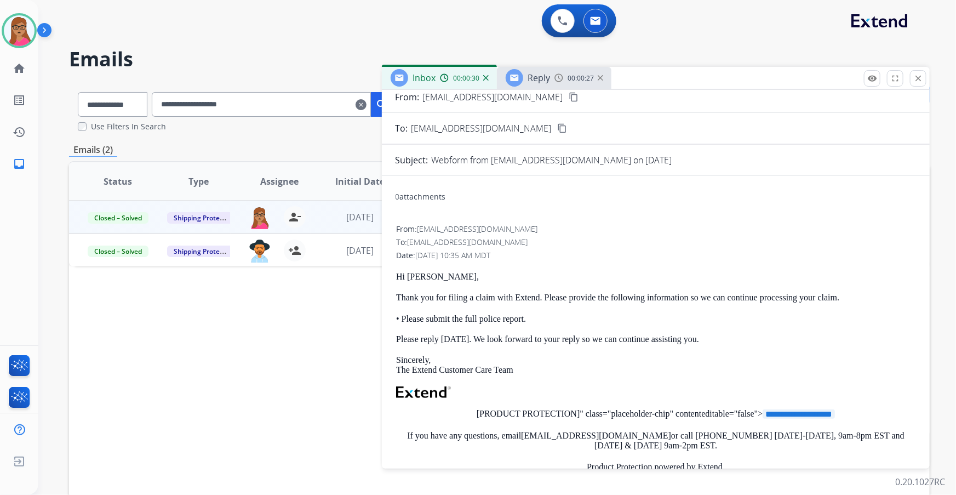
scroll to position [49, 0]
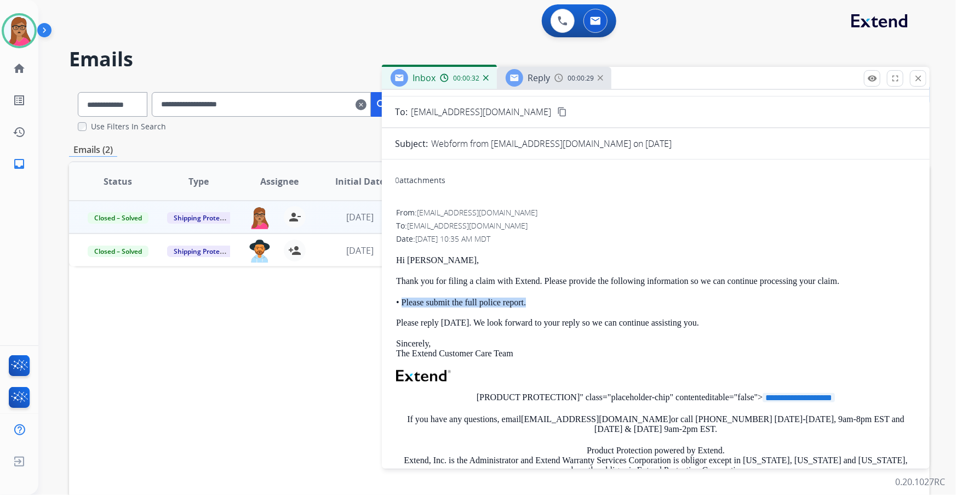
drag, startPoint x: 538, startPoint y: 300, endPoint x: 402, endPoint y: 300, distance: 135.4
click at [402, 300] on p "• Please submit the full police report. Please reply within 10 days. We look fo…" at bounding box center [655, 313] width 519 height 30
copy p "Please submit the full police report."
click at [543, 83] on span "Reply" at bounding box center [539, 78] width 22 height 12
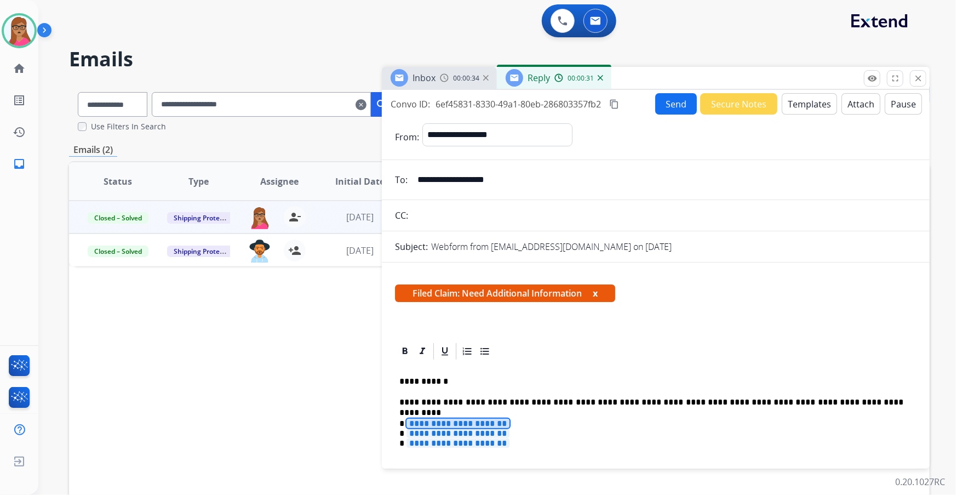
click at [503, 422] on span "**********" at bounding box center [458, 423] width 103 height 9
click at [502, 434] on span "**********" at bounding box center [458, 433] width 103 height 9
click at [459, 443] on span "**********" at bounding box center [458, 442] width 103 height 9
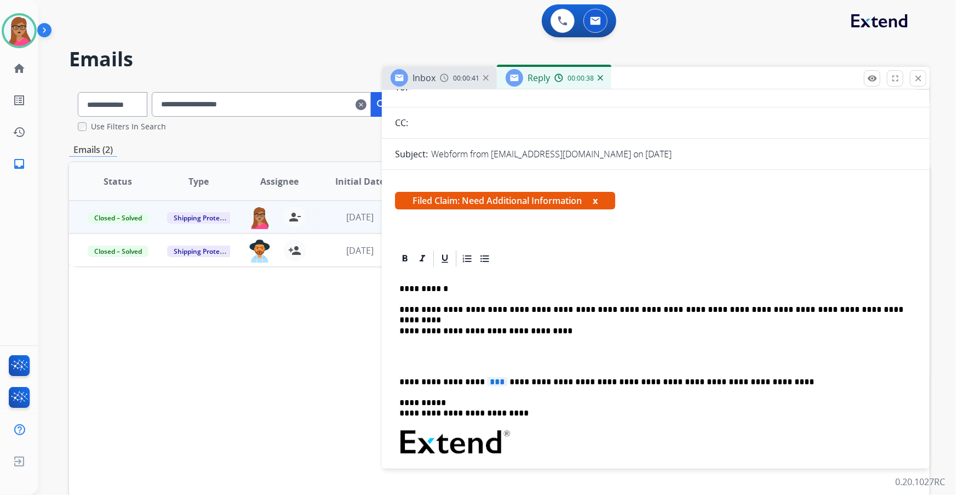
scroll to position [99, 0]
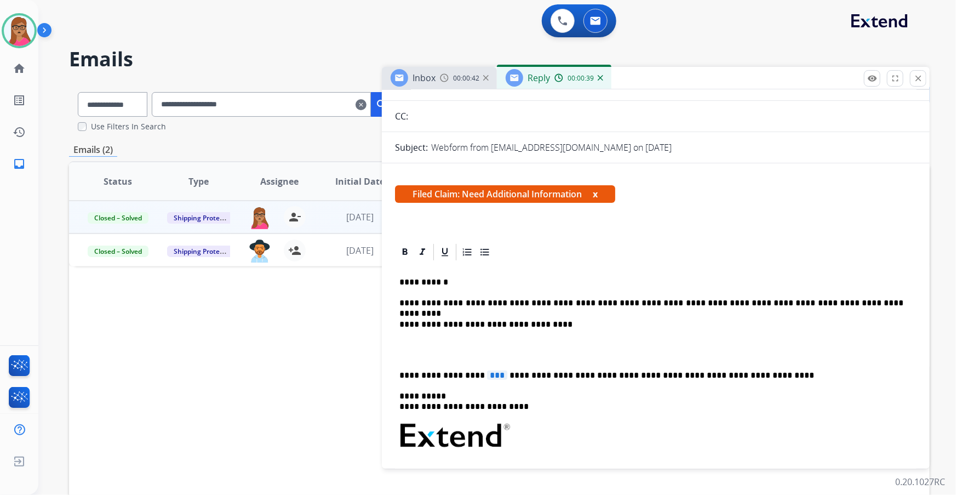
click at [399, 371] on div "**********" at bounding box center [656, 489] width 522 height 454
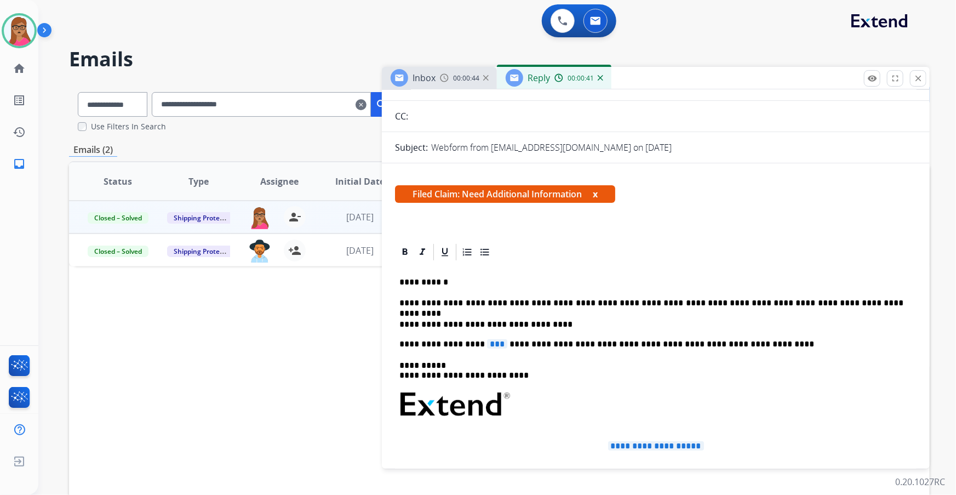
click at [487, 341] on span "***" at bounding box center [497, 343] width 20 height 9
click at [420, 82] on span "Inbox" at bounding box center [424, 78] width 23 height 12
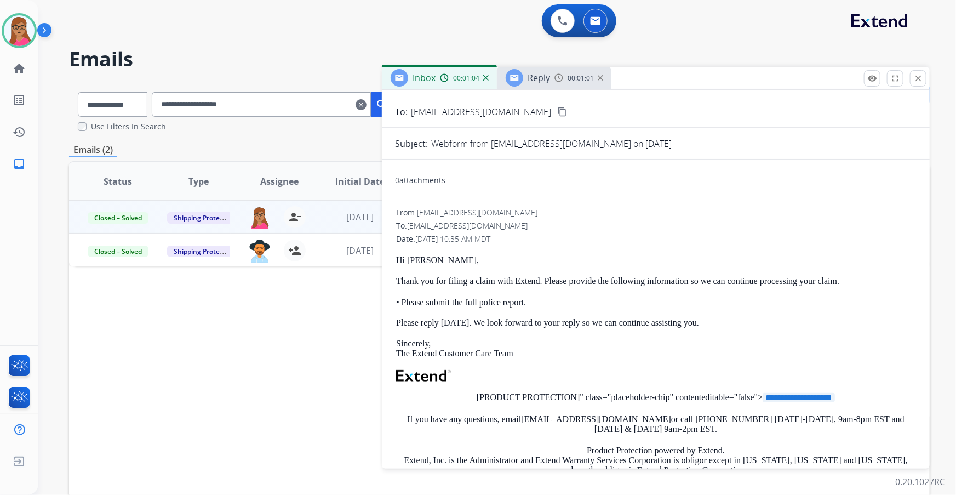
click at [544, 84] on div "Reply" at bounding box center [528, 78] width 44 height 18
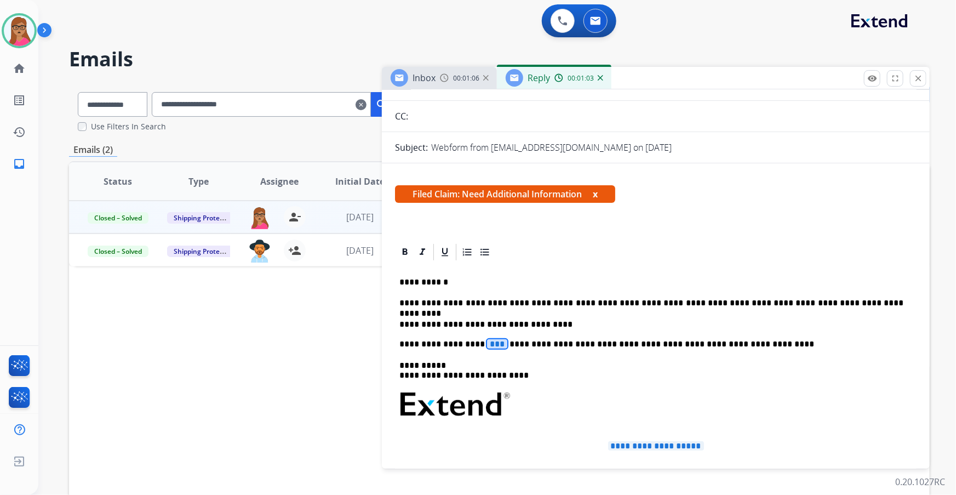
click at [487, 346] on span "***" at bounding box center [497, 343] width 20 height 9
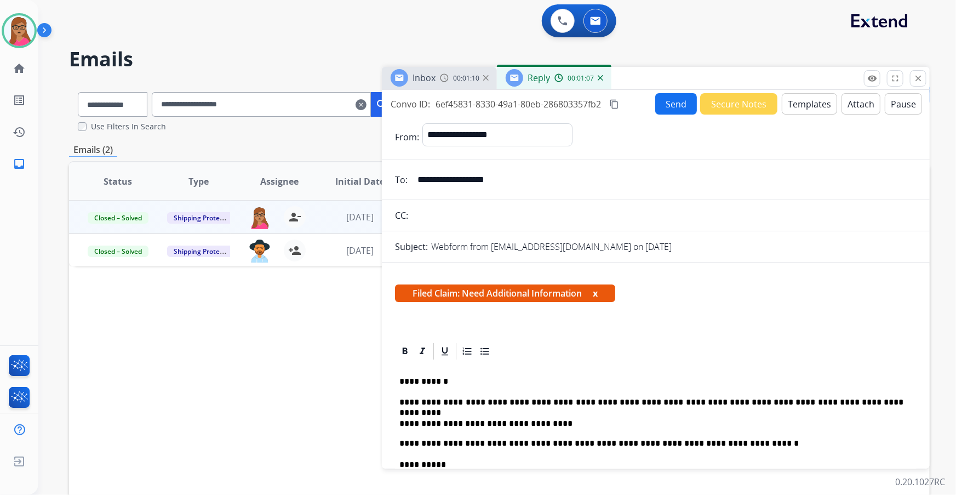
drag, startPoint x: 619, startPoint y: 101, endPoint x: 641, endPoint y: 4, distance: 99.4
click at [619, 100] on mat-icon "content_copy" at bounding box center [614, 104] width 10 height 10
click at [663, 94] on button "Send" at bounding box center [676, 103] width 42 height 21
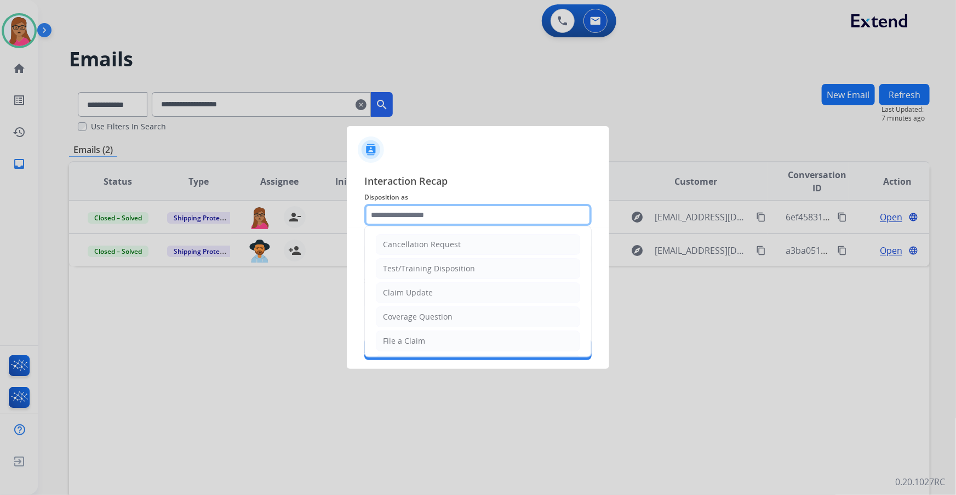
click at [405, 204] on input "text" at bounding box center [477, 215] width 227 height 22
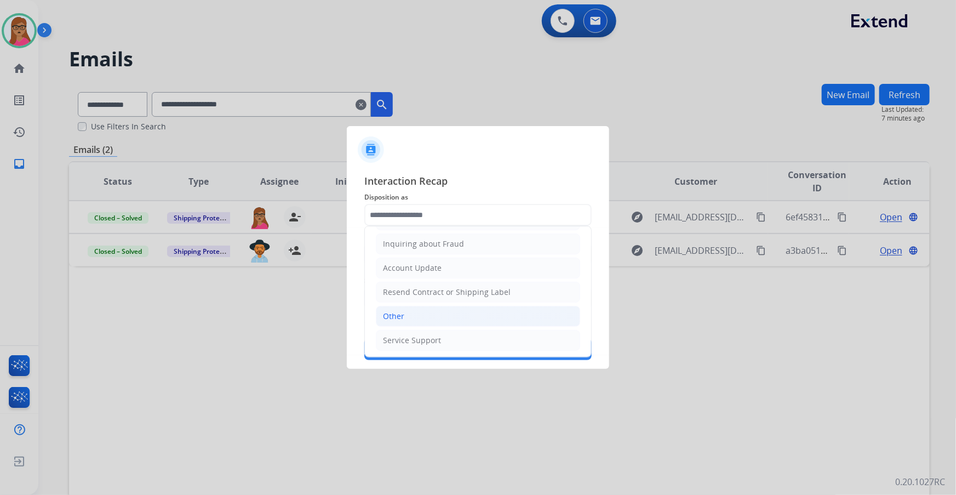
click at [395, 312] on div "Other" at bounding box center [393, 316] width 21 height 11
type input "*****"
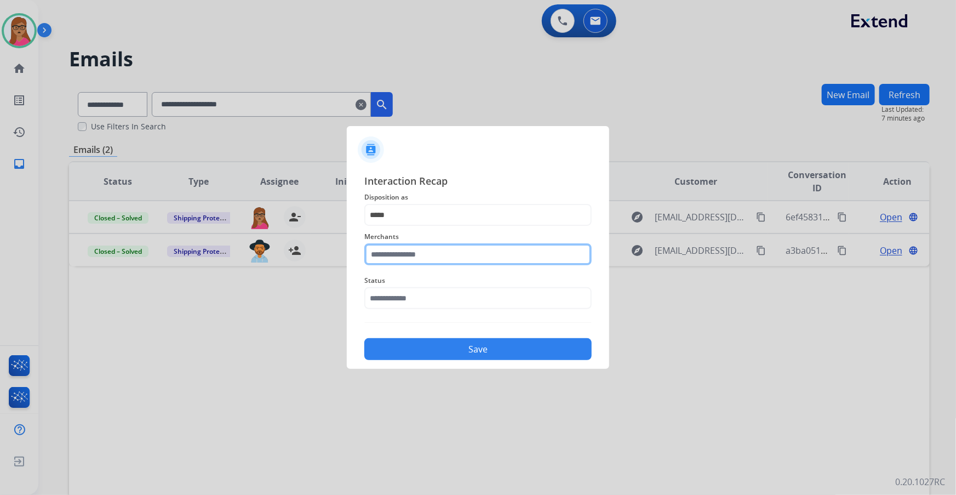
click at [407, 252] on input "text" at bounding box center [477, 254] width 227 height 22
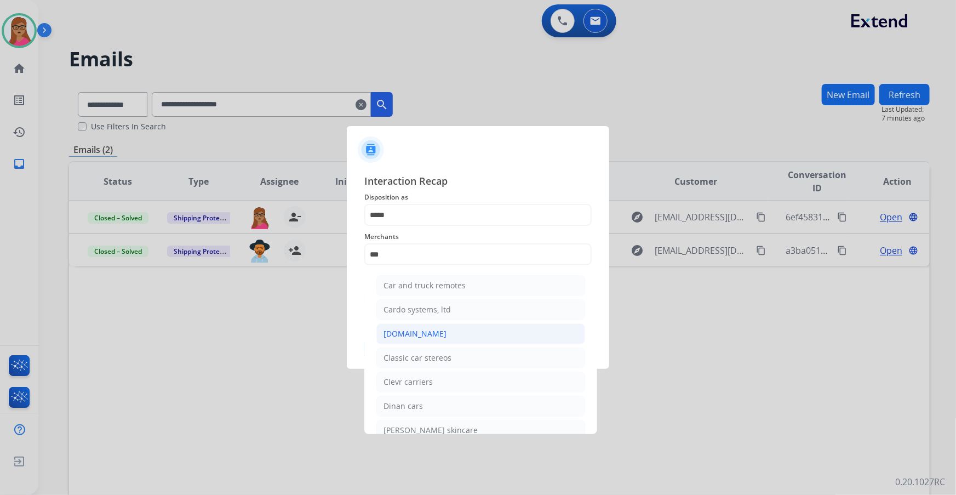
click at [402, 340] on li "[DOMAIN_NAME]" at bounding box center [480, 333] width 209 height 21
type input "**********"
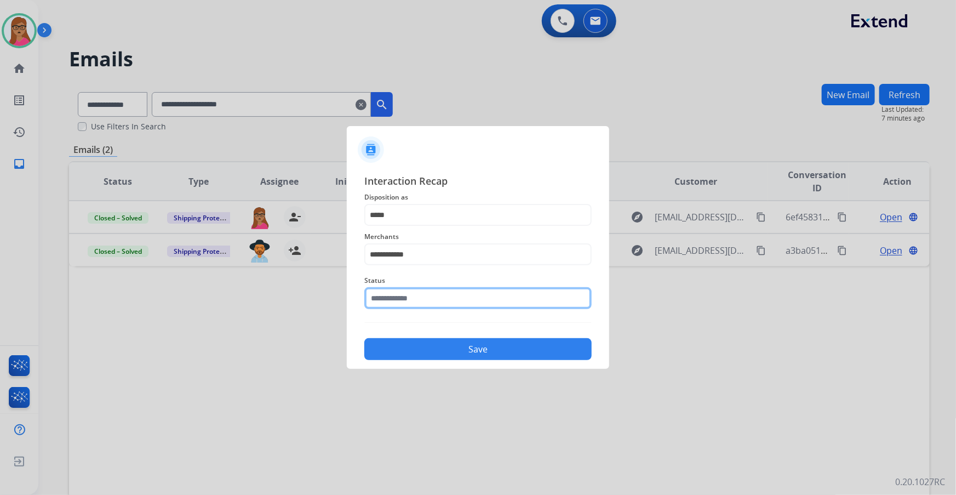
click at [444, 289] on input "text" at bounding box center [477, 298] width 227 height 22
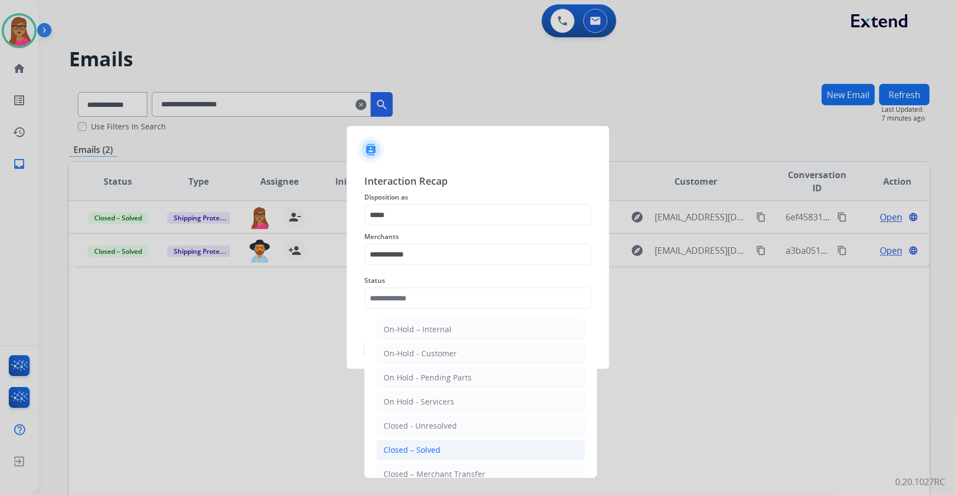
click at [412, 446] on div "Closed – Solved" at bounding box center [412, 449] width 57 height 11
type input "**********"
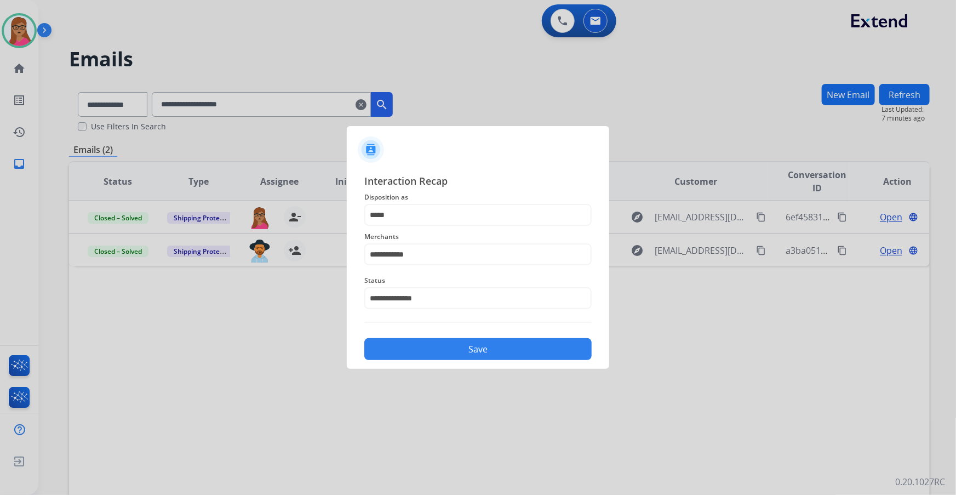
click at [471, 356] on button "Save" at bounding box center [477, 349] width 227 height 22
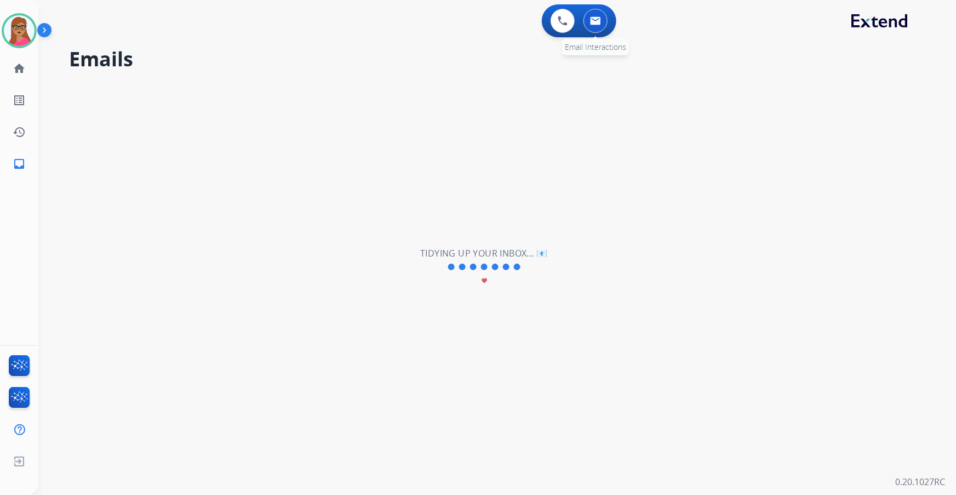
click at [596, 20] on img at bounding box center [595, 20] width 11 height 9
click at [558, 20] on img at bounding box center [563, 21] width 10 height 10
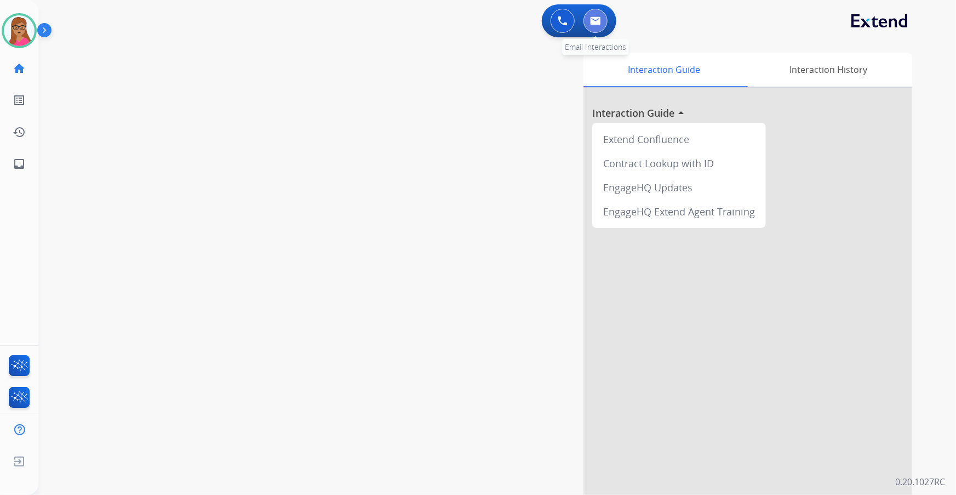
click at [596, 20] on img at bounding box center [595, 20] width 11 height 9
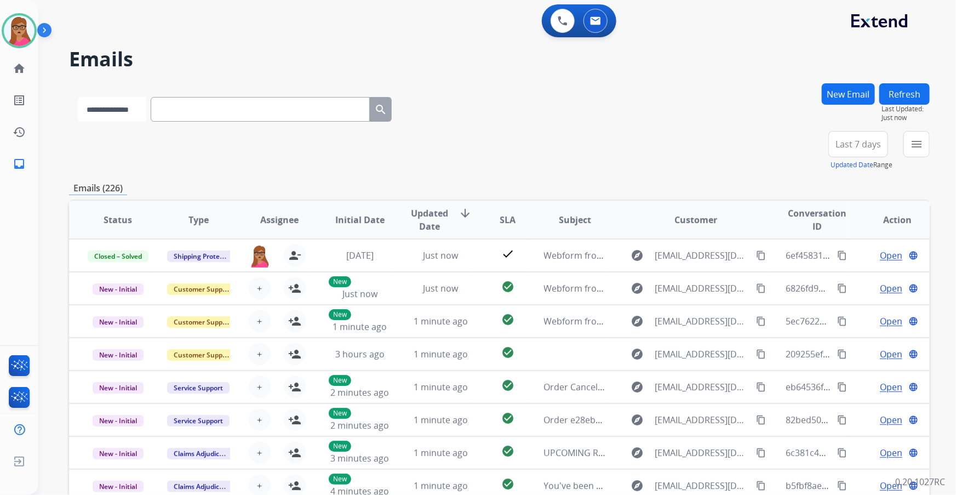
click at [142, 107] on select "**********" at bounding box center [112, 109] width 68 height 25
select select "**********"
click at [78, 97] on select "**********" at bounding box center [112, 109] width 68 height 25
paste input "**********"
type input "**********"
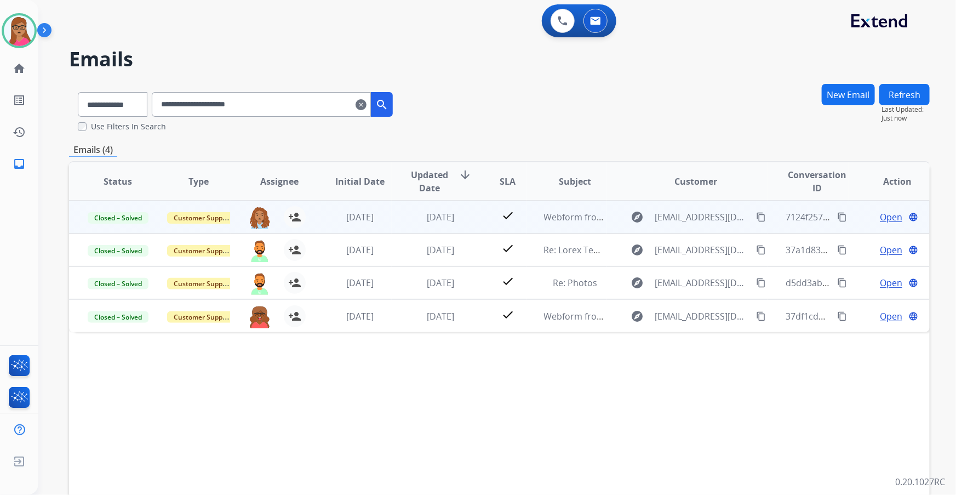
click at [887, 218] on span "Open" at bounding box center [891, 216] width 22 height 13
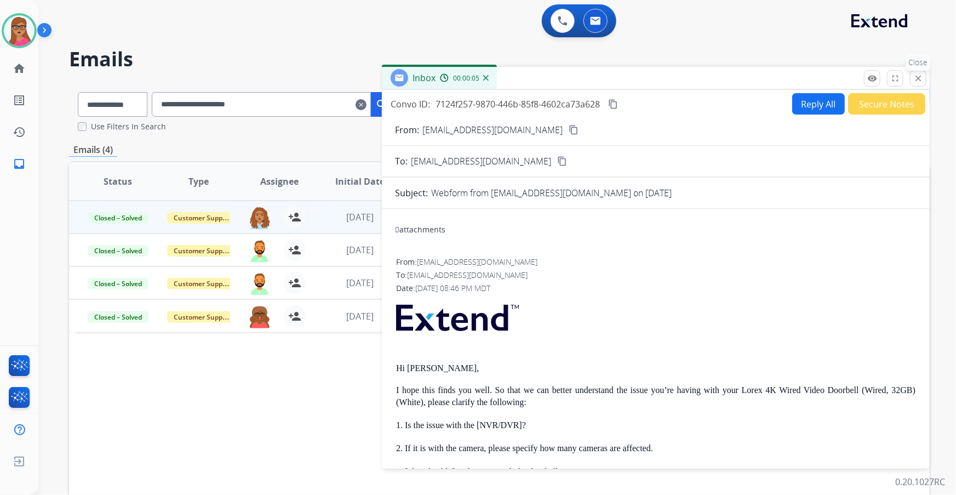
click at [920, 79] on mat-icon "close" at bounding box center [918, 78] width 10 height 10
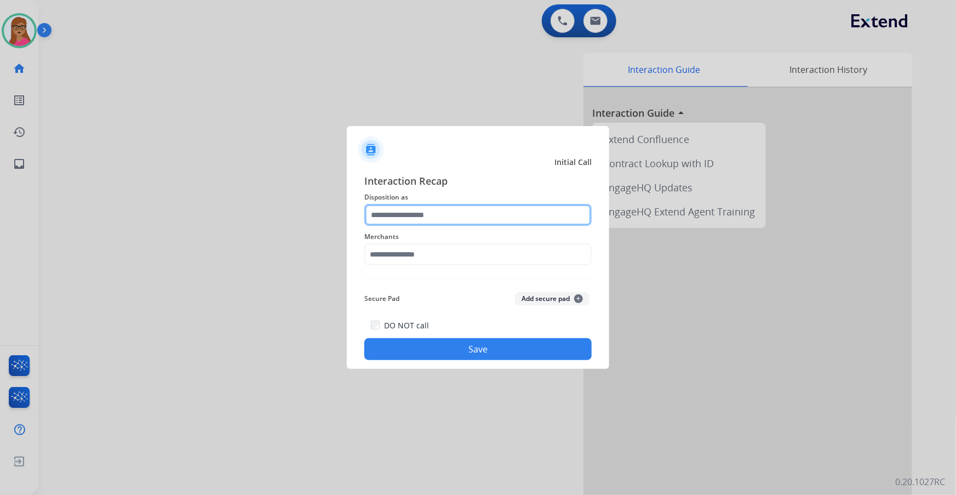
click at [424, 210] on input "text" at bounding box center [477, 215] width 227 height 22
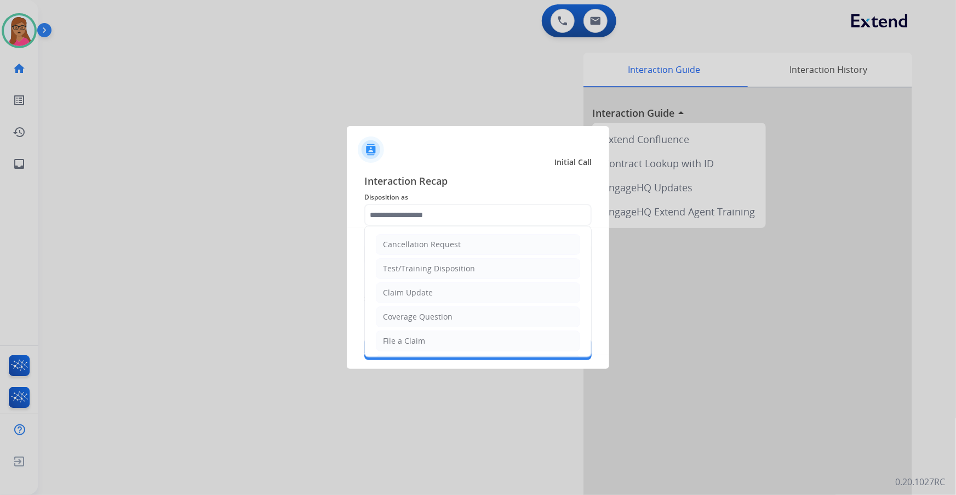
click at [413, 75] on div at bounding box center [478, 247] width 956 height 495
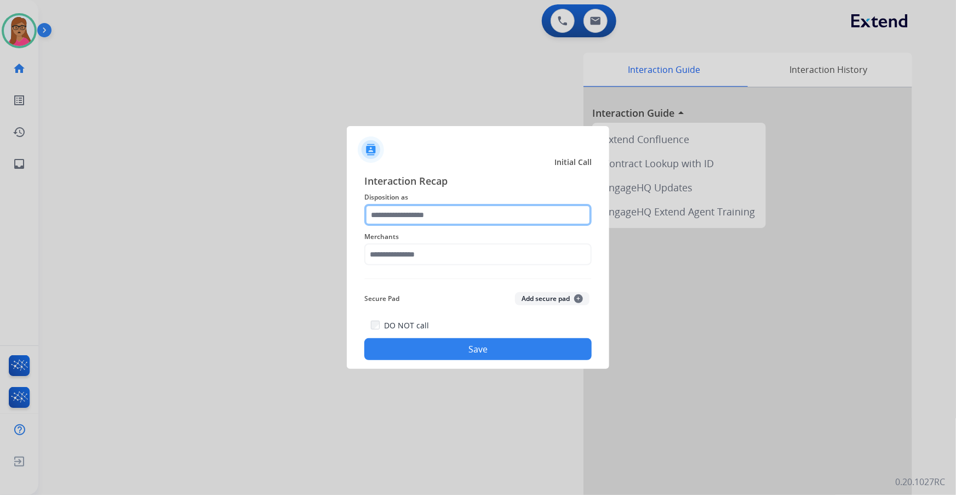
click at [404, 215] on input "text" at bounding box center [477, 215] width 227 height 22
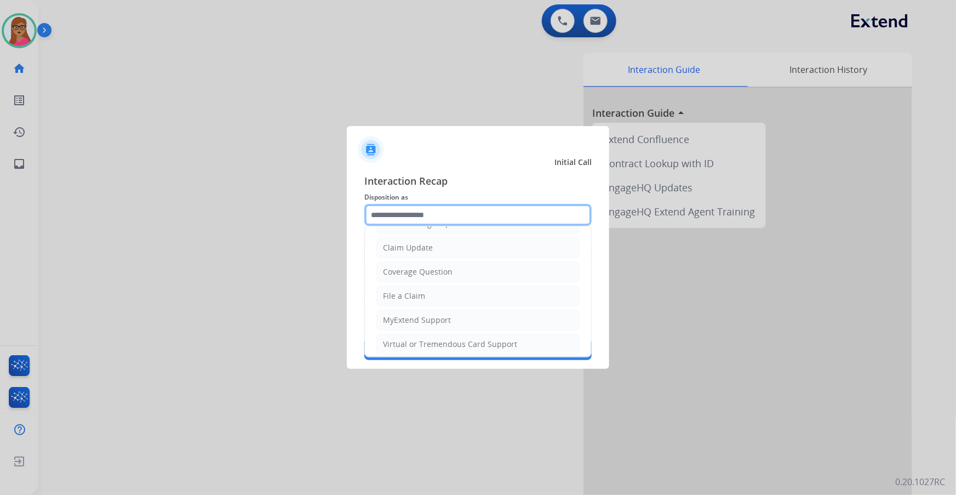
scroll to position [149, 0]
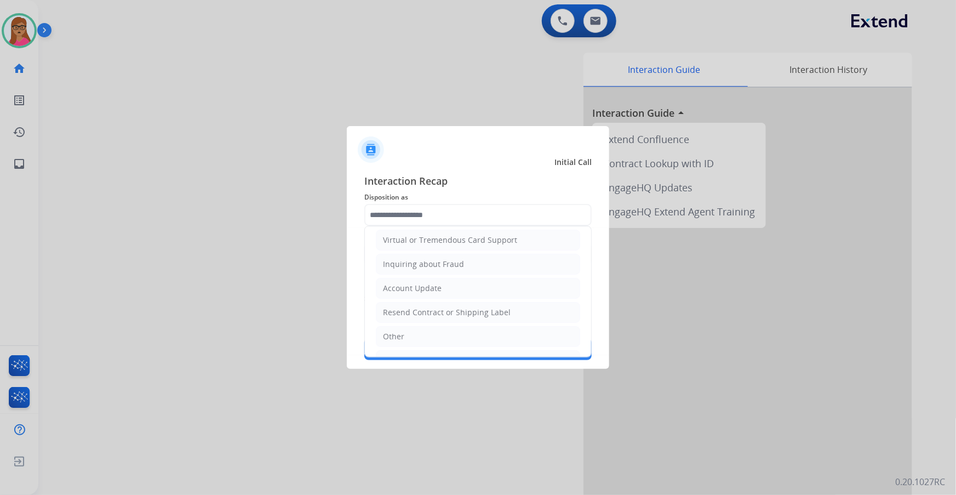
drag, startPoint x: 404, startPoint y: 329, endPoint x: 404, endPoint y: 287, distance: 42.2
click at [404, 330] on li "Other" at bounding box center [478, 336] width 204 height 21
type input "*****"
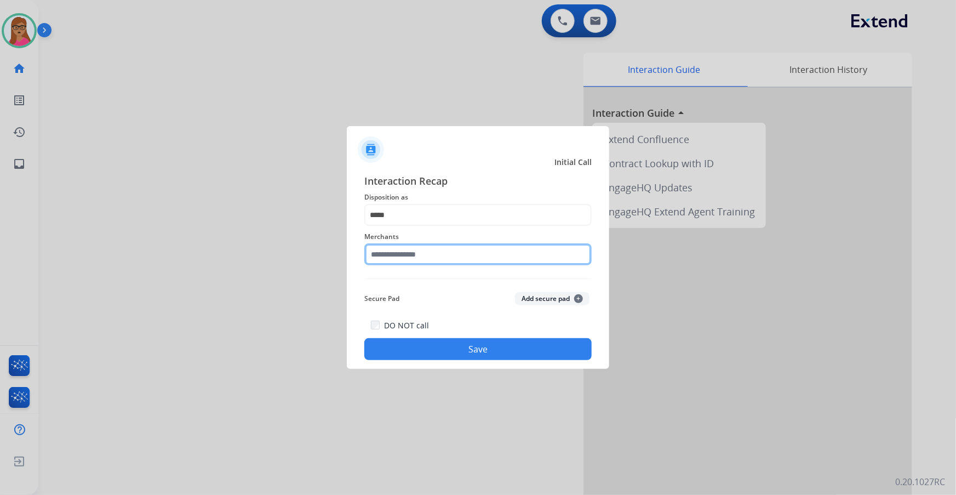
click at [415, 247] on input "text" at bounding box center [477, 254] width 227 height 22
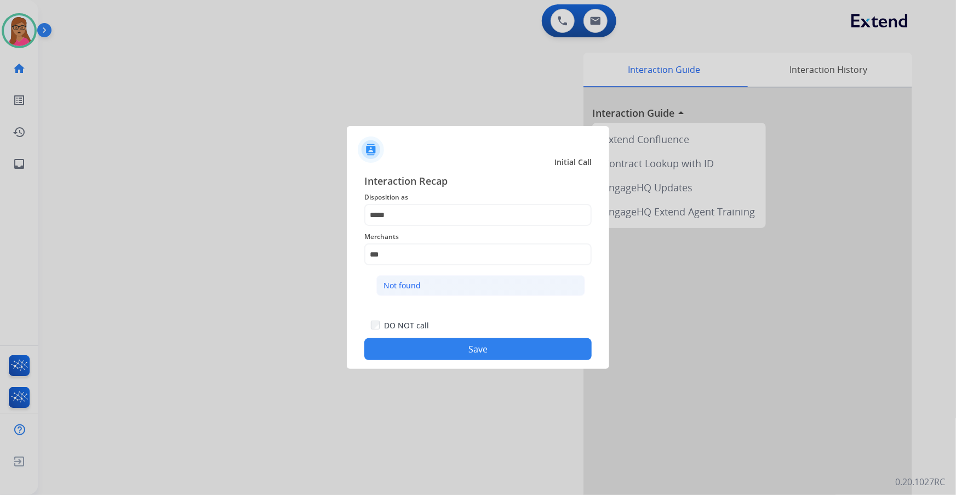
click at [402, 281] on div "Not found" at bounding box center [402, 285] width 37 height 11
type input "*********"
click at [466, 349] on button "Save" at bounding box center [477, 349] width 227 height 22
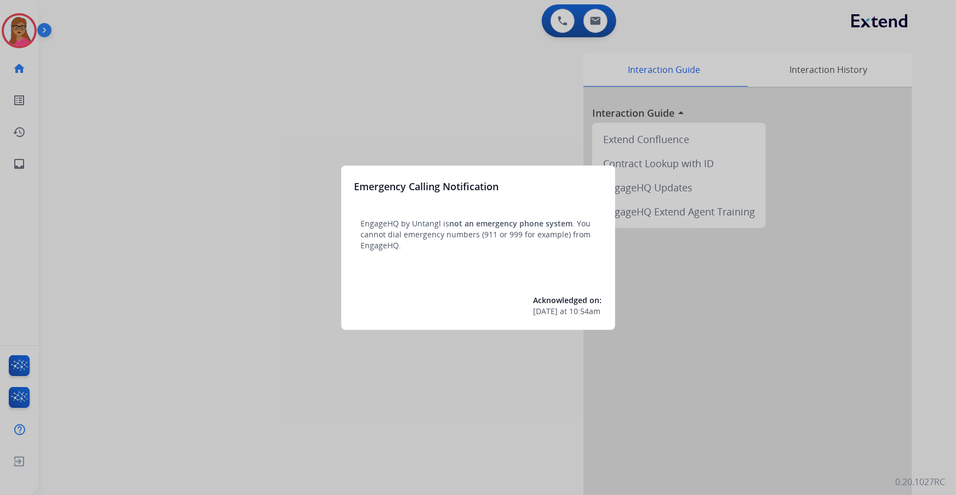
click at [386, 60] on div at bounding box center [478, 247] width 956 height 495
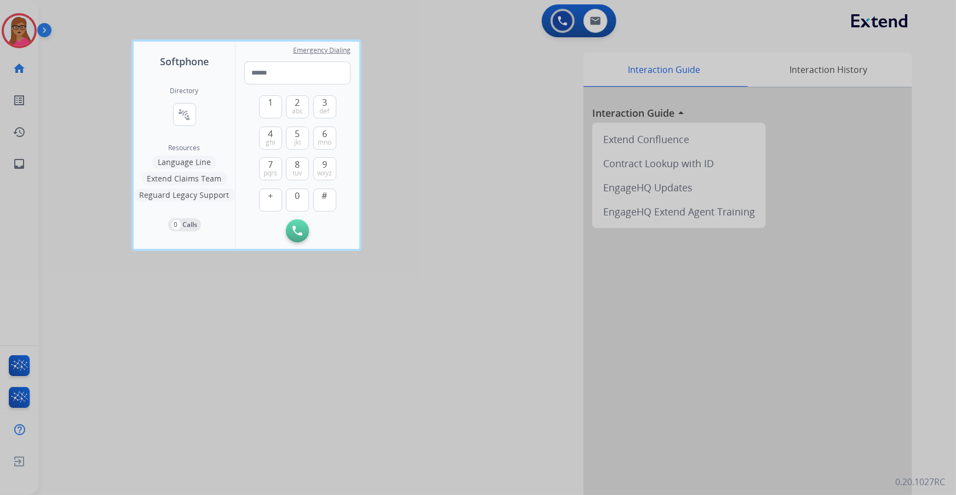
click at [425, 76] on div at bounding box center [478, 247] width 956 height 495
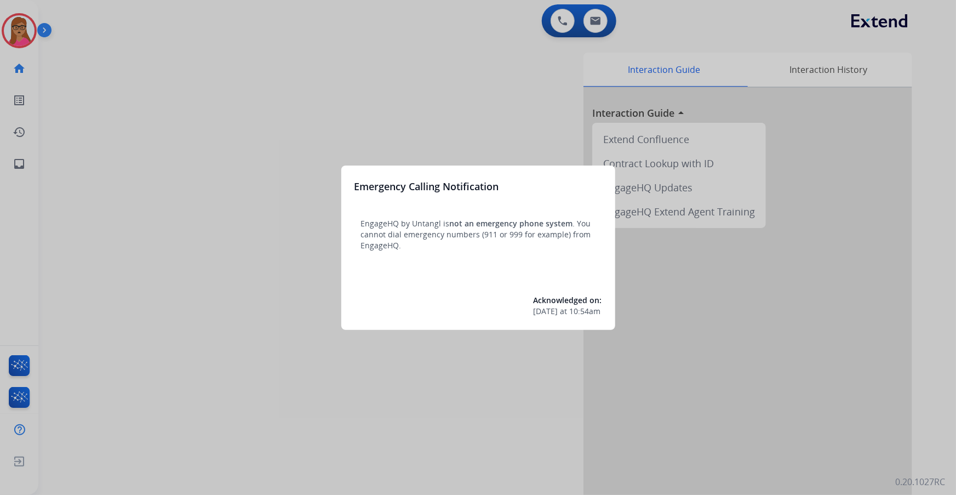
click at [395, 101] on div at bounding box center [478, 247] width 956 height 495
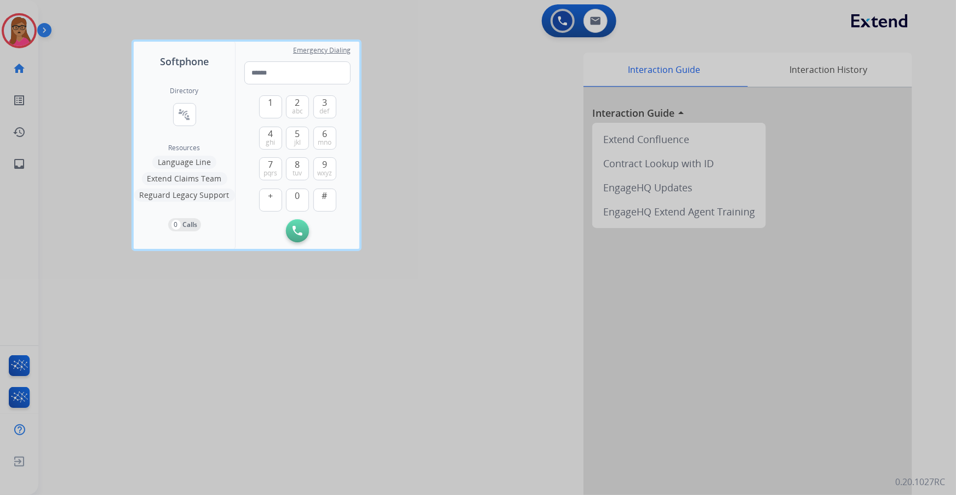
click at [14, 33] on div at bounding box center [478, 247] width 956 height 495
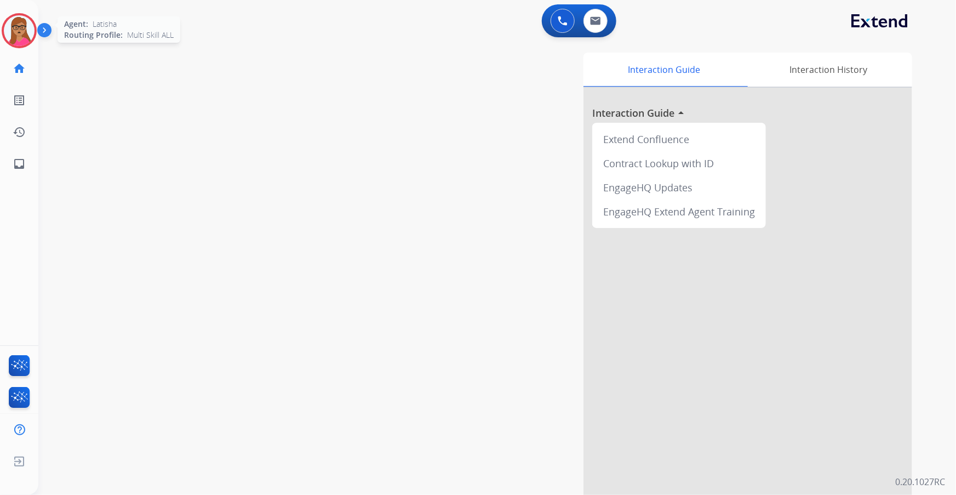
click at [22, 33] on img at bounding box center [19, 30] width 31 height 31
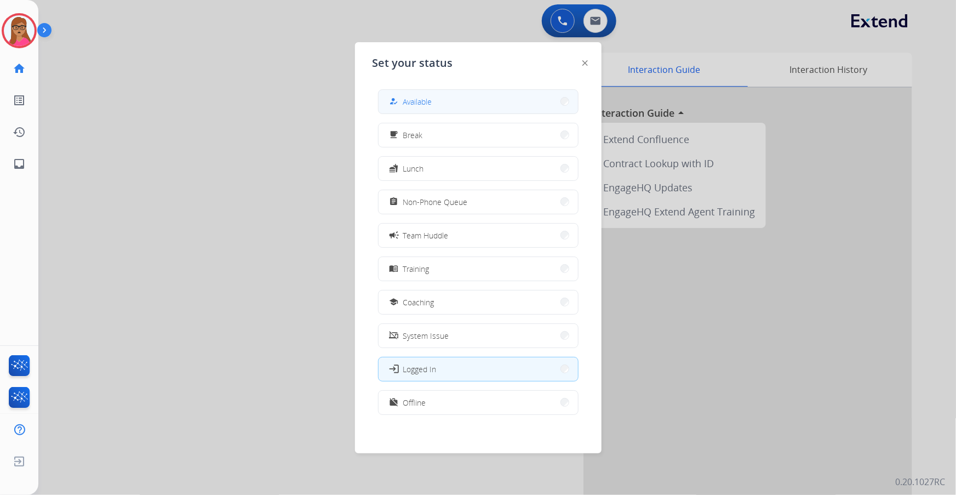
click at [435, 99] on button "how_to_reg Available" at bounding box center [478, 102] width 199 height 24
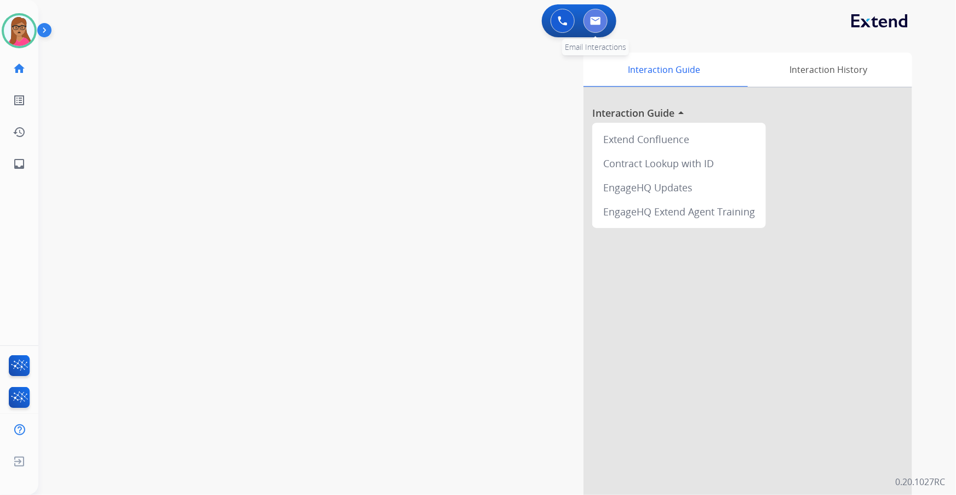
click at [602, 18] on button at bounding box center [596, 21] width 24 height 24
select select "**********"
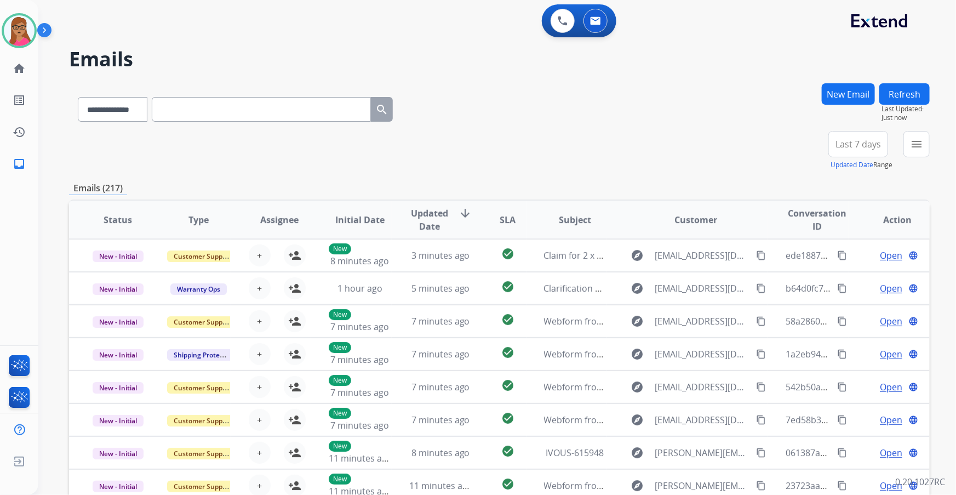
click at [637, 142] on span "Last 7 days" at bounding box center [858, 144] width 45 height 4
click at [637, 277] on div "Last 90 days" at bounding box center [855, 277] width 60 height 16
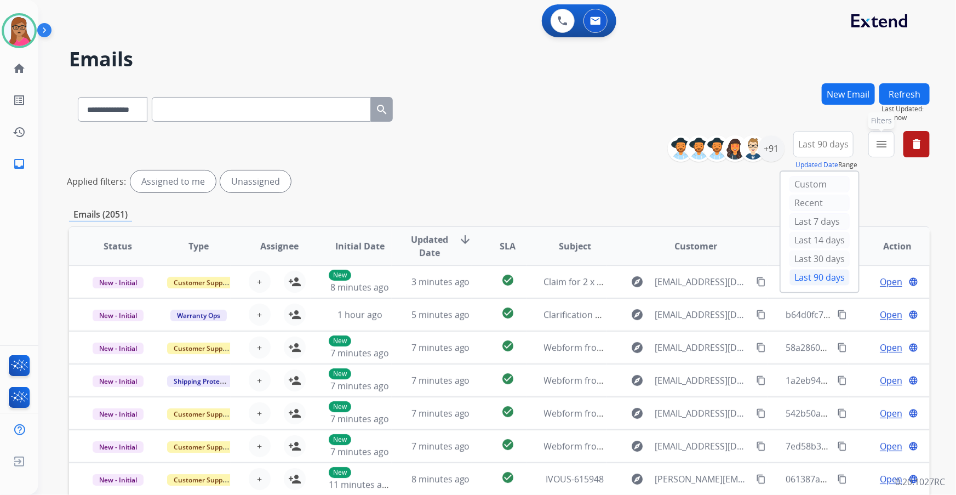
click at [637, 131] on button "menu Filters" at bounding box center [882, 144] width 26 height 26
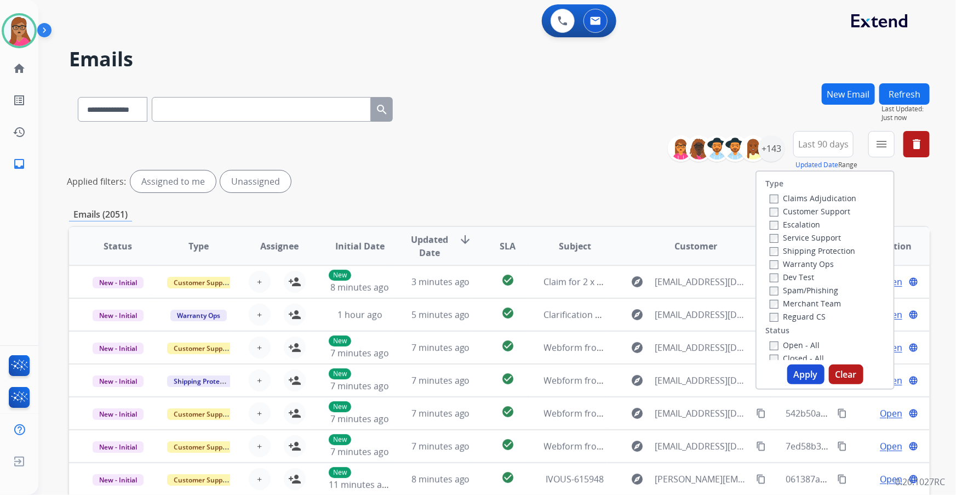
click at [637, 211] on label "Customer Support" at bounding box center [810, 211] width 81 height 10
click at [637, 247] on label "Shipping Protection" at bounding box center [812, 250] width 85 height 10
click at [637, 291] on div "Type Claims Adjudication Customer Support Escalation Service Support Shipping P…" at bounding box center [825, 266] width 137 height 189
click at [637, 291] on label "Open - All" at bounding box center [795, 345] width 50 height 10
click at [637, 291] on button "Apply" at bounding box center [805, 374] width 37 height 20
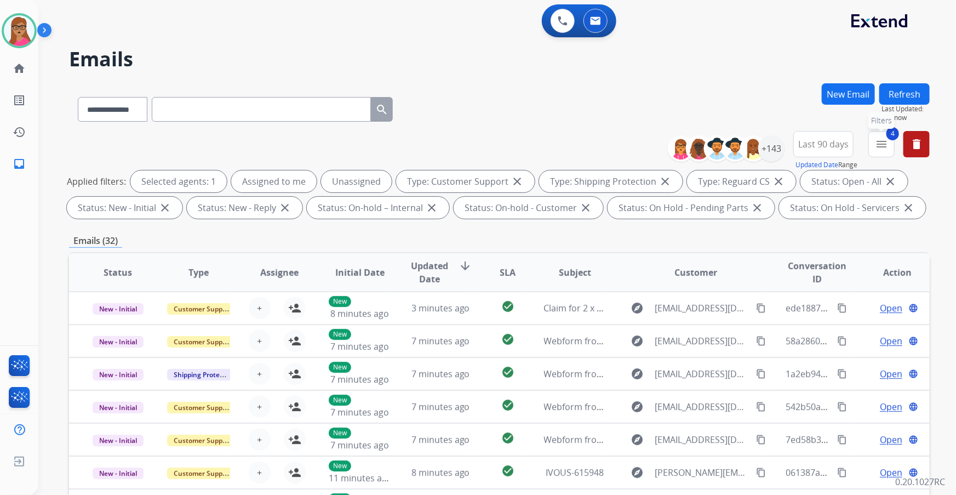
click at [637, 141] on mat-icon "menu" at bounding box center [881, 144] width 13 height 13
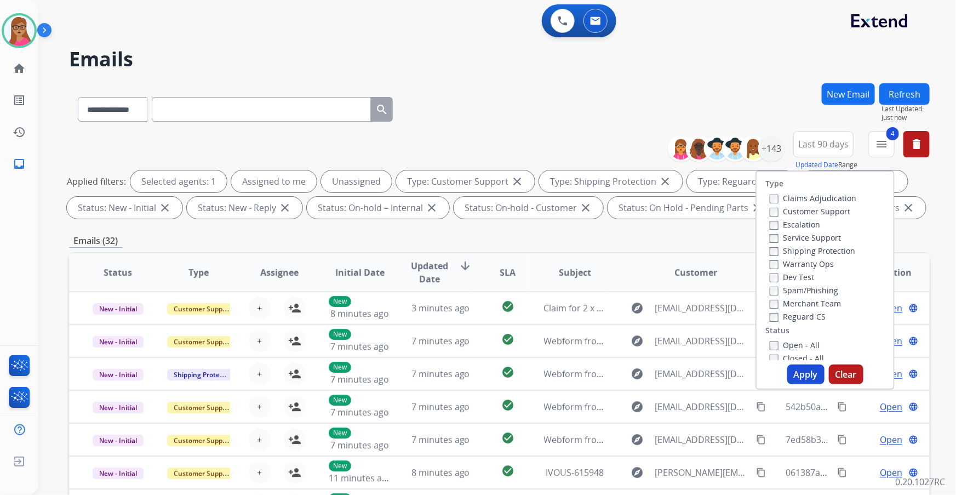
click at [637, 74] on div "**********" at bounding box center [484, 286] width 892 height 495
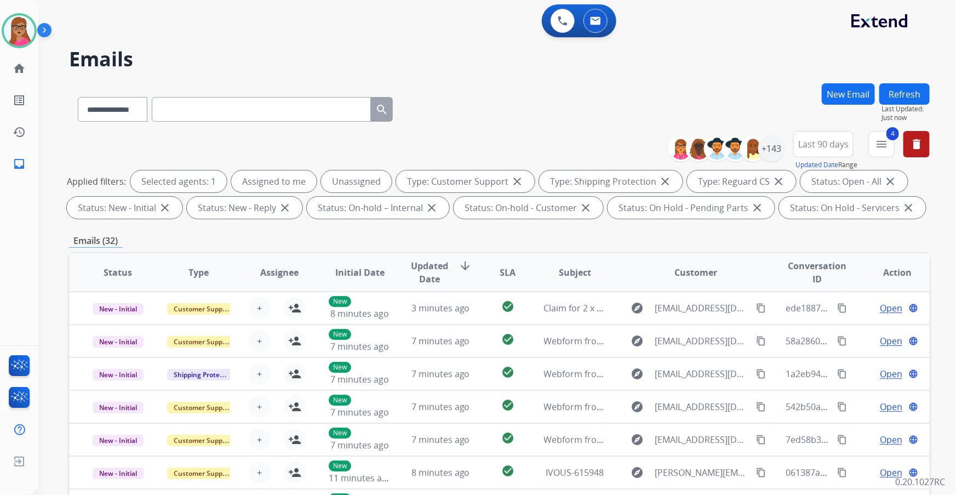
click at [637, 152] on button "Last 90 days" at bounding box center [823, 144] width 60 height 26
click at [637, 88] on div "**********" at bounding box center [499, 107] width 861 height 48
click at [637, 152] on div "+143" at bounding box center [771, 148] width 26 height 26
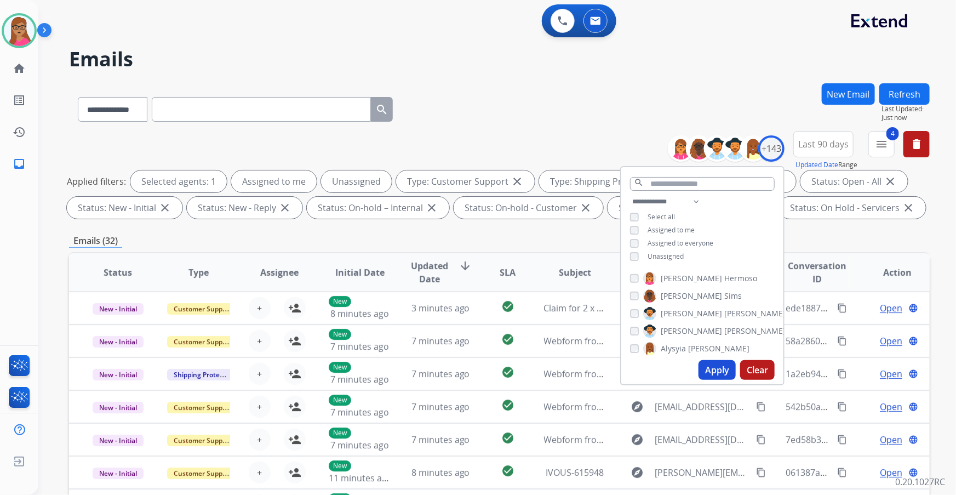
click at [637, 82] on div "**********" at bounding box center [484, 286] width 892 height 495
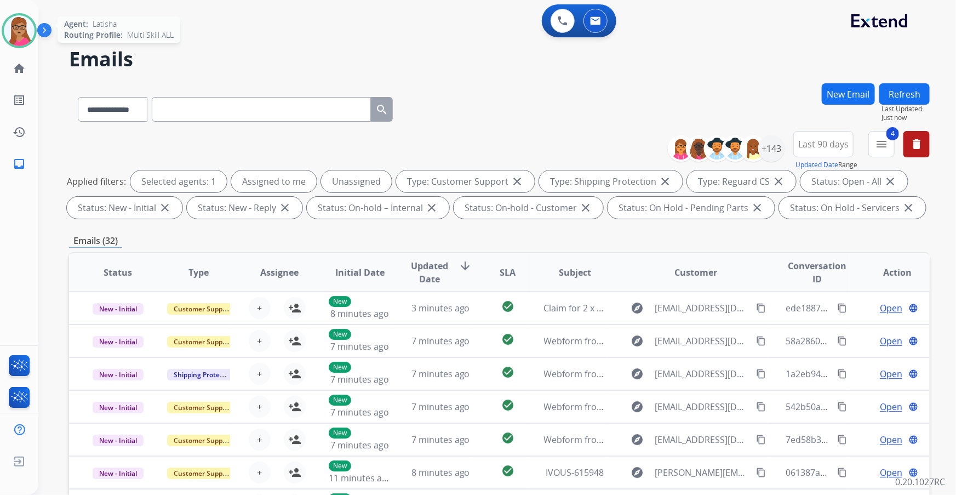
click at [18, 37] on img at bounding box center [19, 30] width 31 height 31
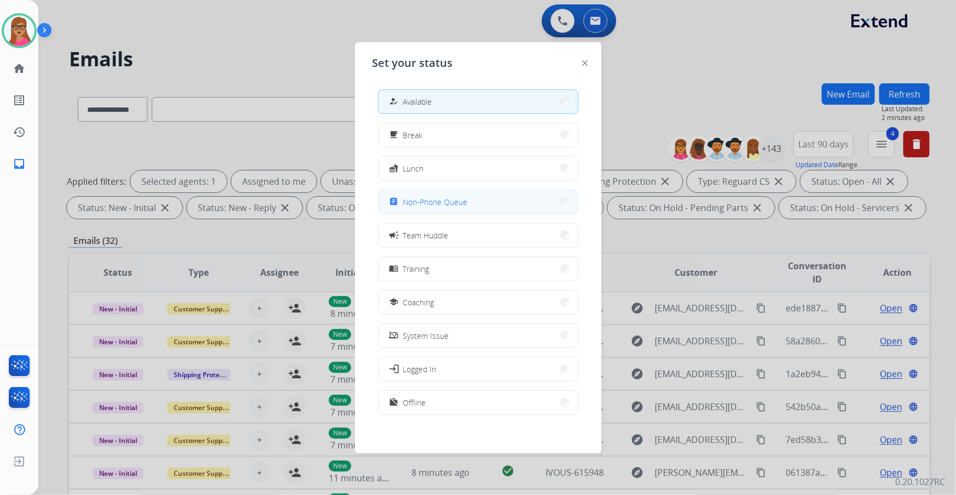
click at [416, 201] on span "Non-Phone Queue" at bounding box center [435, 202] width 65 height 12
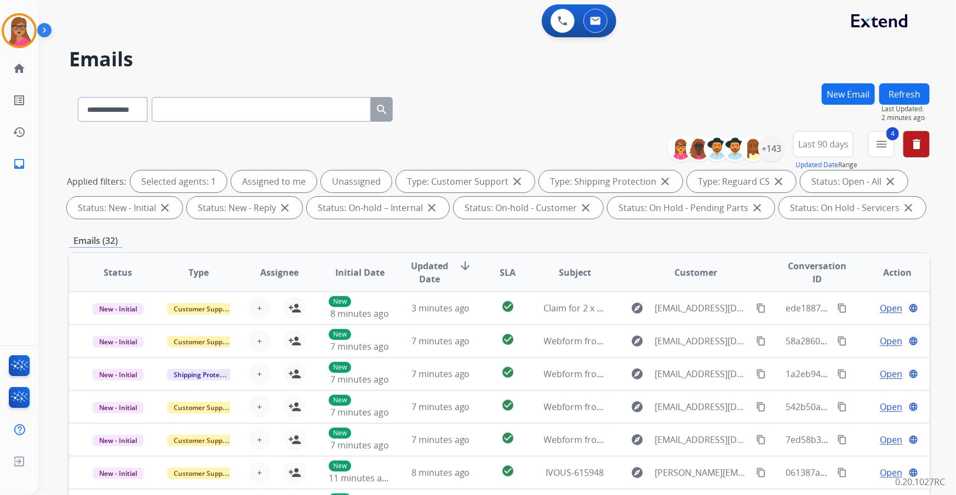
click at [586, 240] on div "Emails (32)" at bounding box center [499, 241] width 861 height 14
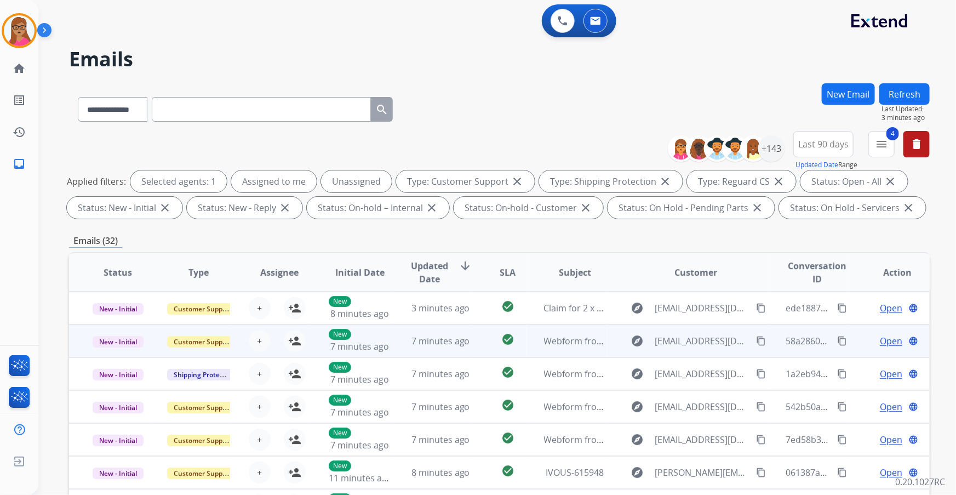
click at [108, 291] on td "New - Initial" at bounding box center [109, 340] width 81 height 33
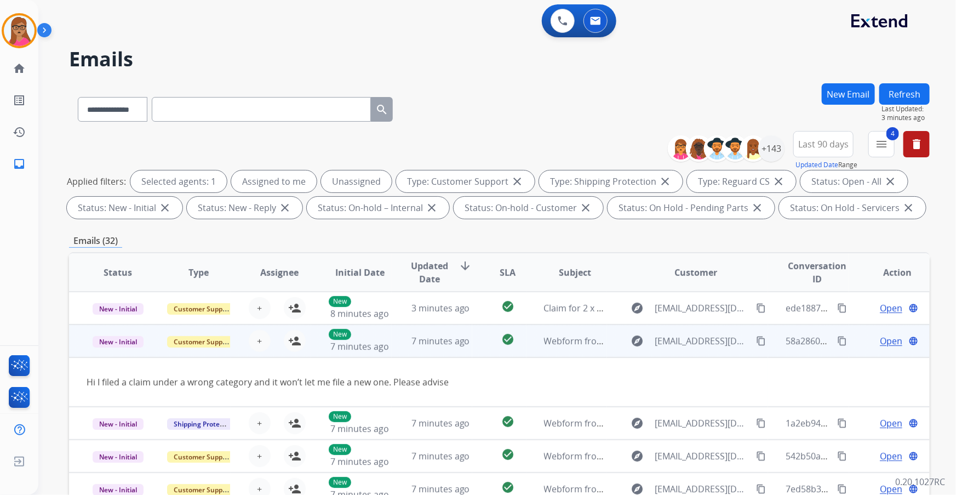
scroll to position [33, 0]
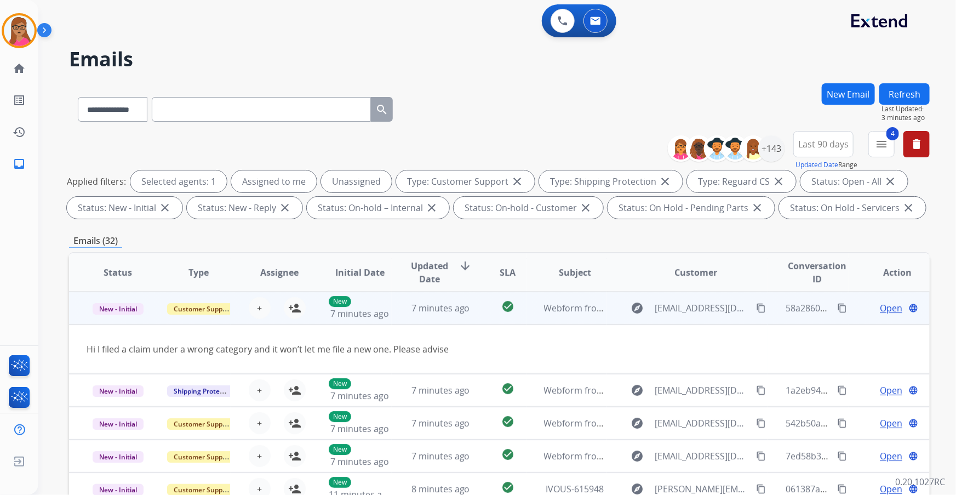
click at [122, 291] on td "New - Initial" at bounding box center [109, 308] width 81 height 33
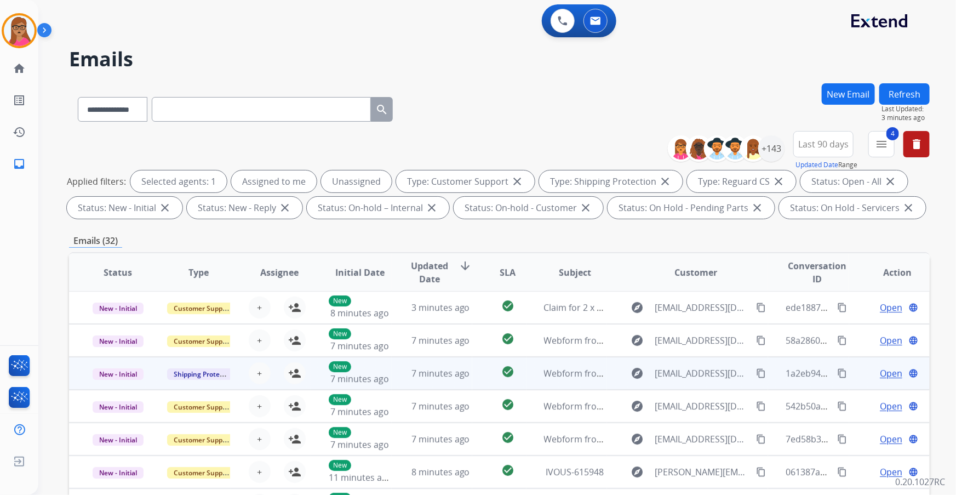
click at [119, 291] on td "New - Initial" at bounding box center [109, 373] width 81 height 33
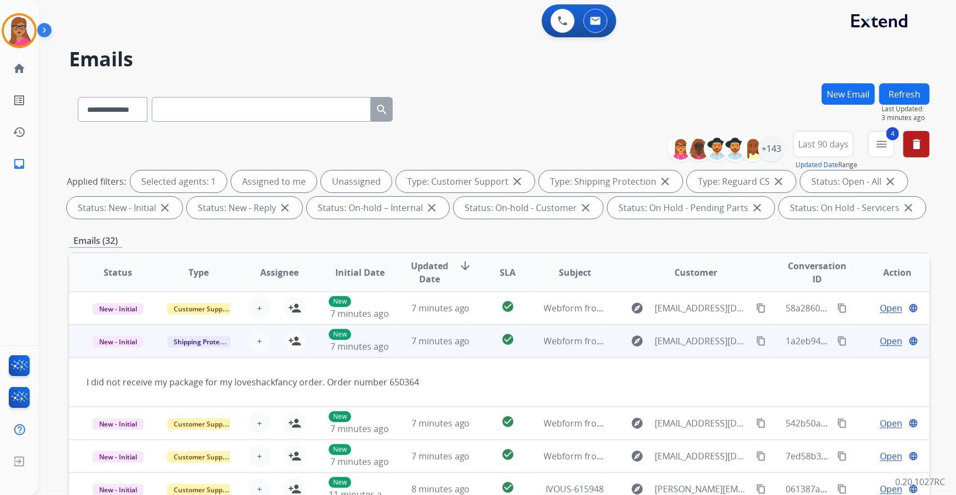
scroll to position [50, 0]
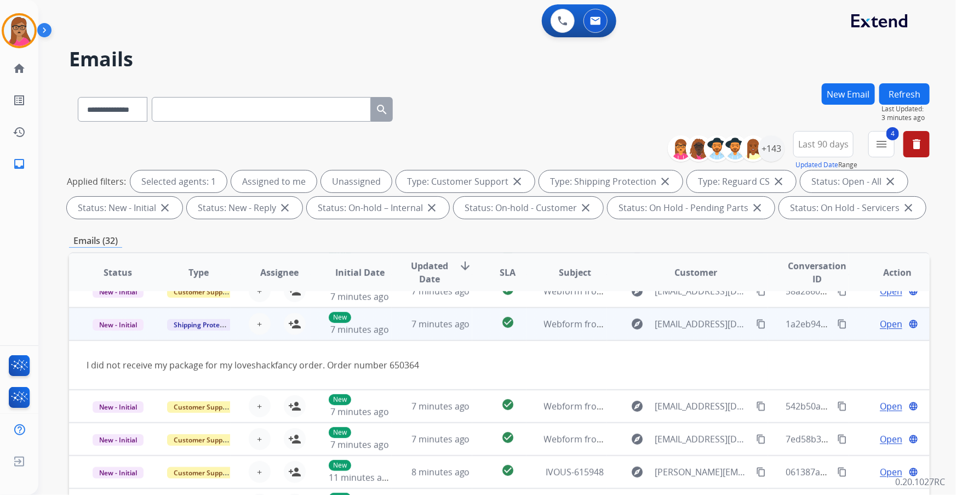
click at [637, 291] on mat-icon "content_copy" at bounding box center [761, 324] width 10 height 10
click at [288, 291] on mat-icon "person_add" at bounding box center [294, 323] width 13 height 13
click at [637, 291] on span "Open" at bounding box center [891, 323] width 22 height 13
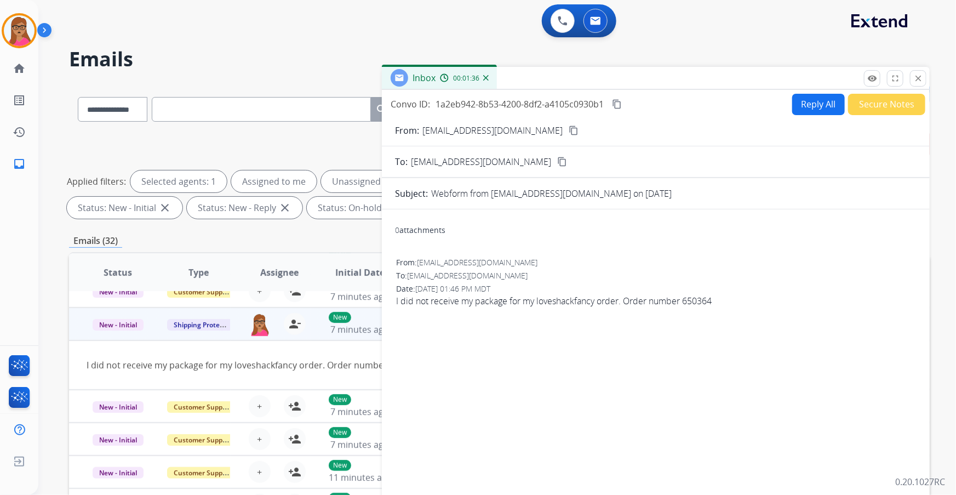
click at [619, 104] on mat-icon "content_copy" at bounding box center [617, 104] width 10 height 10
click at [637, 104] on button "Reply All" at bounding box center [818, 104] width 53 height 21
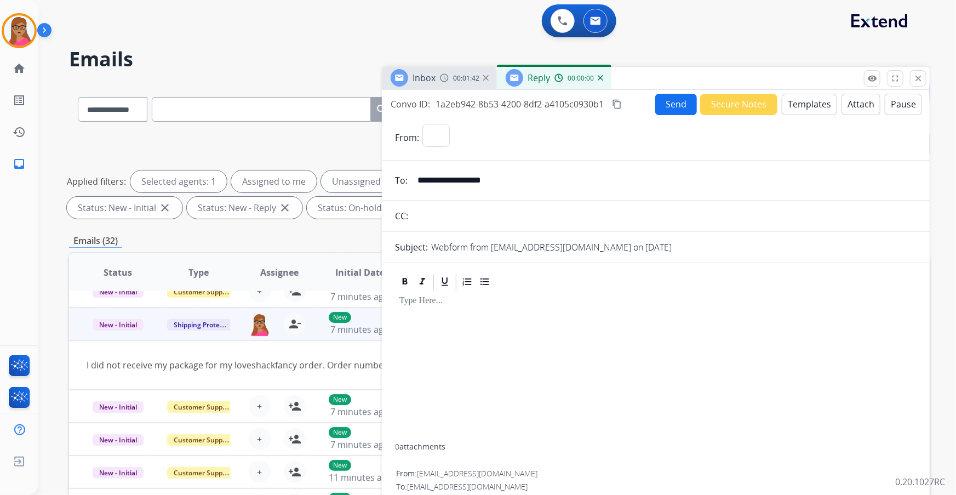
select select "**********"
click at [637, 107] on button "Templates" at bounding box center [809, 104] width 55 height 21
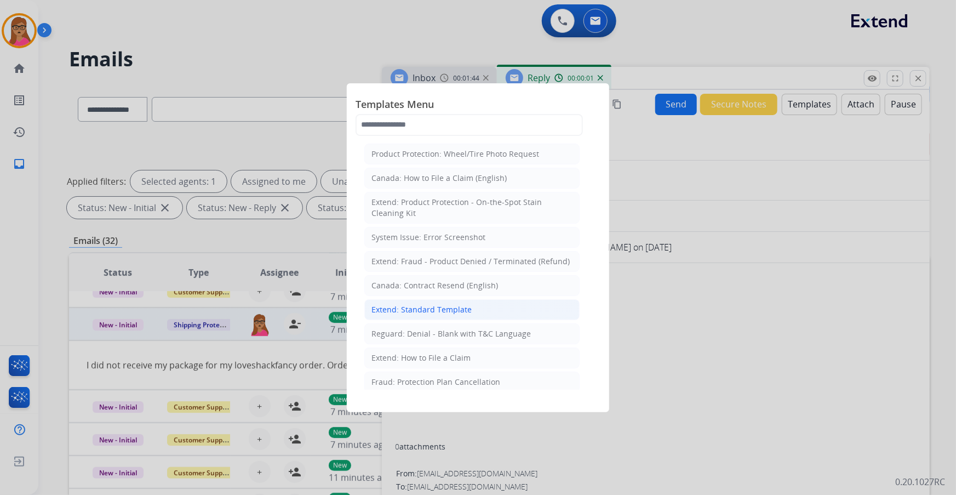
click at [436, 291] on div "Extend: Standard Template" at bounding box center [422, 309] width 100 height 11
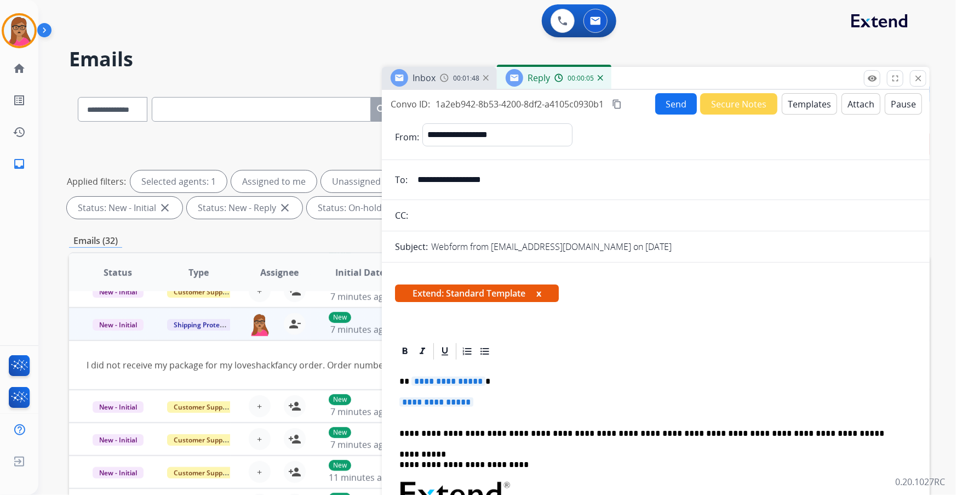
click at [445, 291] on span "**********" at bounding box center [449, 380] width 74 height 9
click at [433, 291] on span "**********" at bounding box center [436, 401] width 74 height 9
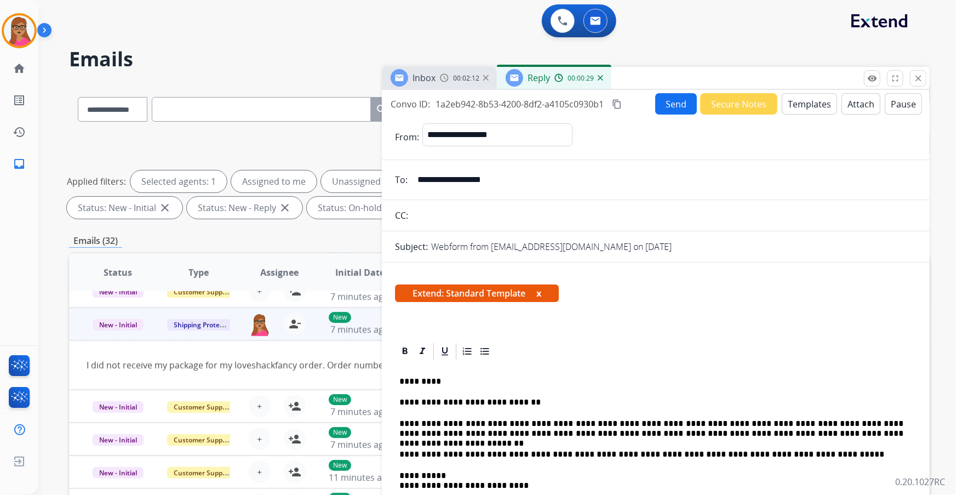
click at [637, 111] on button "Send" at bounding box center [676, 103] width 42 height 21
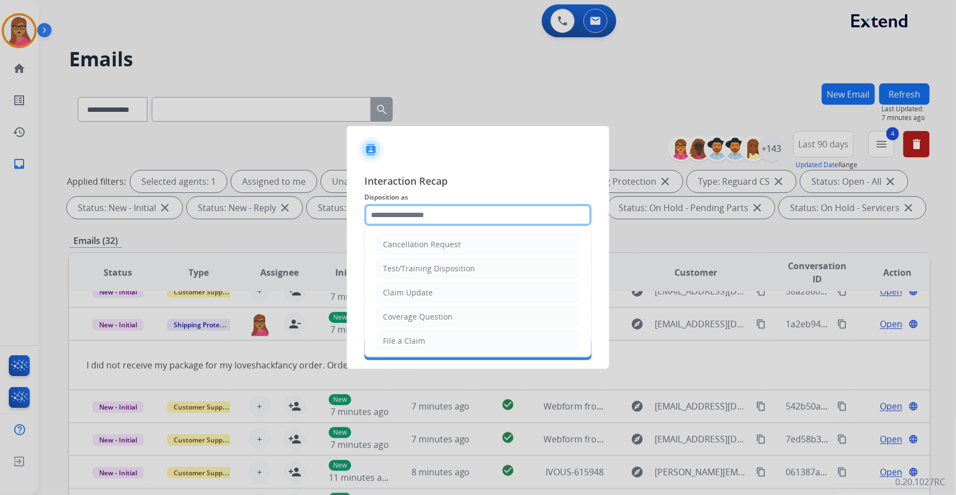
click at [416, 211] on input "text" at bounding box center [477, 215] width 227 height 22
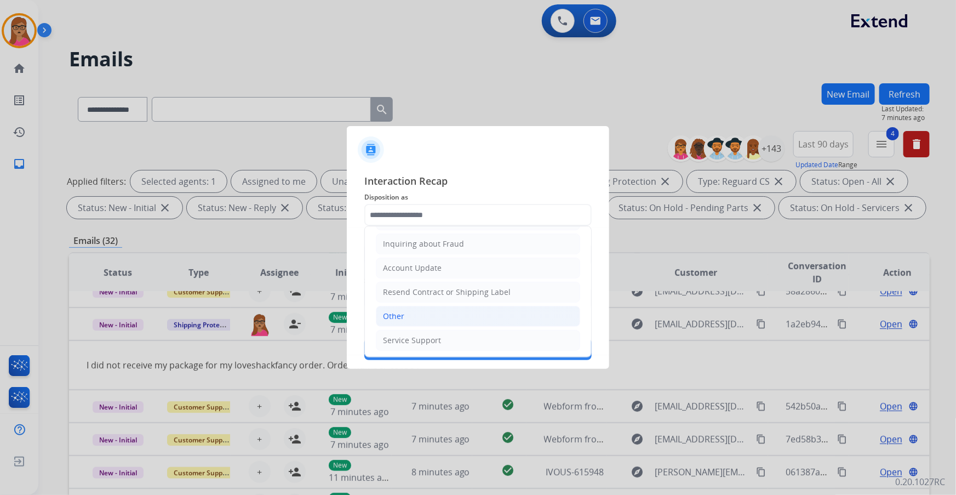
click at [400, 291] on li "Other" at bounding box center [478, 316] width 204 height 21
type input "*****"
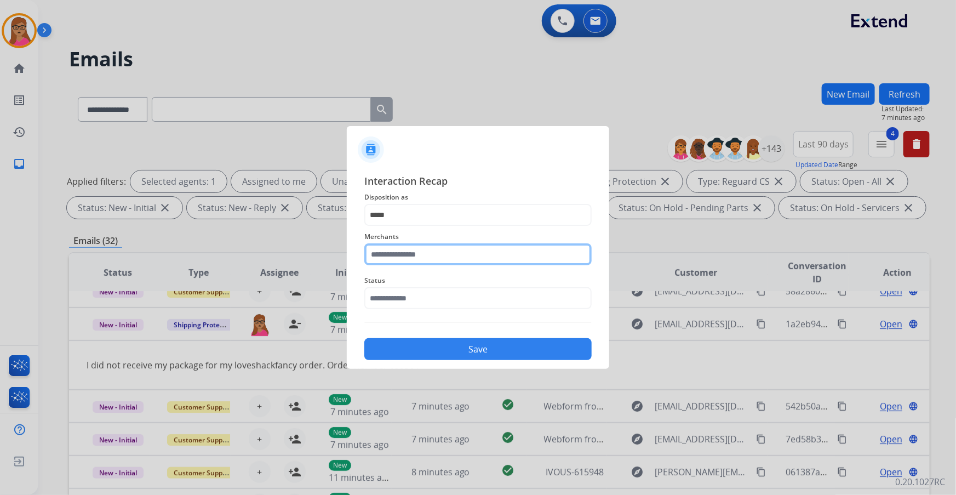
click at [427, 255] on input "text" at bounding box center [477, 254] width 227 height 22
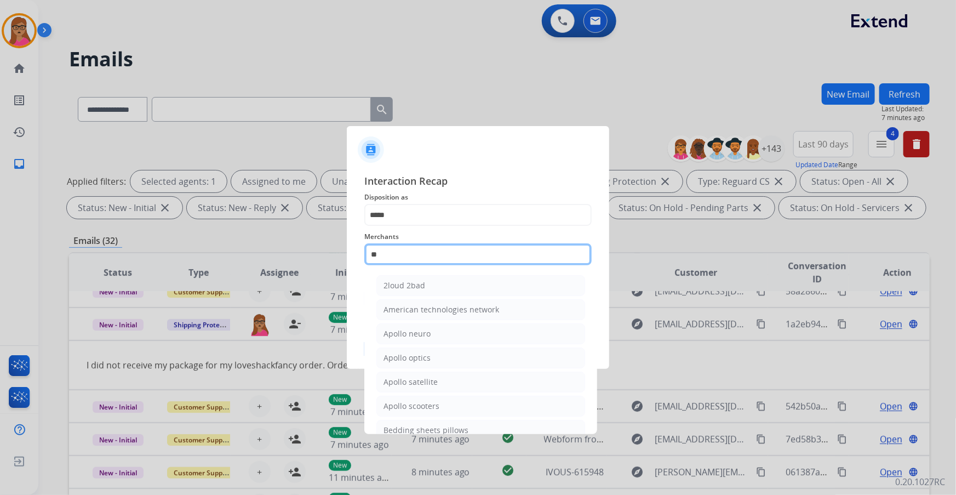
type input "*"
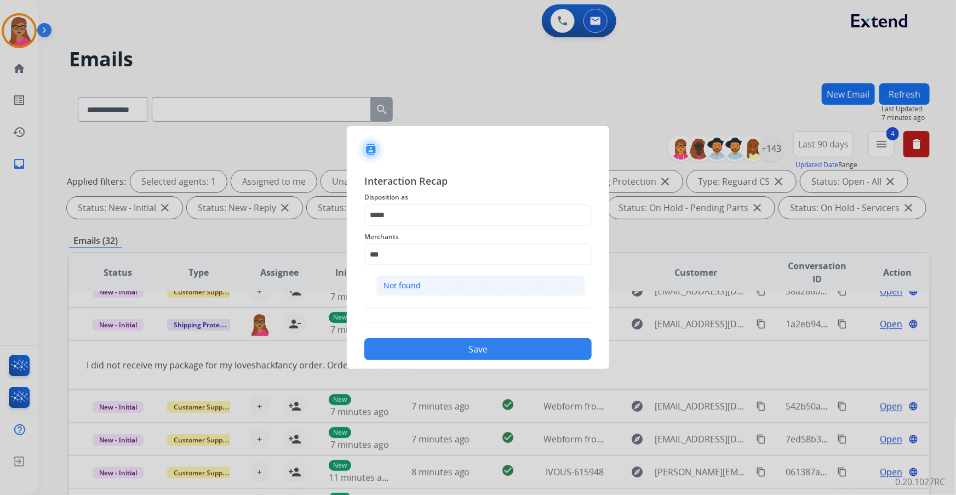
click at [413, 282] on div "Not found" at bounding box center [402, 285] width 37 height 11
type input "*********"
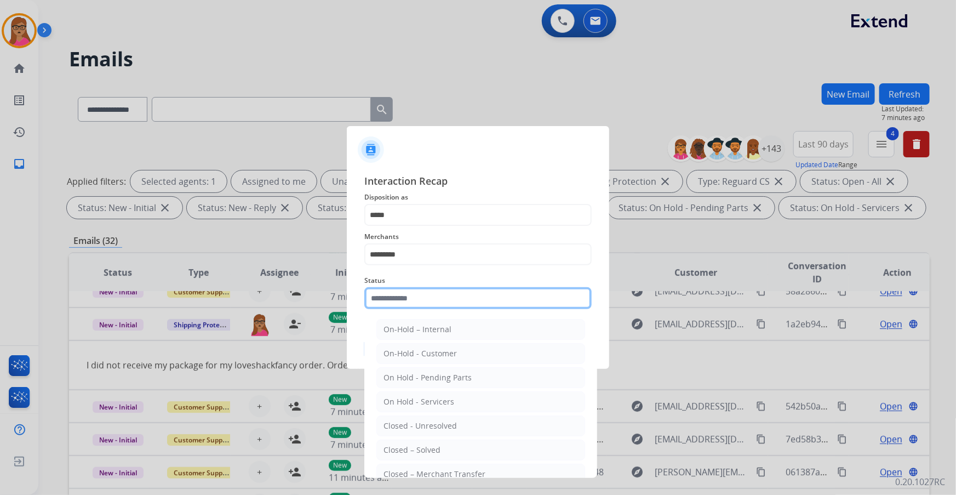
click at [393, 291] on input "text" at bounding box center [477, 298] width 227 height 22
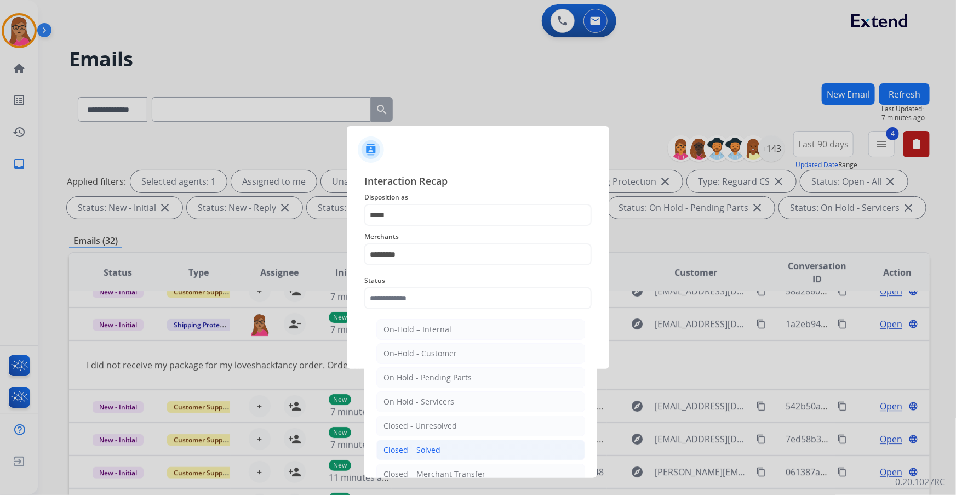
click at [438, 291] on div "Closed – Solved" at bounding box center [412, 449] width 57 height 11
type input "**********"
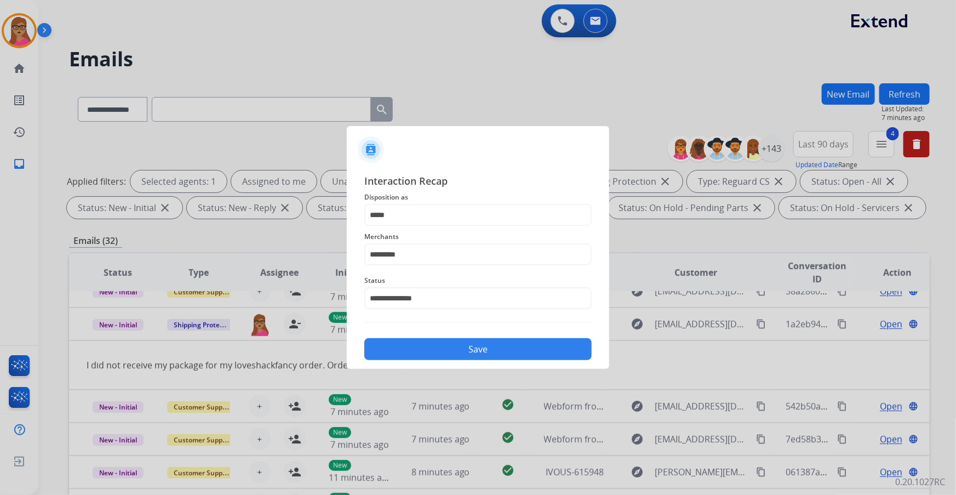
click at [458, 291] on button "Save" at bounding box center [477, 349] width 227 height 22
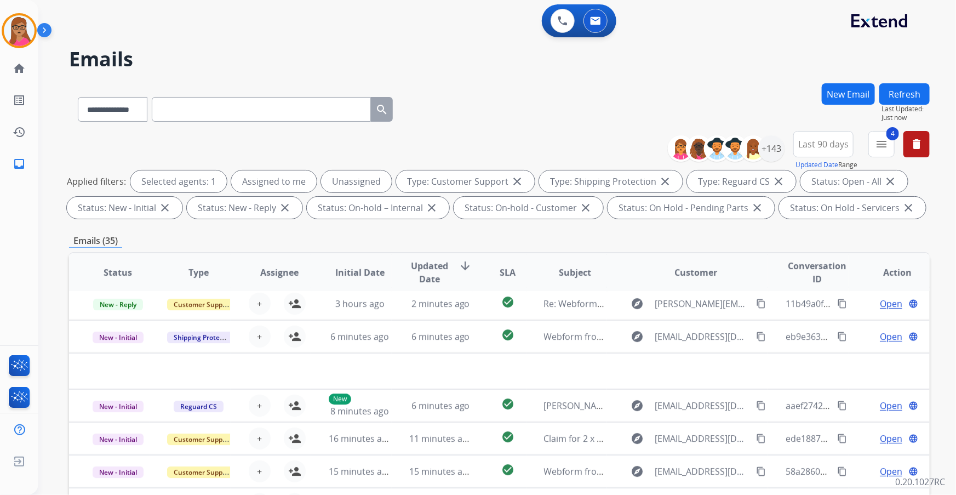
scroll to position [37, 0]
click at [28, 37] on img at bounding box center [19, 30] width 31 height 31
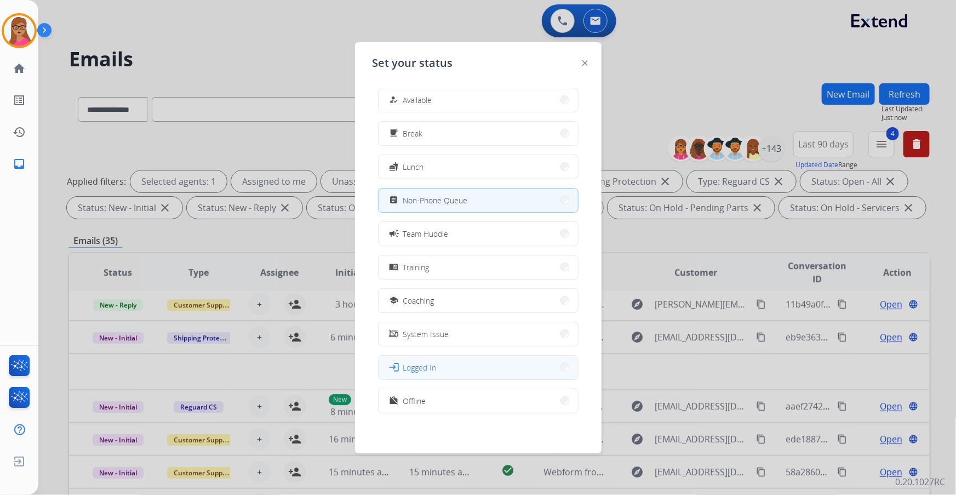
scroll to position [3, 0]
drag, startPoint x: 432, startPoint y: 398, endPoint x: 508, endPoint y: 127, distance: 282.1
click at [432, 291] on button "work_off Offline" at bounding box center [478, 400] width 199 height 24
